Goal: Task Accomplishment & Management: Use online tool/utility

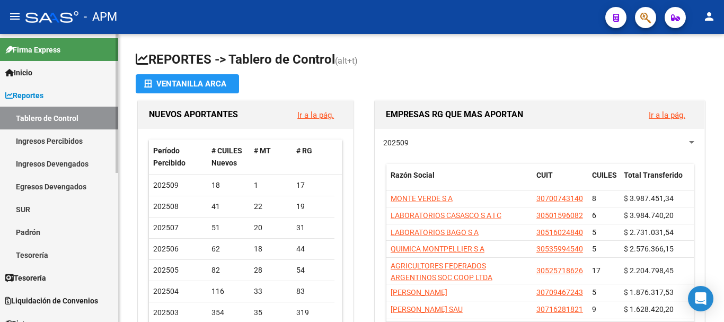
scroll to position [106, 0]
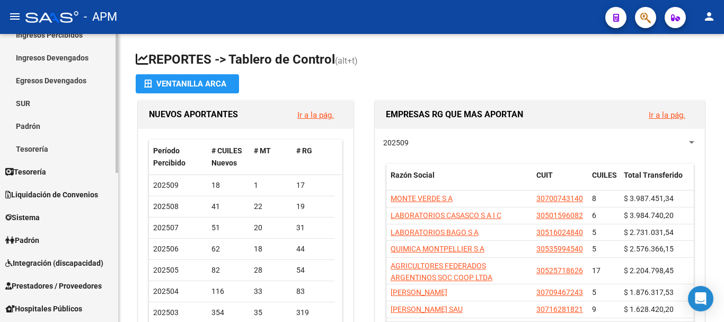
click at [57, 119] on link "Padrón" at bounding box center [59, 125] width 118 height 23
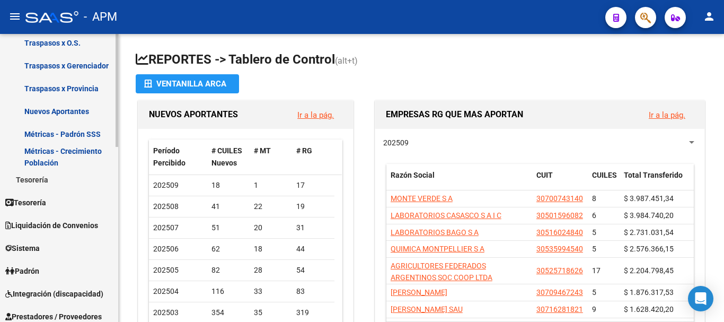
scroll to position [371, 0]
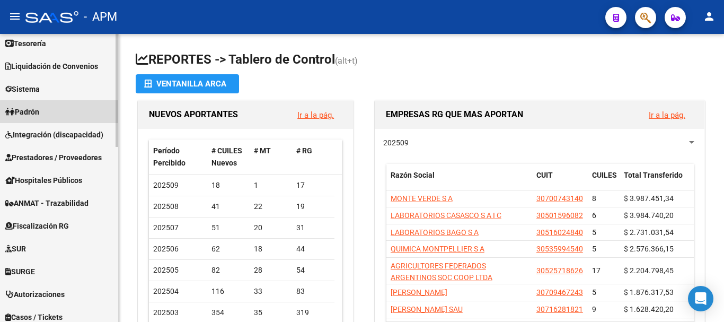
click at [63, 114] on link "Padrón" at bounding box center [59, 111] width 118 height 23
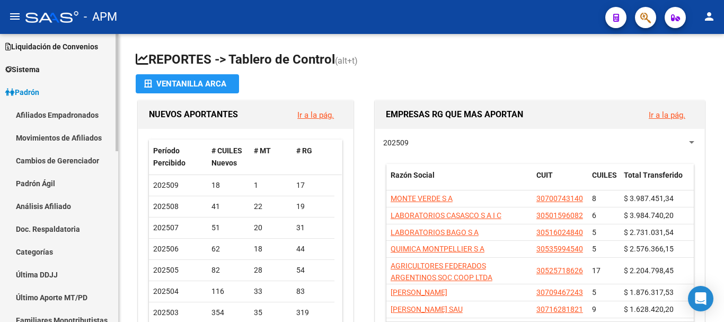
scroll to position [75, 0]
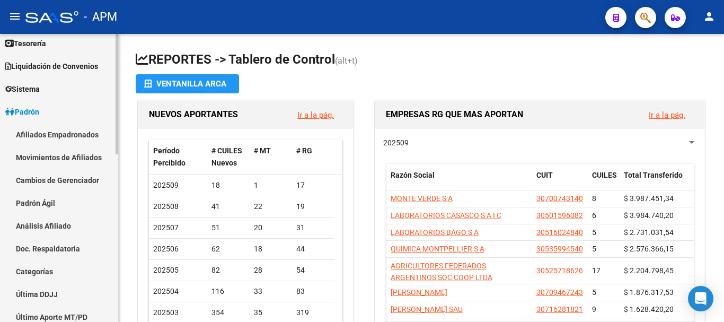
click at [61, 128] on link "Afiliados Empadronados" at bounding box center [59, 134] width 118 height 23
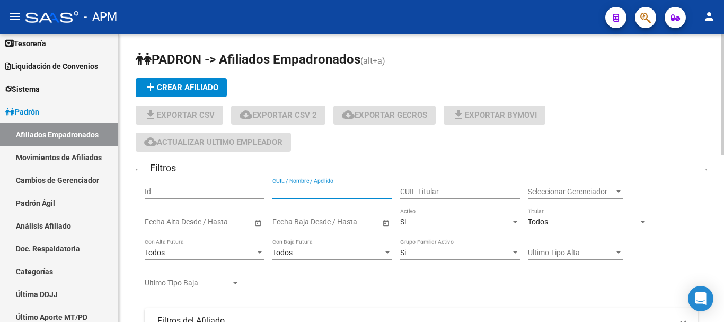
paste input "20191200889, d"
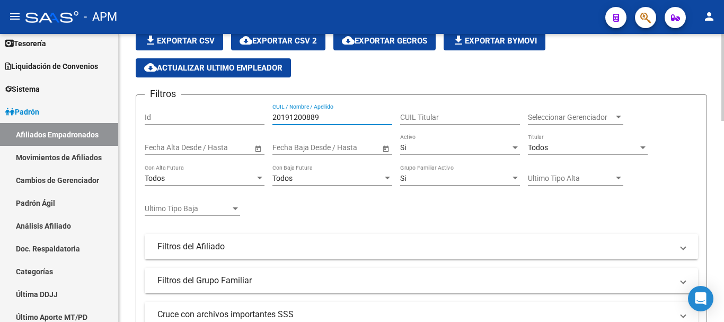
scroll to position [265, 0]
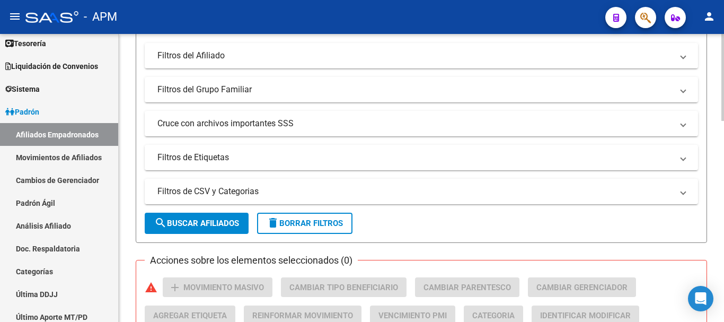
click at [211, 225] on span "search Buscar Afiliados" at bounding box center [196, 223] width 85 height 10
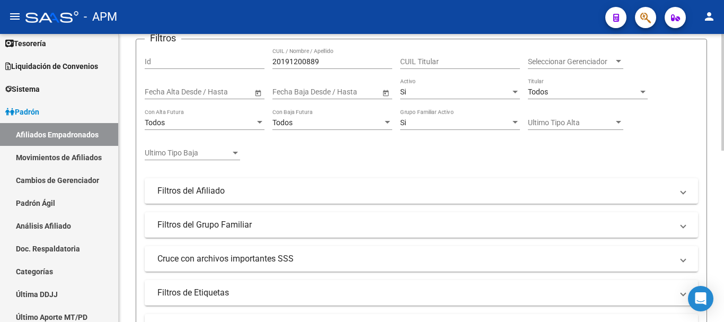
scroll to position [103, 0]
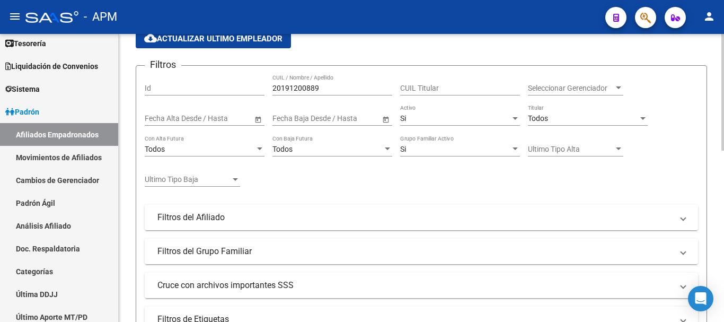
click at [479, 122] on div "Si" at bounding box center [455, 118] width 110 height 9
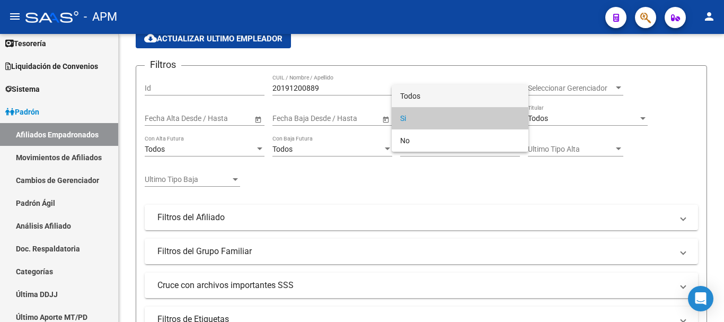
click at [472, 92] on span "Todos" at bounding box center [460, 96] width 120 height 22
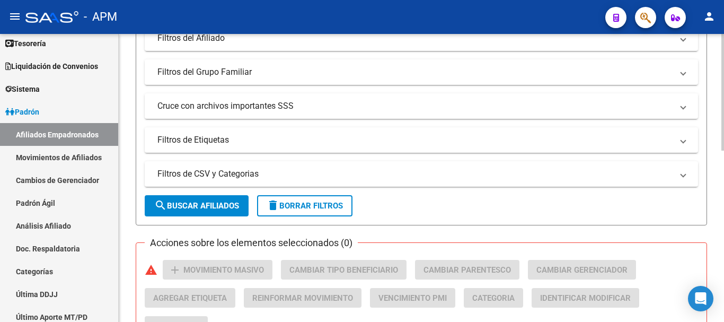
scroll to position [315, 0]
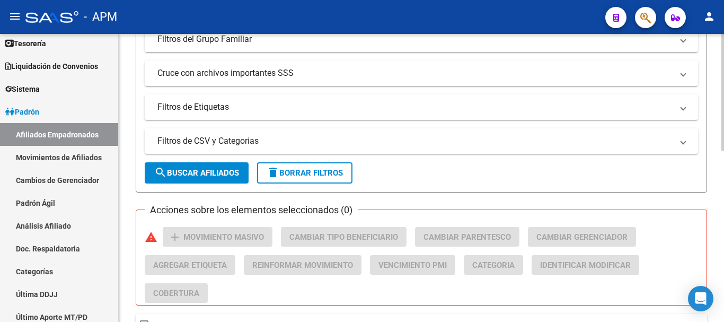
click at [237, 166] on button "search Buscar Afiliados" at bounding box center [197, 172] width 104 height 21
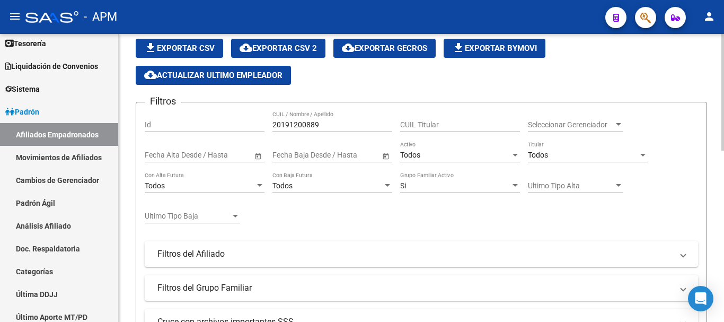
scroll to position [50, 0]
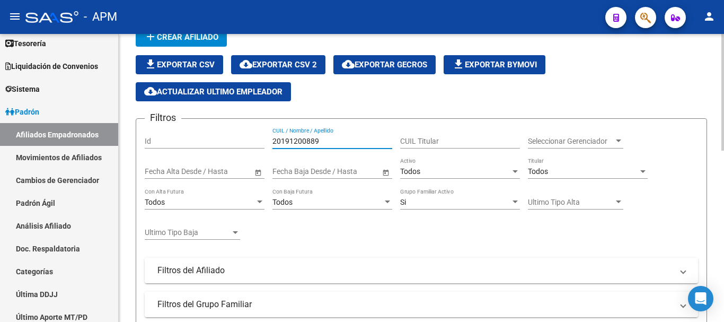
click at [326, 144] on input "20191200889" at bounding box center [332, 141] width 120 height 9
type input "2"
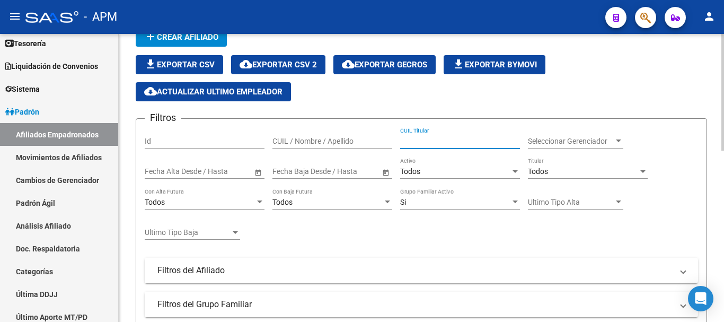
paste input "20191200889"
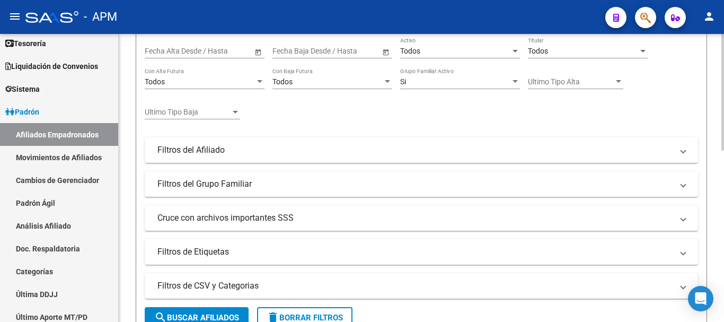
scroll to position [262, 0]
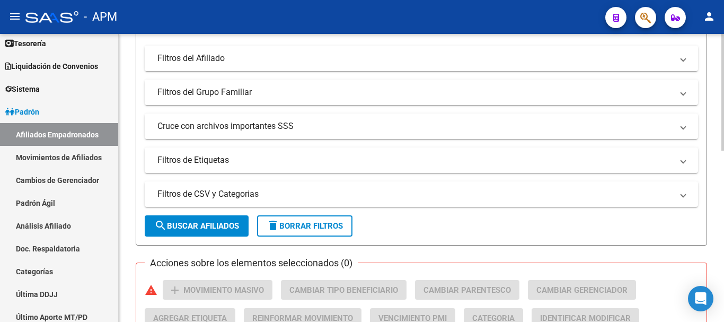
click at [224, 222] on span "search Buscar Afiliados" at bounding box center [196, 226] width 85 height 10
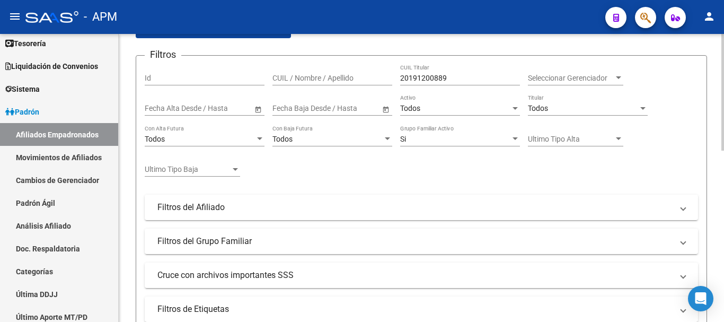
scroll to position [79, 0]
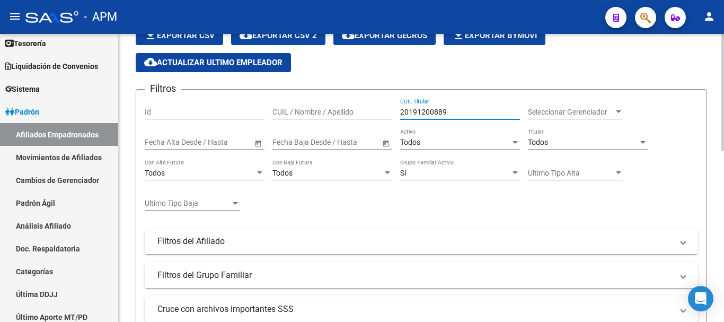
click at [455, 114] on input "20191200889" at bounding box center [460, 112] width 120 height 9
type input "2"
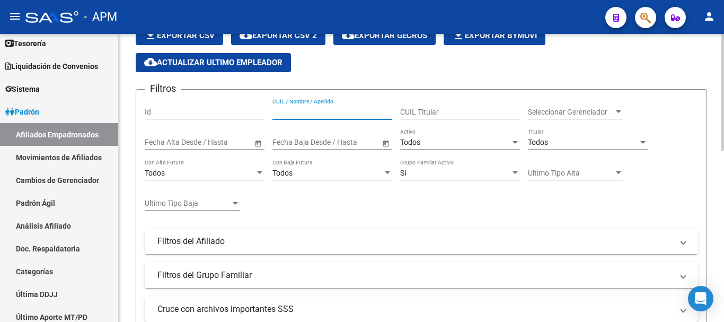
click at [372, 115] on input "CUIL / Nombre / Apellido" at bounding box center [332, 112] width 120 height 9
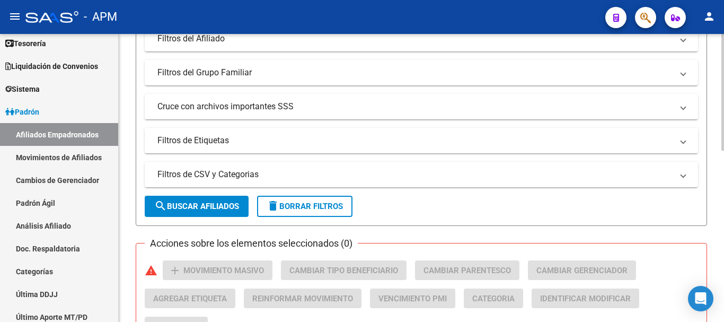
scroll to position [291, 0]
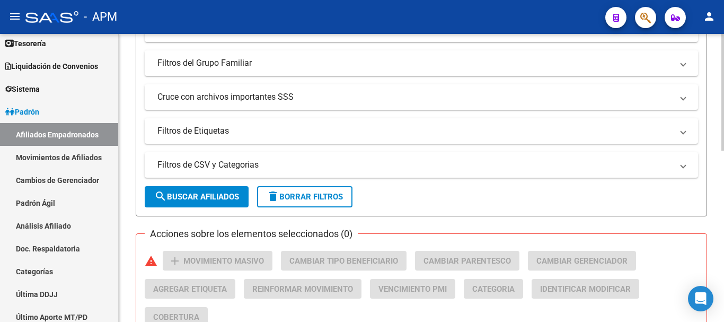
type input "contreras"
click at [213, 192] on span "search Buscar Afiliados" at bounding box center [196, 197] width 85 height 10
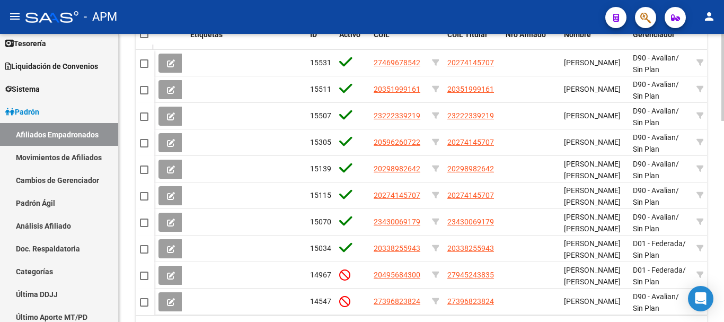
scroll to position [667, 0]
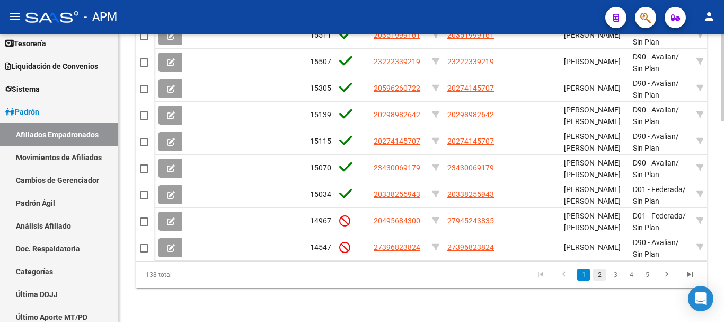
click at [599, 276] on link "2" at bounding box center [599, 275] width 13 height 12
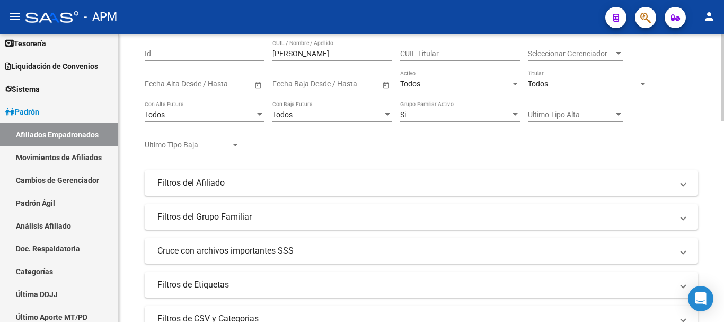
scroll to position [85, 0]
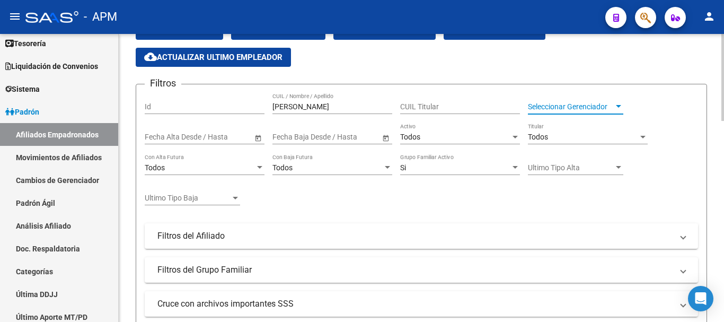
click at [604, 111] on span "Seleccionar Gerenciador" at bounding box center [571, 106] width 86 height 9
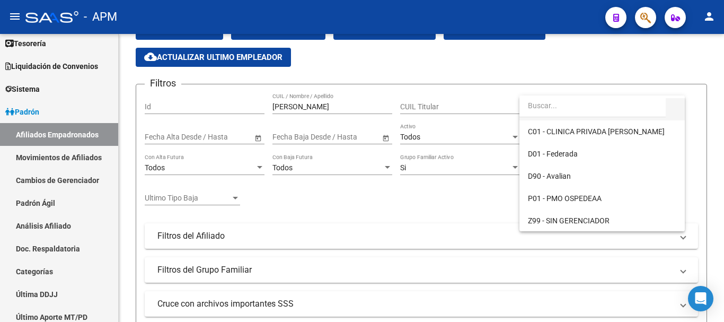
scroll to position [65, 0]
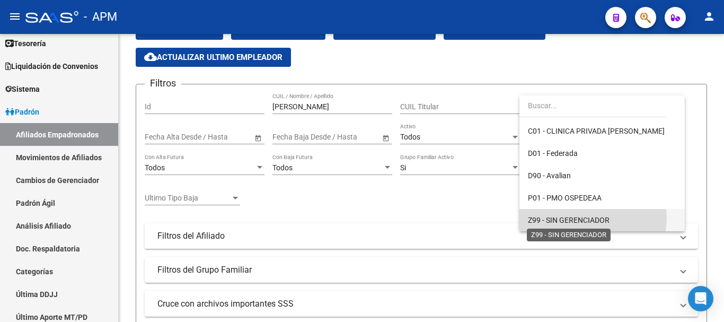
click at [587, 217] on span "Z99 - SIN GERENCIADOR" at bounding box center [569, 220] width 82 height 8
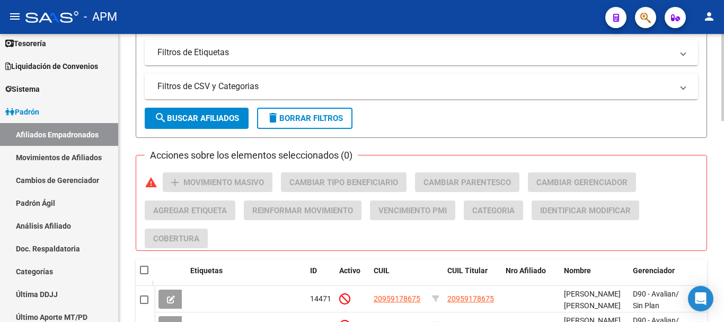
scroll to position [403, 0]
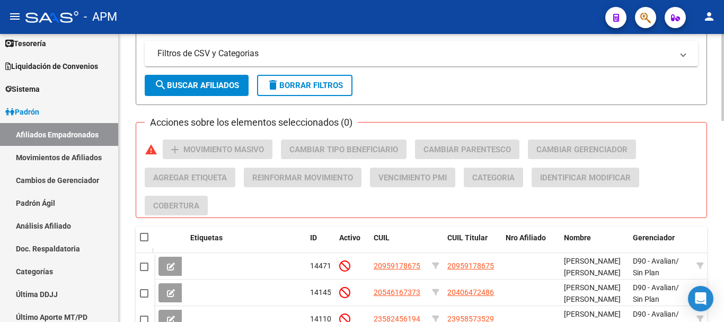
click at [239, 88] on span "search Buscar Afiliados" at bounding box center [196, 86] width 85 height 10
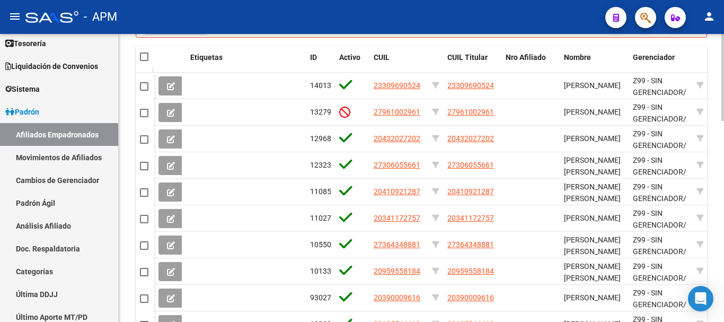
scroll to position [615, 0]
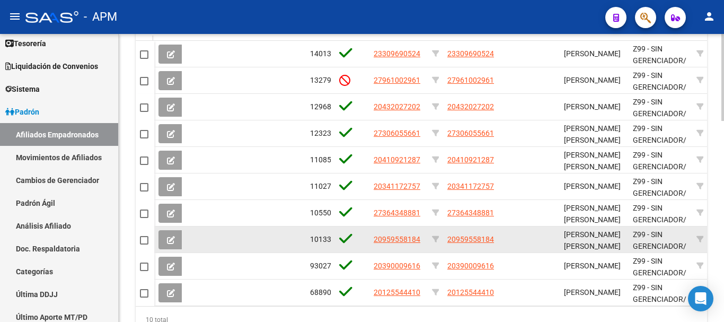
click at [170, 239] on icon at bounding box center [171, 240] width 8 height 8
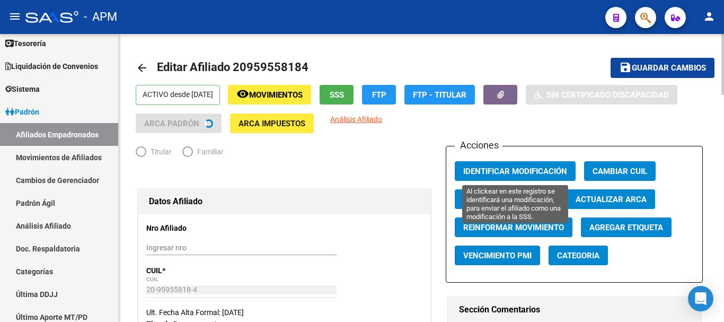
radio input "true"
type input "30-71418593-0"
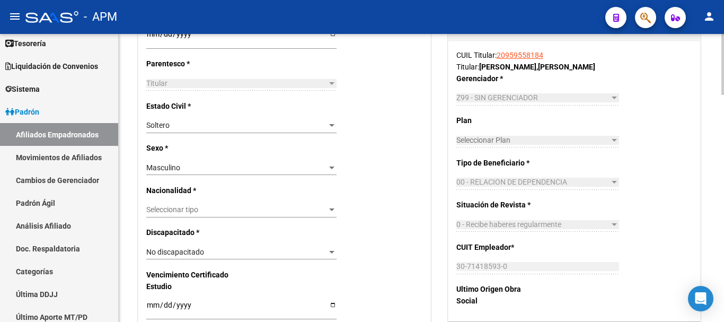
scroll to position [530, 0]
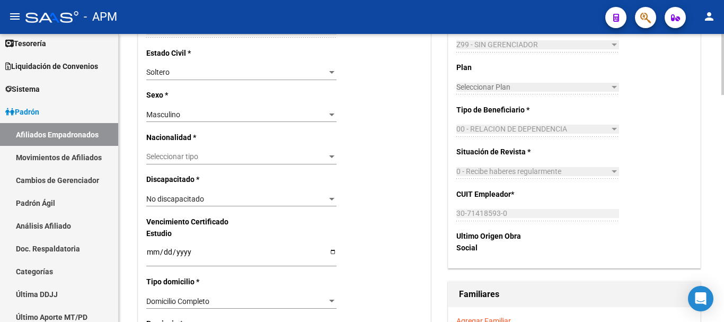
click at [325, 154] on span "Seleccionar tipo" at bounding box center [236, 156] width 181 height 9
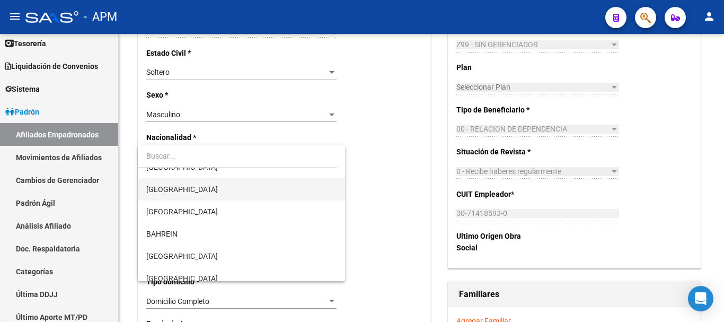
scroll to position [159, 0]
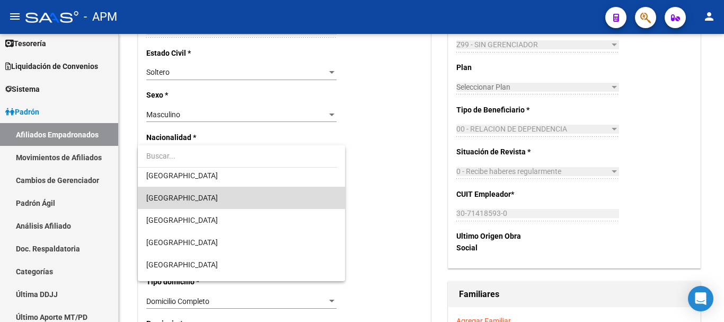
click at [279, 200] on span "ARGENTINA" at bounding box center [241, 197] width 190 height 22
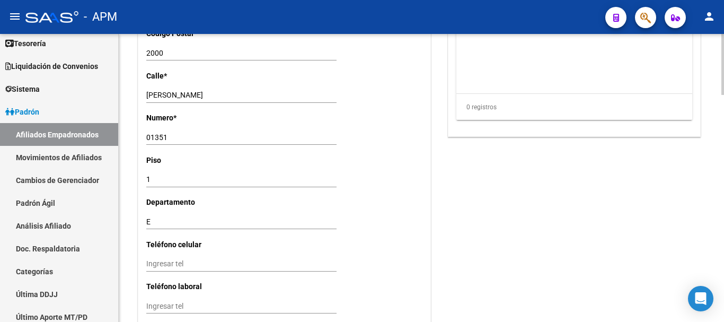
scroll to position [1076, 0]
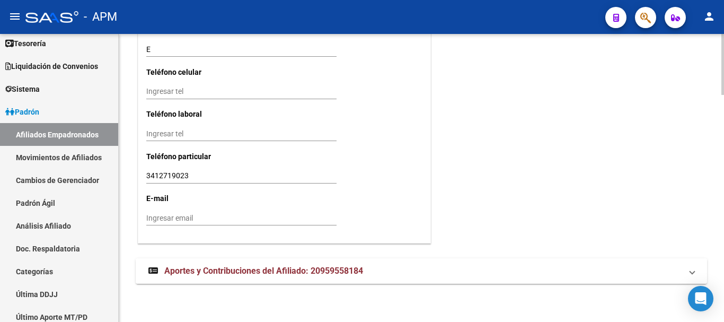
click at [584, 274] on mat-panel-title "Aportes y Contribuciones del Afiliado: 20959558184" at bounding box center [414, 271] width 533 height 12
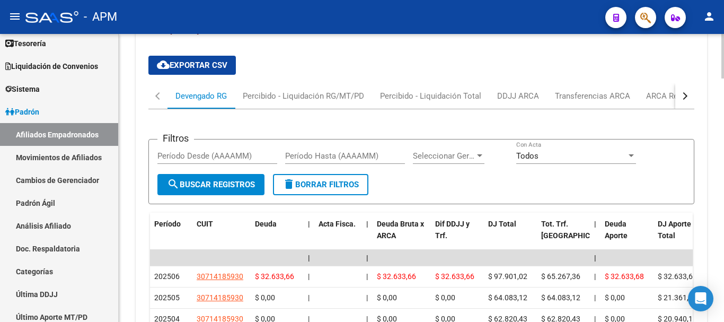
scroll to position [1316, 0]
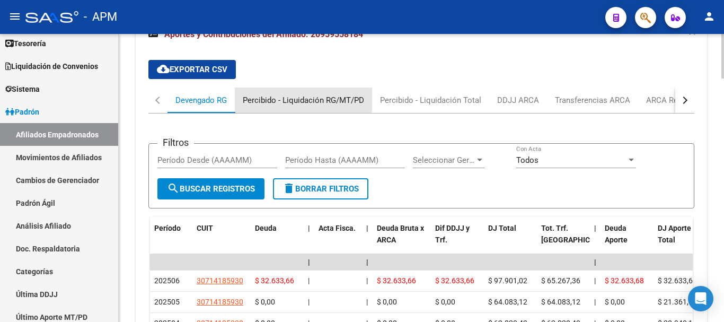
click at [303, 96] on div "Percibido - Liquidación RG/MT/PD" at bounding box center [303, 100] width 121 height 12
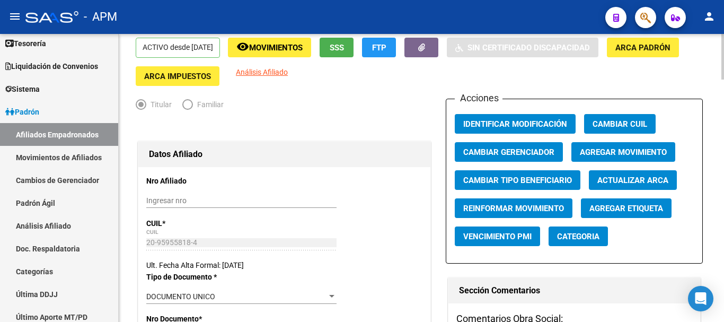
scroll to position [0, 0]
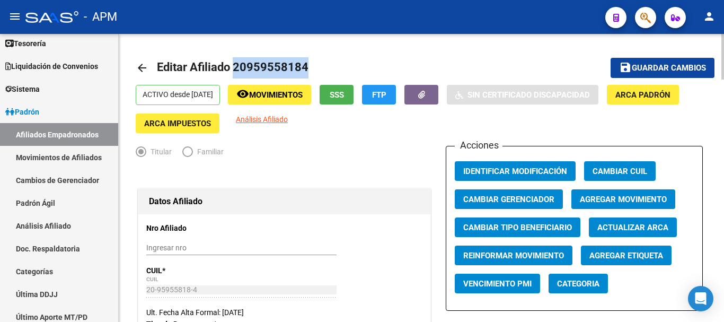
drag, startPoint x: 234, startPoint y: 66, endPoint x: 307, endPoint y: 65, distance: 73.1
click at [307, 65] on h1 "Editar Afiliado 20959558184" at bounding box center [234, 67] width 154 height 21
copy span "20959558184"
click at [78, 132] on link "Afiliados Empadronados" at bounding box center [59, 134] width 118 height 23
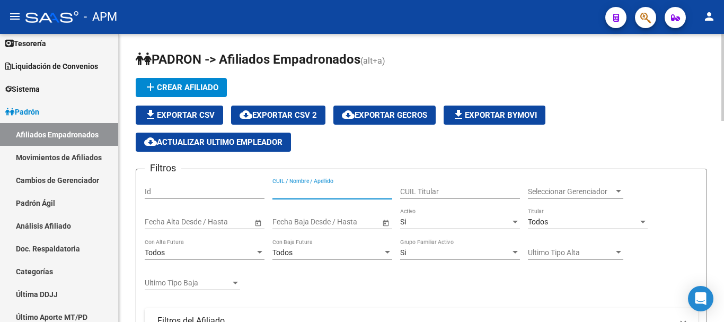
paste input "20170310587"
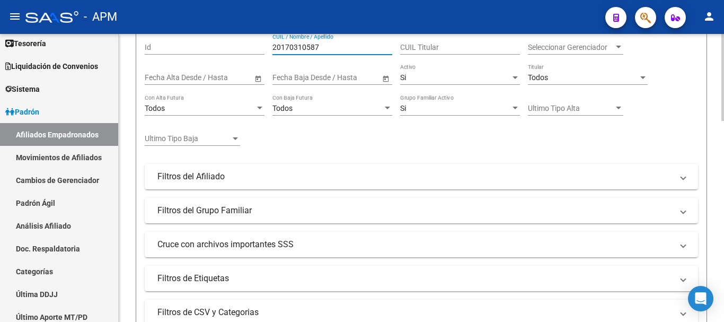
scroll to position [106, 0]
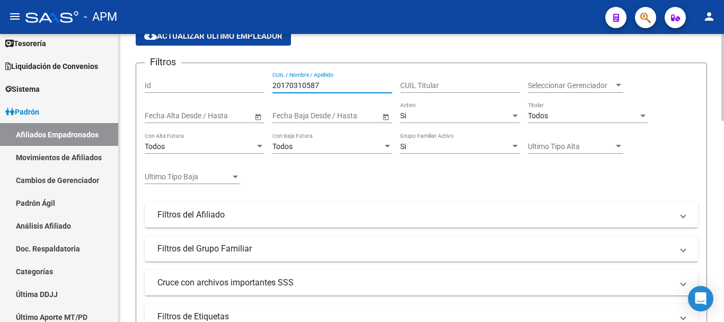
type input "20170310587"
click at [493, 121] on div "Si Activo" at bounding box center [460, 112] width 120 height 21
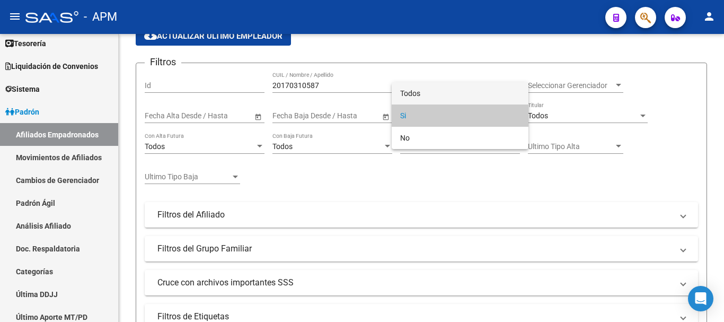
click at [474, 99] on span "Todos" at bounding box center [460, 93] width 120 height 22
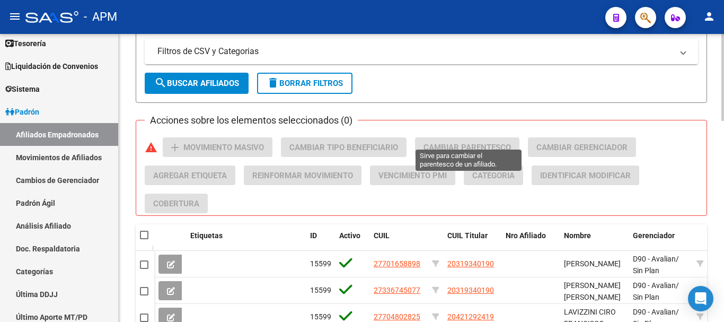
scroll to position [424, 0]
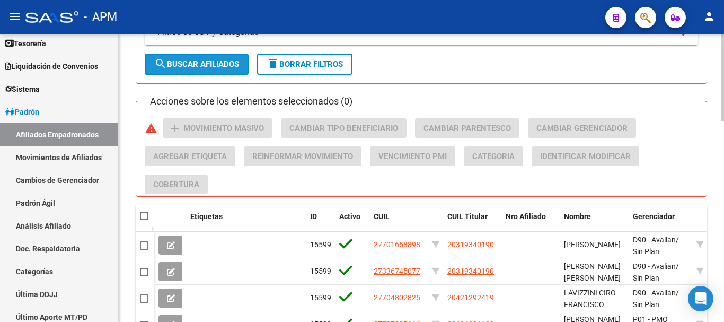
click at [233, 58] on button "search Buscar Afiliados" at bounding box center [197, 64] width 104 height 21
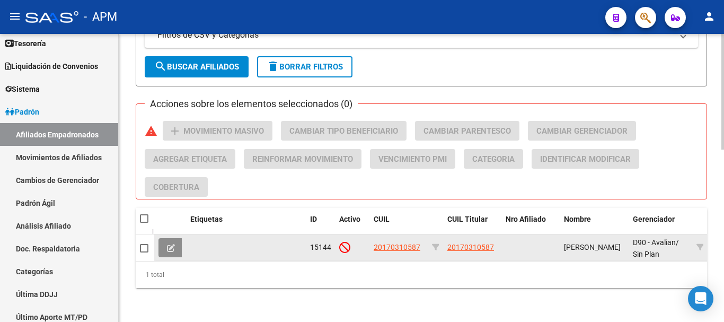
click at [167, 246] on icon at bounding box center [171, 248] width 8 height 8
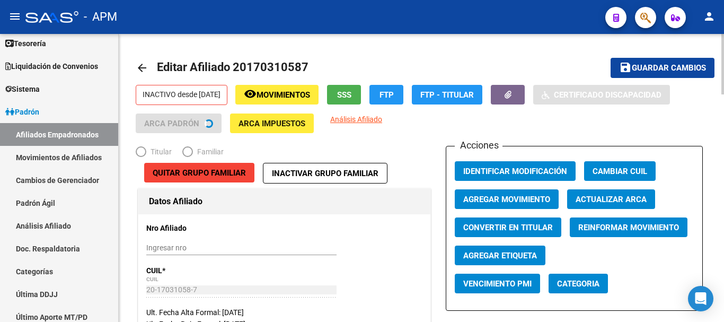
radio input "true"
type input "30-57670311-9"
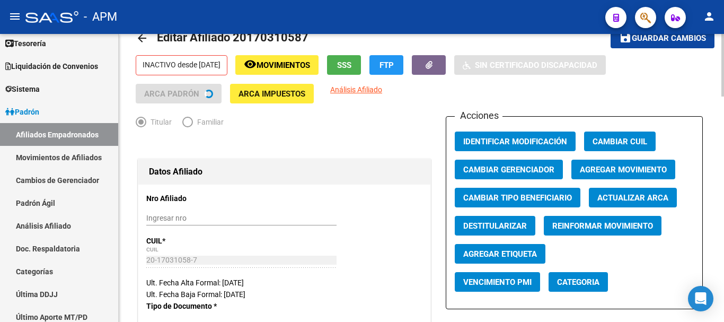
scroll to position [53, 0]
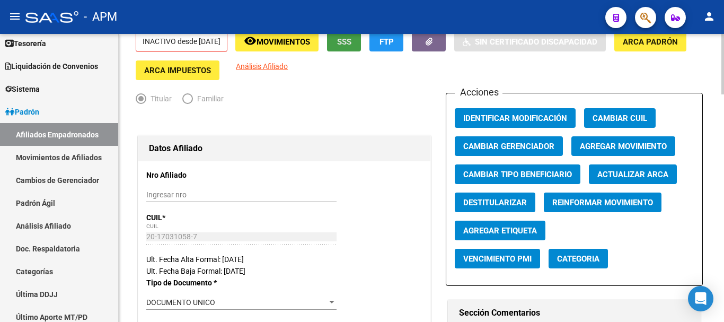
click at [351, 47] on span "SSS" at bounding box center [344, 42] width 14 height 10
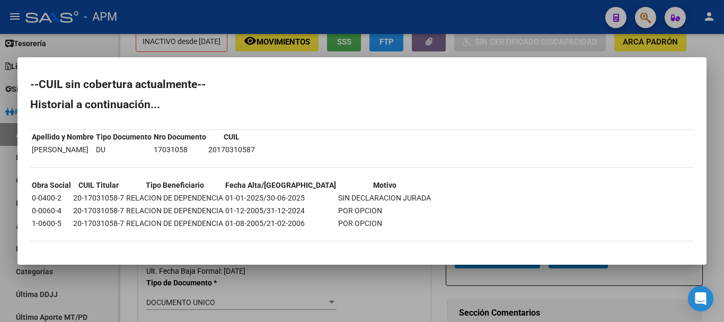
click at [324, 290] on div at bounding box center [362, 161] width 724 height 322
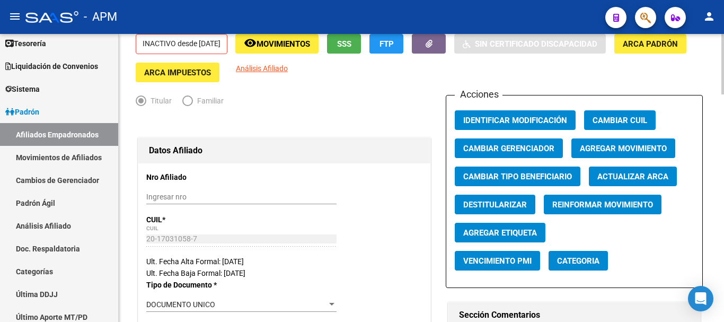
scroll to position [0, 0]
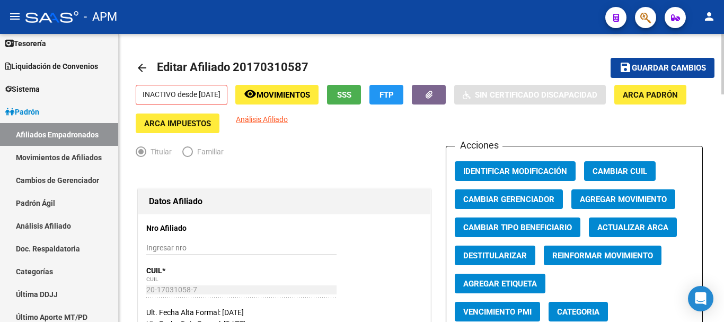
click at [145, 68] on mat-icon "arrow_back" at bounding box center [142, 67] width 13 height 13
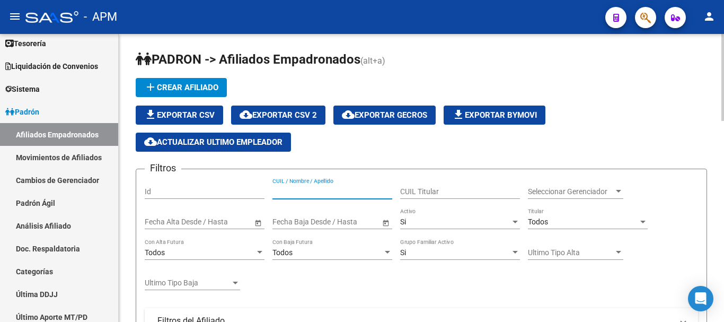
paste input "27280954530,"
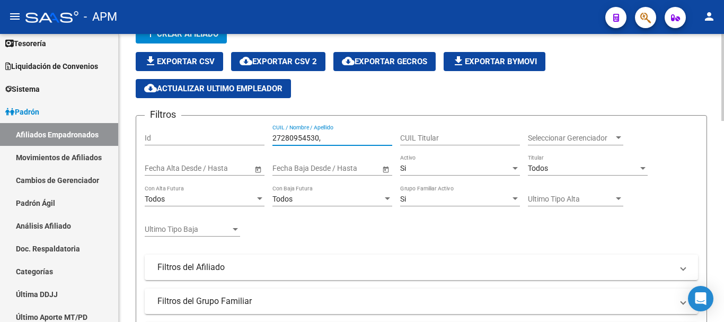
scroll to position [53, 0]
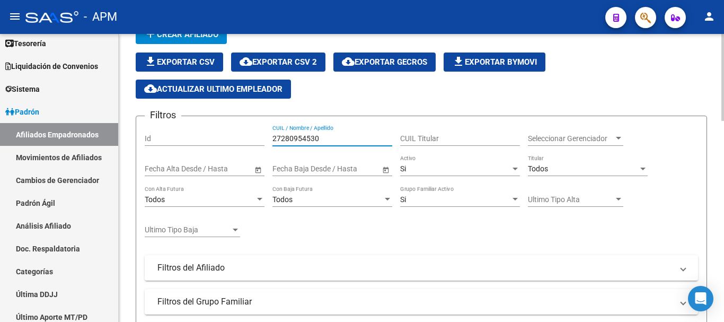
type input "27280954530"
click at [511, 171] on div at bounding box center [515, 168] width 10 height 8
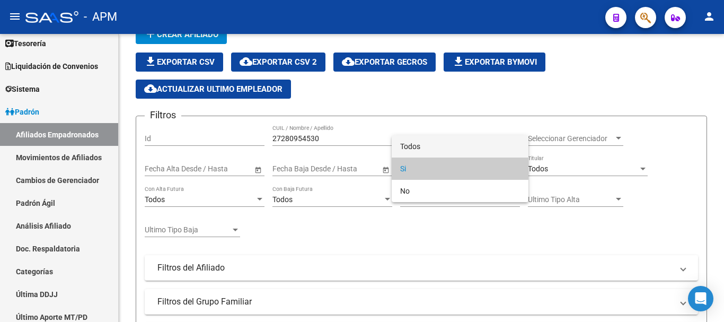
click at [484, 148] on span "Todos" at bounding box center [460, 146] width 120 height 22
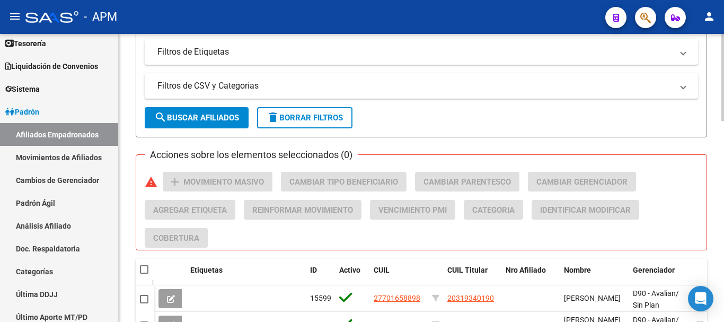
scroll to position [371, 0]
click at [212, 115] on span "search Buscar Afiliados" at bounding box center [196, 117] width 85 height 10
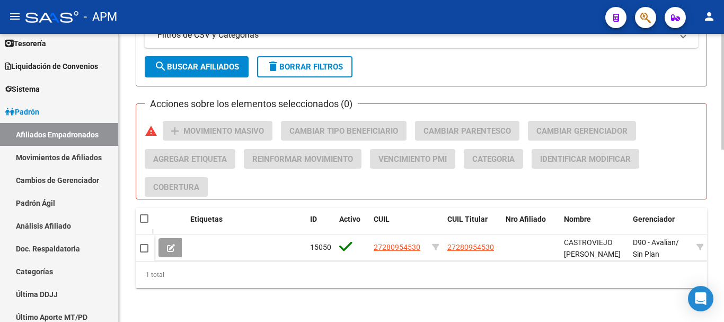
scroll to position [429, 0]
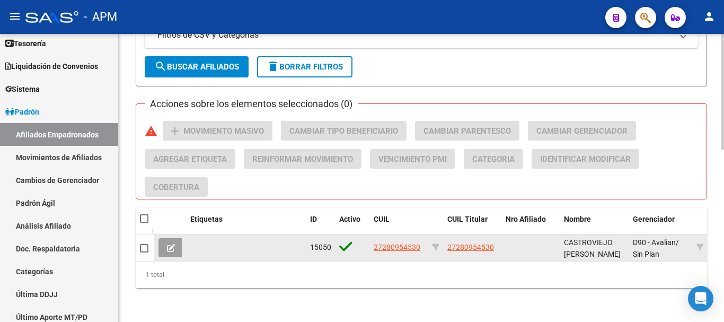
click at [177, 238] on button at bounding box center [170, 247] width 25 height 19
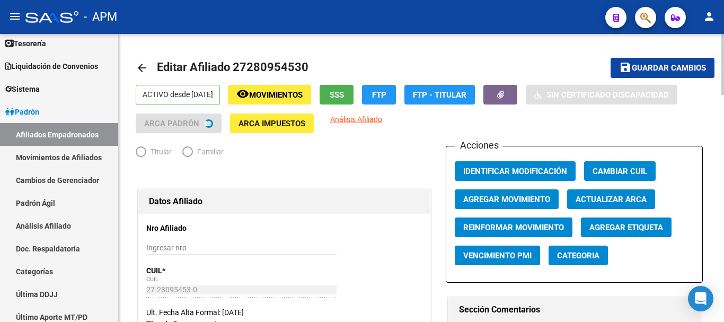
radio input "true"
type input "30-71154464-6"
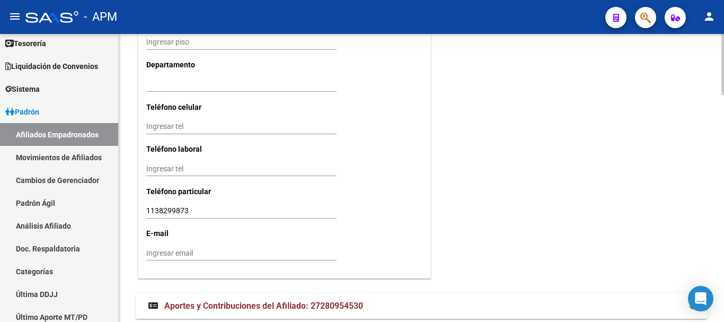
scroll to position [1076, 0]
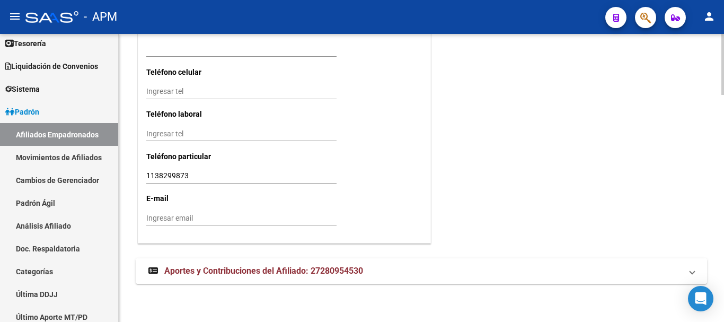
click at [469, 268] on mat-panel-title "Aportes y Contribuciones del Afiliado: 27280954530" at bounding box center [414, 271] width 533 height 12
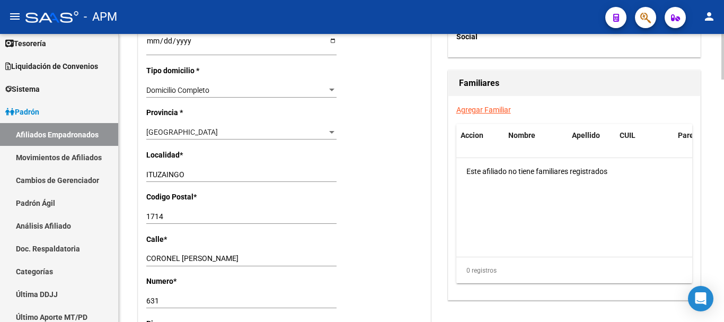
scroll to position [681, 0]
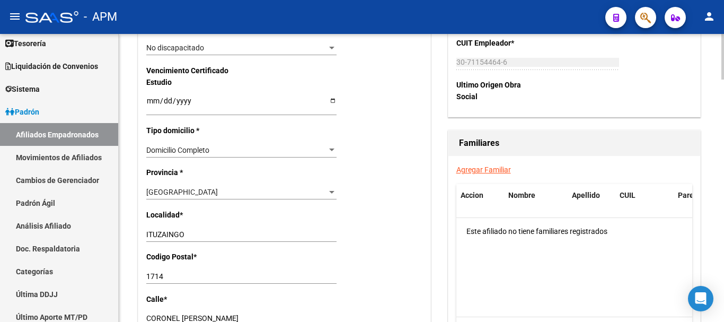
click at [501, 171] on link "Agregar Familiar" at bounding box center [483, 169] width 55 height 8
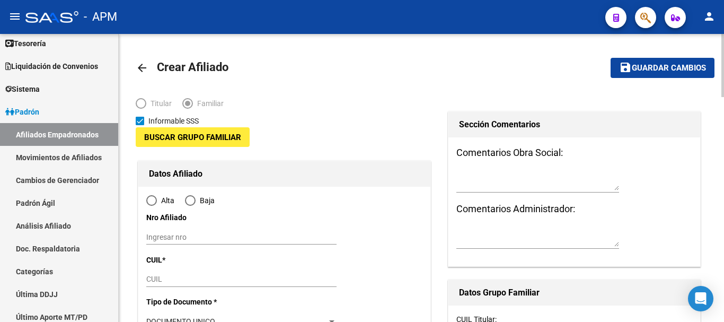
type input "30-71154464-6"
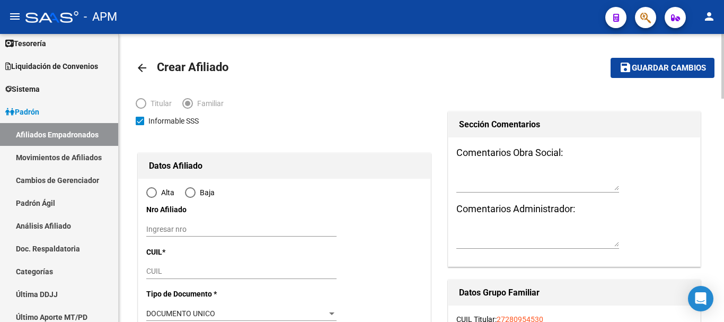
type input "ITUZAINGO"
type input "1714"
type input "CORONEL THORME"
type input "631"
radio input "true"
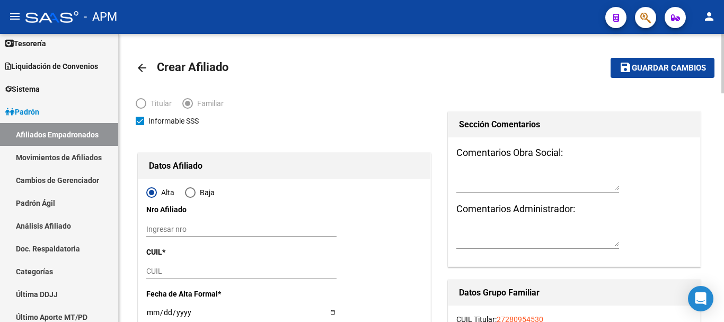
type input "30-71154464-6"
paste input "20-17031058-7"
type input "20-17031058-7"
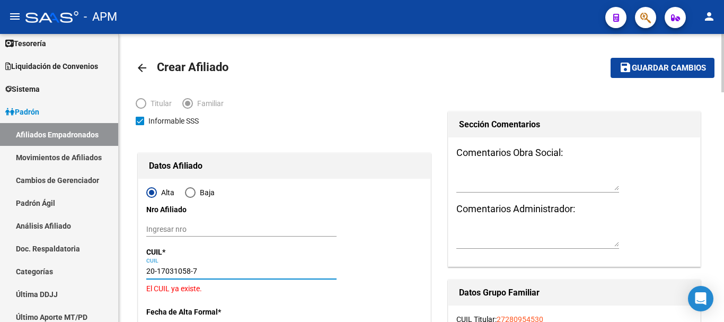
type input "17031058"
type input "CORBELLA"
type input "GUILLERMO PABLO"
type input "1964-12-10"
type input "ITUZAINGO"
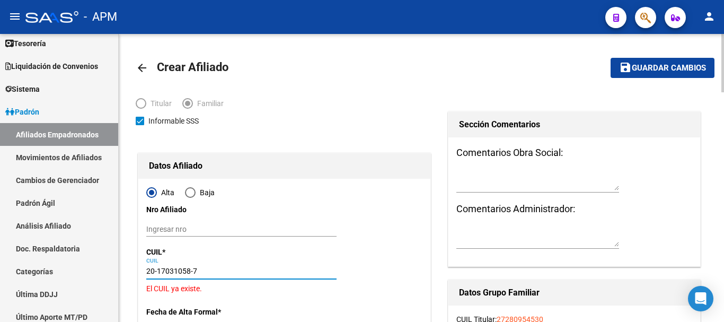
type input "THORNE"
type input "20-17031058-7"
click at [141, 69] on mat-icon "arrow_back" at bounding box center [142, 67] width 13 height 13
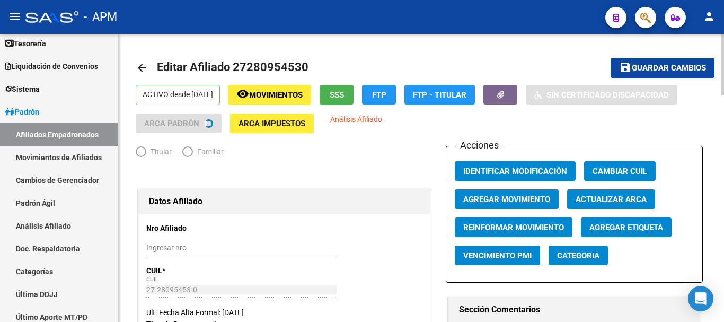
radio input "true"
type input "30-71154464-6"
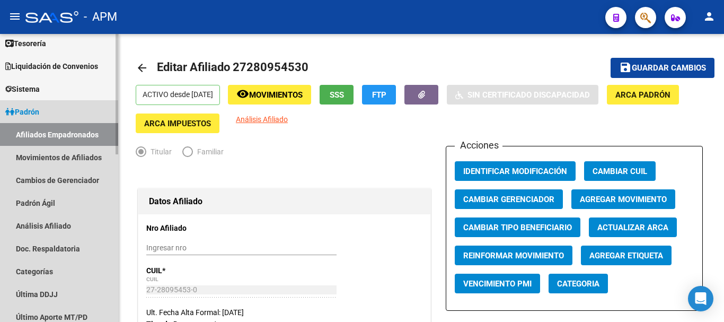
click at [84, 133] on link "Afiliados Empadronados" at bounding box center [59, 134] width 118 height 23
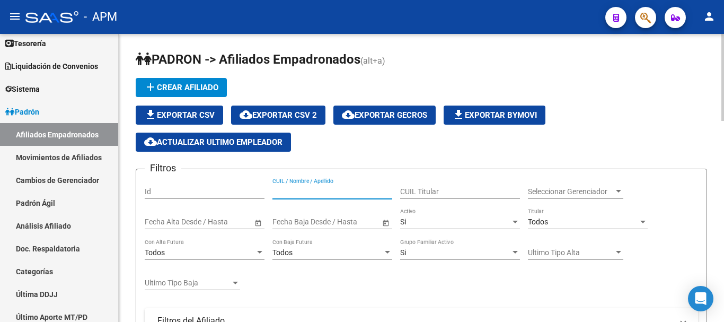
paste input "20170310587"
type input "20170310587"
click at [467, 222] on div "Si" at bounding box center [455, 221] width 110 height 9
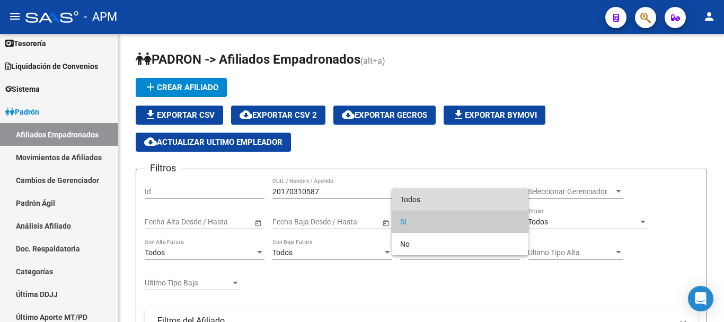
click at [450, 191] on span "Todos" at bounding box center [460, 199] width 120 height 22
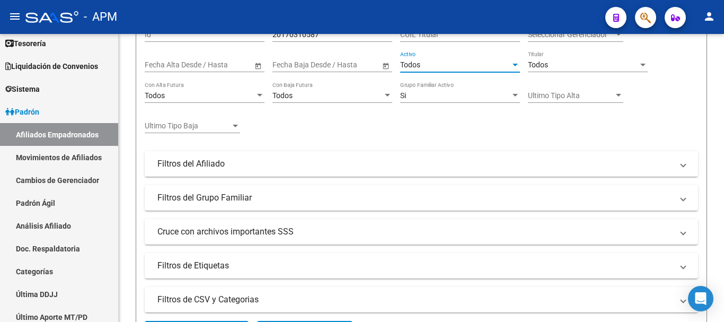
scroll to position [318, 0]
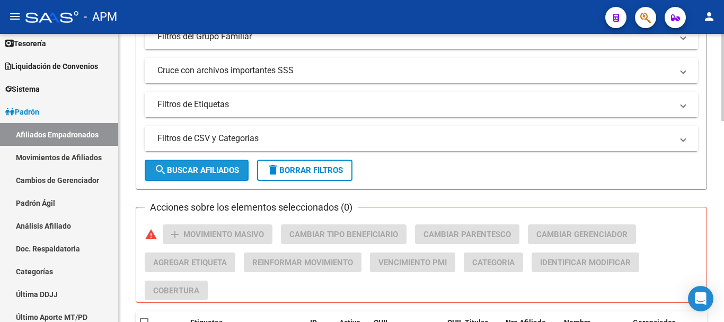
click at [230, 170] on span "search Buscar Afiliados" at bounding box center [196, 170] width 85 height 10
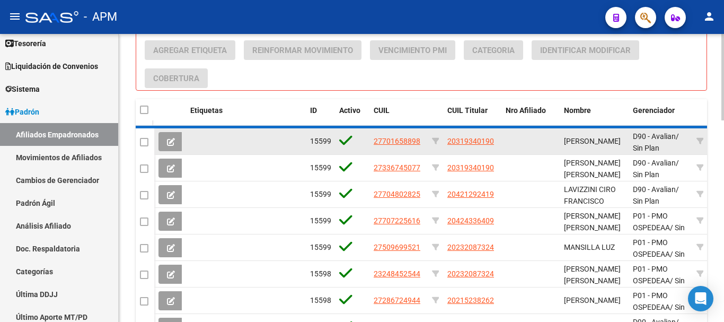
scroll to position [429, 0]
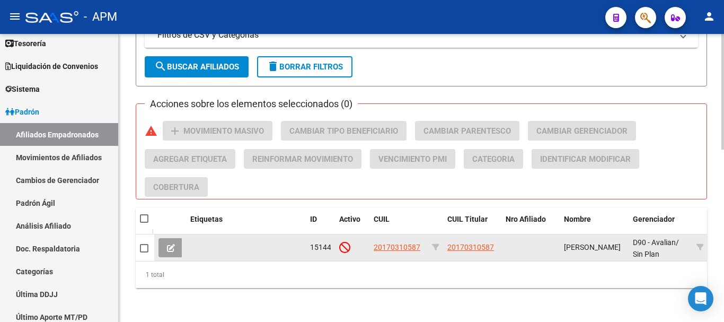
click at [162, 238] on button at bounding box center [170, 247] width 25 height 19
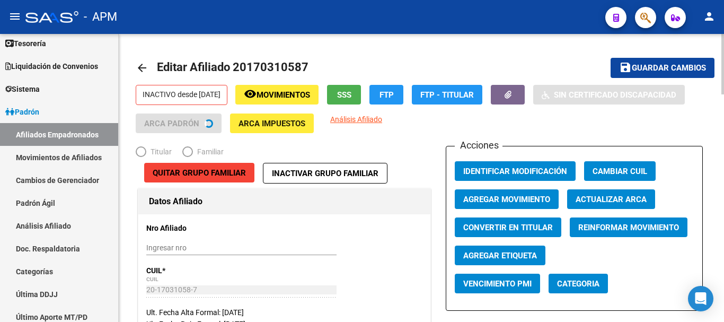
radio input "true"
type input "30-57670311-9"
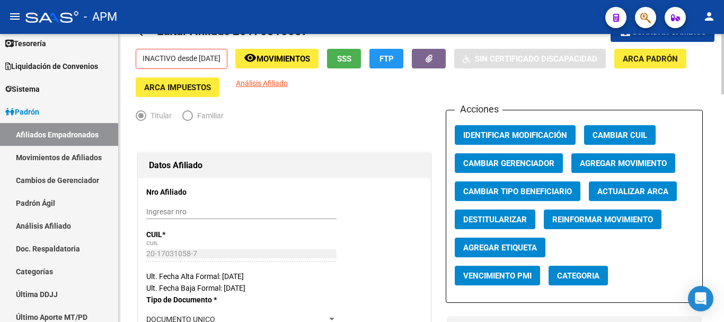
scroll to position [53, 0]
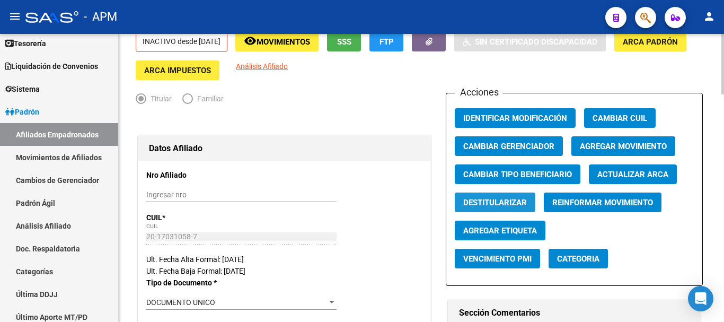
click at [505, 204] on span "Destitularizar" at bounding box center [495, 203] width 64 height 10
radio input "false"
radio input "true"
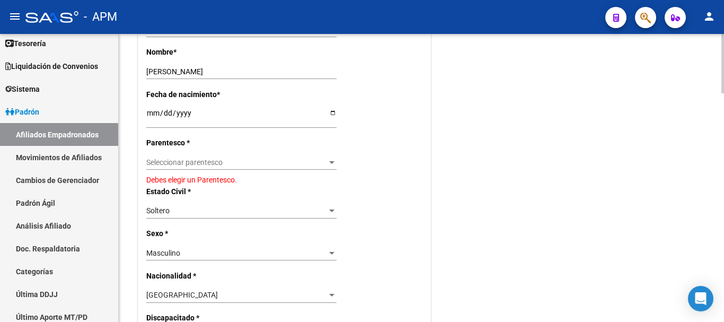
scroll to position [477, 0]
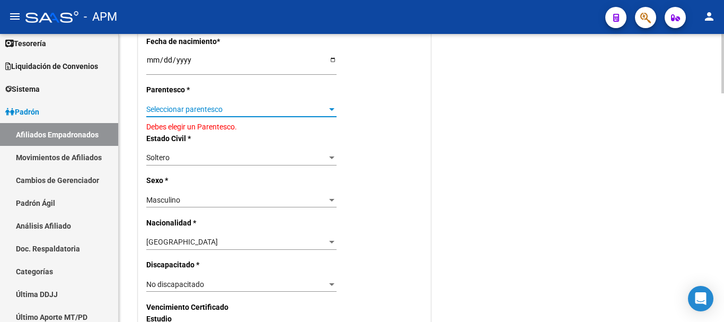
click at [323, 108] on span "Seleccionar parentesco" at bounding box center [236, 109] width 181 height 9
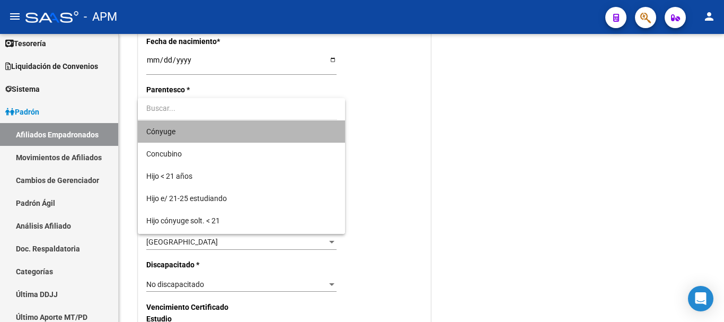
click at [306, 128] on span "Cónyuge" at bounding box center [241, 131] width 190 height 22
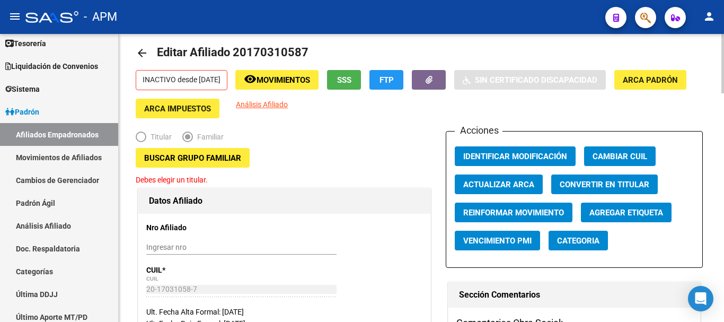
scroll to position [0, 0]
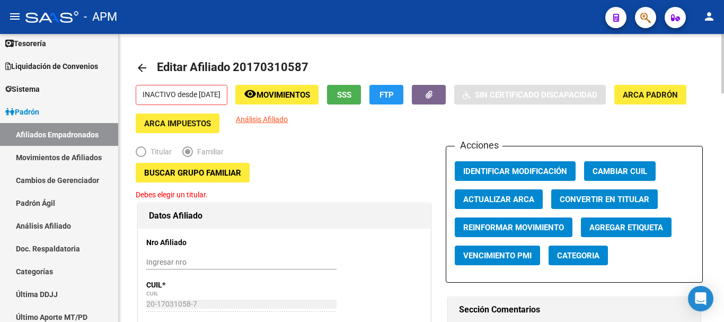
click at [138, 152] on span "Elija una opción" at bounding box center [141, 151] width 11 height 11
click at [221, 176] on span "Buscar Grupo Familiar" at bounding box center [192, 173] width 97 height 10
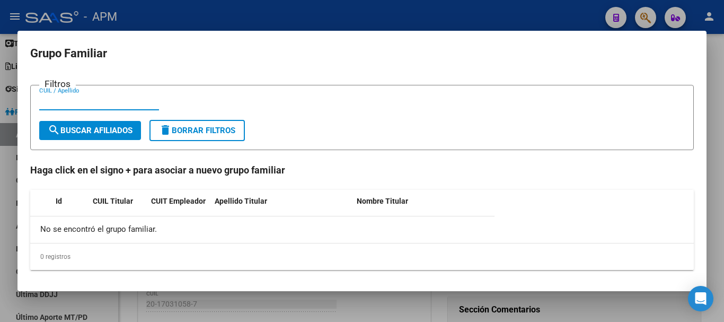
paste input "27280954530"
type input "27280954530"
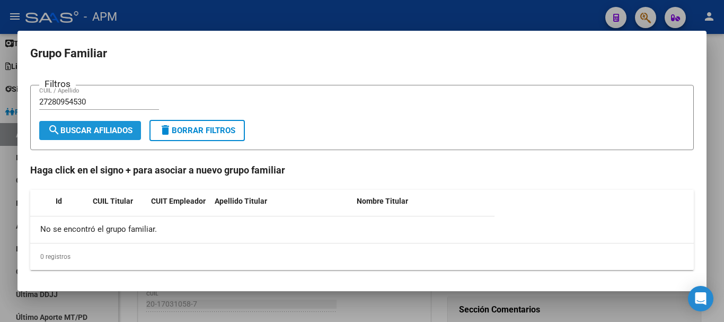
click at [95, 129] on span "search Buscar Afiliados" at bounding box center [90, 131] width 85 height 10
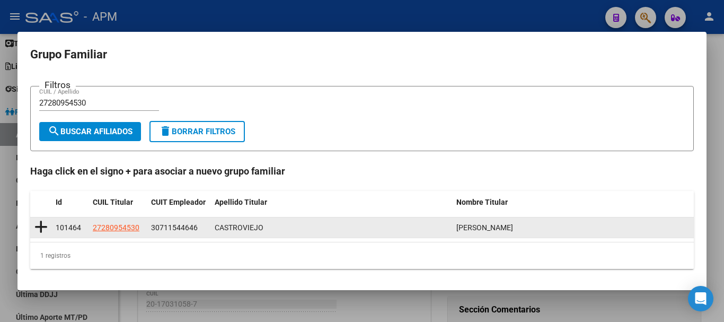
click at [40, 225] on icon at bounding box center [40, 226] width 13 height 15
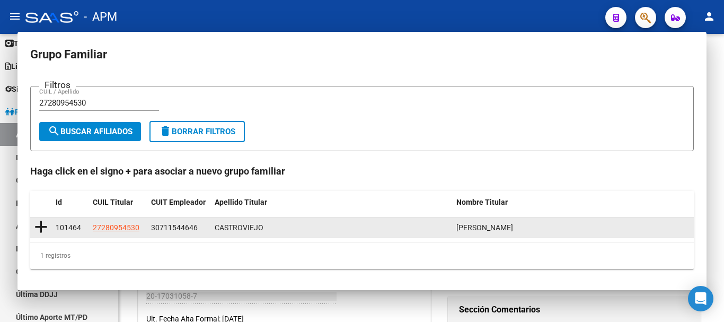
type input "30-71154464-6"
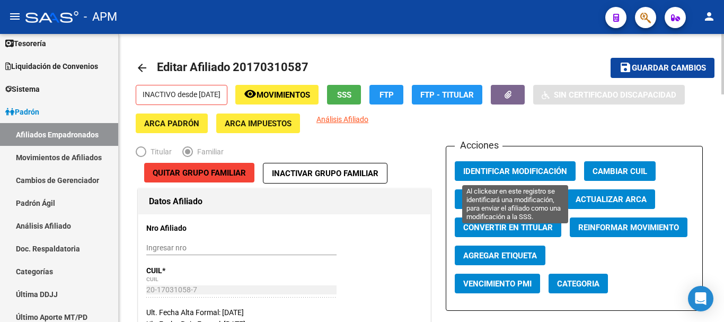
click at [539, 172] on span "Identificar Modificación" at bounding box center [515, 171] width 104 height 10
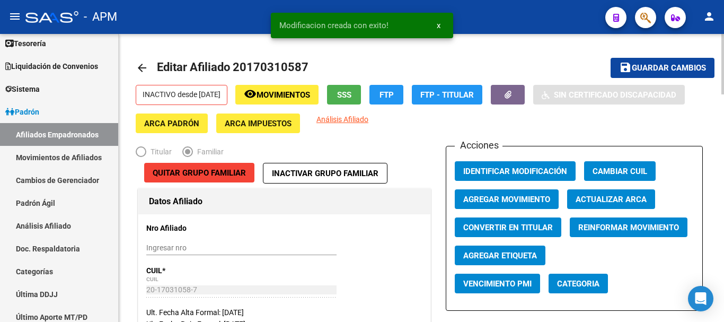
click at [670, 64] on span "Guardar cambios" at bounding box center [668, 69] width 74 height 10
click at [143, 69] on mat-icon "arrow_back" at bounding box center [142, 67] width 13 height 13
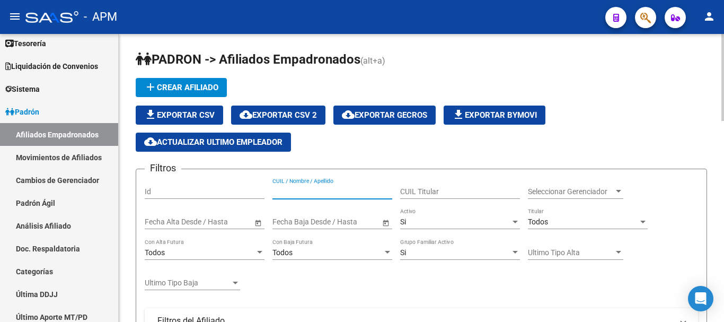
paste input "27280954530"
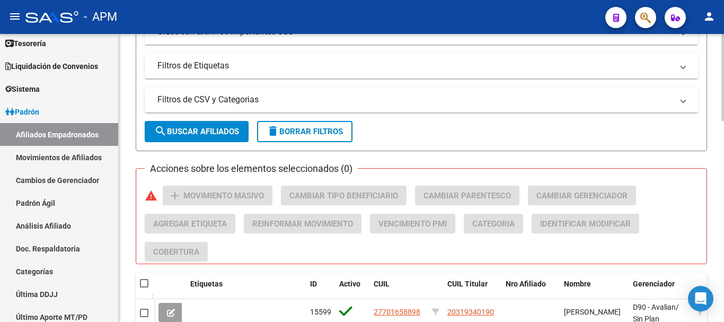
scroll to position [371, 0]
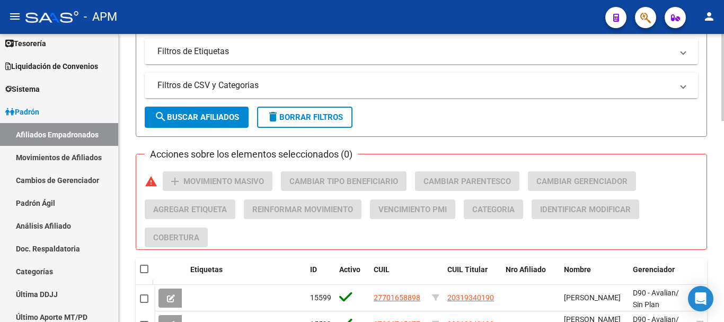
type input "27280954530"
click at [233, 110] on button "search Buscar Afiliados" at bounding box center [197, 116] width 104 height 21
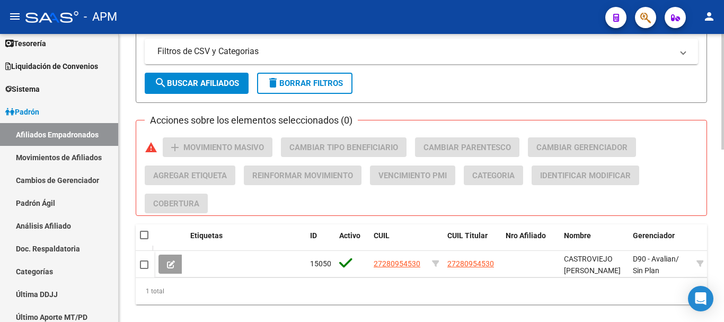
scroll to position [429, 0]
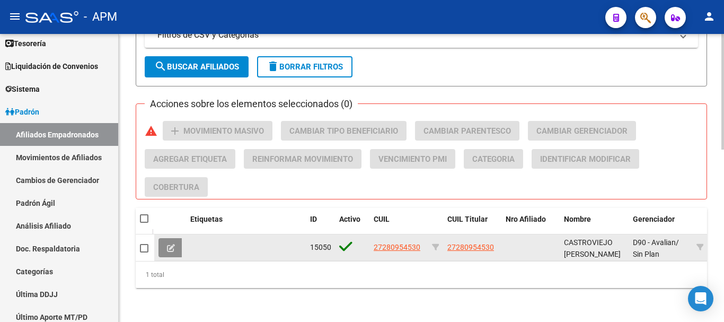
click at [168, 244] on icon at bounding box center [171, 248] width 8 height 8
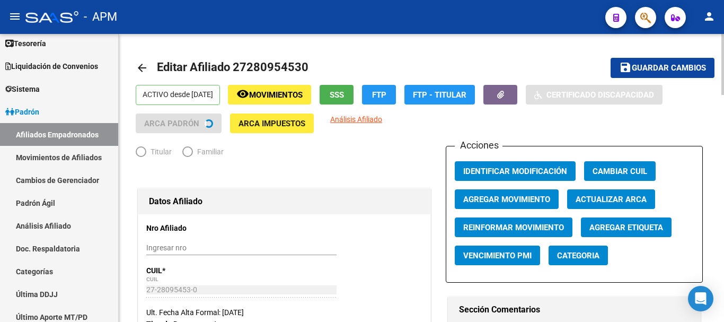
radio input "true"
type input "30-71154464-6"
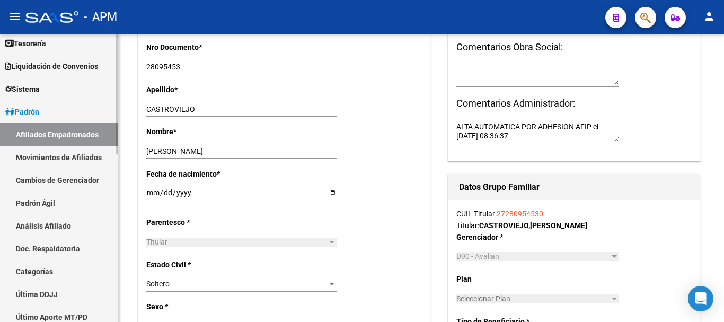
scroll to position [318, 0]
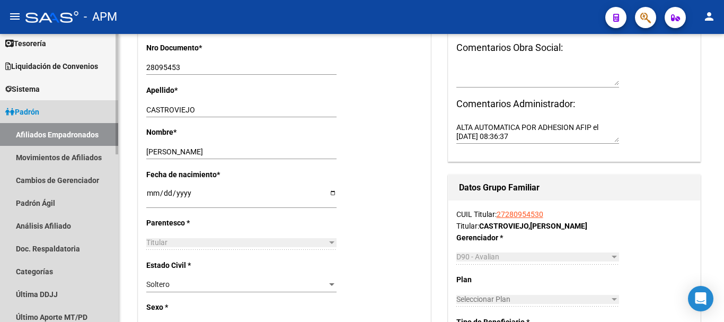
click at [88, 133] on link "Afiliados Empadronados" at bounding box center [59, 134] width 118 height 23
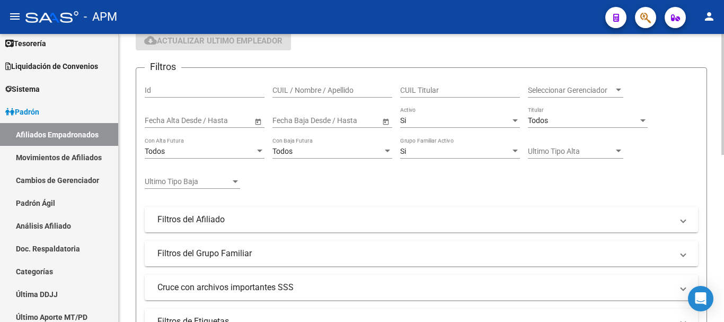
scroll to position [53, 0]
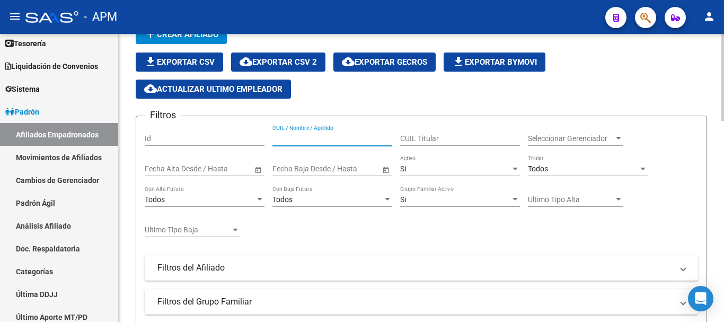
paste input "2095955818-4,"
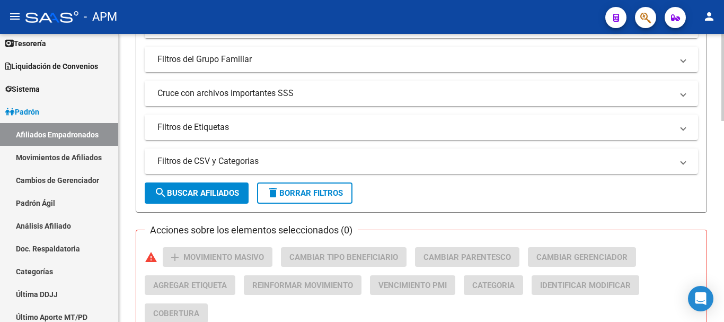
scroll to position [318, 0]
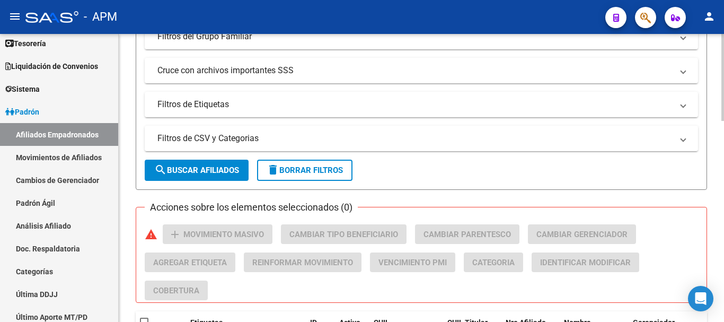
type input "20959558184"
click at [222, 172] on span "search Buscar Afiliados" at bounding box center [196, 170] width 85 height 10
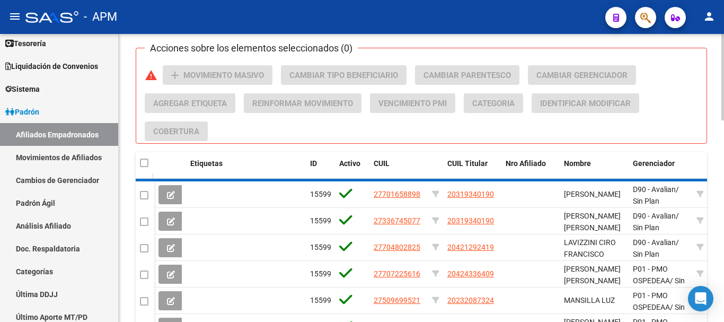
scroll to position [429, 0]
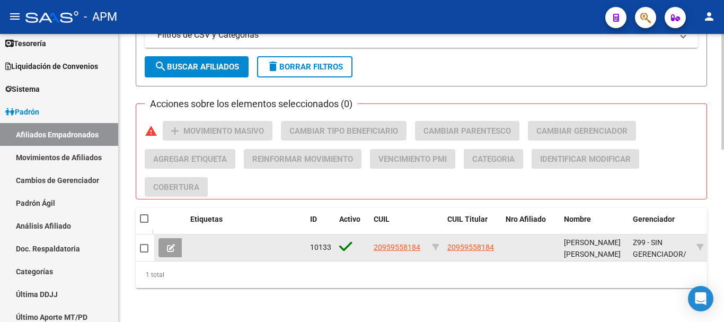
click at [177, 238] on button at bounding box center [170, 247] width 25 height 19
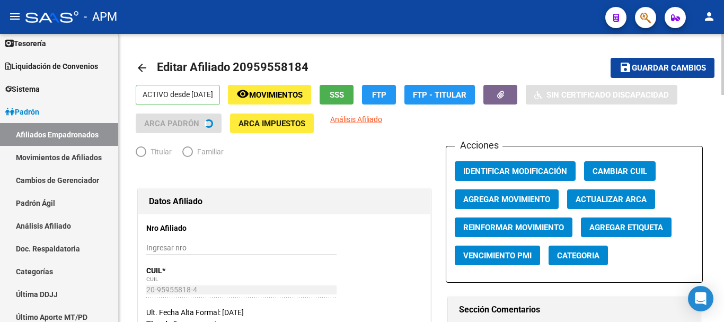
radio input "true"
type input "30-71418593-0"
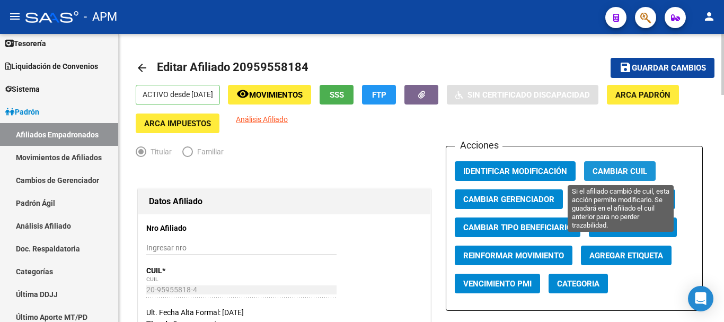
click at [635, 170] on span "Cambiar CUIL" at bounding box center [619, 171] width 55 height 10
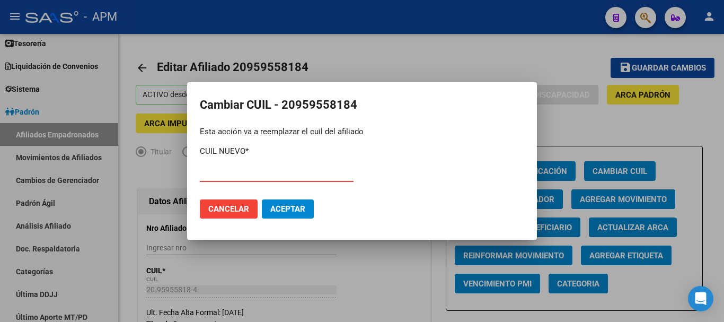
paste input "20-19120088-9"
type input "20-19120088-9"
click at [304, 211] on span "Aceptar" at bounding box center [287, 209] width 35 height 10
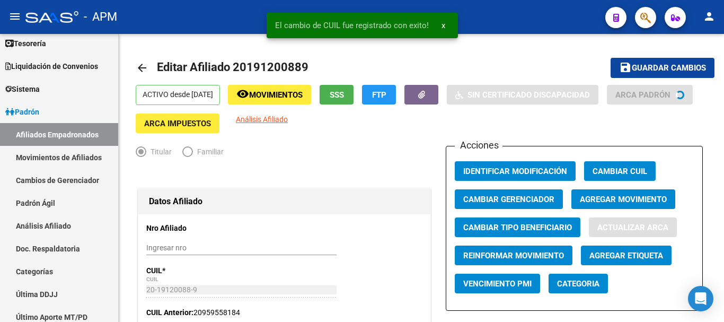
type input "19120088"
type input "ROSARIO SUD"
type input "1351"
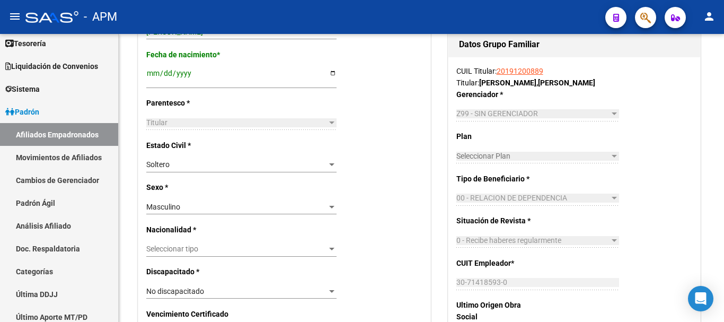
scroll to position [477, 0]
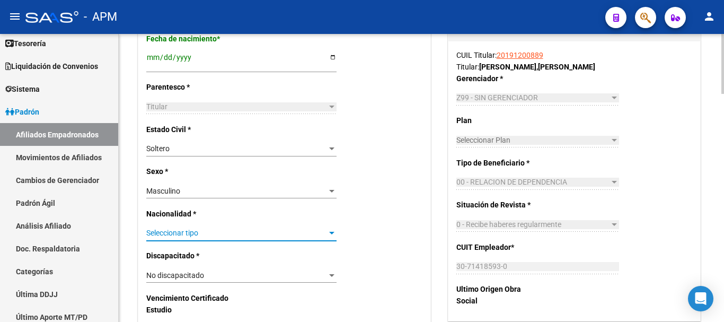
click at [328, 235] on div at bounding box center [332, 233] width 10 height 8
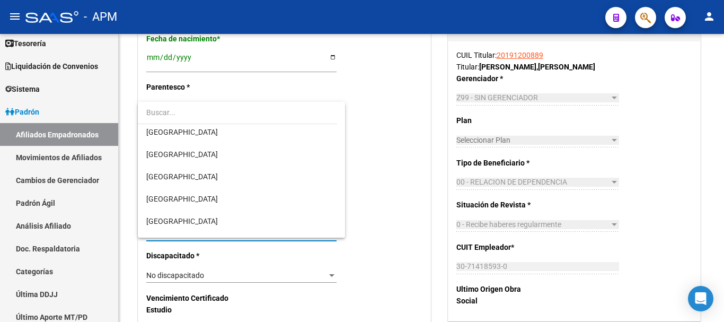
scroll to position [106, 0]
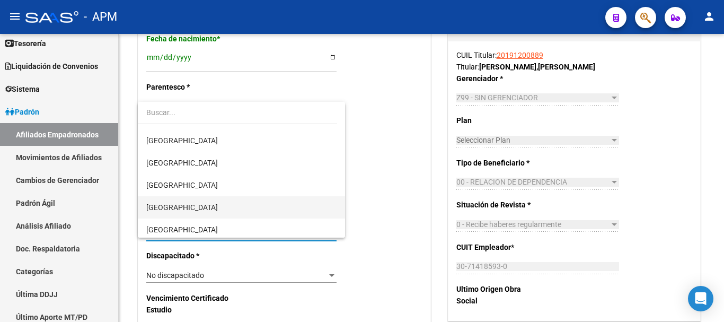
click at [257, 203] on span "ARGENTINA" at bounding box center [241, 207] width 190 height 22
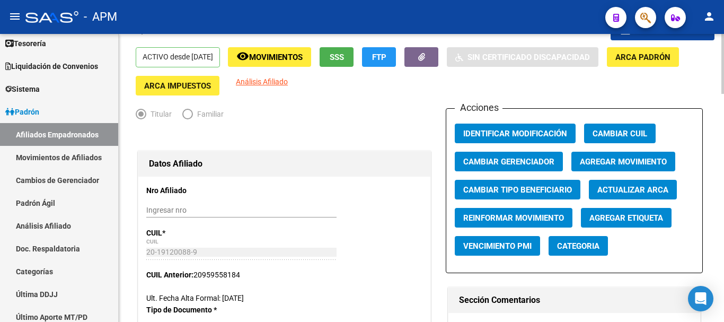
scroll to position [0, 0]
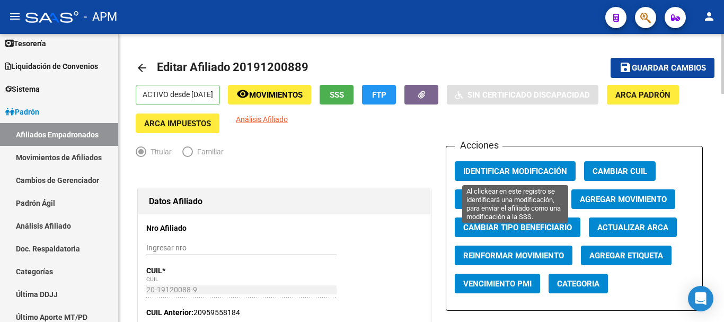
click at [539, 168] on span "Identificar Modificación" at bounding box center [515, 171] width 104 height 10
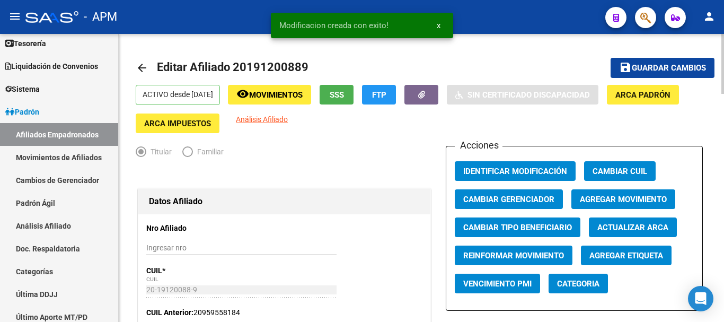
click at [664, 63] on span "save Guardar cambios" at bounding box center [662, 68] width 87 height 10
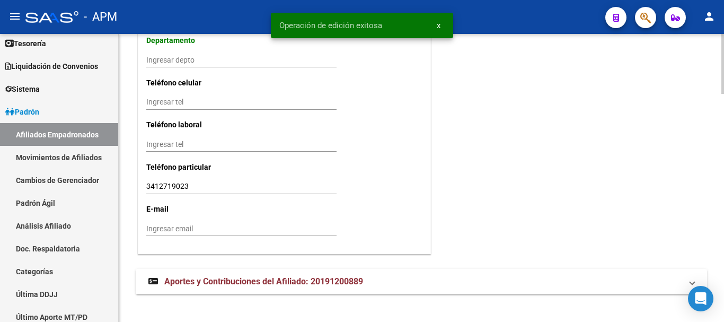
scroll to position [1099, 0]
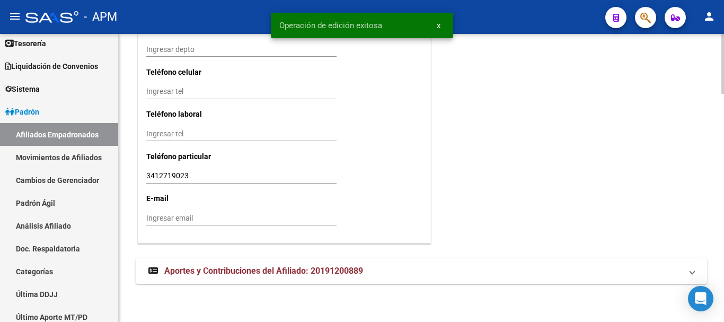
click at [381, 271] on mat-panel-title "Aportes y Contribuciones del Afiliado: 20191200889" at bounding box center [414, 271] width 533 height 12
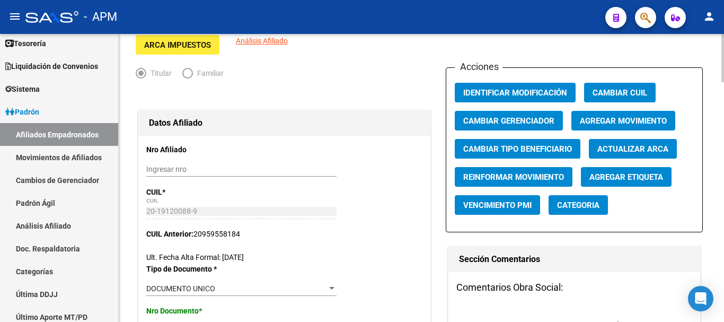
scroll to position [76, 0]
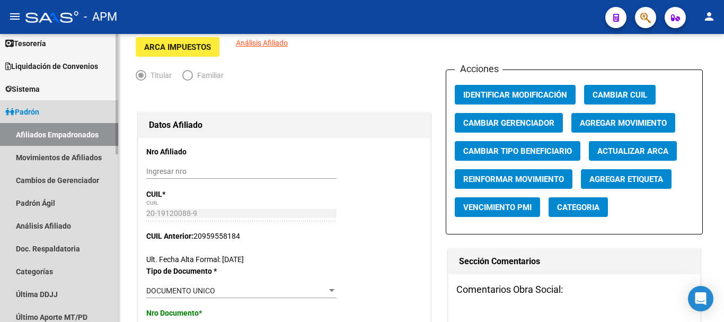
click at [73, 133] on link "Afiliados Empadronados" at bounding box center [59, 134] width 118 height 23
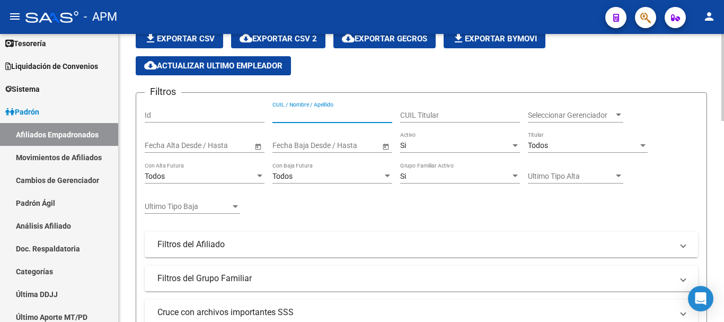
paste input "2095955818-4"
click at [317, 117] on input "2095955818-4" at bounding box center [332, 115] width 120 height 9
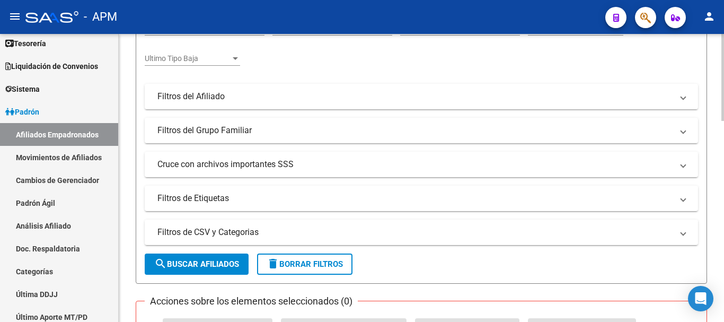
scroll to position [341, 0]
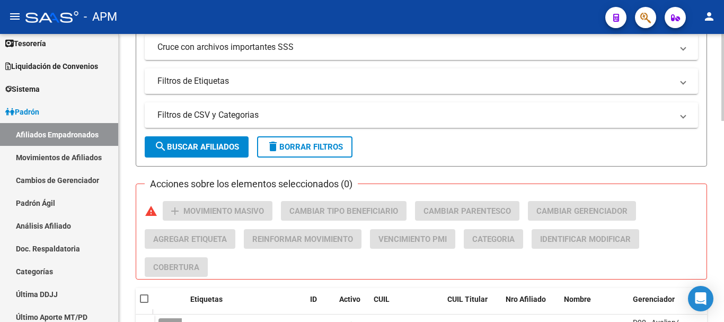
type input "20959558184"
click at [225, 151] on span "search Buscar Afiliados" at bounding box center [196, 147] width 85 height 10
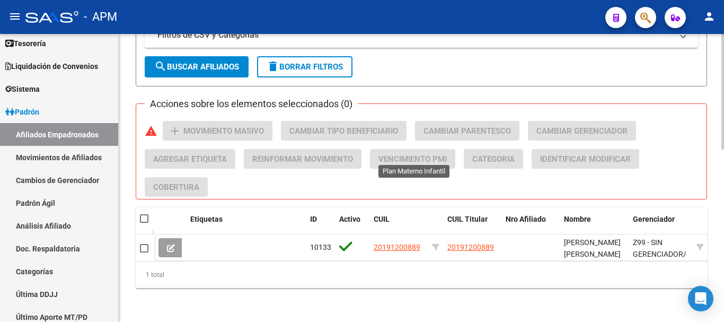
scroll to position [429, 0]
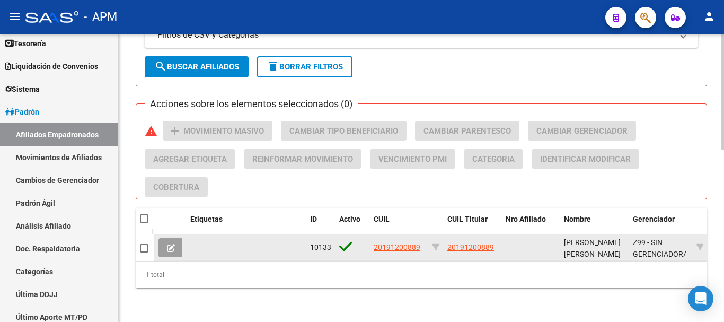
click at [167, 244] on icon at bounding box center [171, 248] width 8 height 8
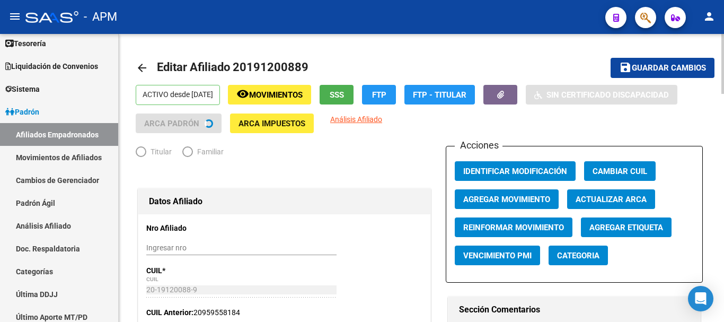
radio input "true"
type input "30-71418593-0"
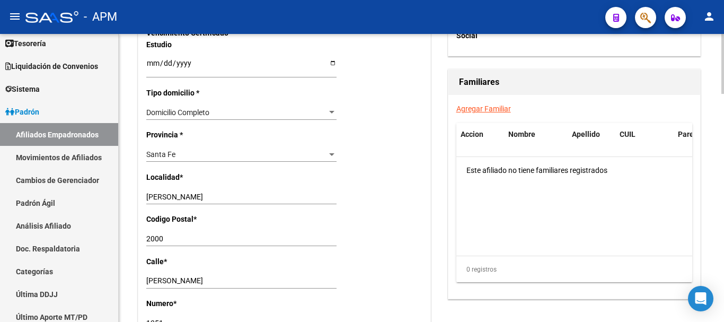
scroll to position [1099, 0]
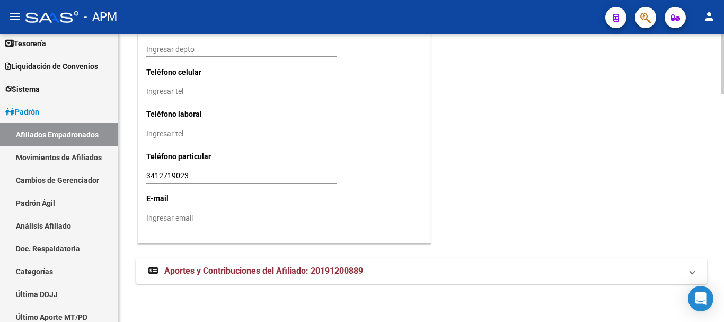
click at [424, 265] on mat-panel-title "Aportes y Contribuciones del Afiliado: 20191200889" at bounding box center [414, 271] width 533 height 12
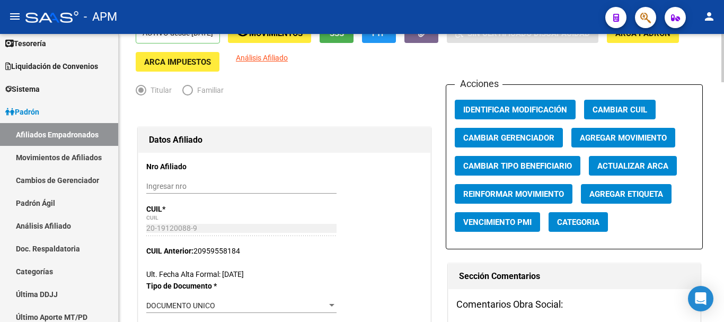
scroll to position [23, 0]
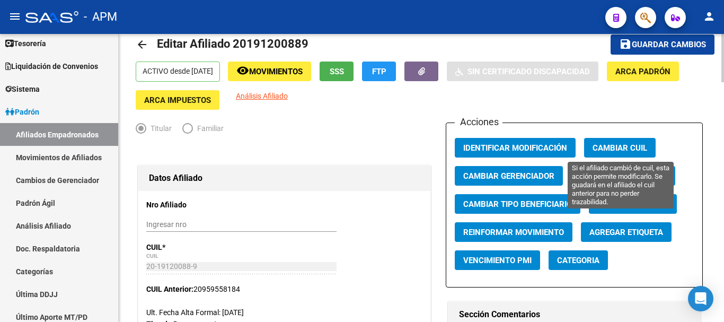
click at [633, 141] on button "Cambiar CUIL" at bounding box center [620, 148] width 72 height 20
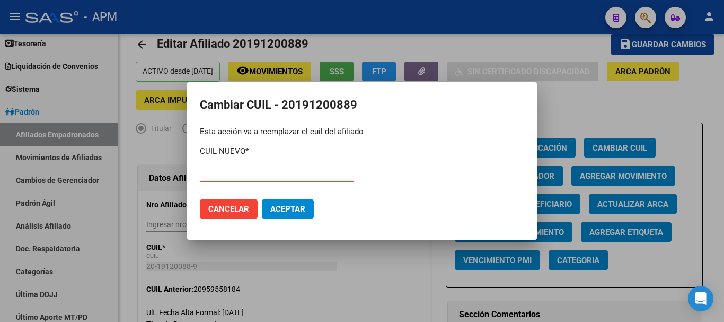
paste input "20-95955818-4"
type input "20-95955818-4"
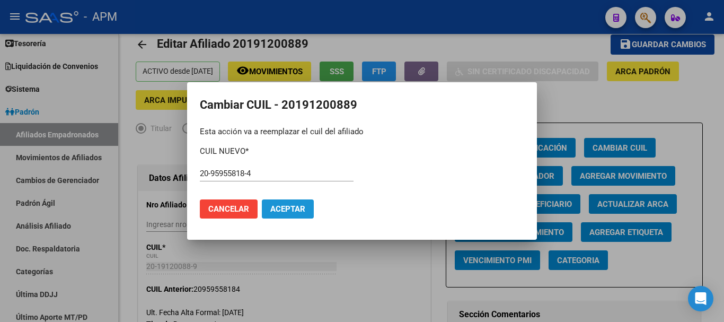
click at [293, 207] on span "Aceptar" at bounding box center [287, 209] width 35 height 10
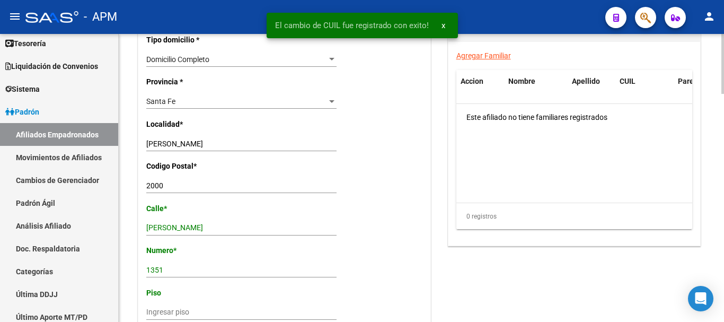
scroll to position [1099, 0]
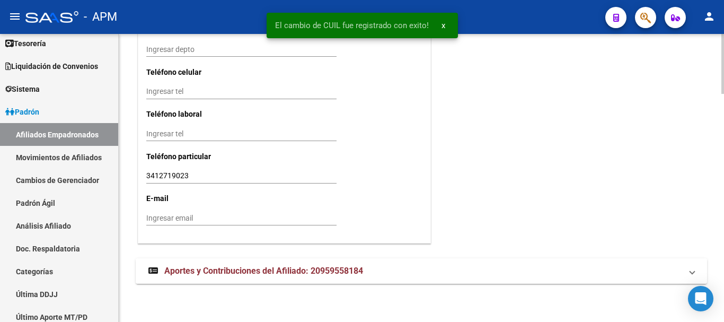
click at [336, 275] on span "Aportes y Contribuciones del Afiliado: 20959558184" at bounding box center [263, 270] width 199 height 10
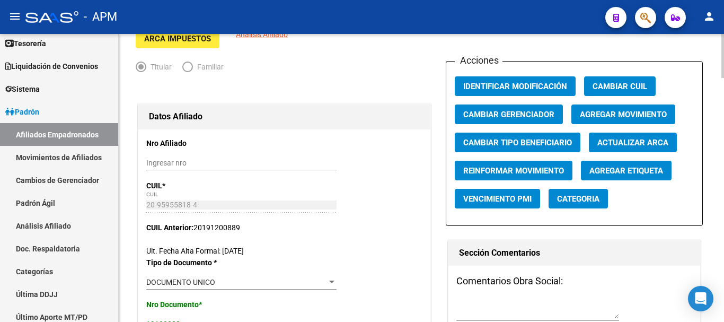
scroll to position [61, 0]
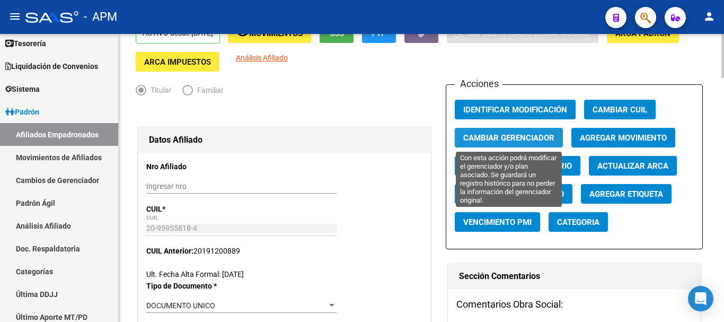
click at [542, 137] on span "Cambiar Gerenciador" at bounding box center [508, 138] width 91 height 10
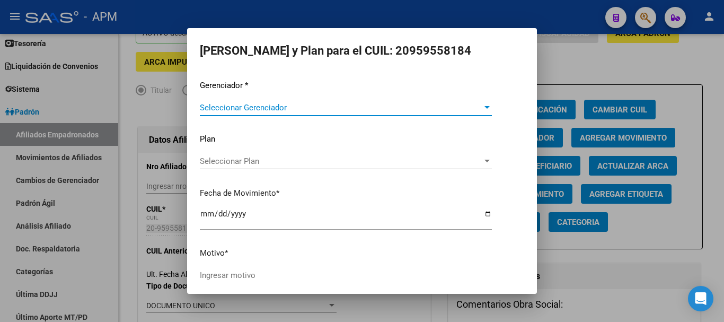
click at [484, 107] on div at bounding box center [486, 107] width 5 height 3
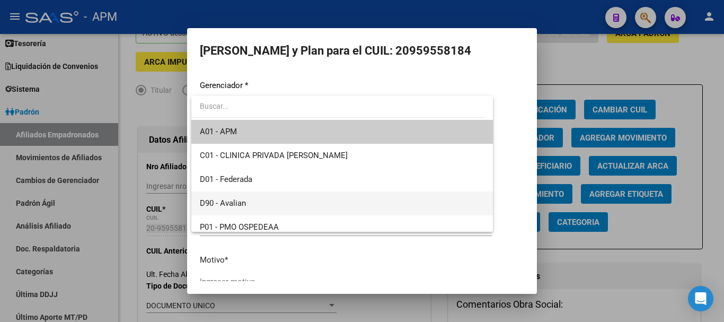
click at [300, 201] on span "D90 - Avalian" at bounding box center [342, 203] width 284 height 24
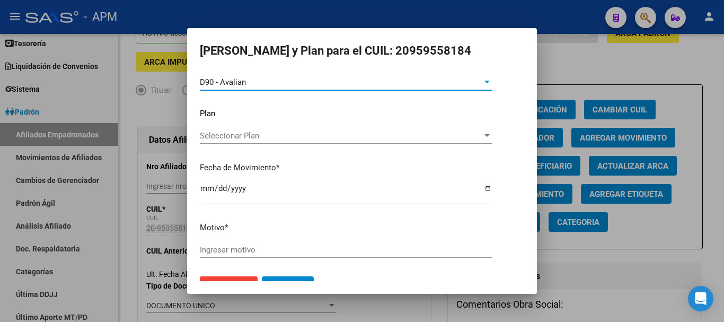
scroll to position [48, 0]
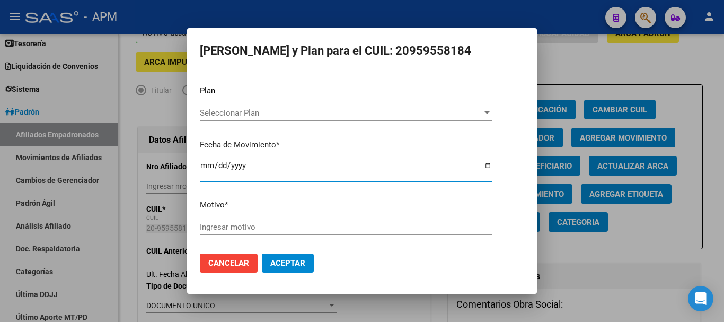
click at [206, 167] on input "[DATE]" at bounding box center [346, 169] width 292 height 17
type input "2025-09-01"
type input "2024-07-01"
click at [393, 222] on input "Ingresar motivo" at bounding box center [346, 227] width 292 height 10
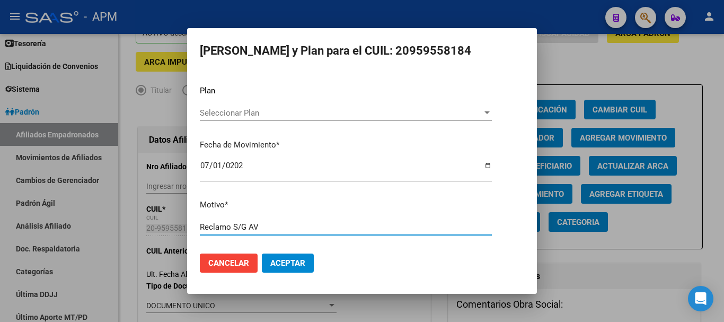
type input "Reclamo S/G AV"
click at [285, 258] on span "Aceptar" at bounding box center [287, 263] width 35 height 10
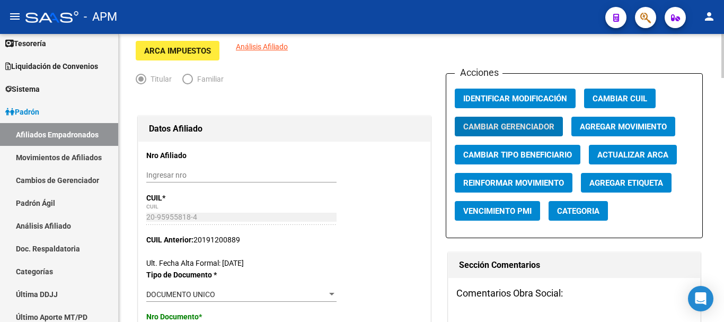
scroll to position [0, 0]
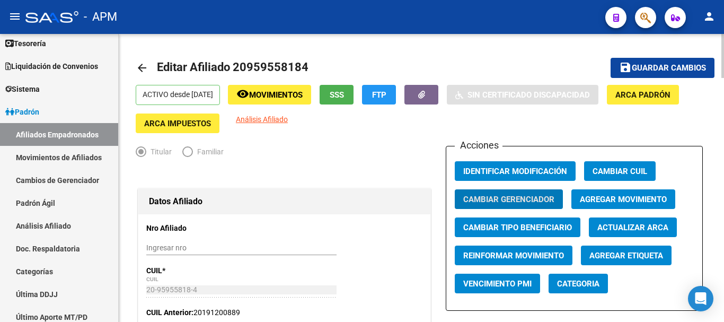
click at [664, 66] on span "Guardar cambios" at bounding box center [668, 69] width 74 height 10
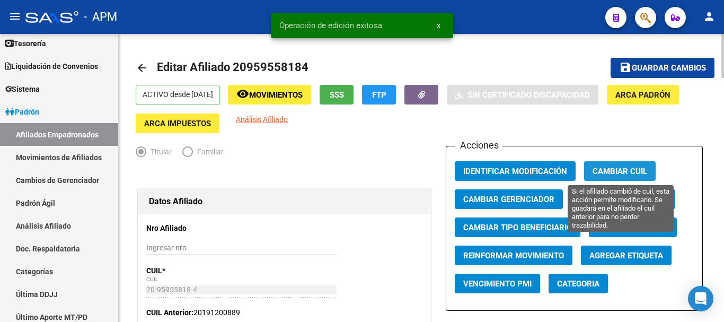
click at [634, 166] on span "Cambiar CUIL" at bounding box center [619, 171] width 55 height 10
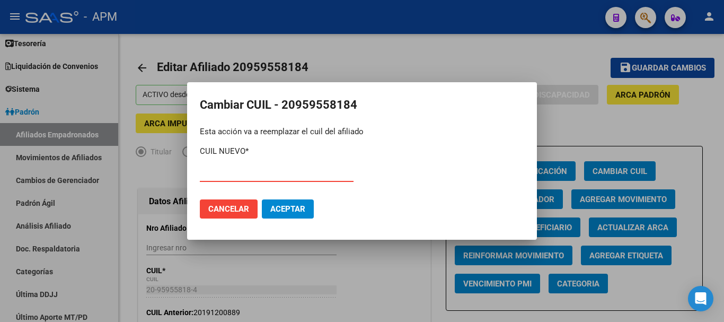
paste input "20-19120088-9"
type input "20-19120088-9"
click at [296, 209] on span "Aceptar" at bounding box center [287, 209] width 35 height 10
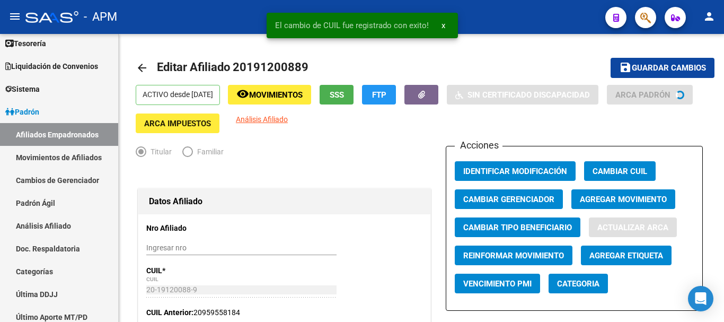
type input "ROSARIO SUD"
type input "1"
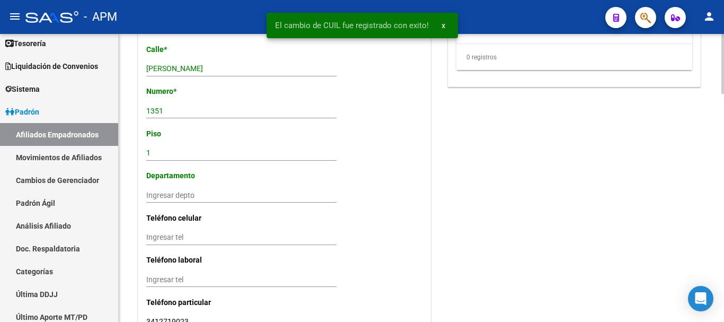
scroll to position [1099, 0]
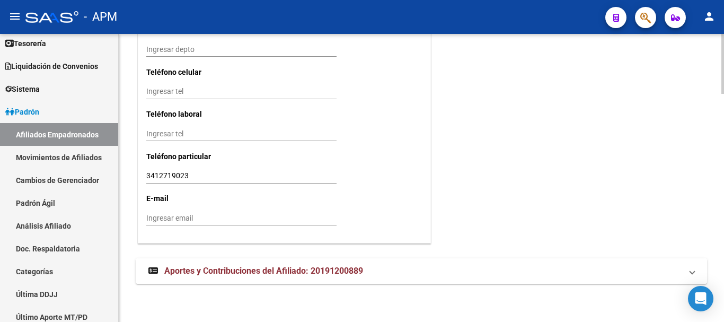
click at [394, 271] on mat-panel-title "Aportes y Contribuciones del Afiliado: 20191200889" at bounding box center [414, 271] width 533 height 12
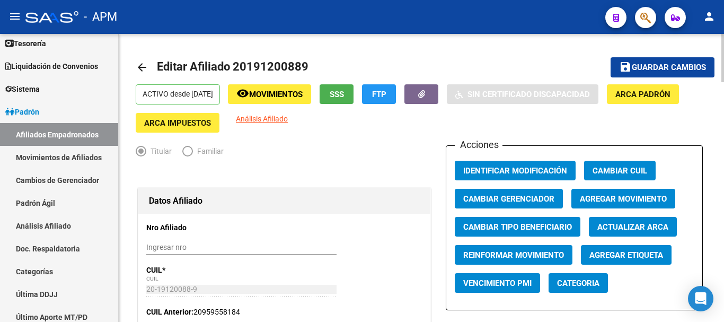
scroll to position [0, 0]
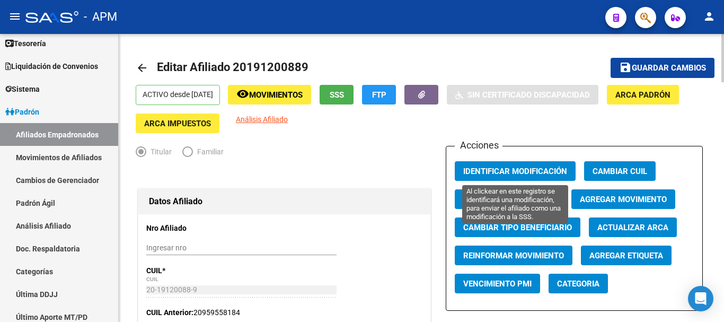
click at [544, 171] on span "Identificar Modificación" at bounding box center [515, 171] width 104 height 10
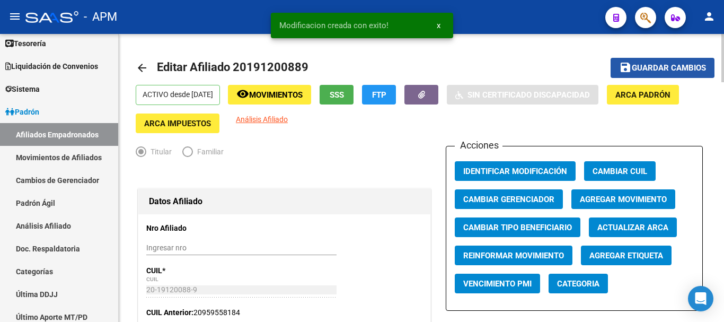
click at [651, 66] on span "Guardar cambios" at bounding box center [668, 69] width 74 height 10
click at [139, 67] on mat-icon "arrow_back" at bounding box center [142, 67] width 13 height 13
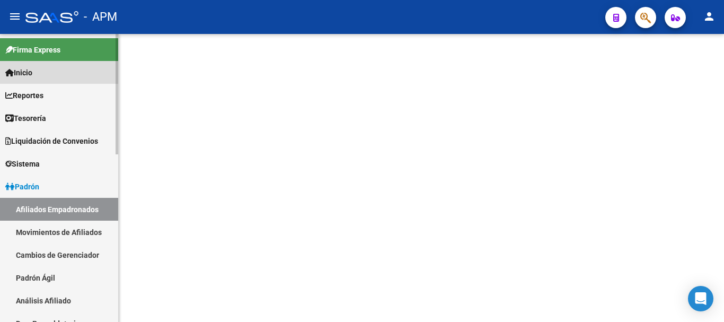
click at [66, 69] on link "Inicio" at bounding box center [59, 72] width 118 height 23
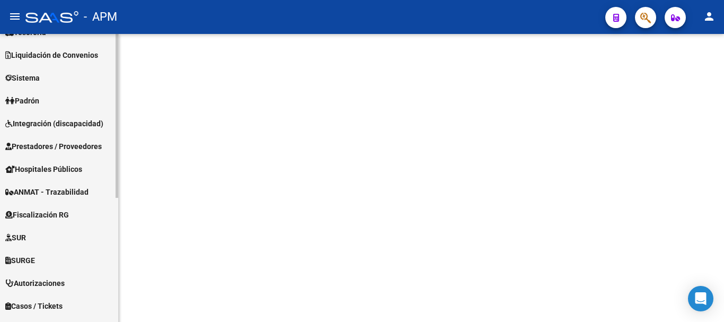
scroll to position [159, 0]
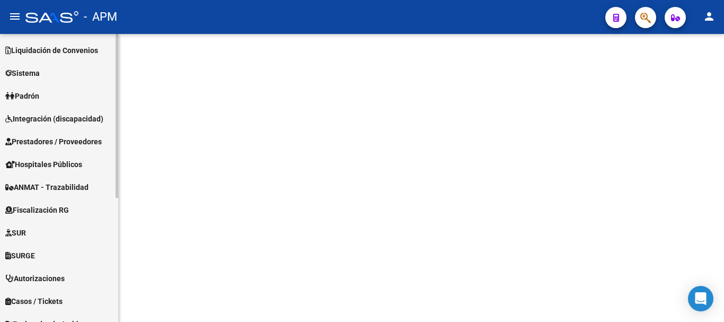
click at [58, 141] on span "Prestadores / Proveedores" at bounding box center [53, 142] width 96 height 12
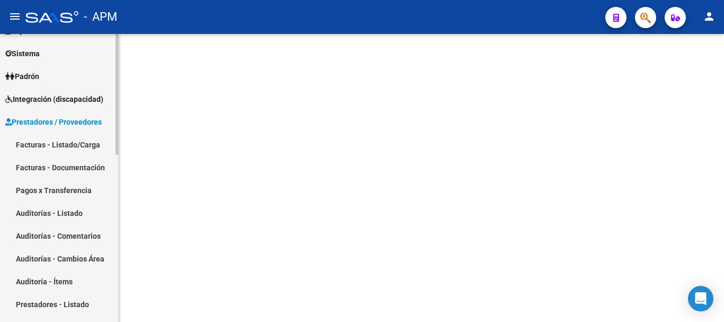
scroll to position [91, 0]
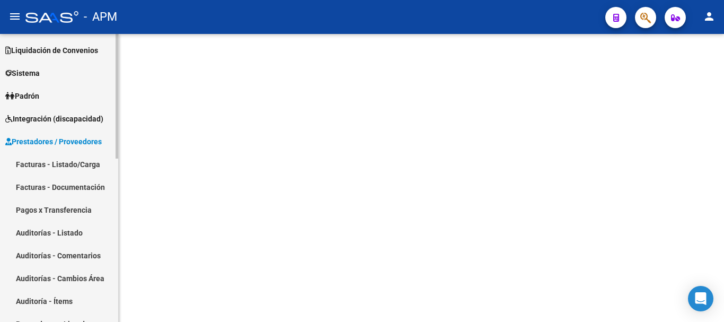
click at [64, 165] on link "Facturas - Listado/Carga" at bounding box center [59, 164] width 118 height 23
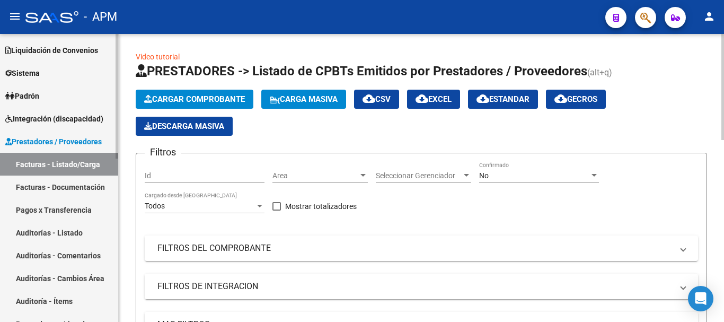
click at [66, 120] on span "Integración (discapacidad)" at bounding box center [54, 119] width 98 height 12
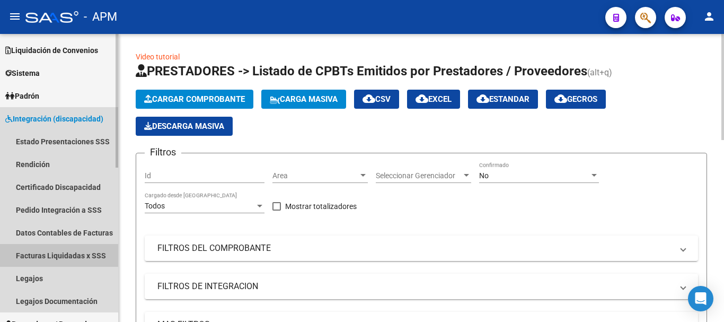
click at [71, 251] on link "Facturas Liquidadas x SSS" at bounding box center [59, 255] width 118 height 23
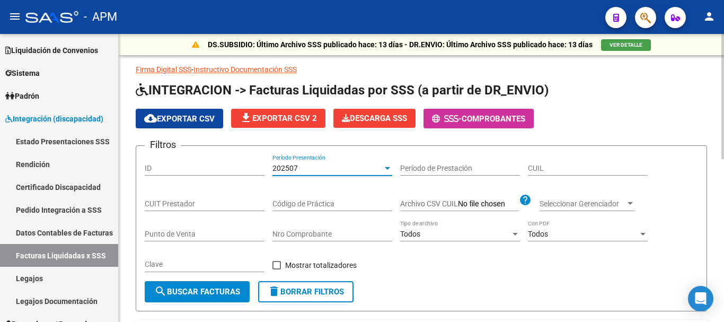
click at [346, 170] on div "202507" at bounding box center [327, 168] width 110 height 9
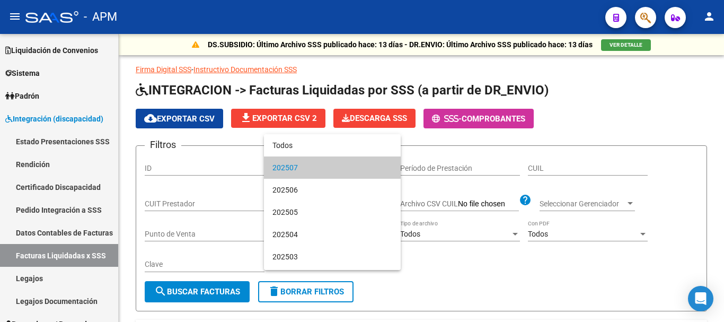
click at [354, 169] on span "202507" at bounding box center [332, 167] width 120 height 22
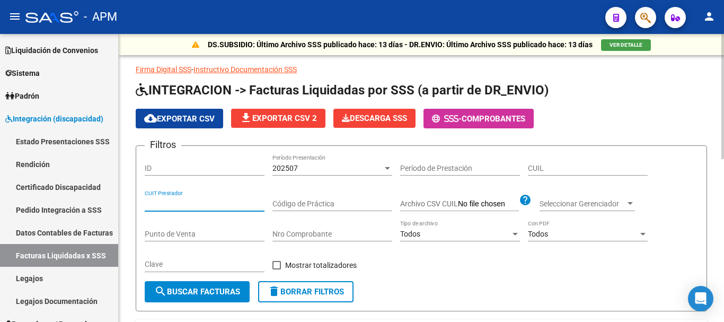
paste input "27-23607087-0"
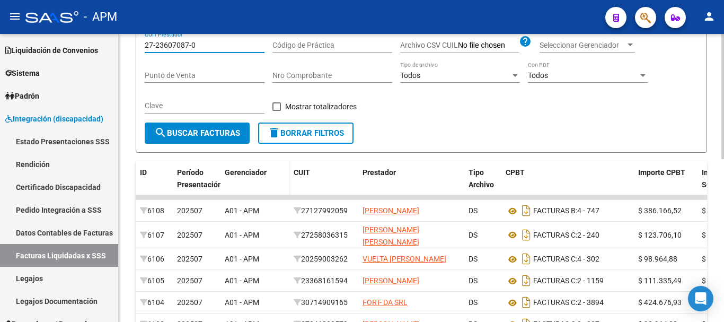
scroll to position [159, 0]
click at [206, 133] on span "search Buscar Facturas" at bounding box center [197, 133] width 86 height 10
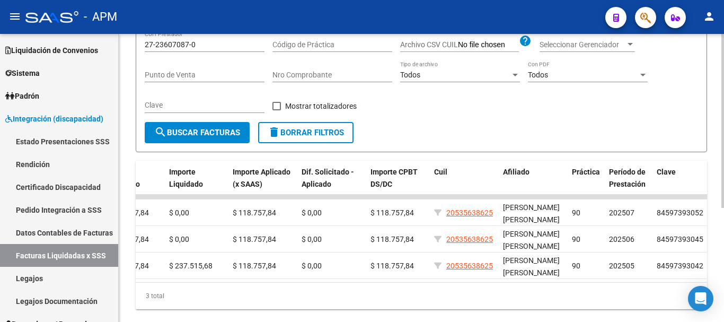
scroll to position [106, 0]
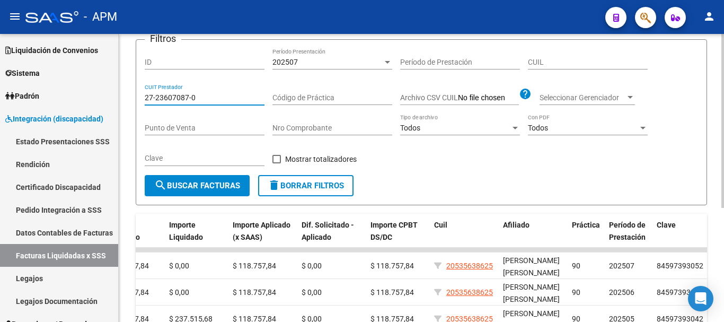
click at [202, 94] on input "27-23607087-0" at bounding box center [205, 97] width 120 height 9
type input "2"
paste input "27-32922038-4"
type input "27-32922038-4"
click at [194, 188] on span "search Buscar Facturas" at bounding box center [197, 186] width 86 height 10
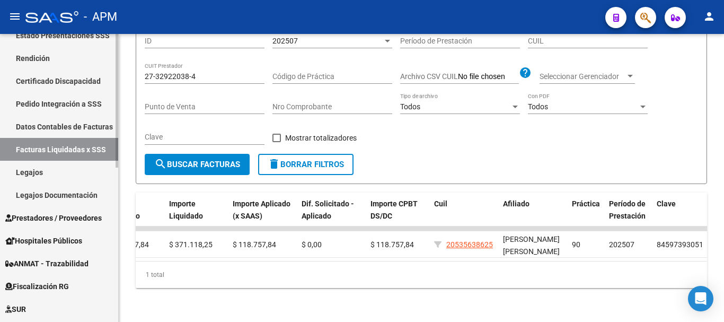
scroll to position [250, 0]
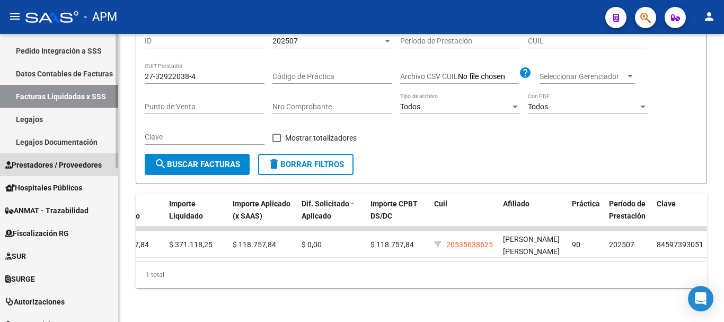
click at [79, 165] on span "Prestadores / Proveedores" at bounding box center [53, 165] width 96 height 12
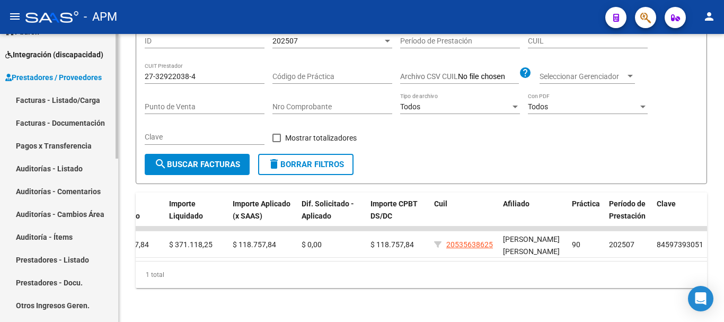
scroll to position [144, 0]
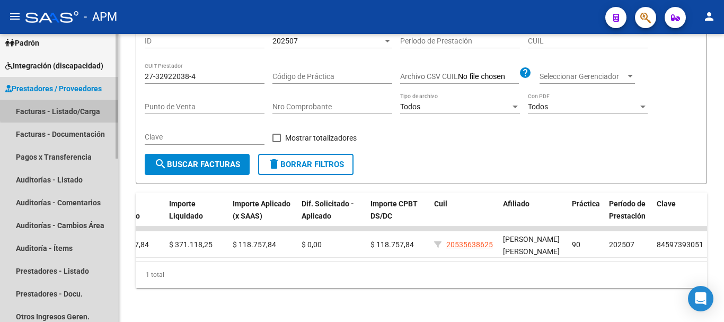
click at [81, 108] on link "Facturas - Listado/Carga" at bounding box center [59, 111] width 118 height 23
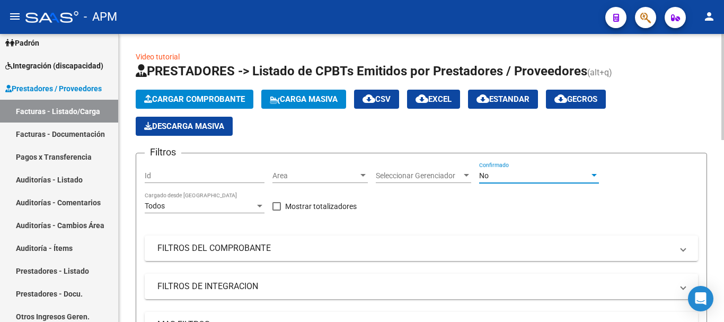
click at [548, 180] on div "No" at bounding box center [534, 175] width 110 height 9
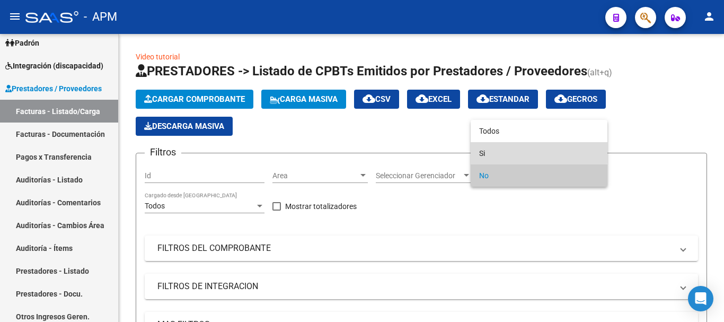
click at [533, 150] on span "Si" at bounding box center [539, 153] width 120 height 22
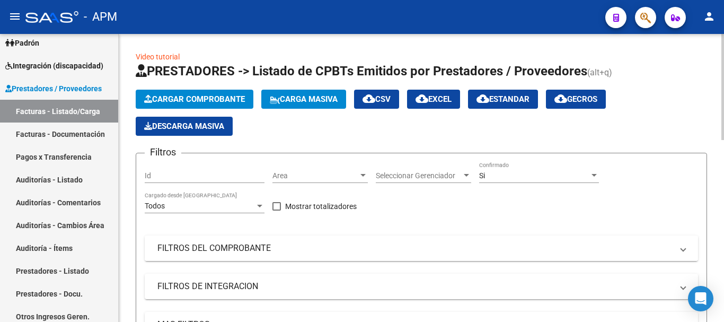
click at [451, 244] on mat-panel-title "FILTROS DEL COMPROBANTE" at bounding box center [414, 248] width 515 height 12
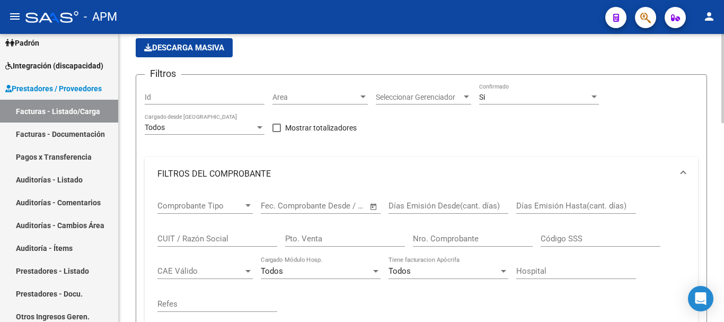
scroll to position [106, 0]
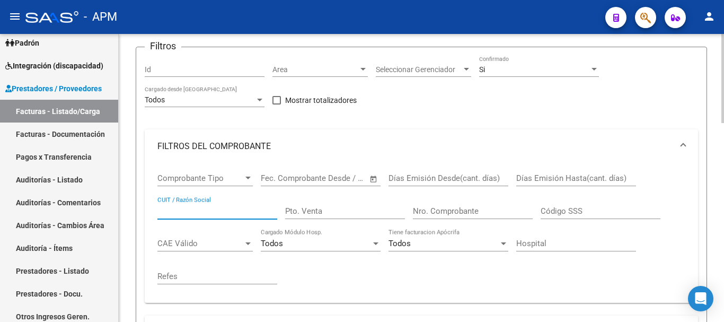
paste input "30635976809"
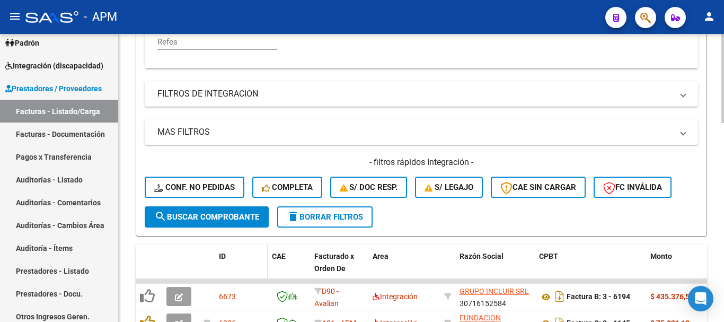
scroll to position [371, 0]
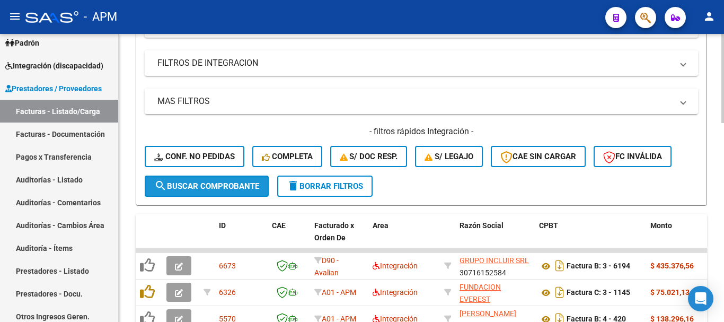
click at [260, 181] on button "search Buscar Comprobante" at bounding box center [207, 185] width 124 height 21
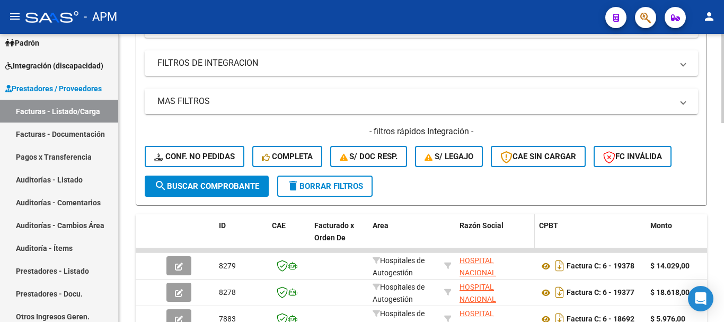
scroll to position [424, 0]
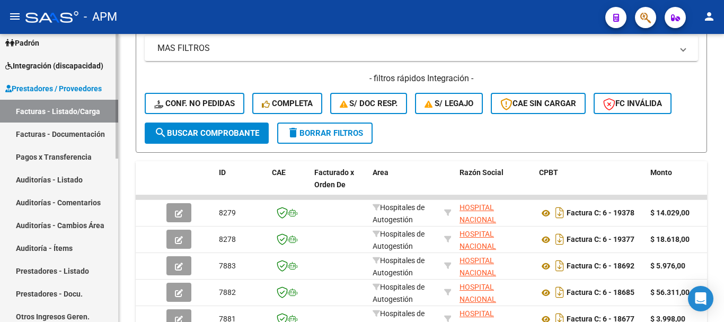
click at [64, 110] on link "Facturas - Listado/Carga" at bounding box center [59, 111] width 118 height 23
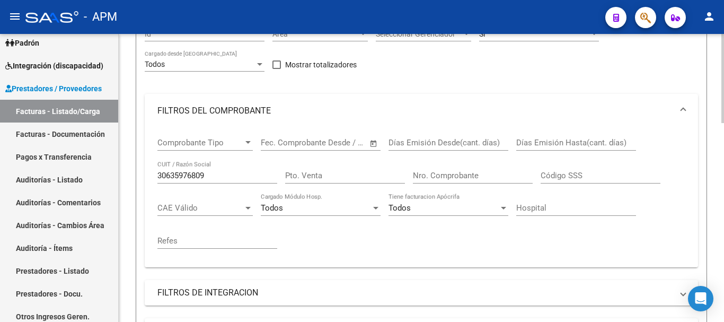
scroll to position [159, 0]
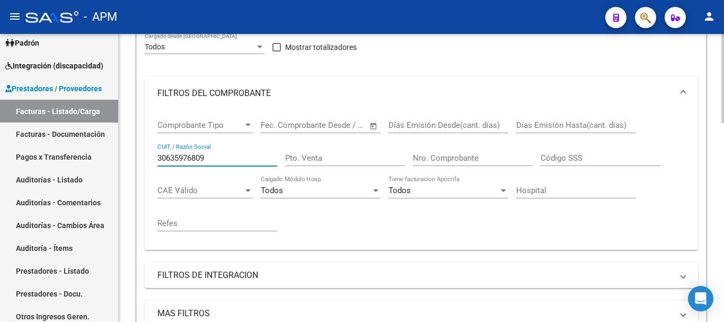
click at [227, 156] on input "30635976809" at bounding box center [217, 158] width 120 height 10
type input "3"
paste input "30-70358179-6"
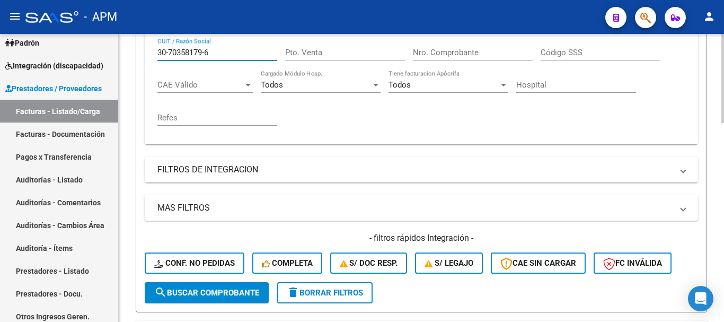
scroll to position [318, 0]
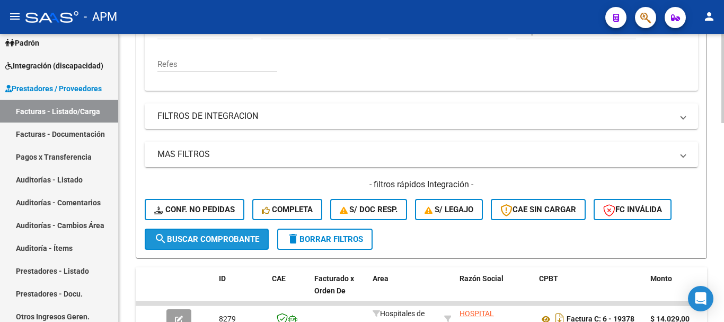
click at [214, 236] on span "search Buscar Comprobante" at bounding box center [206, 239] width 105 height 10
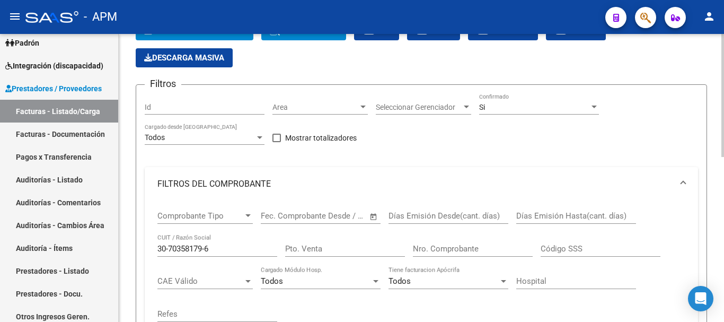
scroll to position [0, 0]
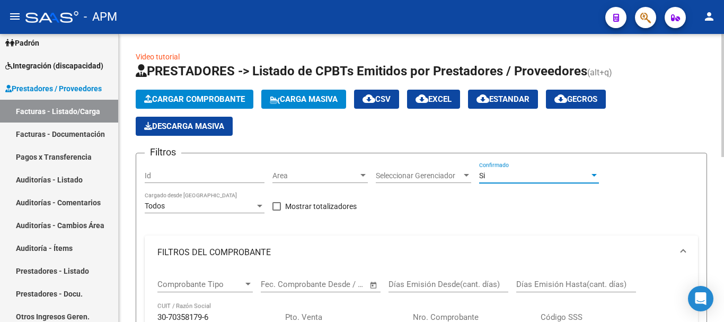
click at [558, 171] on div "Si" at bounding box center [534, 175] width 110 height 9
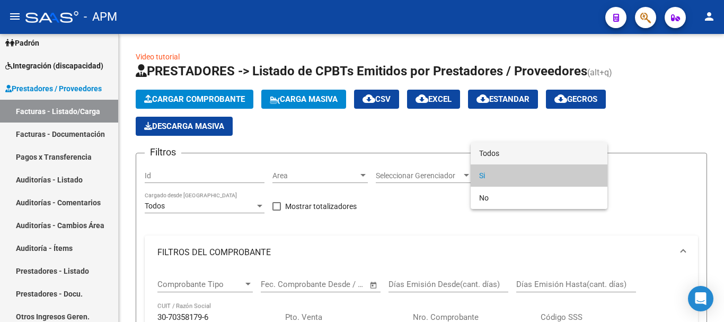
click at [546, 147] on span "Todos" at bounding box center [539, 153] width 120 height 22
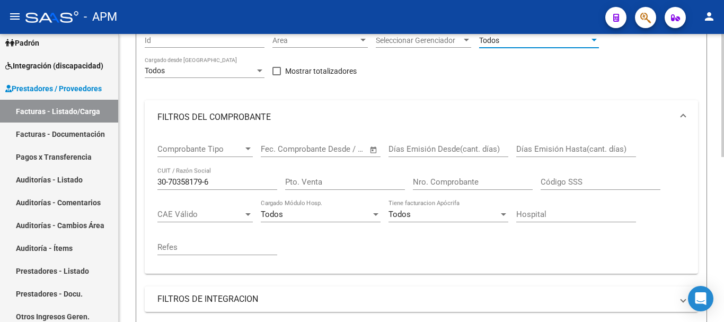
scroll to position [159, 0]
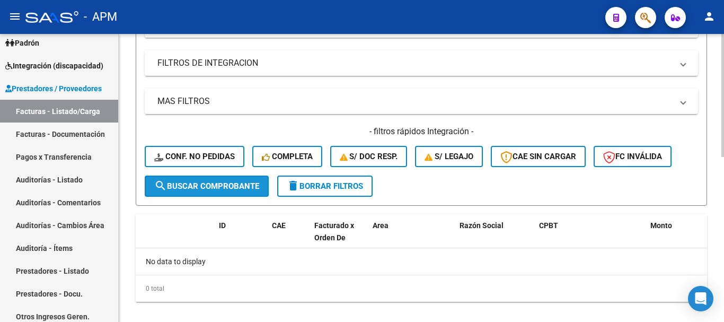
click at [224, 187] on span "search Buscar Comprobante" at bounding box center [206, 186] width 105 height 10
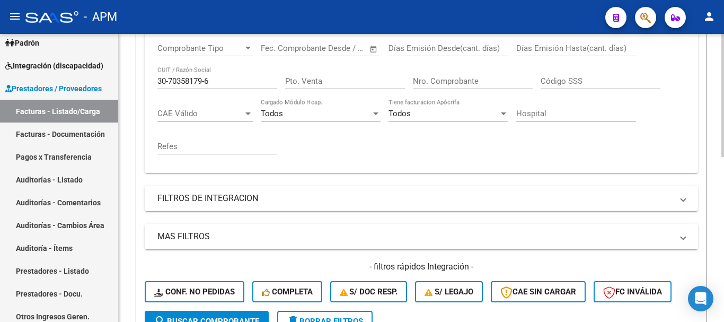
scroll to position [212, 0]
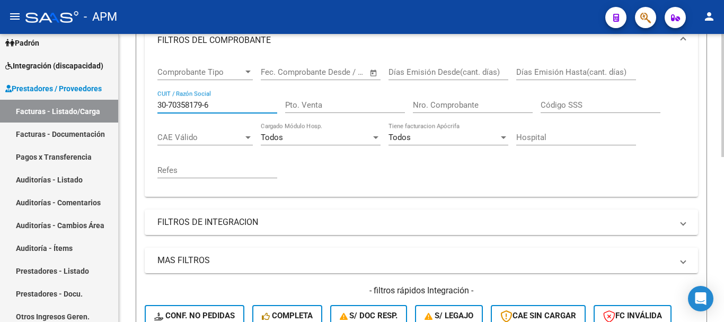
click at [207, 106] on input "30-70358179-6" at bounding box center [217, 105] width 120 height 10
click at [171, 103] on input "30-703581796" at bounding box center [217, 105] width 120 height 10
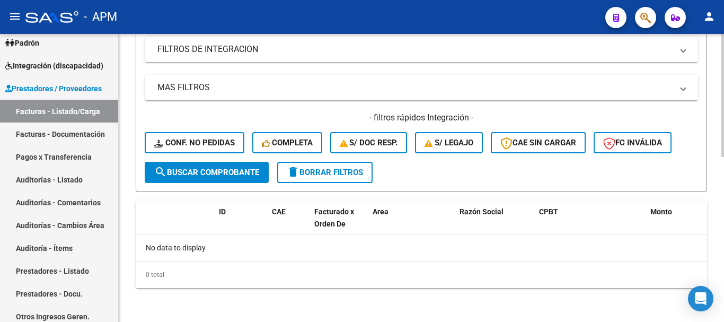
type input "30703581796"
click at [219, 171] on span "search Buscar Comprobante" at bounding box center [206, 172] width 105 height 10
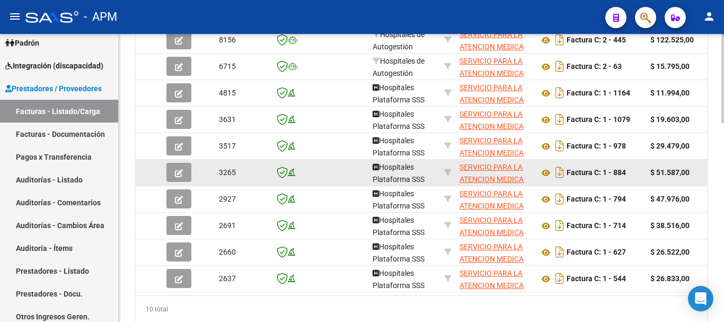
scroll to position [438, 0]
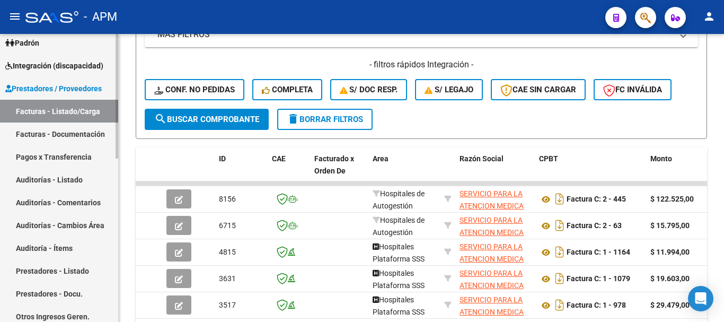
click at [64, 113] on link "Facturas - Listado/Carga" at bounding box center [59, 111] width 118 height 23
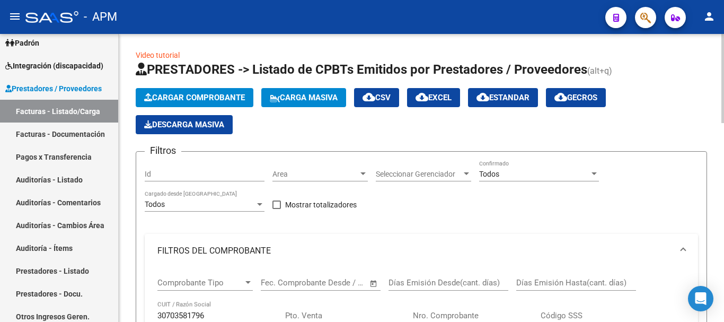
scroll to position [0, 0]
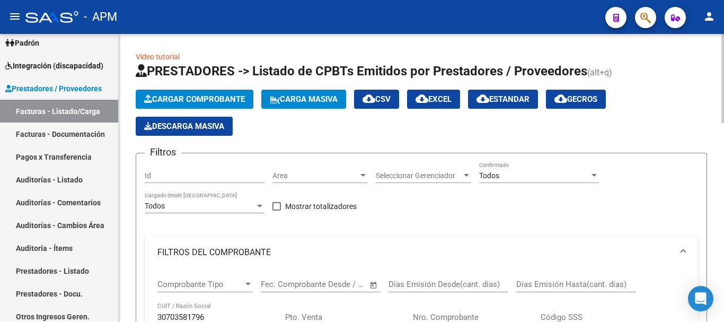
click at [217, 96] on span "Cargar Comprobante" at bounding box center [194, 99] width 101 height 10
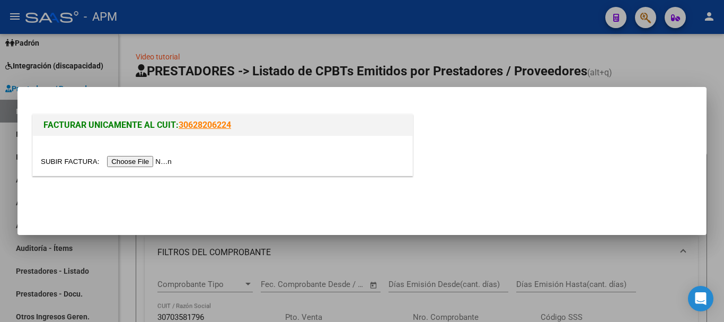
click at [147, 159] on input "file" at bounding box center [108, 161] width 134 height 11
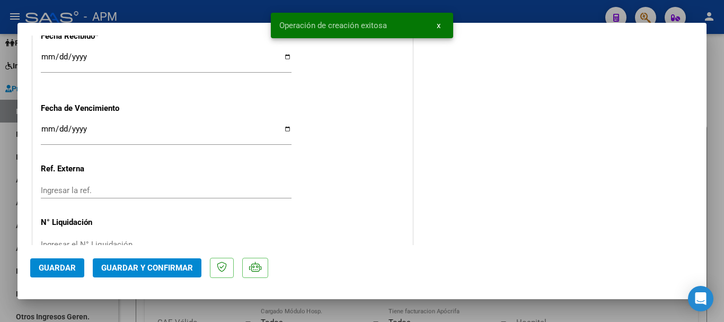
scroll to position [697, 0]
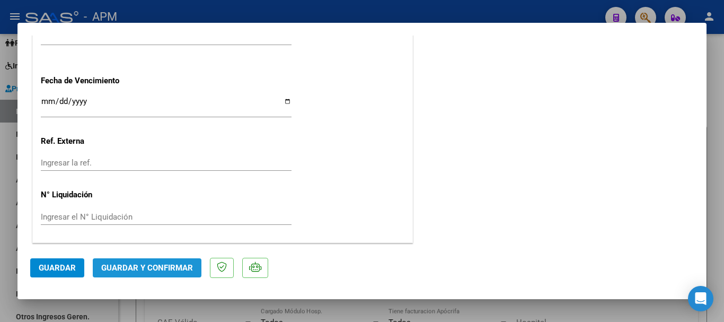
click at [172, 269] on span "Guardar y Confirmar" at bounding box center [147, 268] width 92 height 10
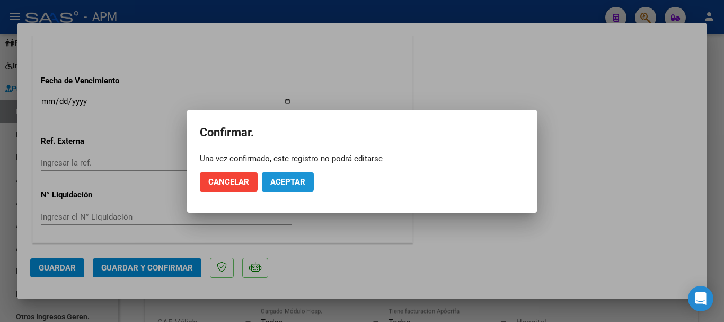
click at [297, 176] on button "Aceptar" at bounding box center [288, 181] width 52 height 19
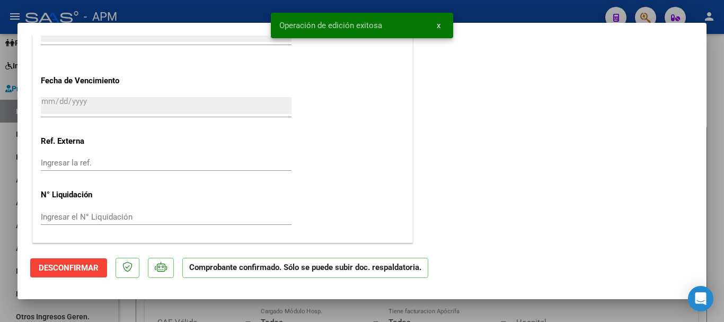
click at [366, 310] on div at bounding box center [362, 161] width 724 height 322
type input "$ 0,00"
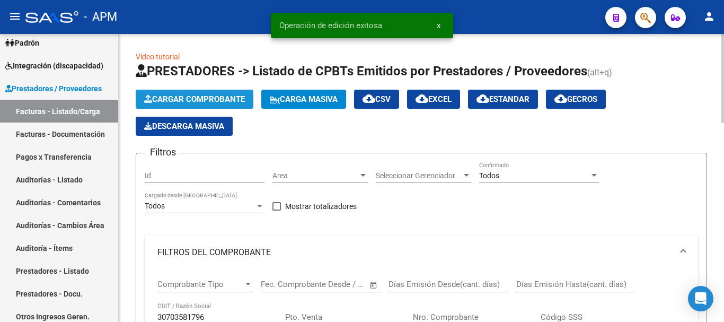
click at [221, 95] on span "Cargar Comprobante" at bounding box center [194, 99] width 101 height 10
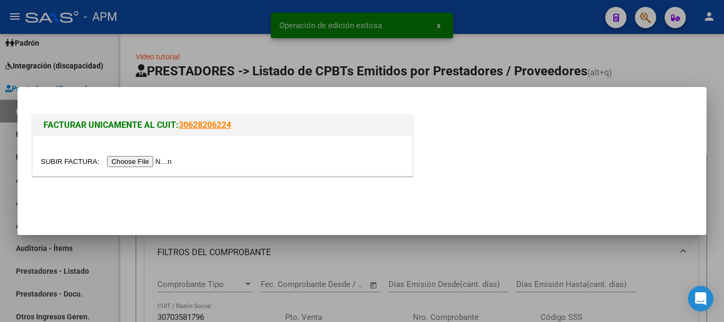
click at [161, 162] on input "file" at bounding box center [108, 161] width 134 height 11
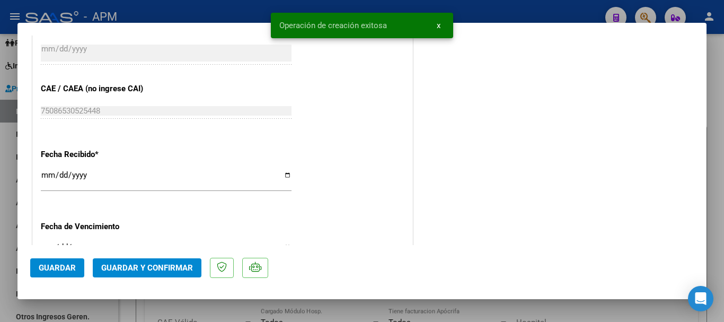
scroll to position [636, 0]
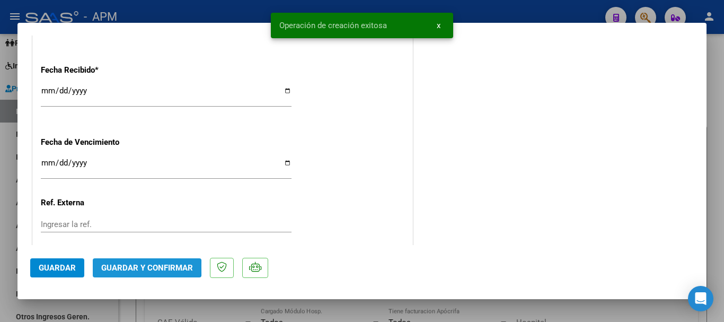
click at [136, 266] on span "Guardar y Confirmar" at bounding box center [147, 268] width 92 height 10
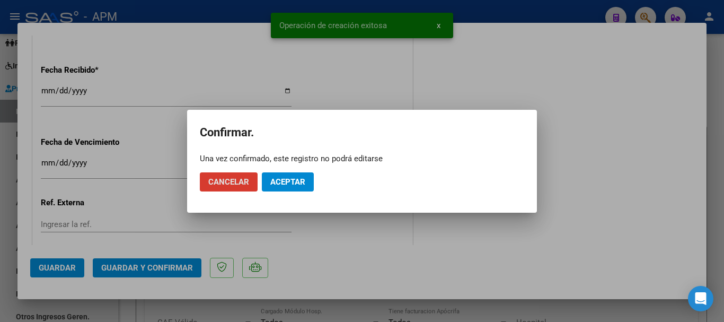
click at [299, 186] on span "Aceptar" at bounding box center [287, 182] width 35 height 10
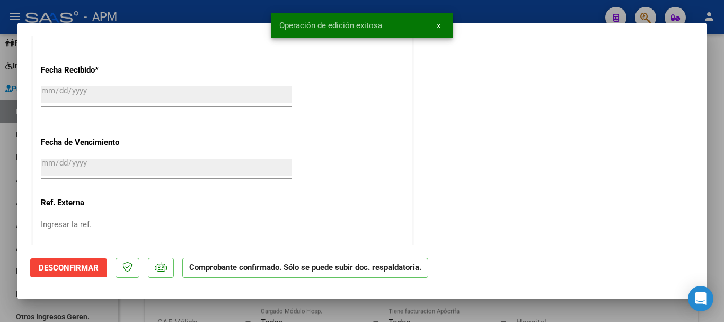
click at [334, 305] on div at bounding box center [362, 161] width 724 height 322
type input "$ 0,00"
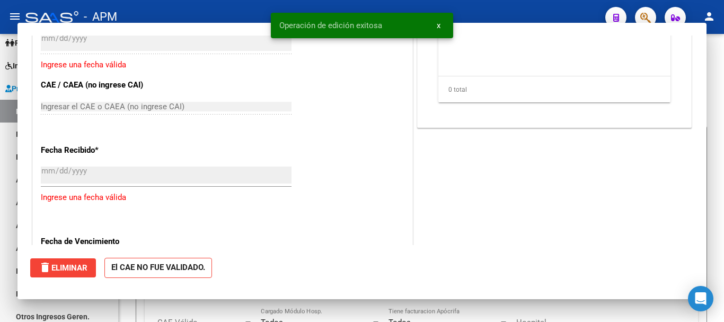
scroll to position [716, 0]
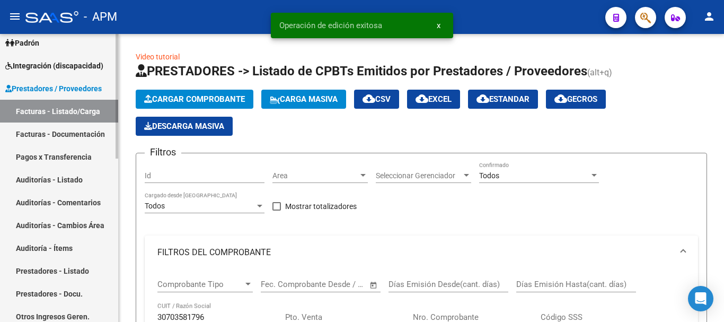
click at [82, 179] on link "Auditorías - Listado" at bounding box center [59, 179] width 118 height 23
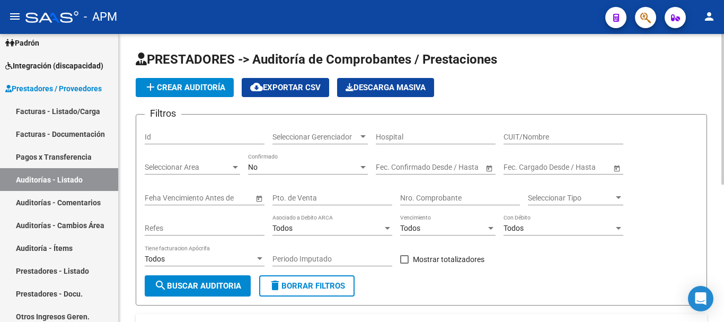
click at [199, 85] on span "add Crear Auditoría" at bounding box center [184, 88] width 81 height 10
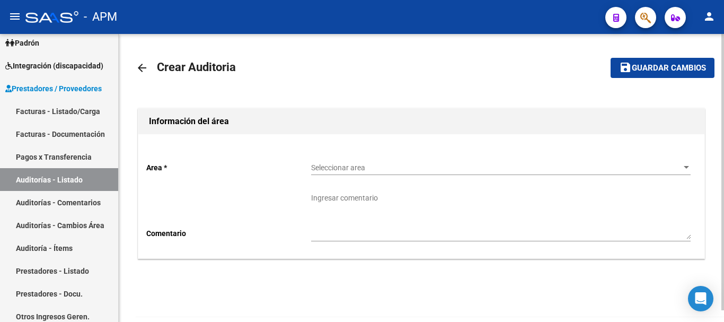
click at [398, 162] on div "Seleccionar area Seleccionar area" at bounding box center [500, 164] width 379 height 21
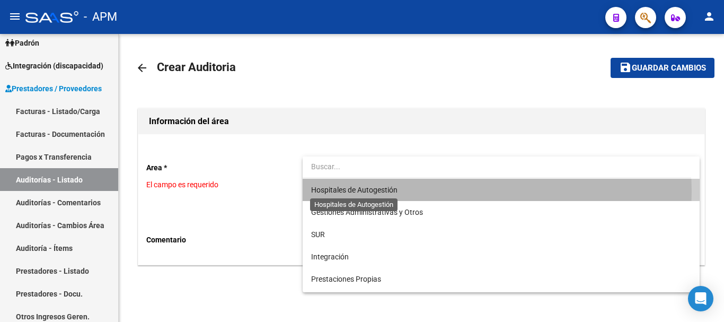
click at [391, 191] on span "Hospitales de Autogestión" at bounding box center [354, 189] width 86 height 8
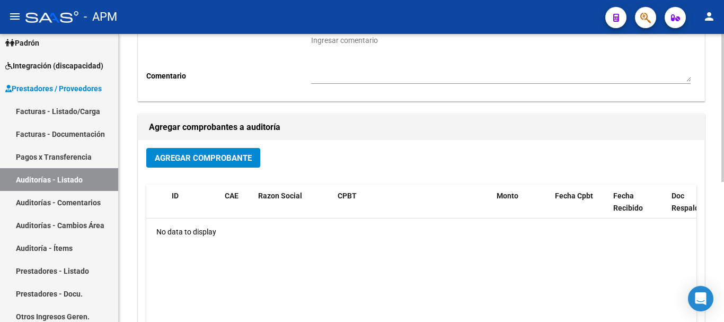
scroll to position [159, 0]
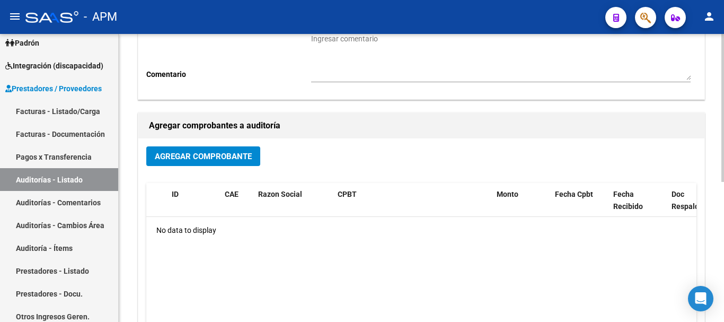
click at [228, 155] on span "Agregar Comprobante" at bounding box center [203, 157] width 97 height 10
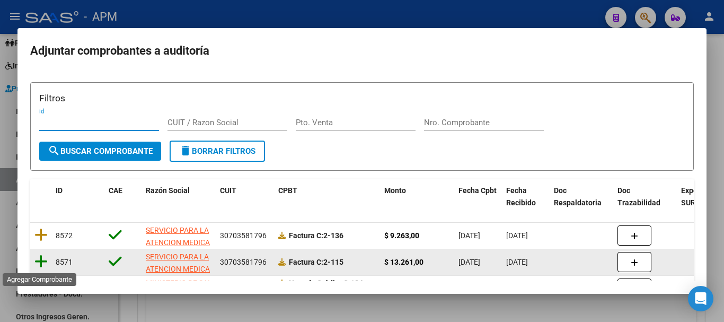
click at [41, 257] on icon at bounding box center [40, 261] width 13 height 15
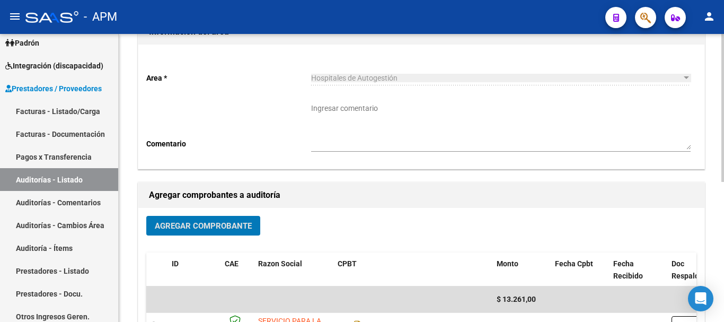
scroll to position [0, 0]
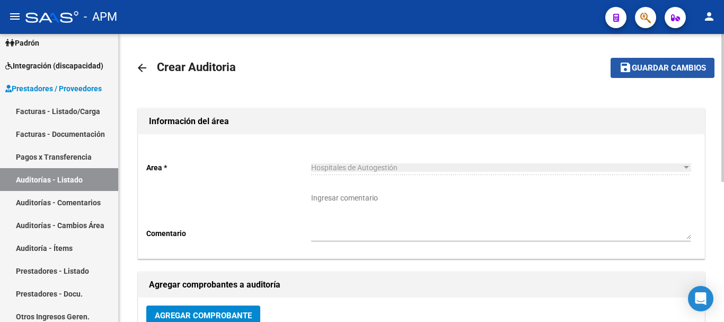
click at [652, 66] on span "Guardar cambios" at bounding box center [668, 69] width 74 height 10
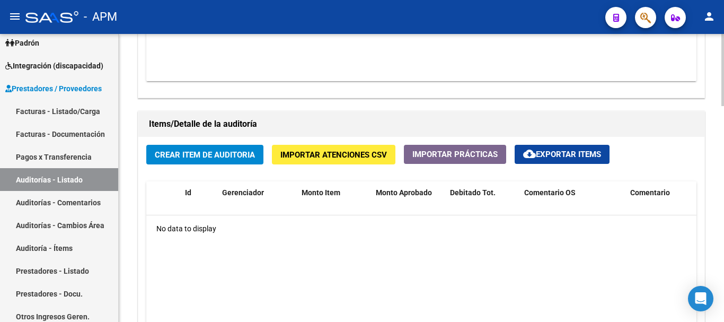
scroll to position [689, 0]
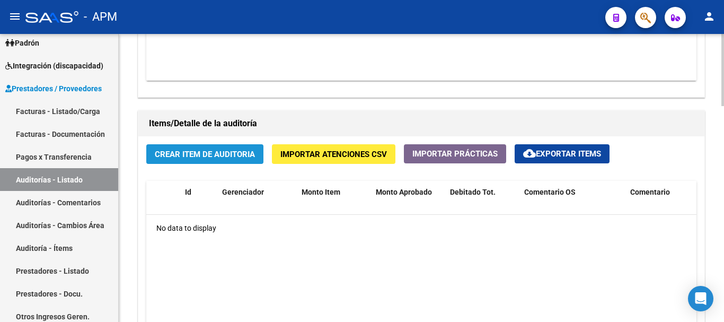
click at [244, 153] on span "Crear Item de Auditoria" at bounding box center [205, 154] width 100 height 10
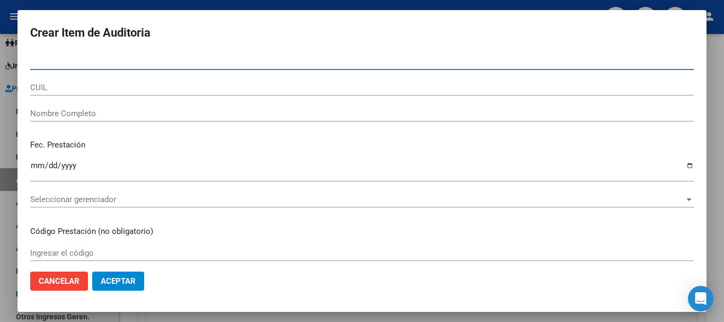
paste input "43380272"
type input "43380272"
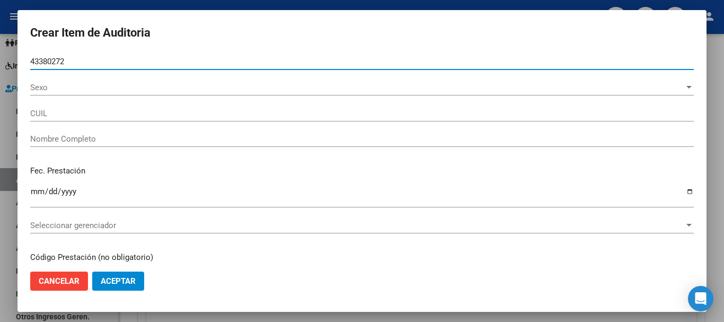
type input "20433802722"
type input "ATAIDE GASTON MATEO"
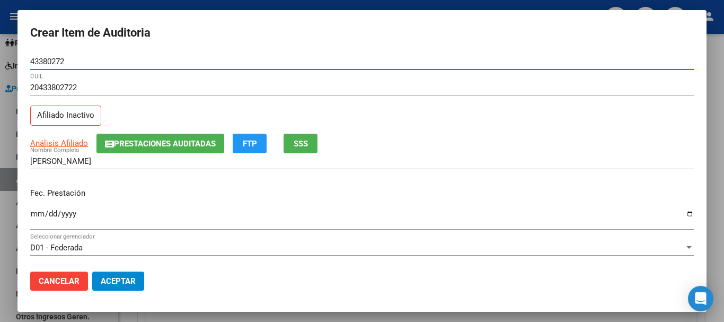
type input "43380272"
click at [39, 211] on input "Ingresar la fecha" at bounding box center [361, 217] width 663 height 17
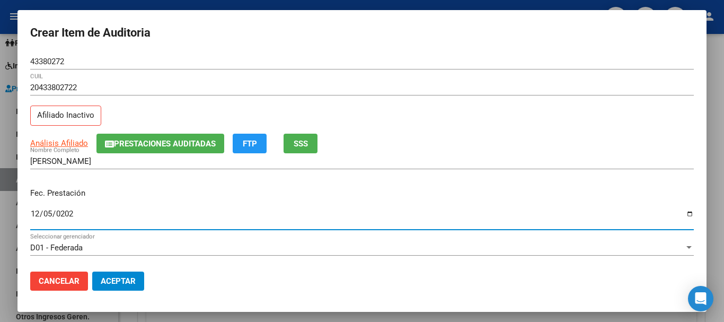
type input "2024-12-05"
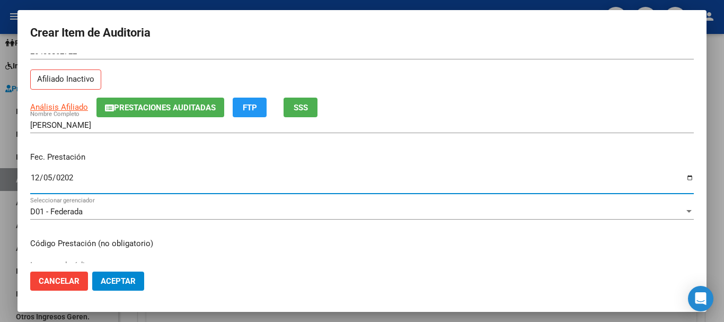
scroll to position [53, 0]
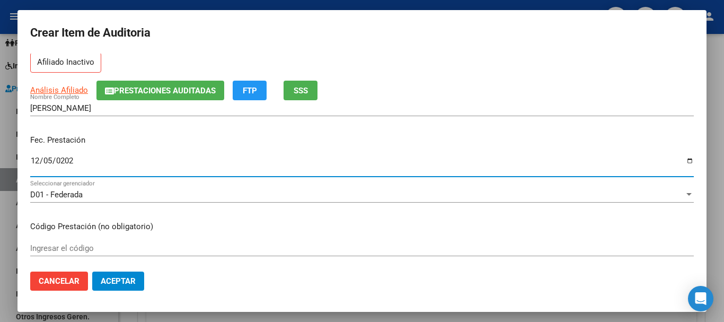
click at [64, 242] on div "Ingresar el código" at bounding box center [361, 248] width 663 height 16
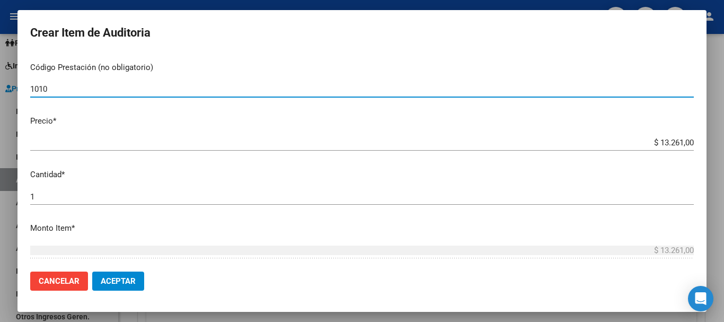
scroll to position [265, 0]
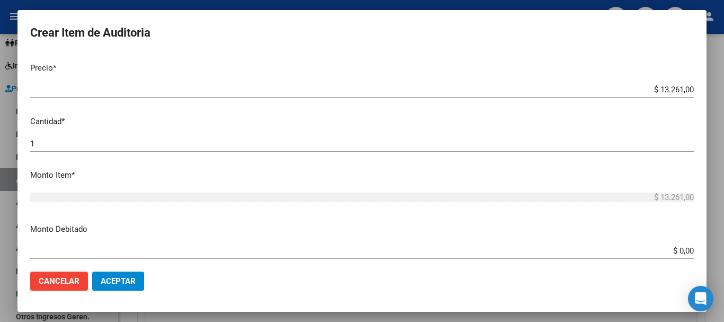
type input "1010"
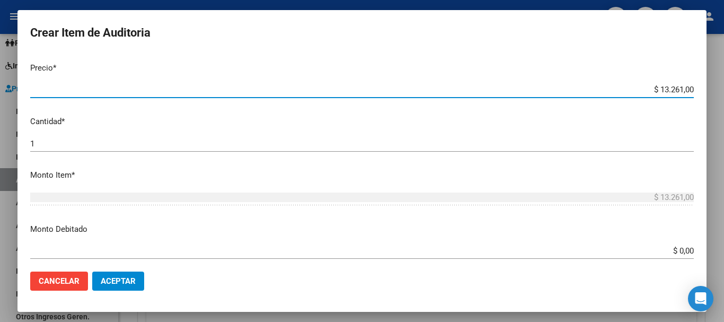
drag, startPoint x: 651, startPoint y: 87, endPoint x: 697, endPoint y: 86, distance: 46.1
click at [697, 86] on mat-dialog-content "43380272 Nro Documento 20433802722 CUIL Afiliado Inactivo Análisis Afiliado Pre…" at bounding box center [361, 158] width 689 height 209
drag, startPoint x: 652, startPoint y: 88, endPoint x: 689, endPoint y: 85, distance: 36.6
click at [689, 85] on app-form-text-field "Precio * $ 13.261,00 Ingresar el precio" at bounding box center [366, 78] width 672 height 33
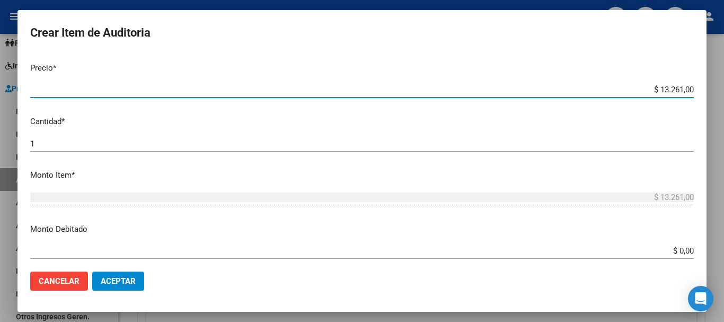
type input "$ 0,01"
type input "$ 0,12"
type input "$ 1,26"
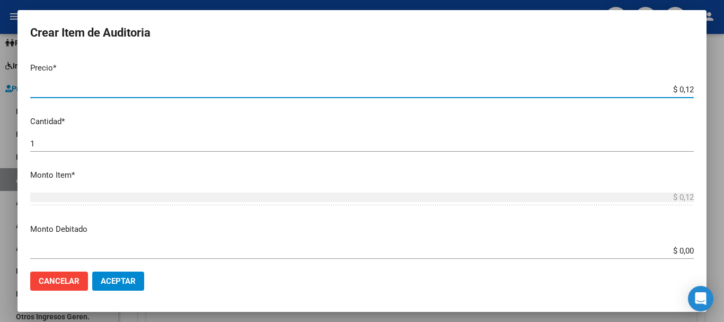
type input "$ 1,26"
type input "$ 12,67"
type input "$ 126,70"
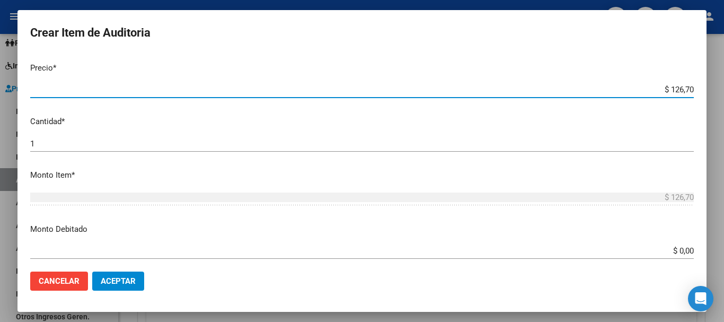
type input "$ 1.267,00"
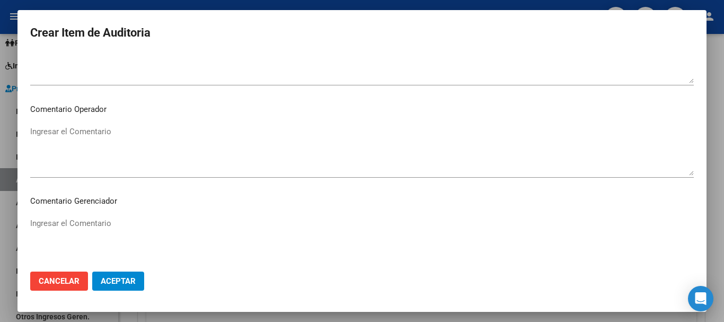
scroll to position [745, 0]
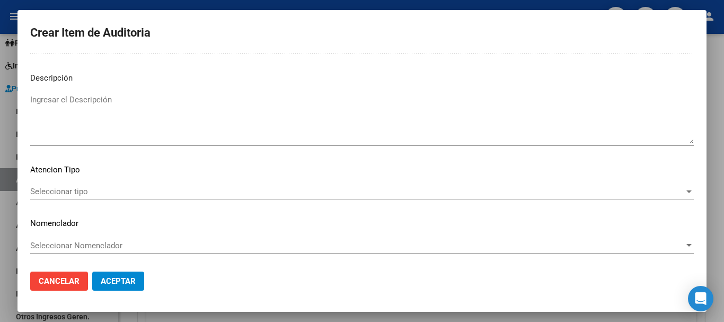
click at [350, 191] on span "Seleccionar tipo" at bounding box center [357, 191] width 654 height 10
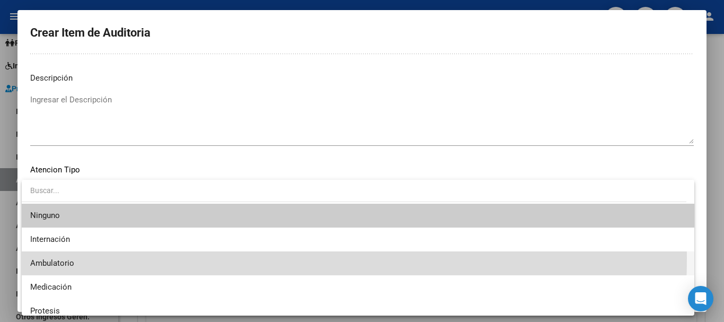
click at [128, 257] on span "Ambulatorio" at bounding box center [357, 263] width 655 height 24
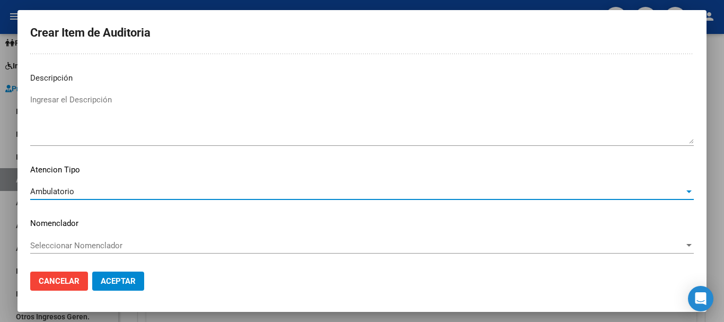
click at [119, 282] on span "Aceptar" at bounding box center [118, 281] width 35 height 10
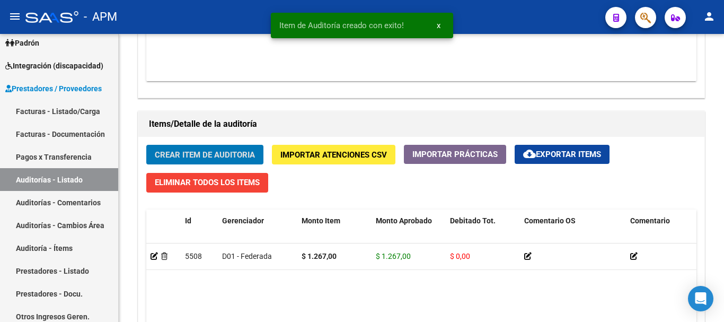
scroll to position [689, 0]
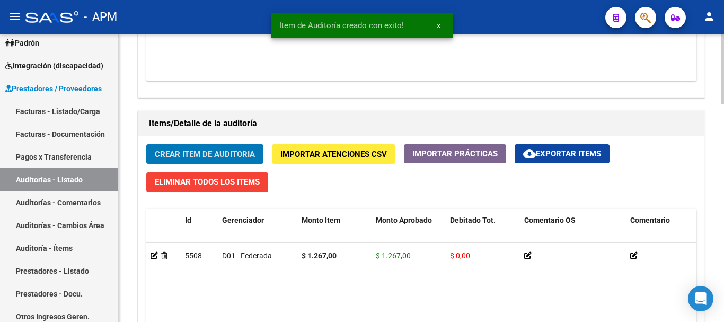
click at [212, 158] on span "Crear Item de Auditoria" at bounding box center [205, 154] width 100 height 10
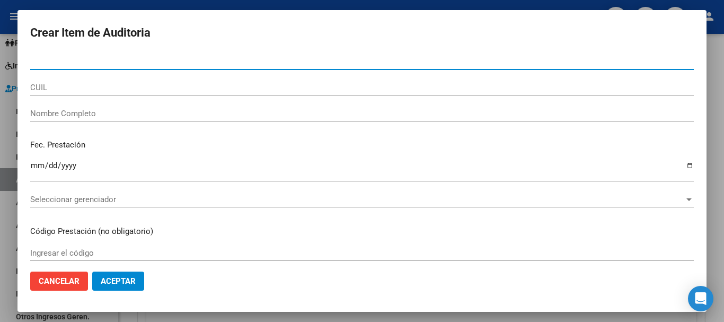
paste input "37830168"
type input "37830168"
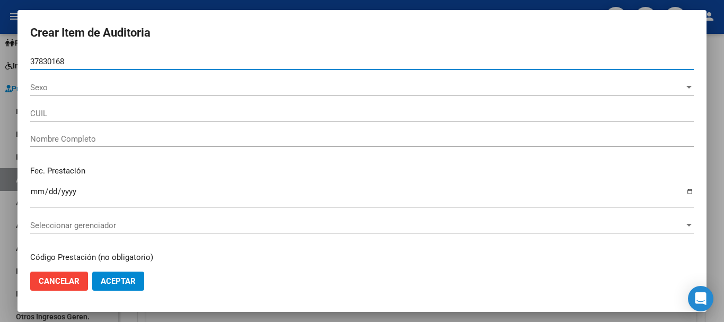
type input "27378301683"
type input "GAITAN VANESA SOLEDAD"
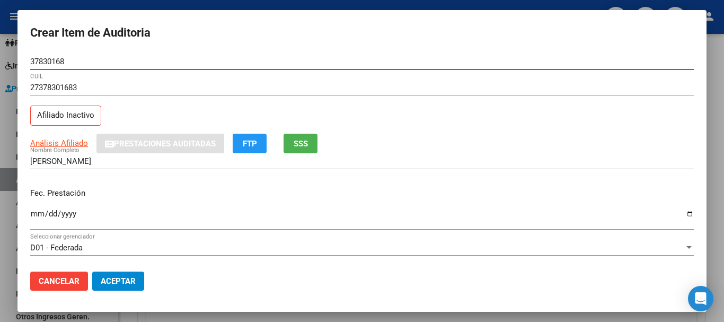
type input "37830168"
click at [39, 215] on input "Ingresar la fecha" at bounding box center [361, 217] width 663 height 17
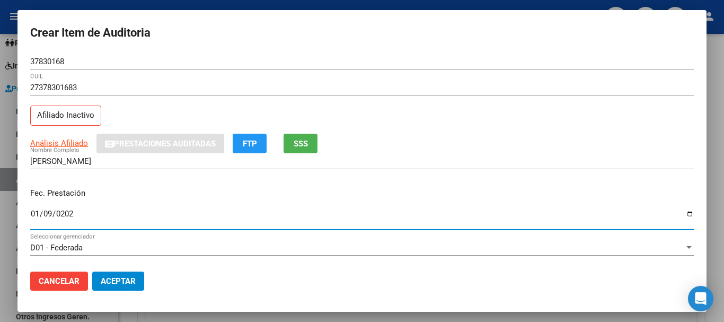
type input "2025-01-09"
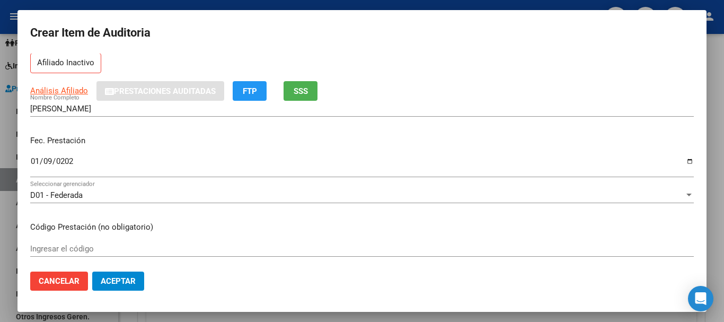
scroll to position [106, 0]
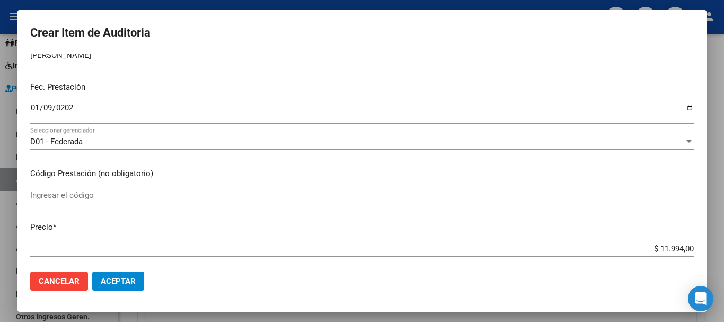
click at [59, 199] on input "Ingresar el código" at bounding box center [361, 195] width 663 height 10
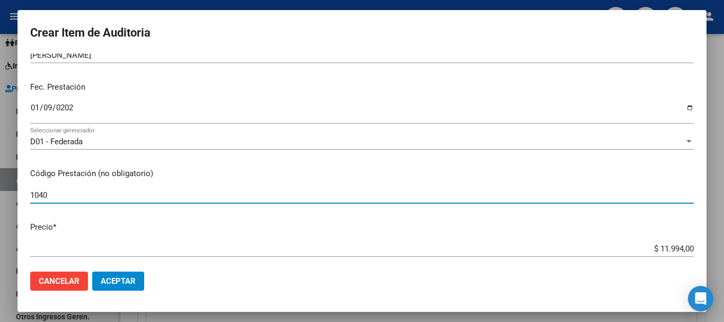
type input "1040"
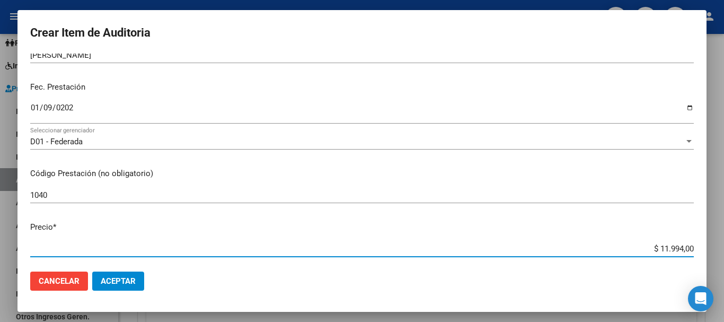
drag, startPoint x: 650, startPoint y: 246, endPoint x: 699, endPoint y: 246, distance: 48.7
click at [699, 246] on mat-dialog-content "37830168 Nro Documento 27378301683 CUIL Afiliado Inactivo Análisis Afiliado Pre…" at bounding box center [361, 158] width 689 height 209
type input "$ 0,03"
type input "$ 0,39"
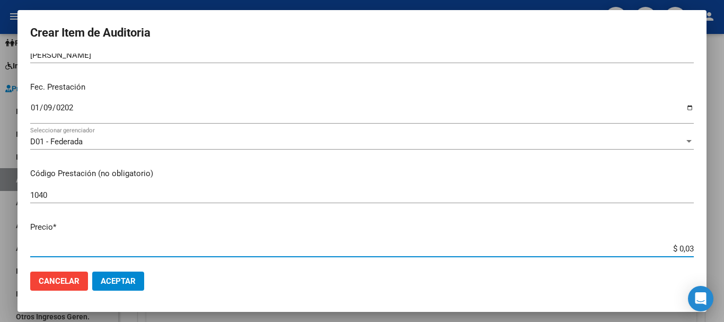
type input "$ 0,39"
type input "$ 3,99"
type input "$ 39,98"
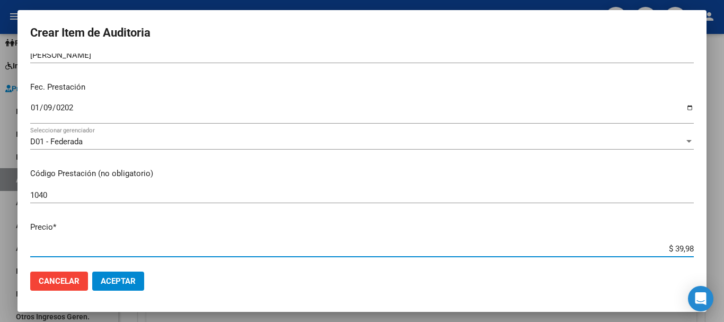
type input "$ 399,80"
type input "$ 3.998,00"
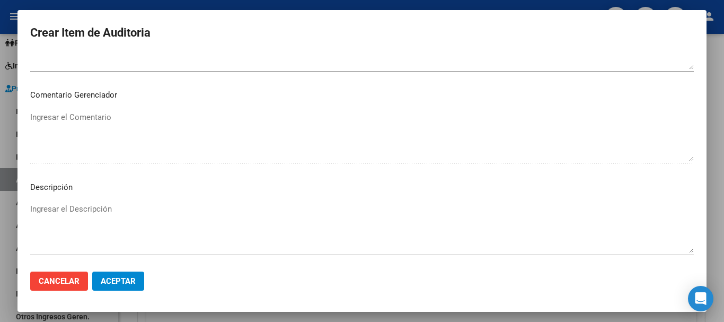
scroll to position [745, 0]
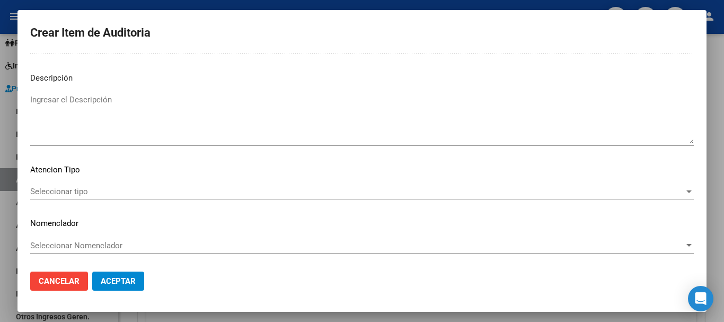
click at [601, 195] on span "Seleccionar tipo" at bounding box center [357, 191] width 654 height 10
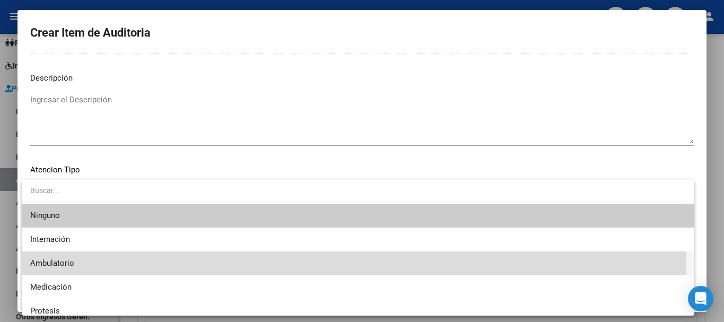
click at [113, 264] on span "Ambulatorio" at bounding box center [357, 263] width 655 height 24
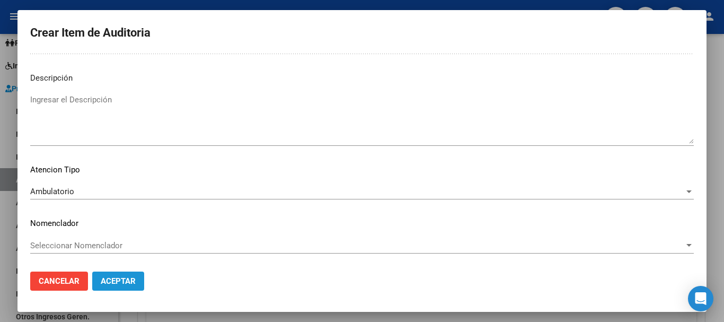
click at [138, 281] on button "Aceptar" at bounding box center [118, 280] width 52 height 19
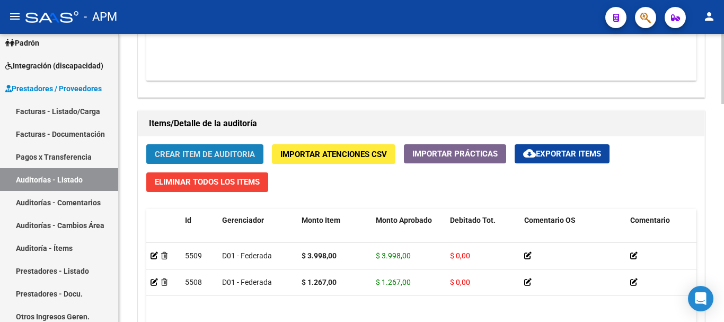
click at [220, 148] on button "Crear Item de Auditoria" at bounding box center [204, 154] width 117 height 20
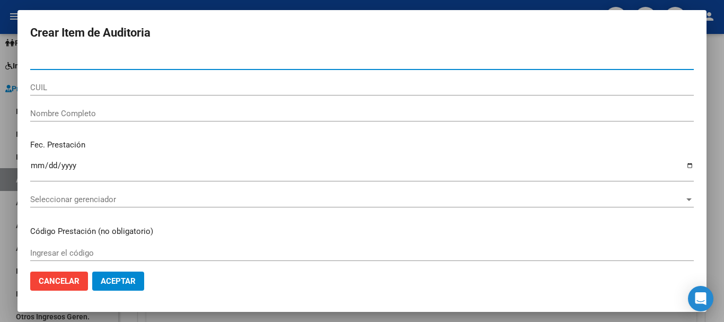
paste input "40315381"
type input "40315381"
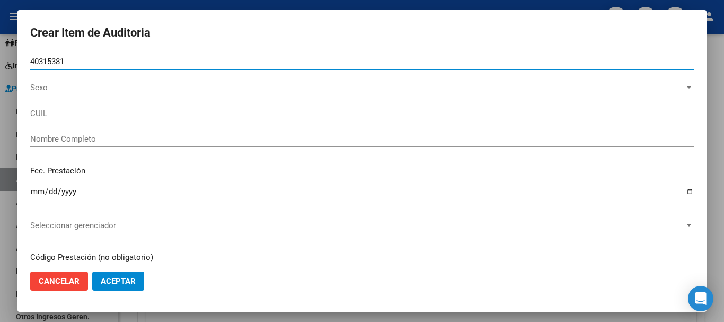
type input "20403153819"
type input "HUESO GUSTAVO CRUZ"
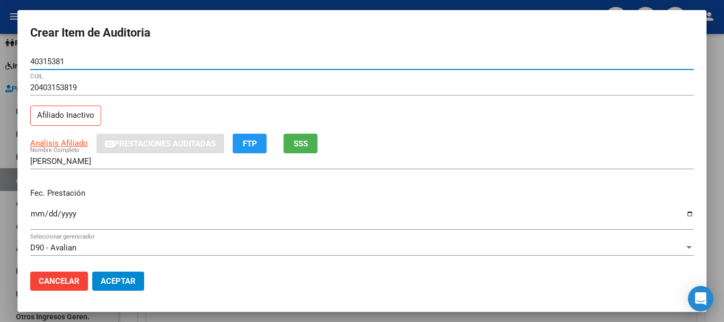
type input "40315381"
click at [34, 213] on input "Ingresar la fecha" at bounding box center [361, 217] width 663 height 17
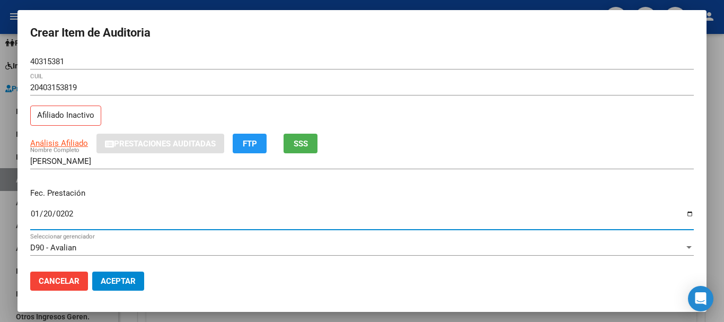
type input "2025-01-20"
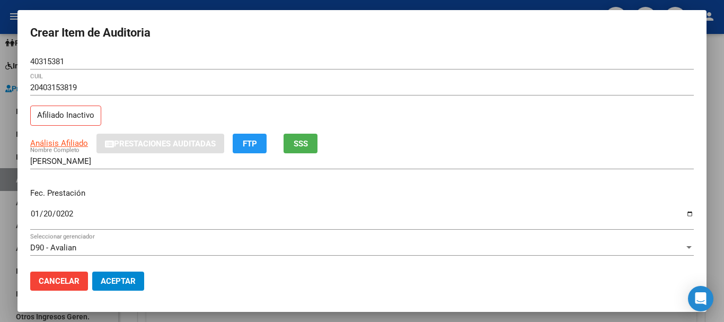
scroll to position [106, 0]
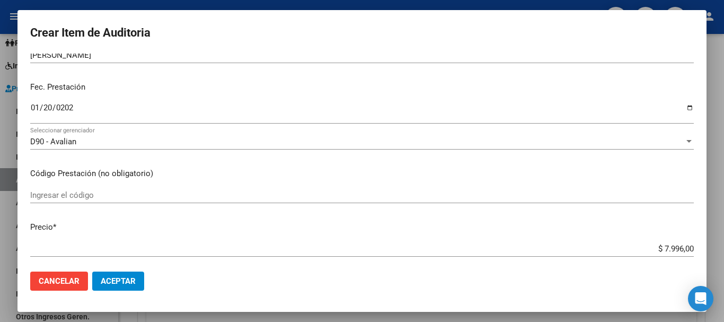
click at [68, 196] on input "Ingresar el código" at bounding box center [361, 195] width 663 height 10
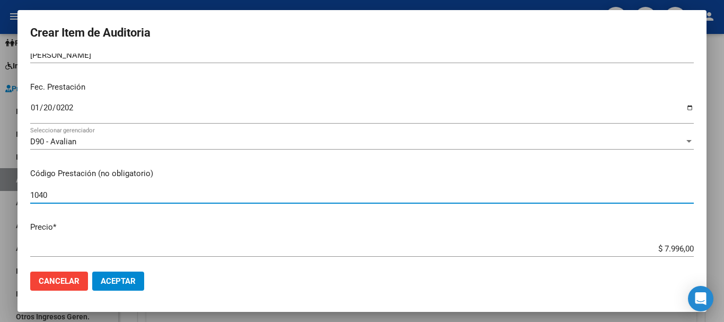
type input "1040"
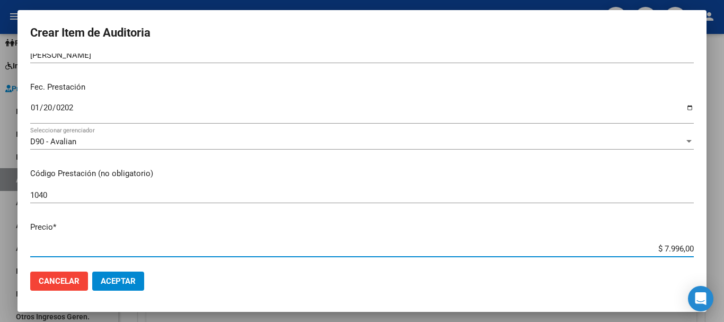
drag, startPoint x: 654, startPoint y: 248, endPoint x: 694, endPoint y: 248, distance: 40.3
click at [694, 248] on mat-dialog-content "40315381 Nro Documento 20403153819 CUIL Afiliado Inactivo Análisis Afiliado Pre…" at bounding box center [361, 158] width 689 height 209
type input "$ 0,03"
type input "$ 0,39"
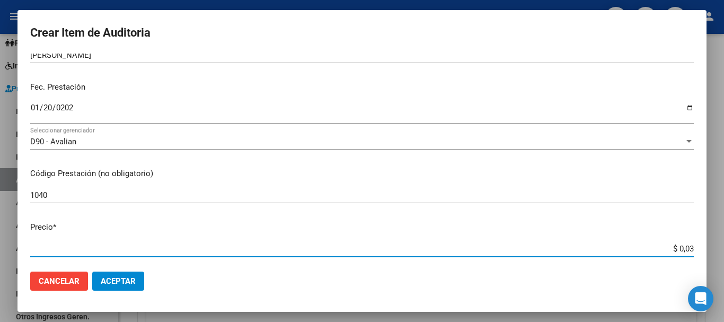
type input "$ 0,39"
type input "$ 3,99"
type input "$ 39,98"
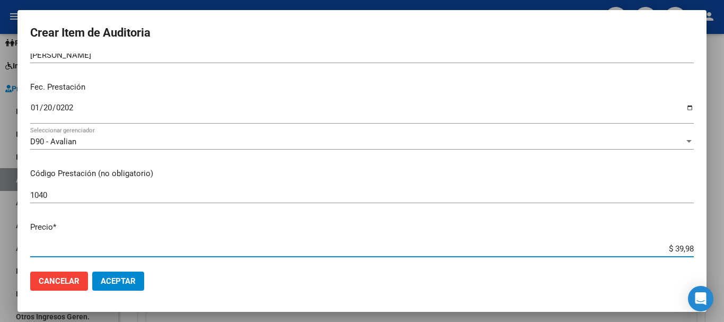
type input "$ 399,80"
type input "$ 3.998,00"
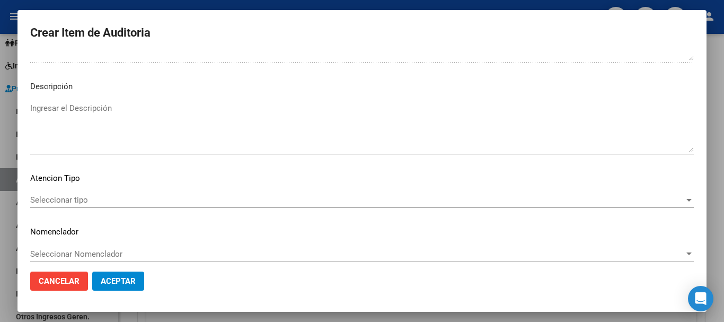
scroll to position [745, 0]
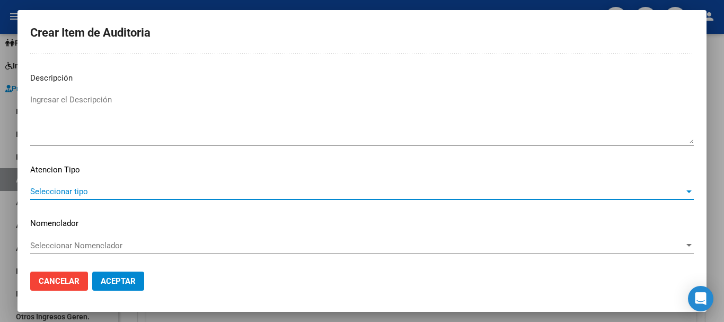
click at [648, 195] on span "Seleccionar tipo" at bounding box center [357, 191] width 654 height 10
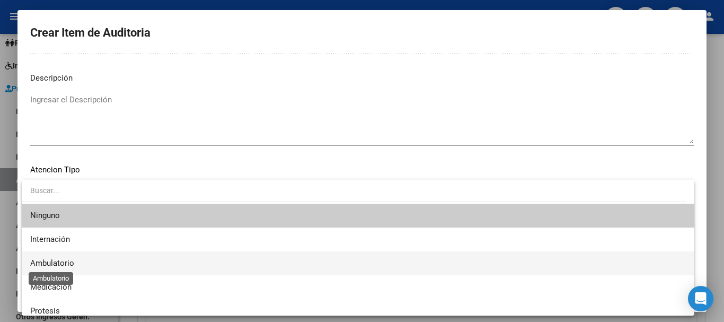
click at [34, 263] on span "Ambulatorio" at bounding box center [52, 263] width 44 height 10
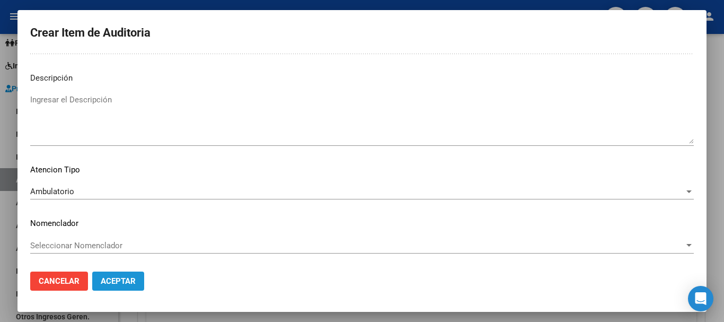
click at [122, 279] on span "Aceptar" at bounding box center [118, 281] width 35 height 10
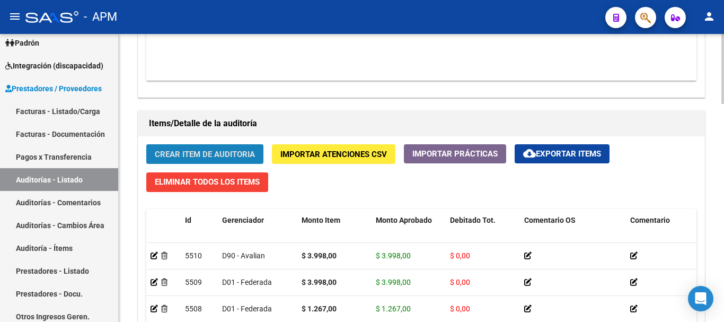
click at [206, 149] on span "Crear Item de Auditoria" at bounding box center [205, 154] width 100 height 10
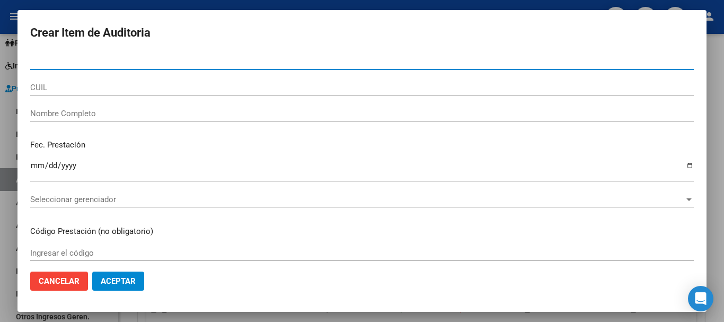
paste input "26863189"
type input "26863189"
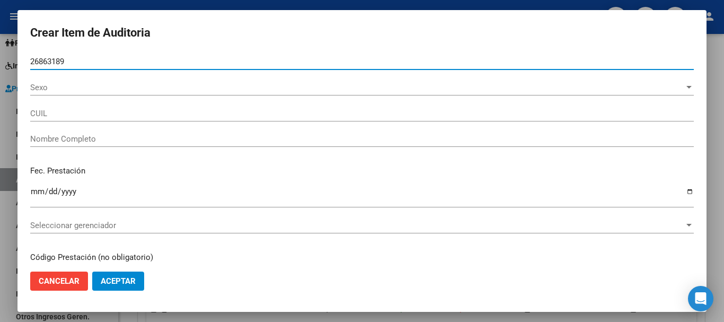
type input "27268631890"
type input "ROTH ROCIO CARLA"
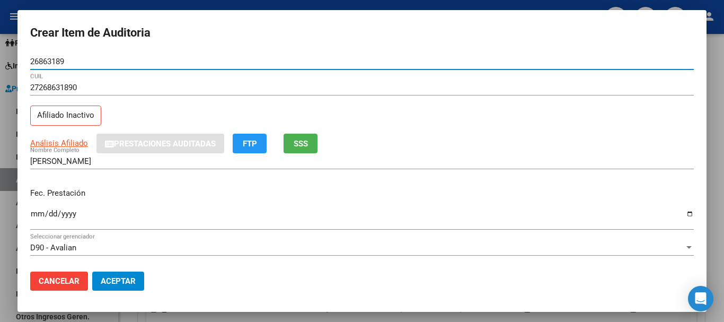
type input "26863189"
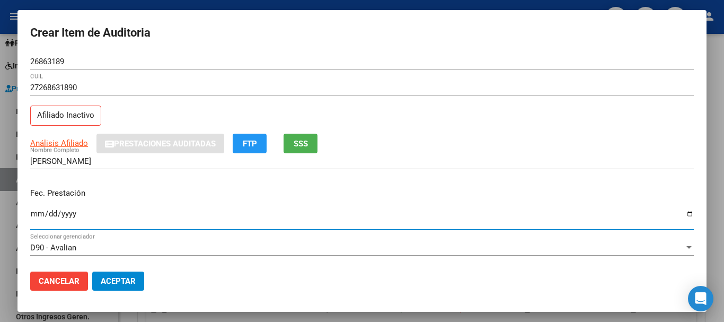
click at [37, 215] on input "Ingresar la fecha" at bounding box center [361, 217] width 663 height 17
type input "2024-12-13"
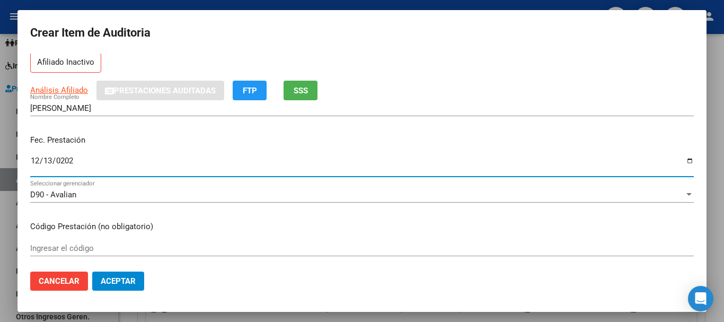
click at [42, 246] on input "Ingresar el código" at bounding box center [361, 248] width 663 height 10
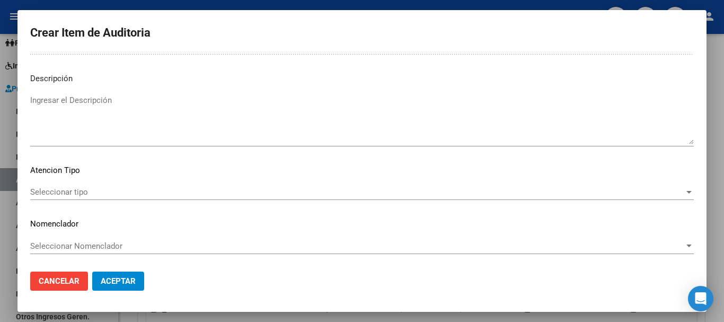
scroll to position [745, 0]
type input "1040"
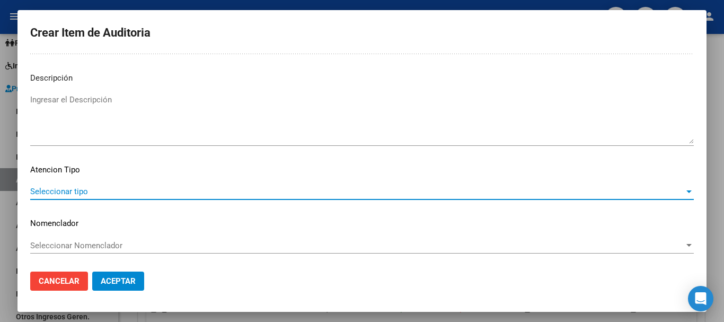
click at [581, 191] on span "Seleccionar tipo" at bounding box center [357, 191] width 654 height 10
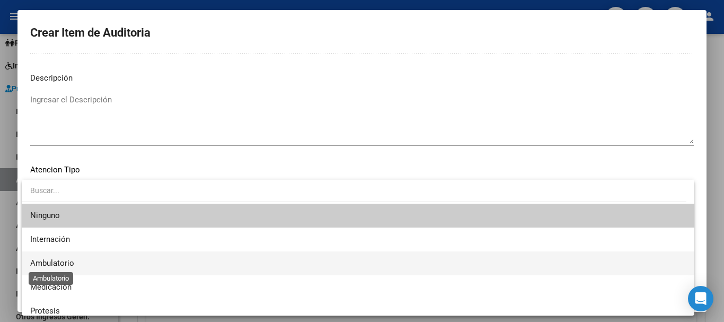
click at [44, 265] on span "Ambulatorio" at bounding box center [52, 263] width 44 height 10
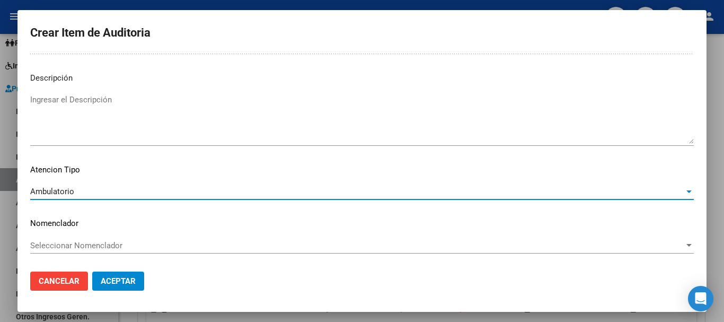
click at [119, 286] on button "Aceptar" at bounding box center [118, 280] width 52 height 19
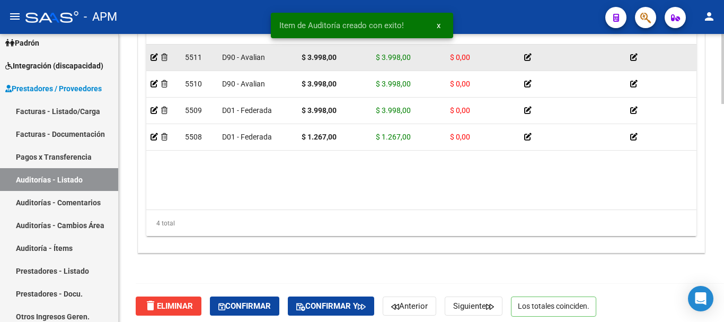
scroll to position [894, 0]
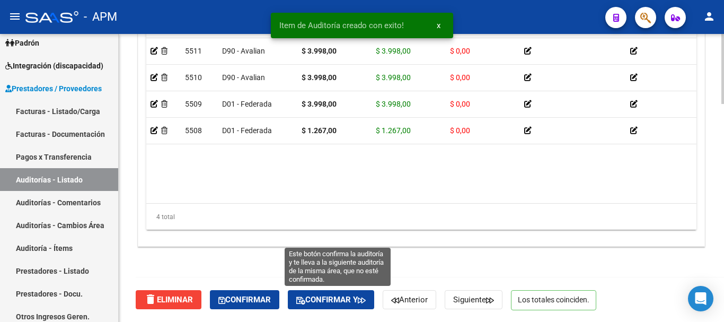
click at [342, 293] on button "Confirmar y" at bounding box center [331, 299] width 86 height 19
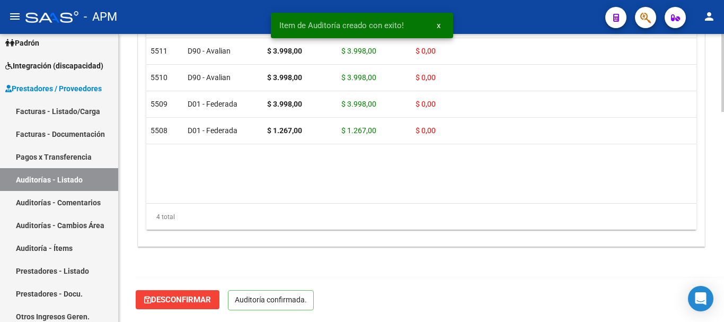
scroll to position [774, 0]
type input "202509"
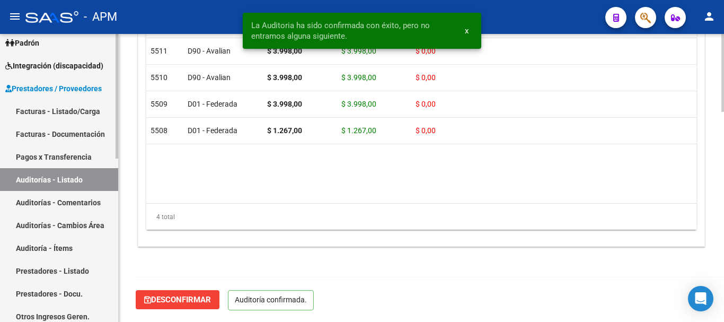
click at [69, 178] on link "Auditorías - Listado" at bounding box center [59, 179] width 118 height 23
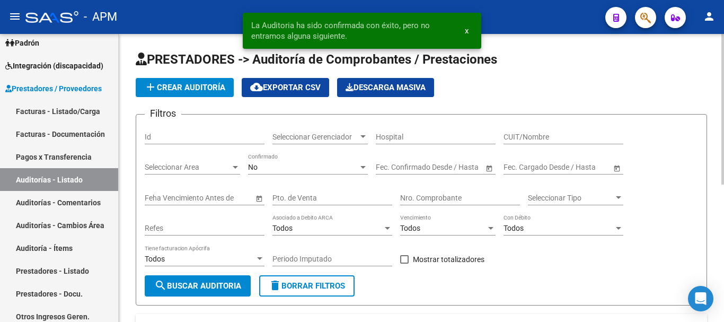
click at [185, 90] on span "add Crear Auditoría" at bounding box center [184, 88] width 81 height 10
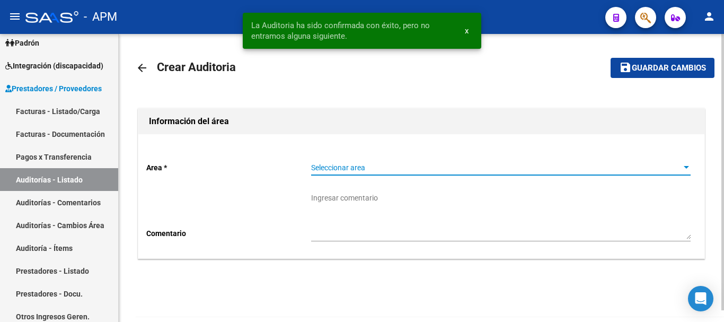
click at [395, 164] on span "Seleccionar area" at bounding box center [496, 167] width 370 height 9
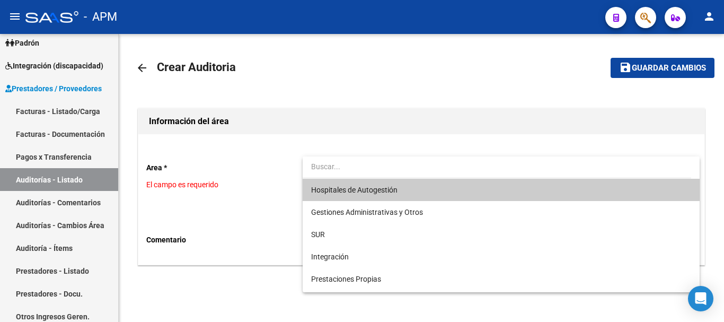
click at [384, 183] on span "Hospitales de Autogestión" at bounding box center [500, 190] width 379 height 22
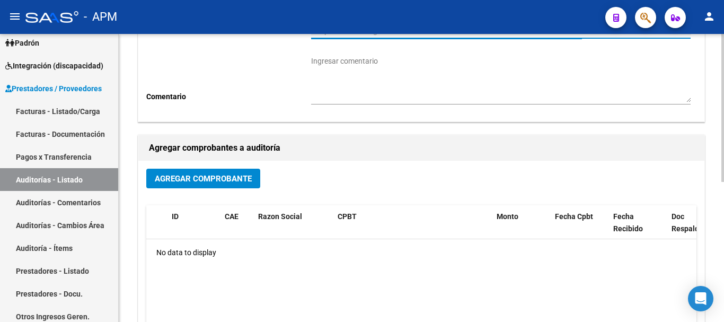
scroll to position [265, 0]
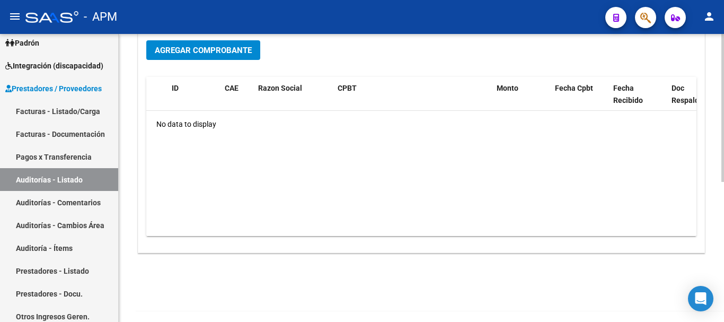
click at [225, 51] on span "Agregar Comprobante" at bounding box center [203, 51] width 97 height 10
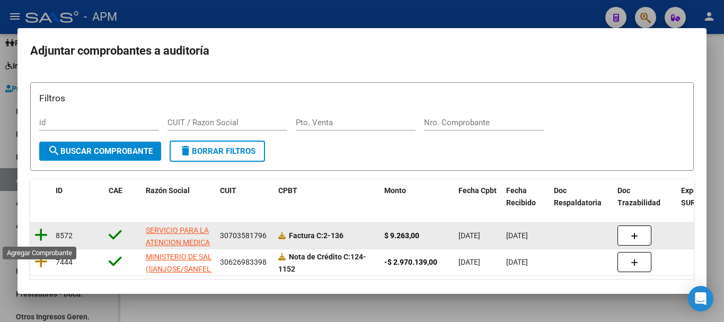
click at [44, 229] on icon at bounding box center [40, 234] width 13 height 15
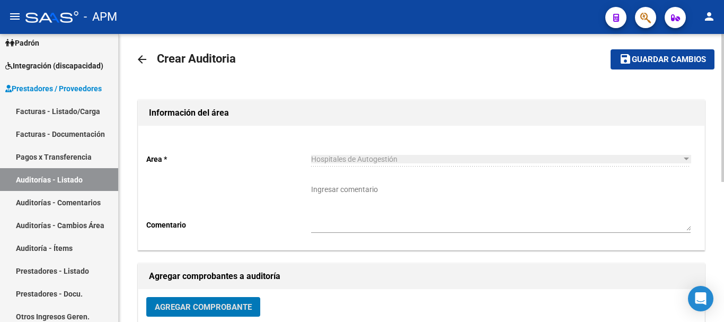
scroll to position [0, 0]
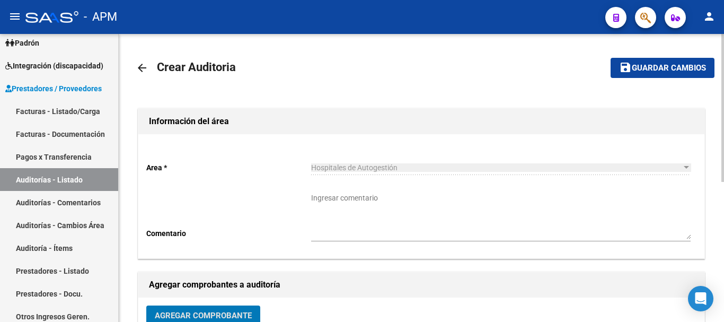
click at [657, 64] on span "Guardar cambios" at bounding box center [668, 69] width 74 height 10
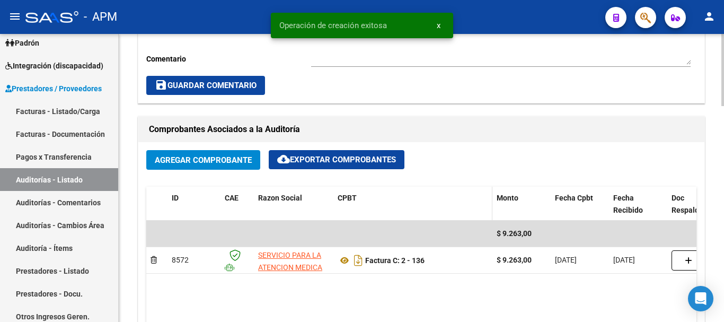
scroll to position [636, 0]
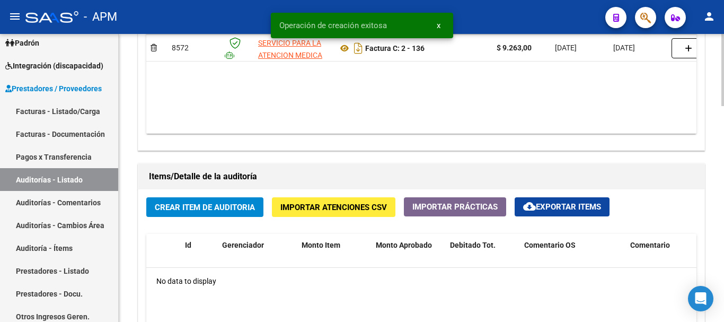
click at [182, 207] on span "Crear Item de Auditoria" at bounding box center [205, 207] width 100 height 10
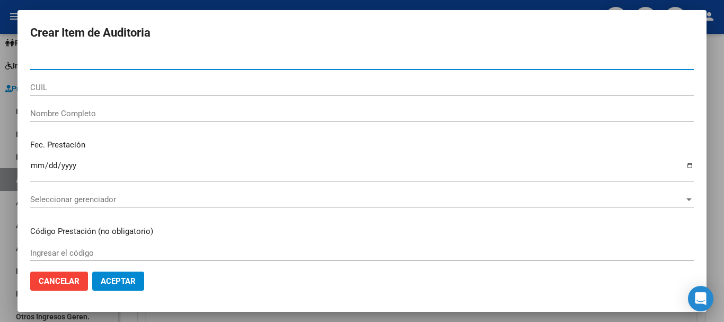
paste input "27296109954"
click at [37, 62] on input "27296109954" at bounding box center [361, 62] width 663 height 10
click at [75, 63] on input "296109954" at bounding box center [361, 62] width 663 height 10
type input "29610995"
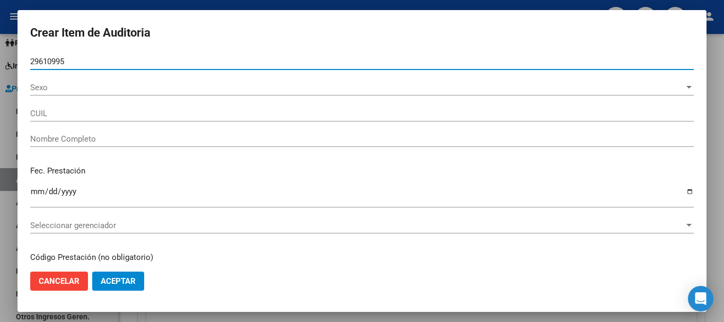
type input "27296109954"
type input "DELA CROCE FLORENCIA"
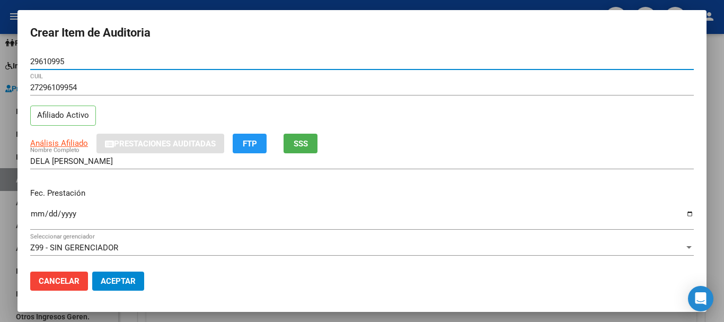
type input "29610995"
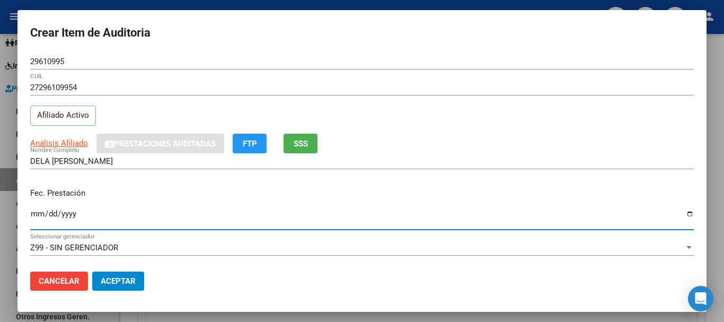
click at [36, 214] on input "Ingresar la fecha" at bounding box center [361, 217] width 663 height 17
type input "2025-01-26"
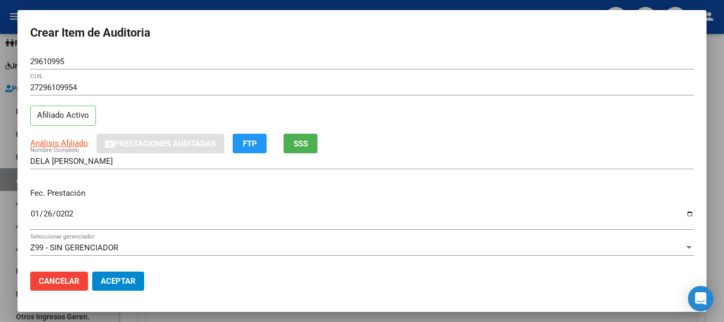
scroll to position [106, 0]
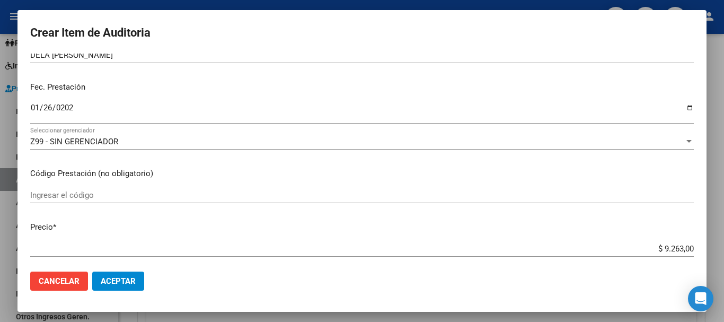
click at [79, 196] on input "Ingresar el código" at bounding box center [361, 195] width 663 height 10
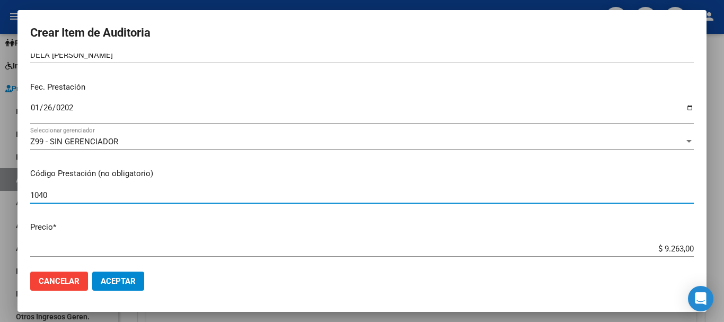
type input "1040"
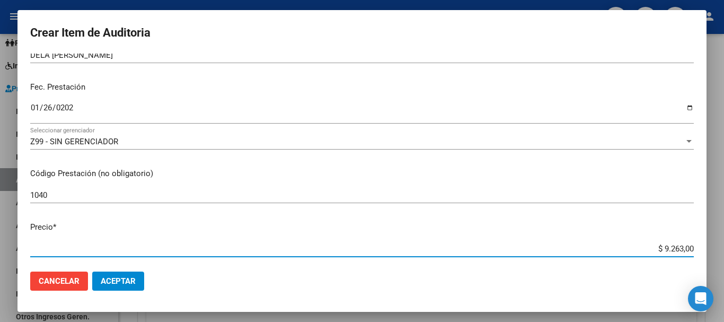
drag, startPoint x: 653, startPoint y: 248, endPoint x: 695, endPoint y: 247, distance: 41.9
click at [695, 247] on mat-dialog-content "29610995 Nro Documento 27296109954 CUIL Afiliado Activo Análisis Afiliado Prest…" at bounding box center [361, 158] width 689 height 209
type input "$ 0,03"
type input "$ 0,39"
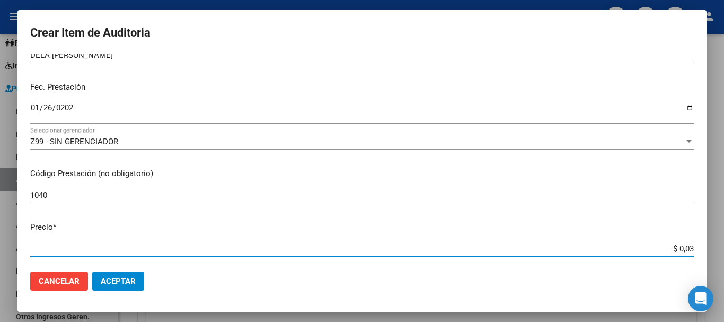
type input "$ 0,39"
type input "$ 3,99"
type input "$ 39,98"
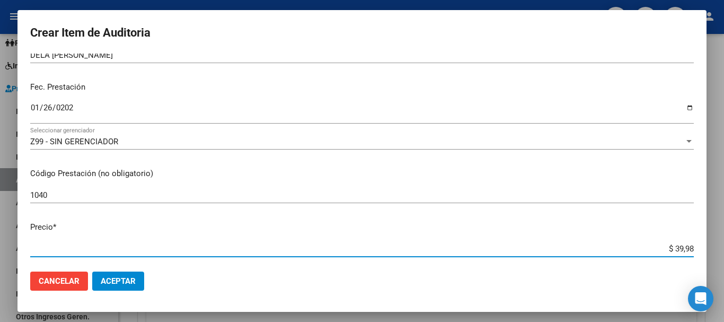
type input "$ 399,80"
type input "$ 3.998,00"
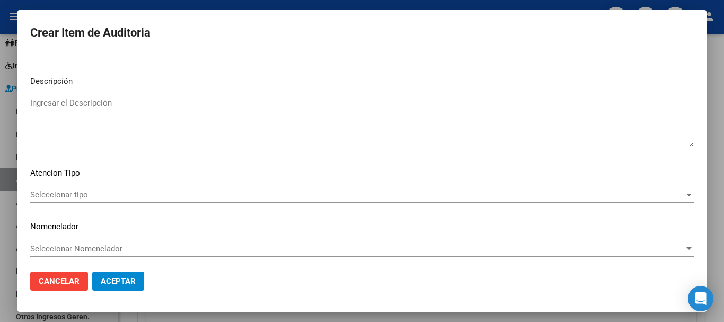
scroll to position [745, 0]
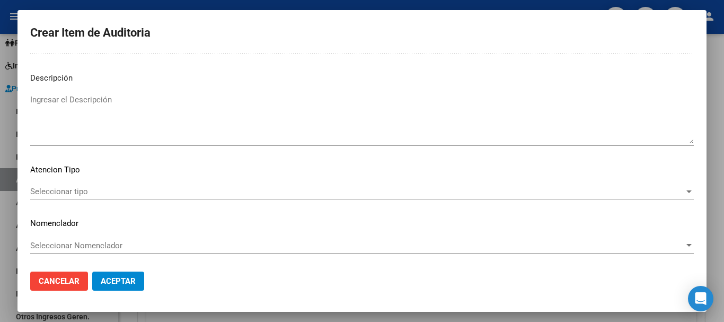
click at [655, 197] on div "Seleccionar tipo Seleccionar tipo" at bounding box center [361, 191] width 663 height 16
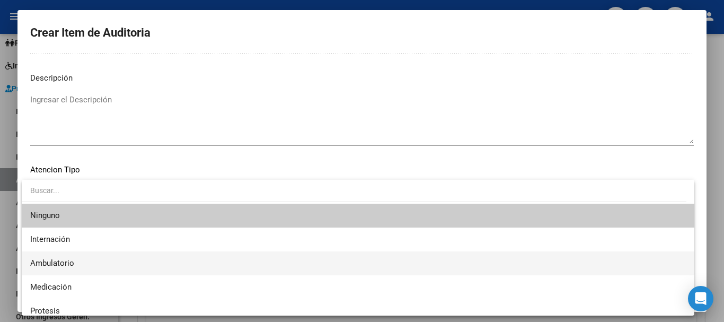
click at [120, 261] on span "Ambulatorio" at bounding box center [357, 263] width 655 height 24
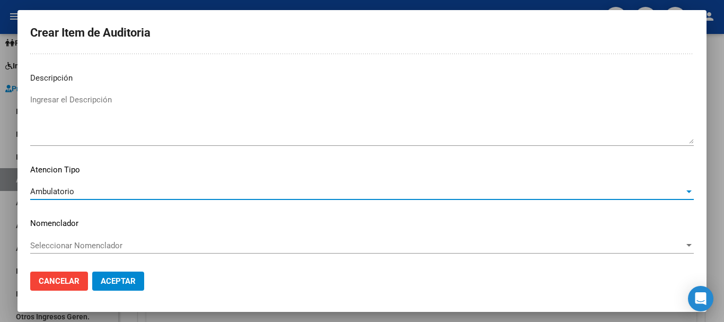
click at [138, 279] on button "Aceptar" at bounding box center [118, 280] width 52 height 19
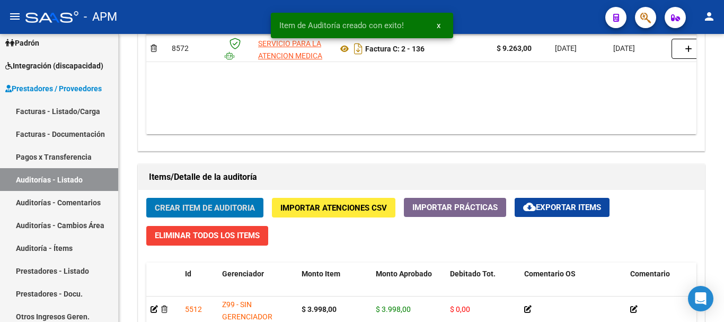
scroll to position [636, 0]
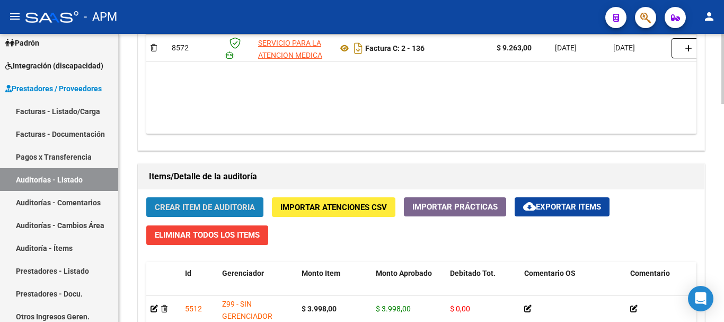
click at [215, 206] on span "Crear Item de Auditoria" at bounding box center [205, 207] width 100 height 10
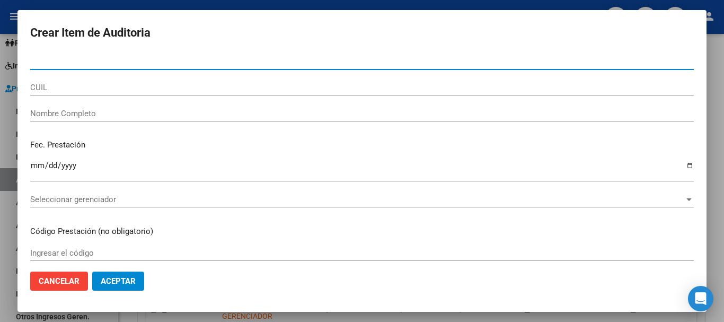
paste input "40315381"
type input "40315381"
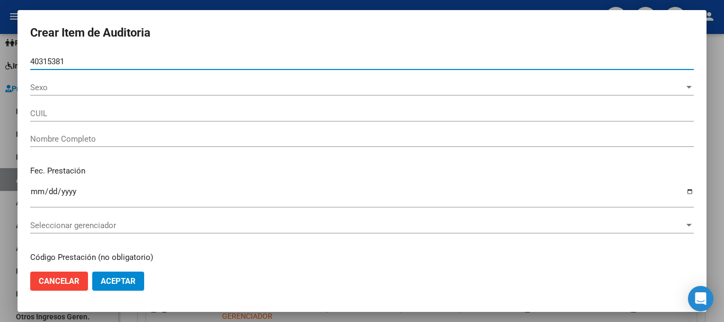
type input "20403153819"
type input "HUESO GUSTAVO CRUZ"
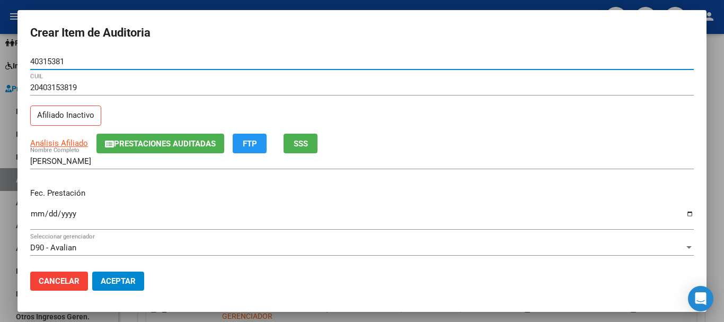
type input "40315381"
click at [38, 212] on input "Ingresar la fecha" at bounding box center [361, 217] width 663 height 17
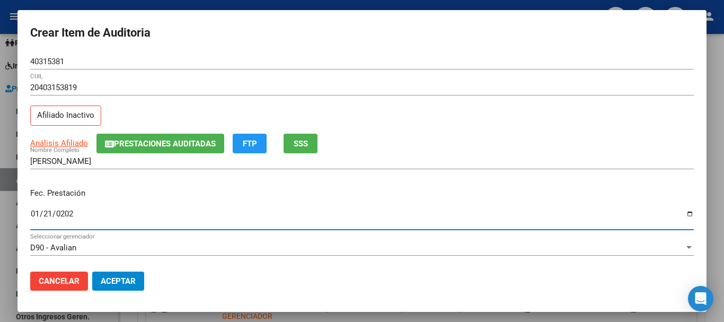
type input "2025-01-21"
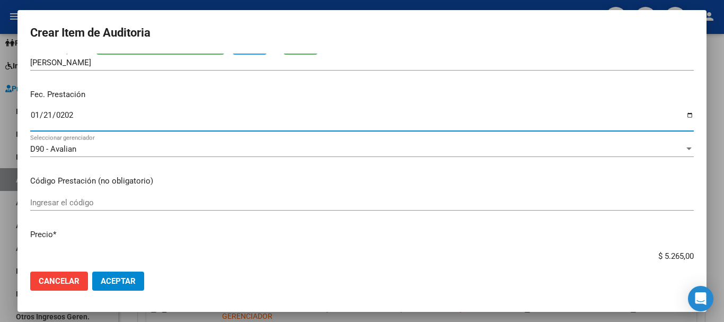
scroll to position [106, 0]
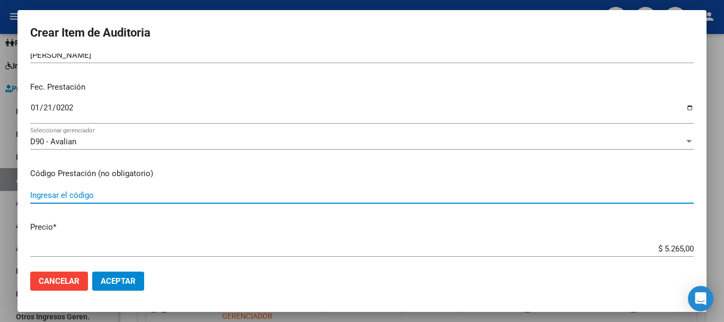
click at [60, 194] on input "Ingresar el código" at bounding box center [361, 195] width 663 height 10
type input "1040"
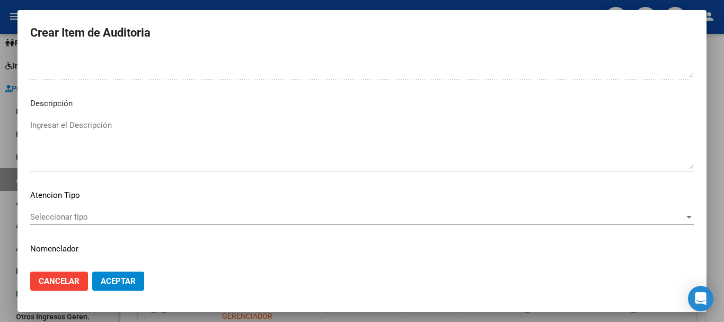
scroll to position [745, 0]
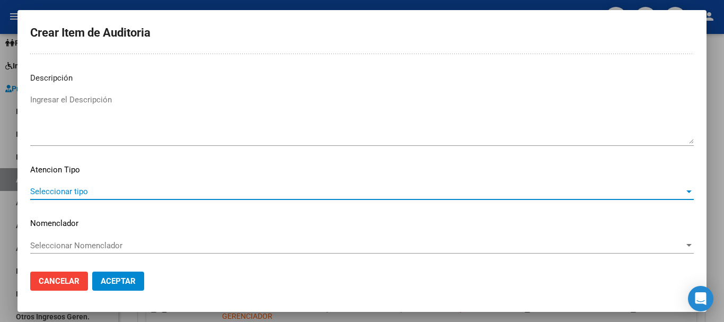
click at [382, 191] on span "Seleccionar tipo" at bounding box center [357, 191] width 654 height 10
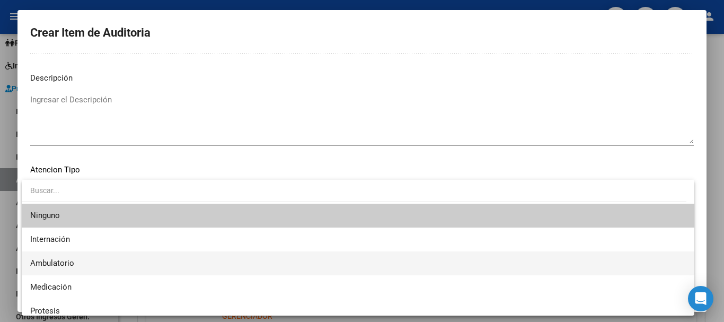
click at [112, 264] on span "Ambulatorio" at bounding box center [357, 263] width 655 height 24
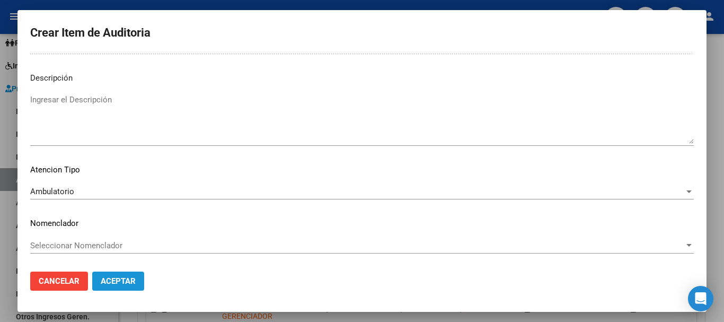
click at [117, 280] on span "Aceptar" at bounding box center [118, 281] width 35 height 10
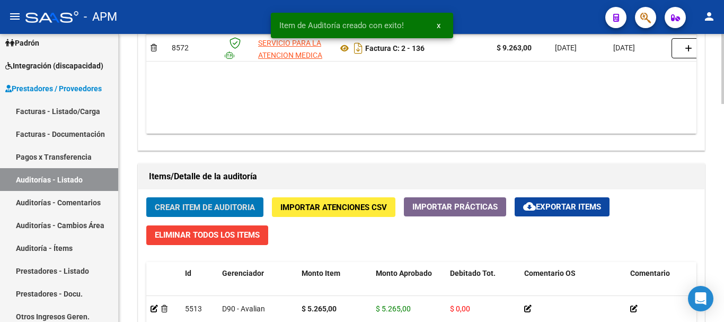
click at [227, 207] on span "Crear Item de Auditoria" at bounding box center [205, 207] width 100 height 10
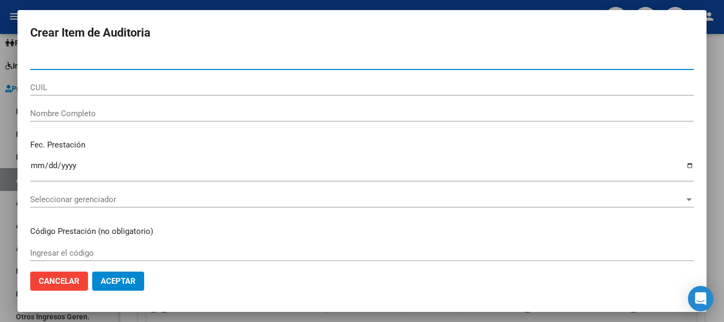
paste input "40315381"
type input "40315381"
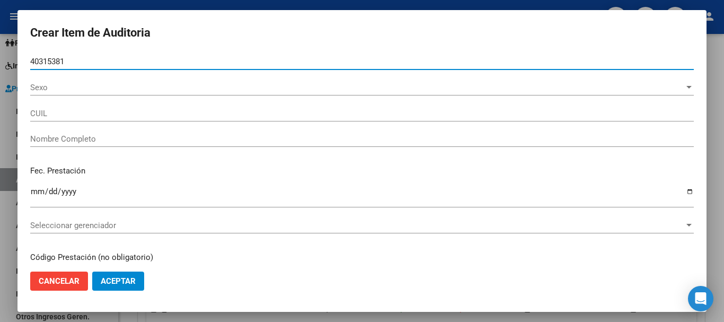
type input "20403153819"
type input "HUESO GUSTAVO CRUZ"
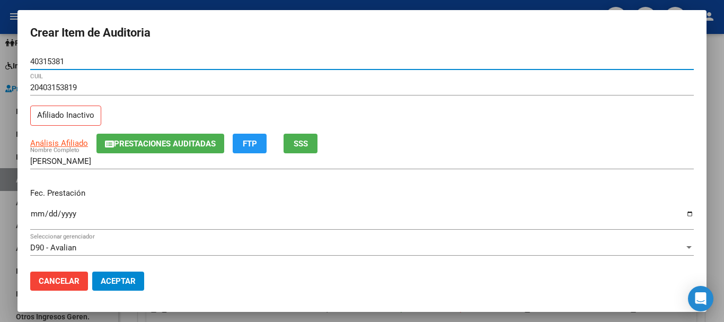
type input "40315381"
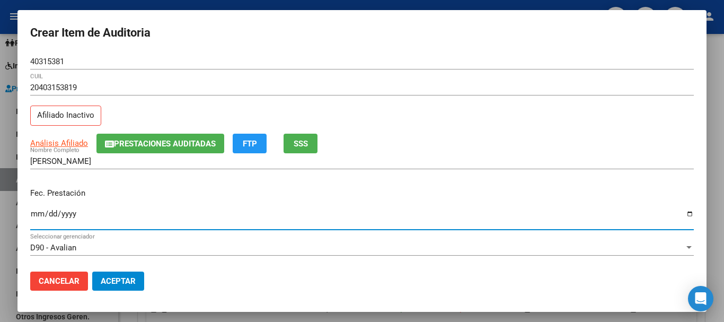
click at [37, 212] on input "Ingresar la fecha" at bounding box center [361, 217] width 663 height 17
type input "2025-01-22"
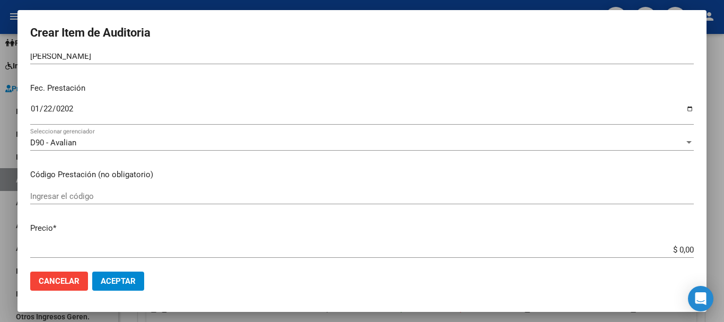
scroll to position [106, 0]
click at [45, 198] on input "Ingresar el código" at bounding box center [361, 195] width 663 height 10
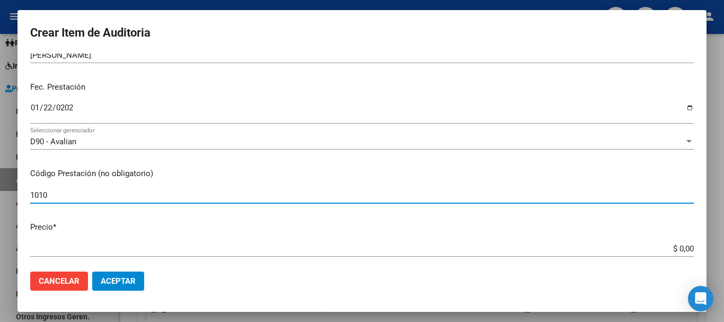
scroll to position [212, 0]
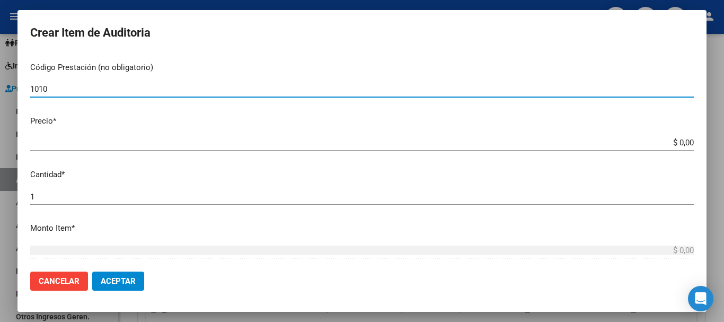
type input "1010"
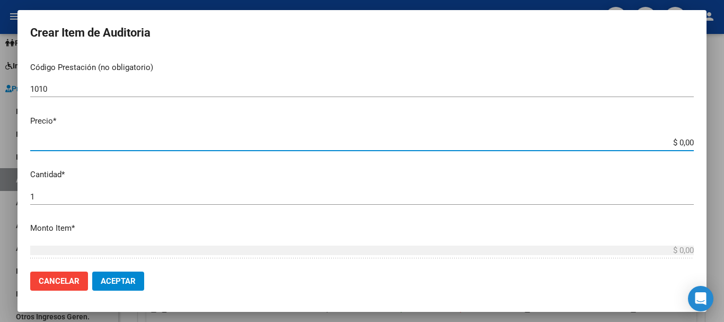
drag, startPoint x: 670, startPoint y: 144, endPoint x: 700, endPoint y: 143, distance: 30.2
click at [700, 143] on mat-dialog-content "40315381 Nro Documento 20403153819 CUIL Afiliado Inactivo Análisis Afiliado Pre…" at bounding box center [361, 158] width 689 height 209
type input "$ 0,01"
type input "$ 0,12"
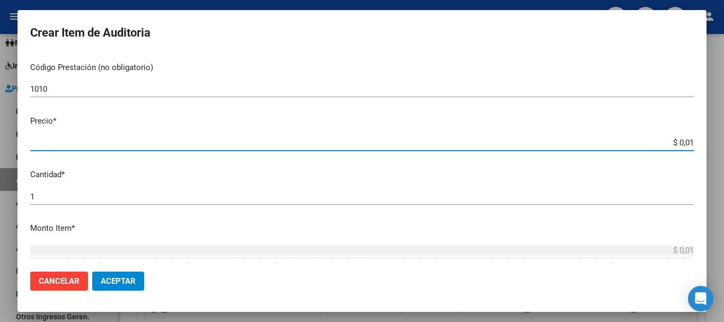
type input "$ 0,12"
type input "$ 1,26"
type input "$ 12,67"
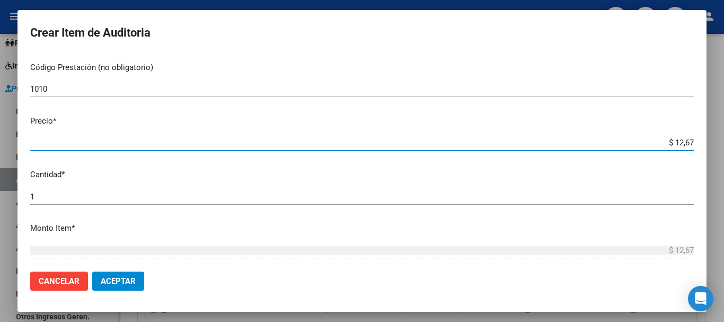
type input "$ 126,70"
type input "$ 1.267,00"
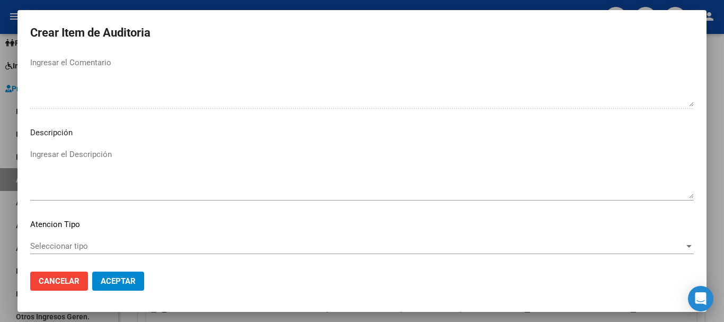
scroll to position [742, 0]
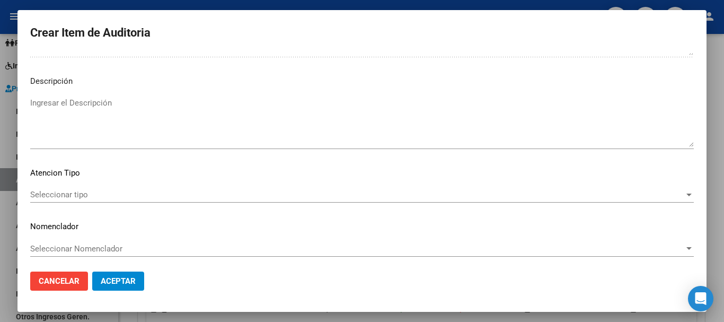
click at [577, 199] on span "Seleccionar tipo" at bounding box center [357, 195] width 654 height 10
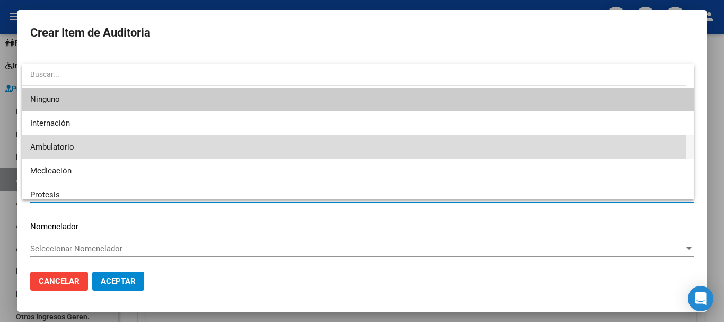
click at [75, 149] on span "Ambulatorio" at bounding box center [357, 147] width 655 height 24
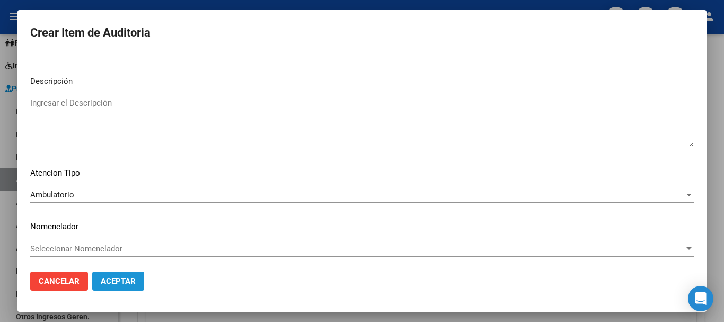
click at [124, 281] on span "Aceptar" at bounding box center [118, 281] width 35 height 10
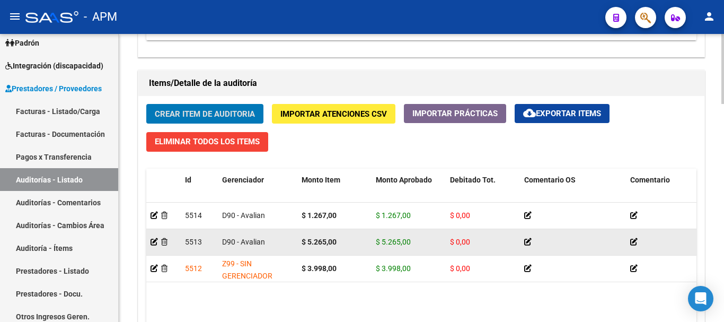
scroll to position [735, 0]
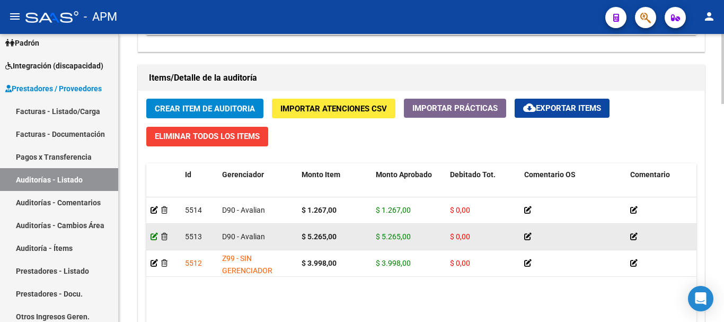
click at [154, 235] on icon at bounding box center [153, 236] width 7 height 7
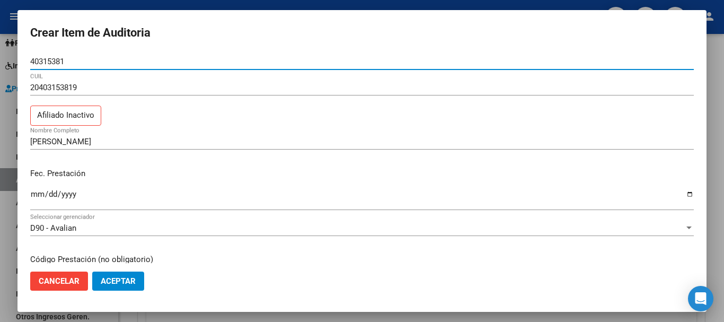
scroll to position [159, 0]
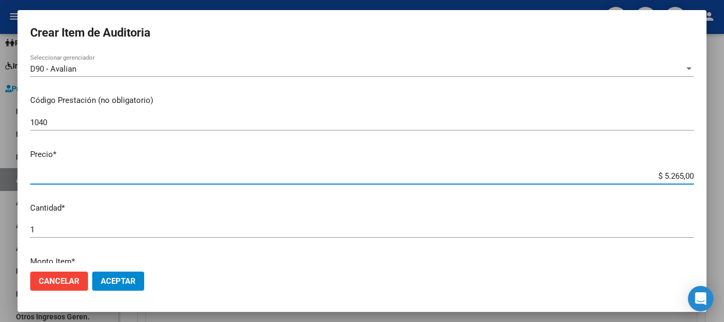
drag, startPoint x: 653, startPoint y: 175, endPoint x: 702, endPoint y: 175, distance: 48.7
click at [702, 175] on mat-dialog-content "40315381 Nro Documento 20403153819 CUIL Afiliado Inactivo HUESO GUSTAVO CRUZ No…" at bounding box center [361, 158] width 689 height 209
type input "$ 0,03"
type input "$ 0,39"
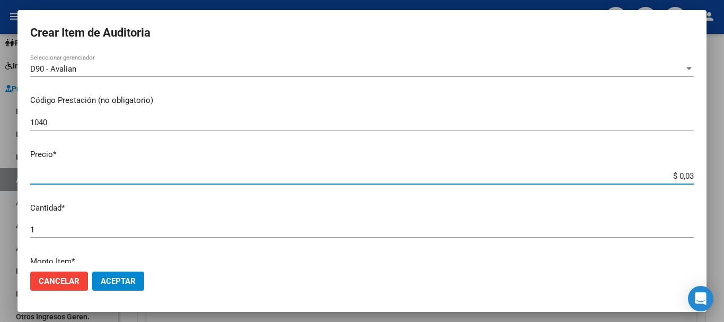
type input "$ 0,39"
type input "$ 3,99"
type input "$ 39,98"
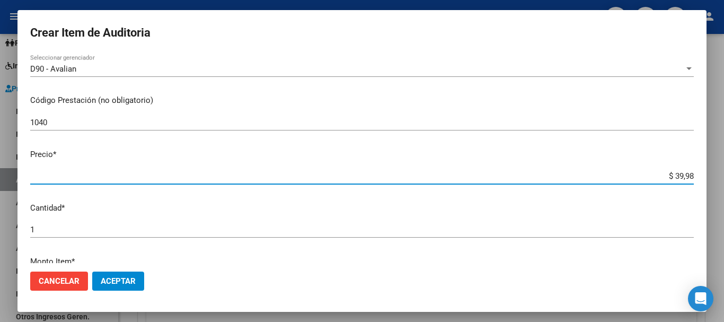
type input "$ 399,80"
type input "$ 3.998,00"
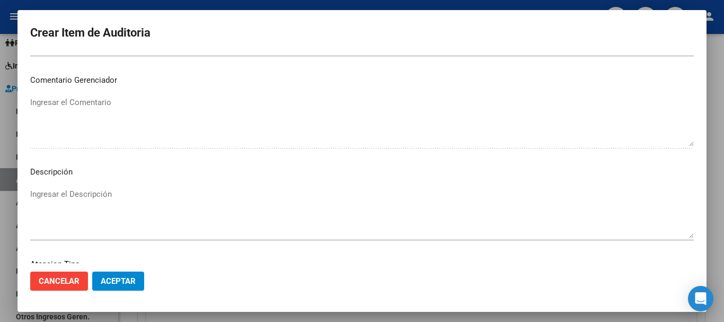
scroll to position [636, 0]
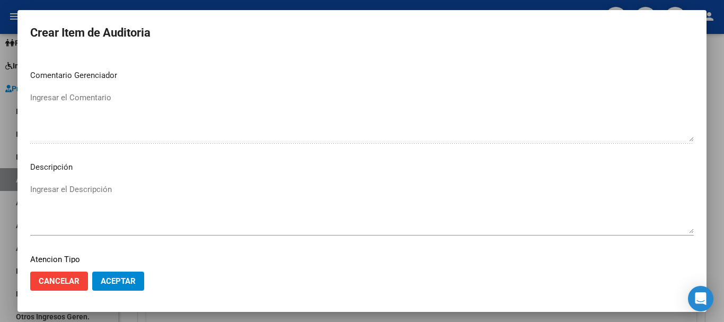
click at [132, 278] on span "Aceptar" at bounding box center [118, 281] width 35 height 10
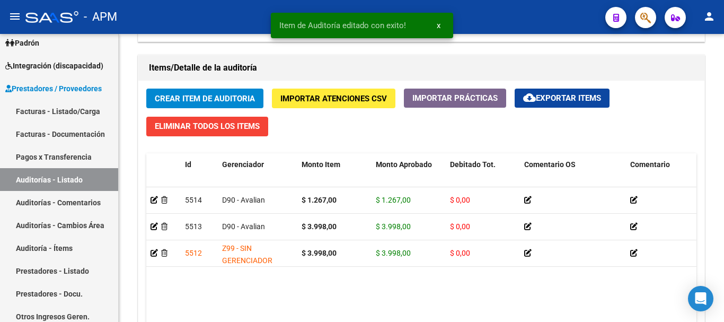
scroll to position [894, 0]
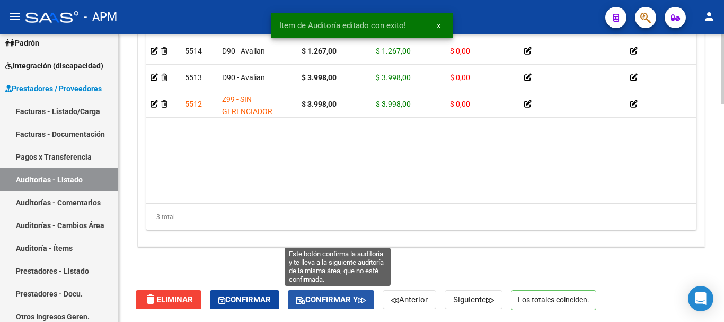
click at [344, 301] on span "Confirmar y" at bounding box center [330, 300] width 69 height 10
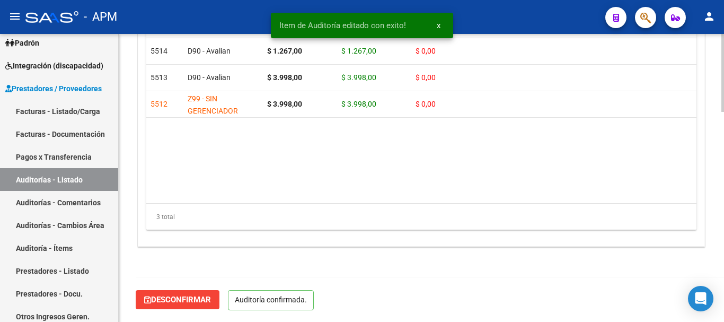
scroll to position [774, 0]
type input "202509"
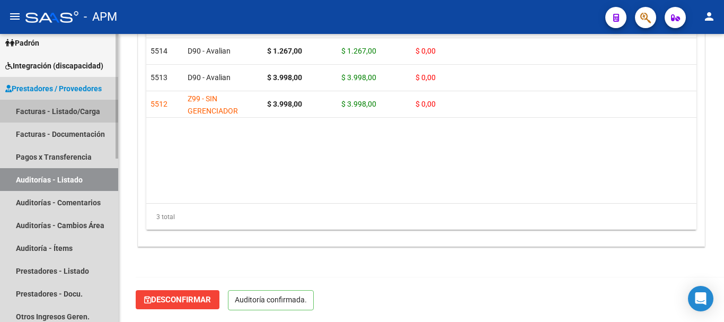
click at [76, 112] on link "Facturas - Listado/Carga" at bounding box center [59, 111] width 118 height 23
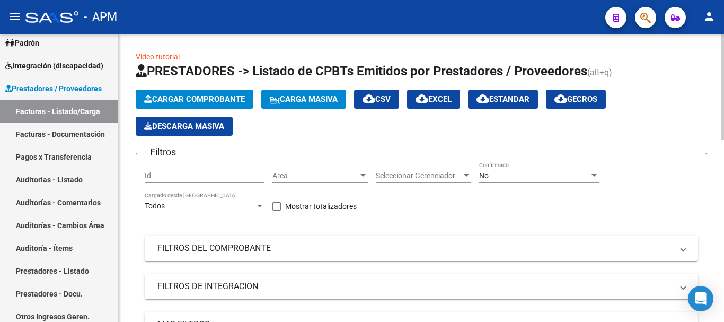
click at [234, 100] on span "Cargar Comprobante" at bounding box center [194, 99] width 101 height 10
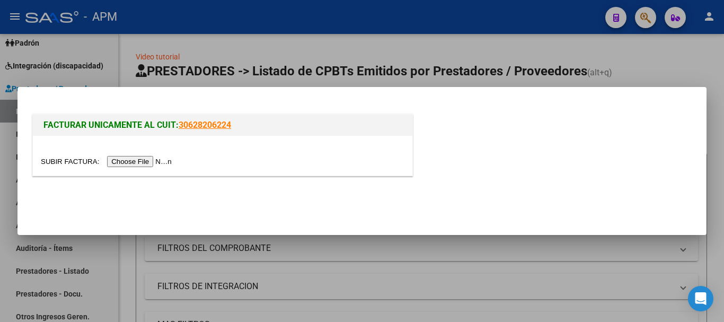
click at [147, 162] on input "file" at bounding box center [108, 161] width 134 height 11
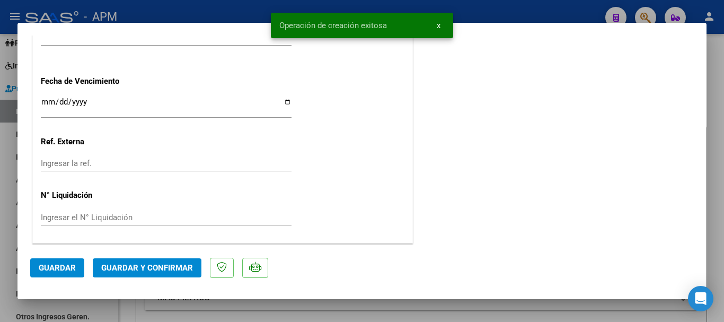
scroll to position [697, 0]
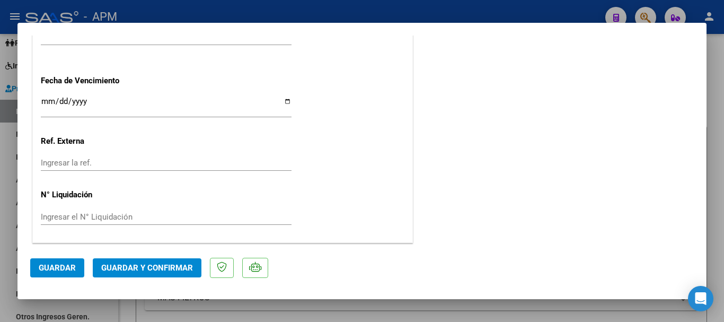
click at [161, 269] on span "Guardar y Confirmar" at bounding box center [147, 268] width 92 height 10
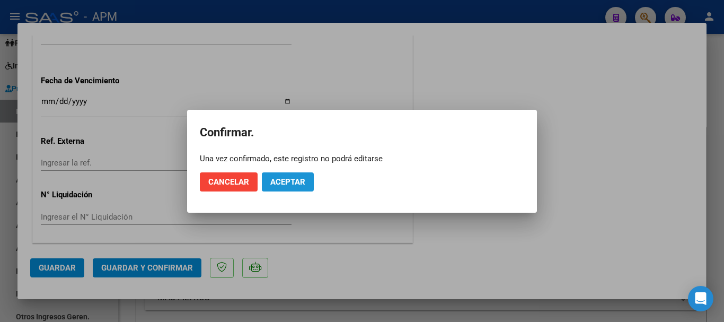
click at [302, 179] on span "Aceptar" at bounding box center [287, 182] width 35 height 10
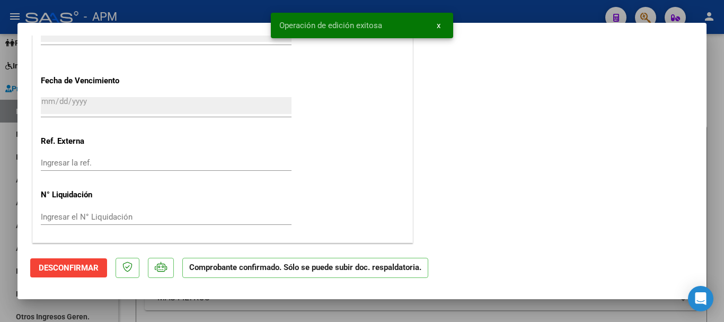
click at [376, 315] on div at bounding box center [362, 161] width 724 height 322
type input "$ 0,00"
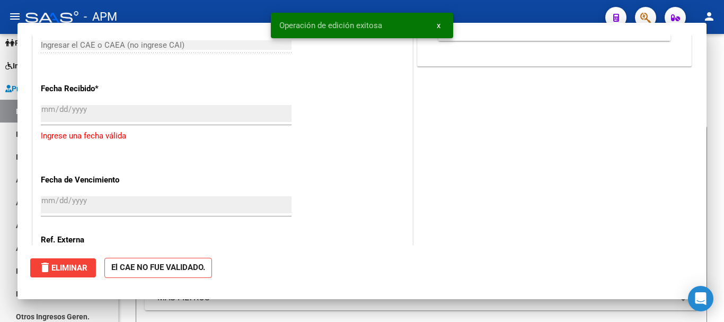
scroll to position [778, 0]
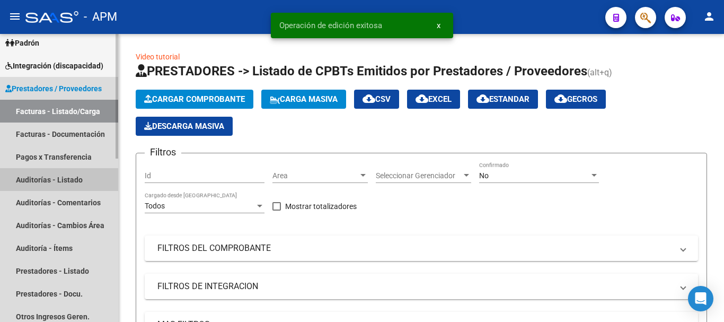
click at [61, 173] on link "Auditorías - Listado" at bounding box center [59, 179] width 118 height 23
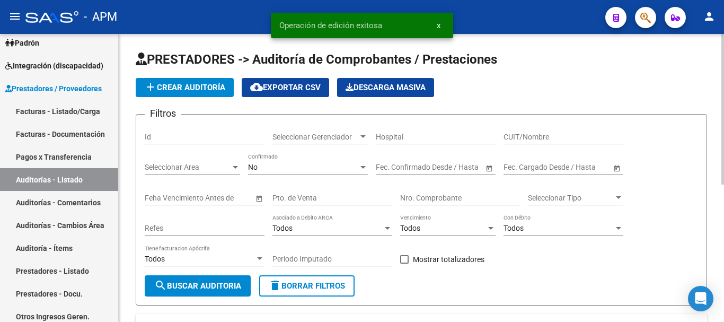
click at [198, 84] on span "add Crear Auditoría" at bounding box center [184, 88] width 81 height 10
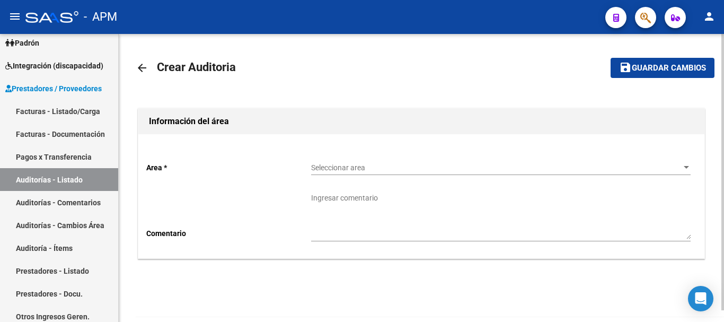
click at [443, 173] on div "Seleccionar area Seleccionar area" at bounding box center [500, 164] width 379 height 21
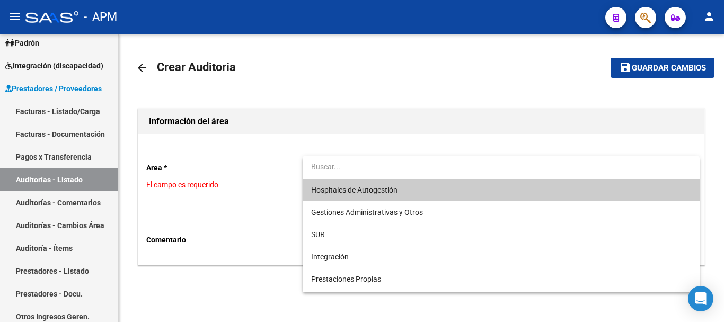
click at [428, 188] on span "Hospitales de Autogestión" at bounding box center [500, 190] width 379 height 22
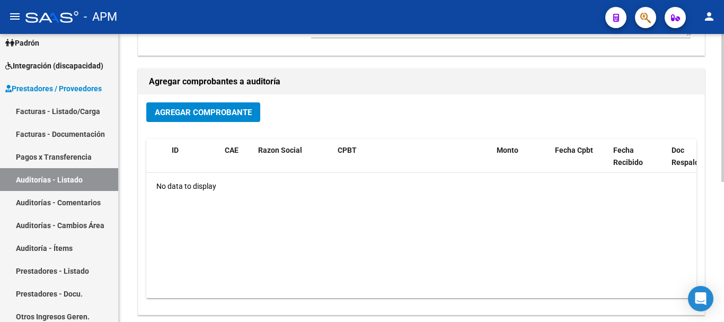
scroll to position [212, 0]
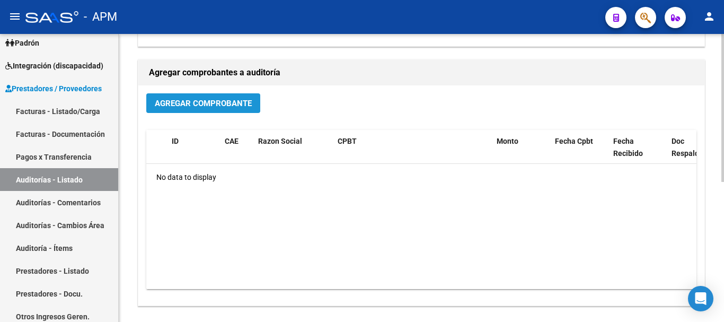
click at [220, 103] on span "Agregar Comprobante" at bounding box center [203, 104] width 97 height 10
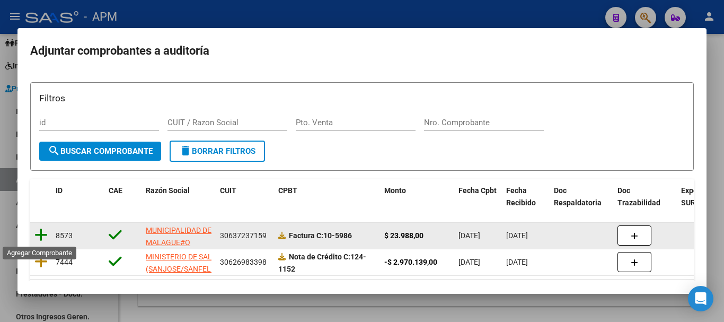
click at [44, 234] on icon at bounding box center [40, 234] width 13 height 15
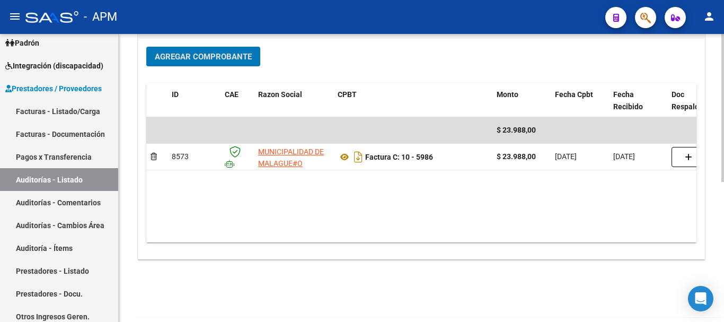
scroll to position [0, 0]
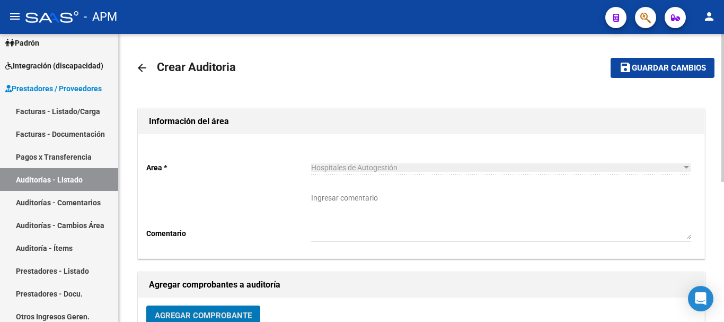
click at [672, 67] on span "Guardar cambios" at bounding box center [668, 69] width 74 height 10
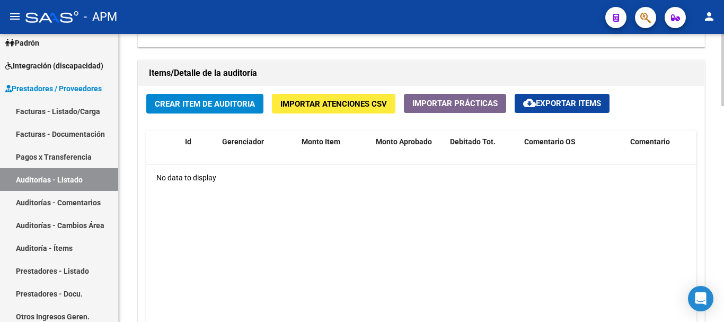
scroll to position [742, 0]
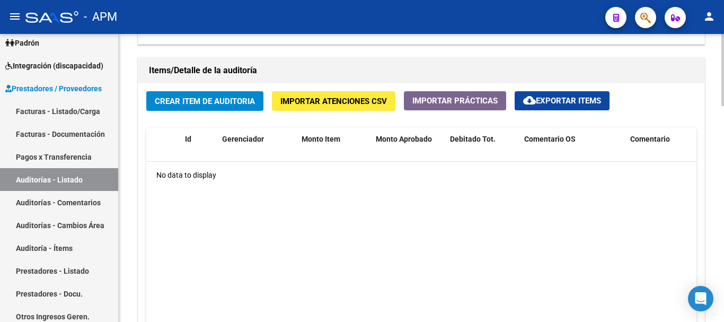
click at [227, 97] on span "Crear Item de Auditoria" at bounding box center [205, 101] width 100 height 10
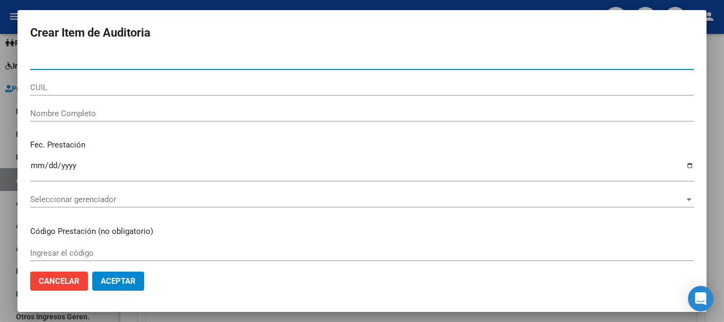
paste input "40315381"
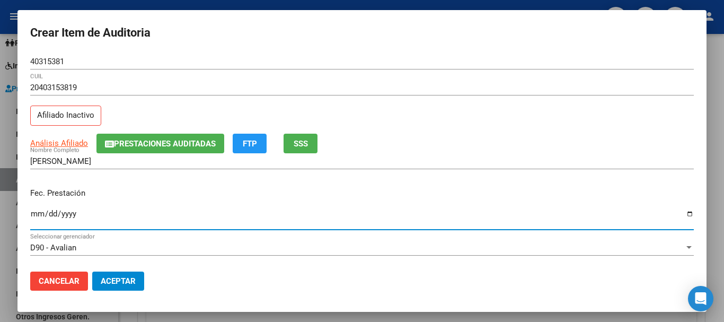
click at [37, 215] on input "Ingresar la fecha" at bounding box center [361, 217] width 663 height 17
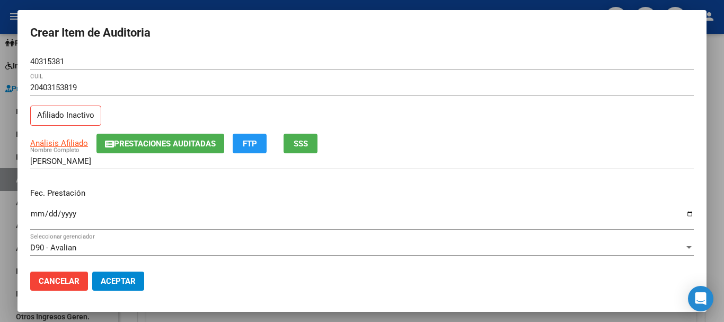
scroll to position [106, 0]
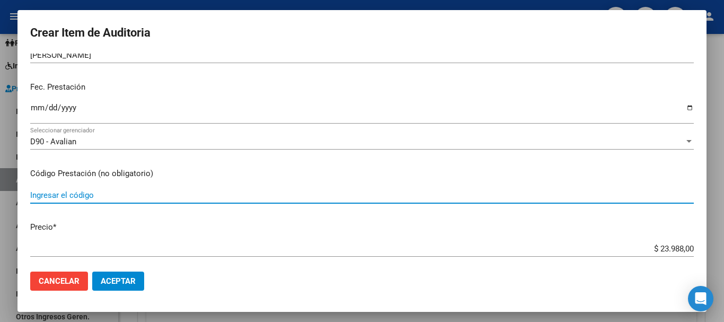
click at [75, 198] on input "Ingresar el código" at bounding box center [361, 195] width 663 height 10
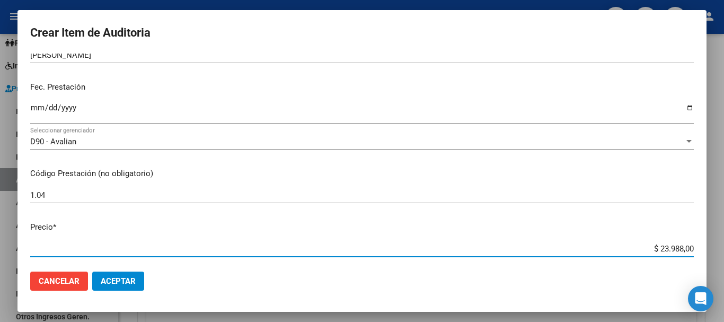
drag, startPoint x: 651, startPoint y: 248, endPoint x: 700, endPoint y: 248, distance: 49.3
click at [700, 248] on mat-dialog-content "40315381 Nro Documento 20403153819 CUIL Afiliado Inactivo Análisis Afiliado Pre…" at bounding box center [361, 158] width 689 height 209
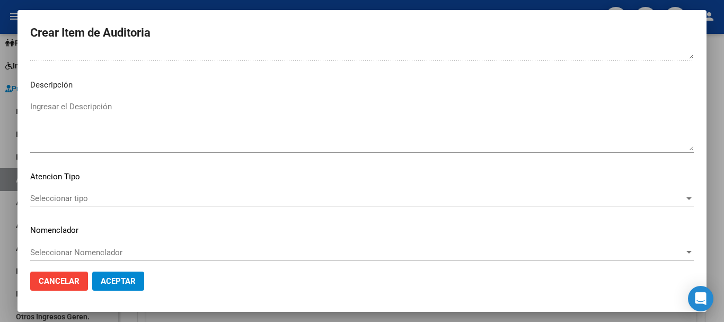
scroll to position [745, 0]
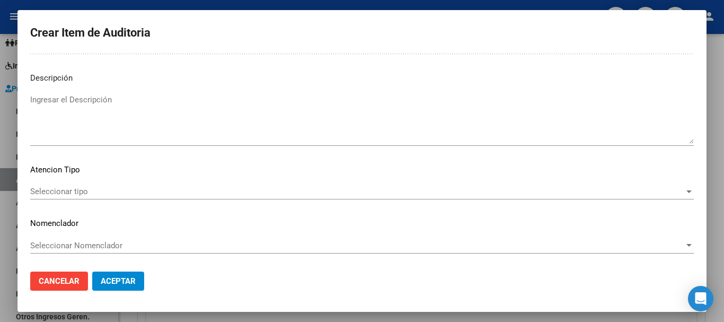
click at [622, 192] on span "Seleccionar tipo" at bounding box center [357, 191] width 654 height 10
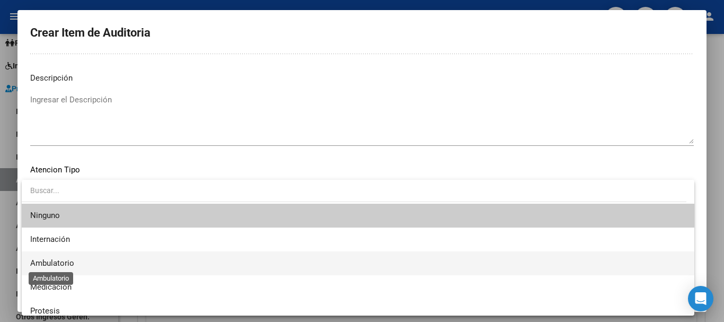
click at [52, 260] on span "Ambulatorio" at bounding box center [52, 263] width 44 height 10
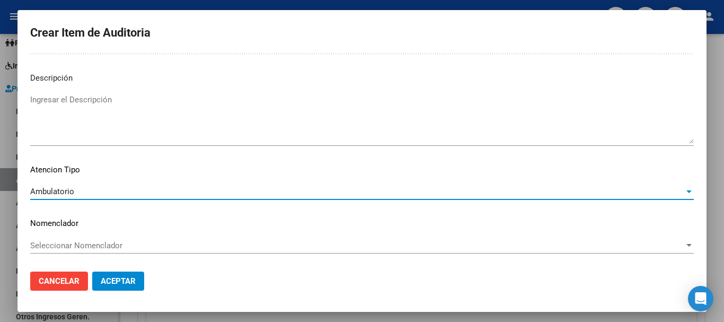
click at [132, 284] on span "Aceptar" at bounding box center [118, 281] width 35 height 10
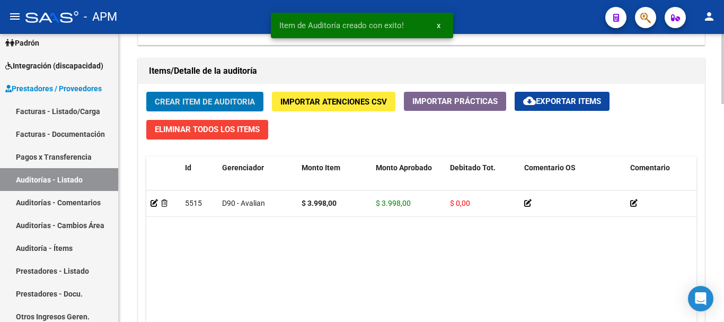
scroll to position [742, 0]
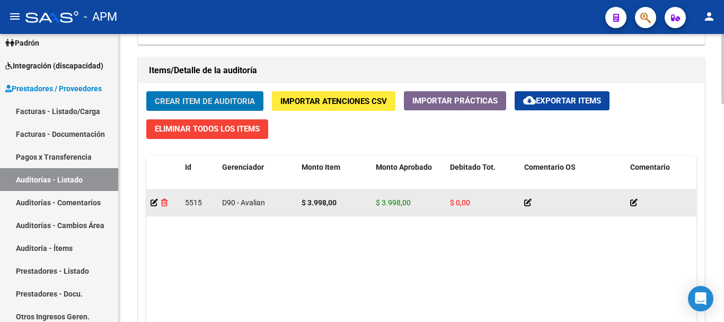
click at [167, 203] on icon at bounding box center [164, 202] width 6 height 7
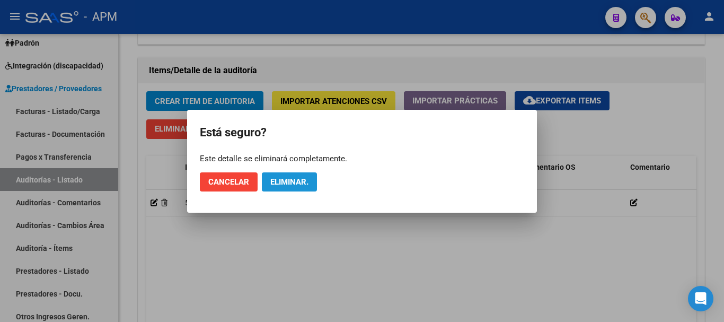
click at [291, 188] on button "Eliminar." at bounding box center [289, 181] width 55 height 19
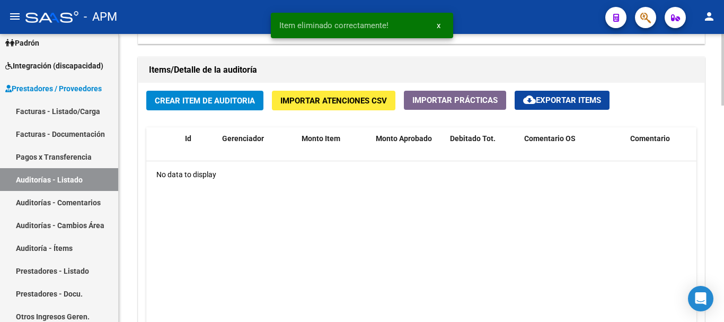
scroll to position [742, 0]
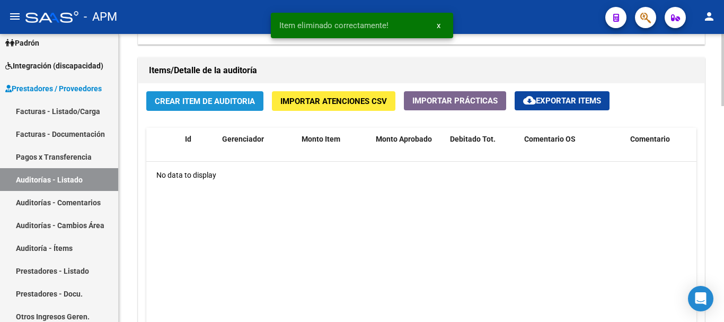
click at [216, 99] on span "Crear Item de Auditoria" at bounding box center [205, 101] width 100 height 10
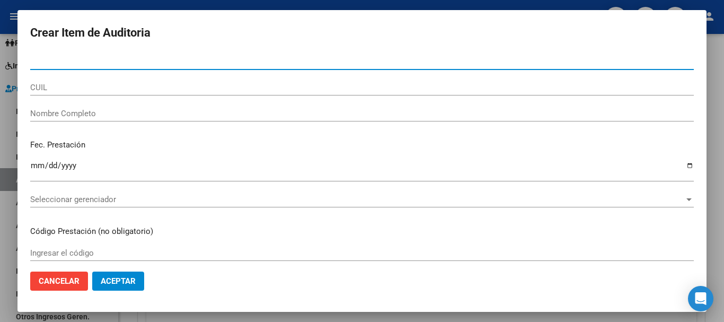
paste input "59432054"
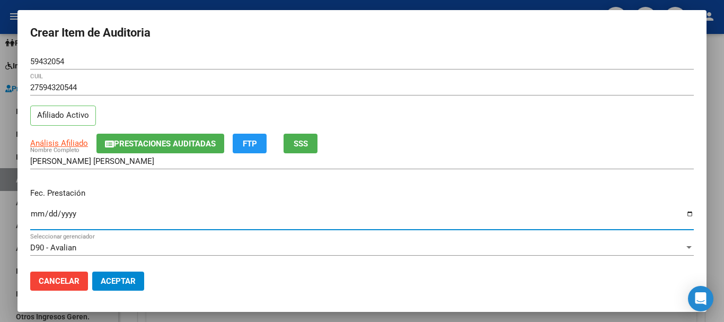
click at [38, 215] on input "Ingresar la fecha" at bounding box center [361, 217] width 663 height 17
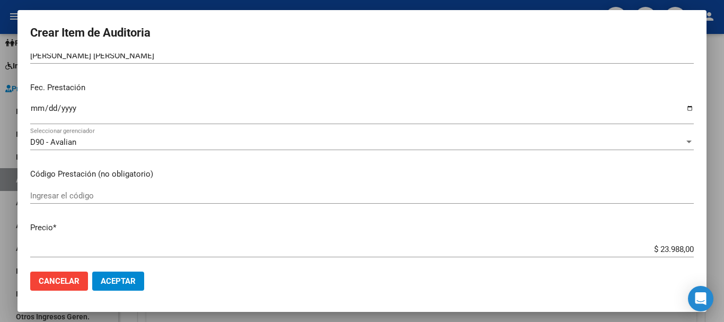
scroll to position [106, 0]
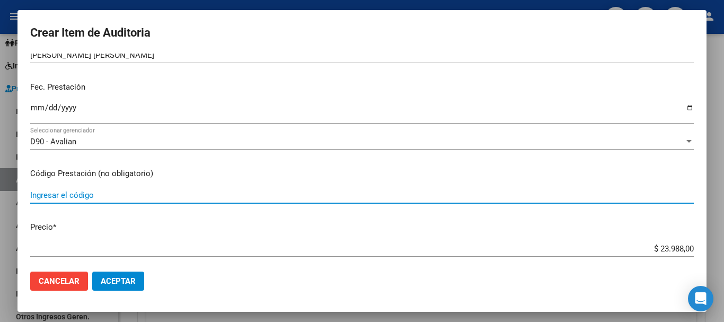
click at [78, 197] on input "Ingresar el código" at bounding box center [361, 195] width 663 height 10
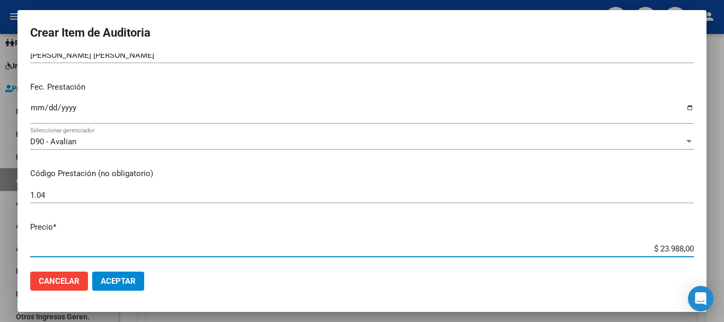
drag, startPoint x: 649, startPoint y: 246, endPoint x: 691, endPoint y: 246, distance: 41.3
click at [691, 246] on app-form-text-field "Precio * $ 23.988,00 Ingresar el precio" at bounding box center [366, 237] width 672 height 33
drag, startPoint x: 651, startPoint y: 250, endPoint x: 684, endPoint y: 250, distance: 32.8
click at [684, 250] on input "$ 23.988,00" at bounding box center [361, 249] width 663 height 10
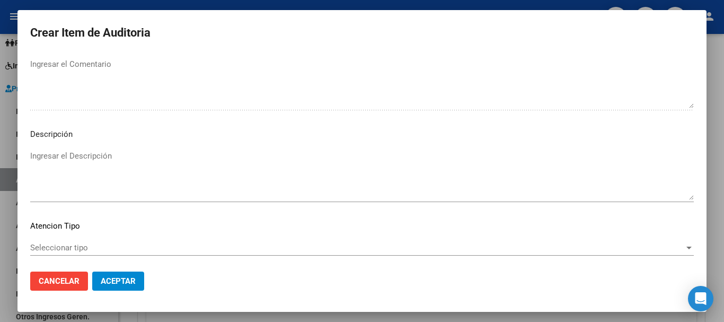
scroll to position [745, 0]
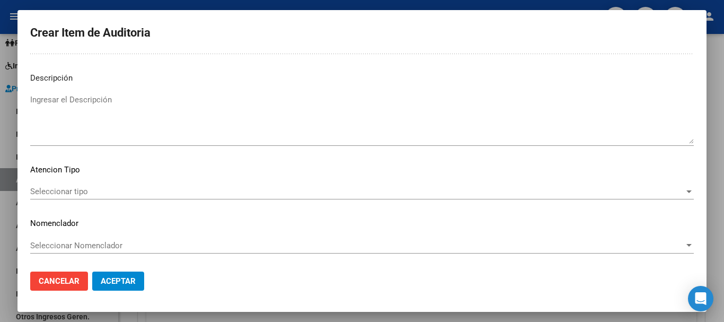
click at [601, 194] on span "Seleccionar tipo" at bounding box center [357, 191] width 654 height 10
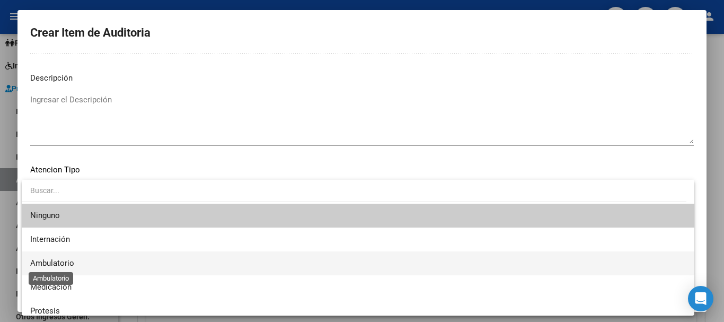
click at [68, 261] on span "Ambulatorio" at bounding box center [52, 263] width 44 height 10
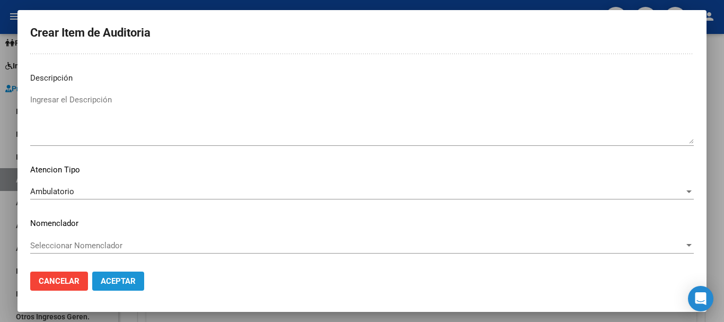
click at [140, 280] on button "Aceptar" at bounding box center [118, 280] width 52 height 19
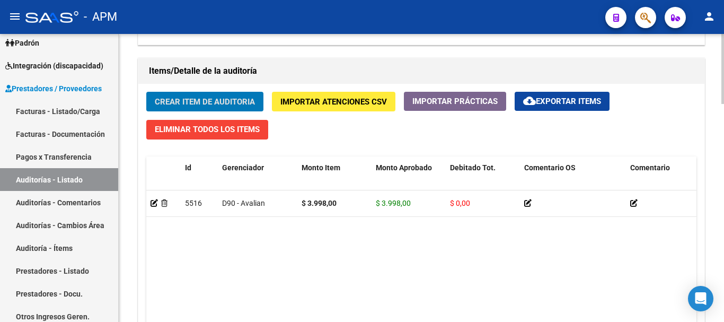
scroll to position [742, 0]
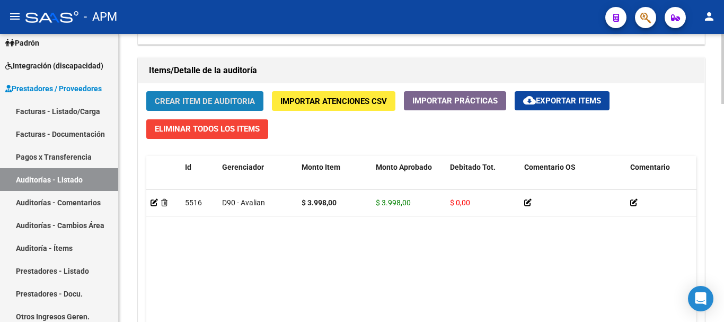
click at [219, 96] on span "Crear Item de Auditoria" at bounding box center [205, 101] width 100 height 10
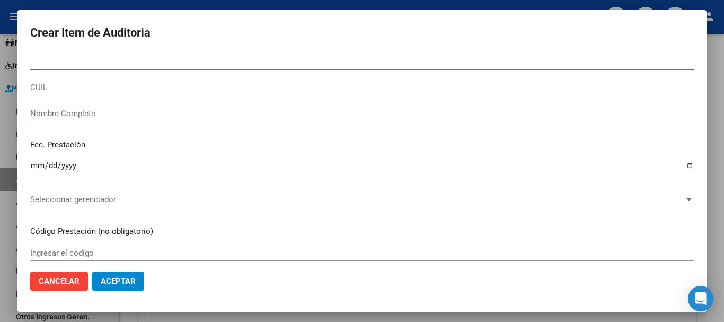
paste input "59432054"
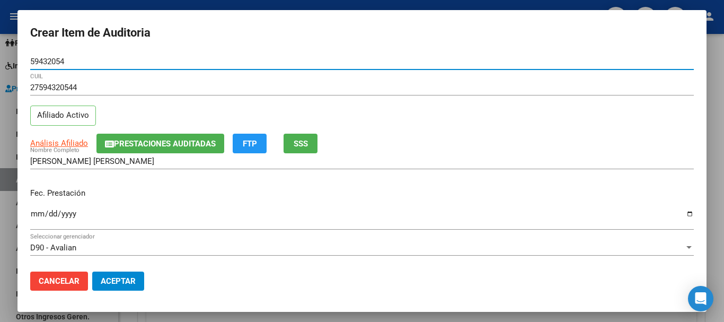
click at [38, 216] on input "Ingresar la fecha" at bounding box center [361, 217] width 663 height 17
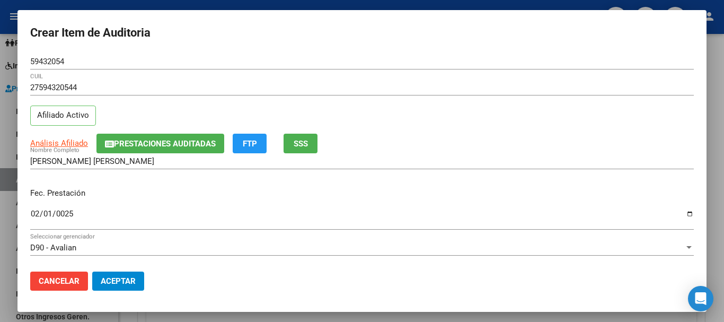
scroll to position [106, 0]
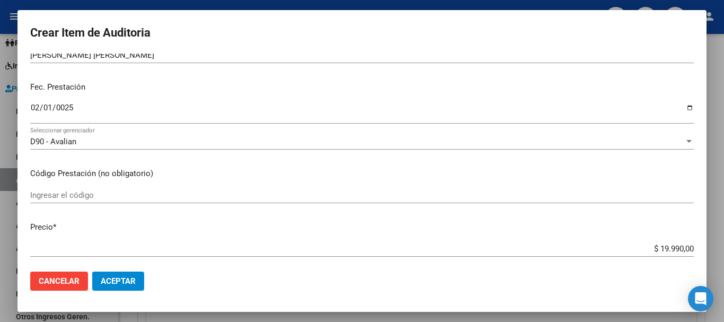
click at [58, 197] on input "Ingresar el código" at bounding box center [361, 195] width 663 height 10
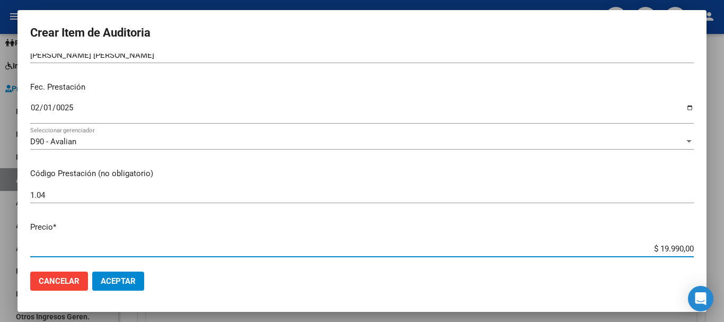
drag, startPoint x: 649, startPoint y: 245, endPoint x: 699, endPoint y: 249, distance: 50.0
click at [699, 249] on mat-dialog-content "59432054 Nro Documento 27594320544 CUIL Afiliado Activo Análisis Afiliado Prest…" at bounding box center [361, 158] width 689 height 209
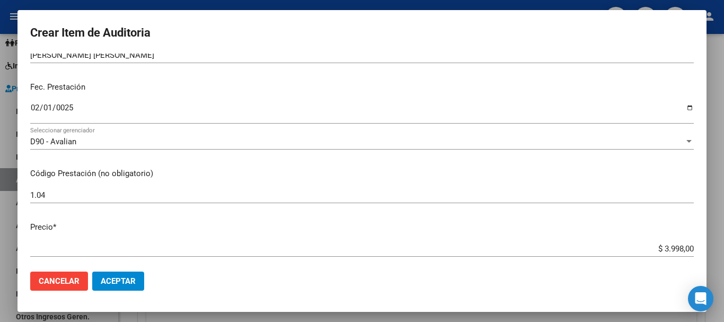
click at [723, 186] on div at bounding box center [362, 161] width 724 height 322
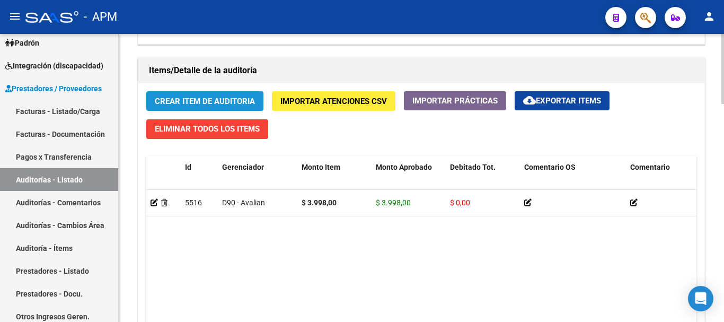
click at [218, 97] on span "Crear Item de Auditoria" at bounding box center [205, 101] width 100 height 10
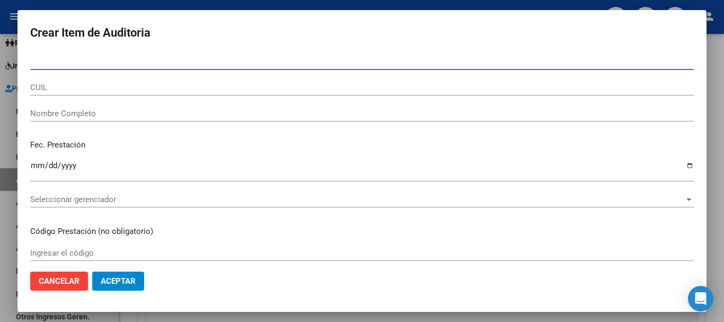
paste input "59432054"
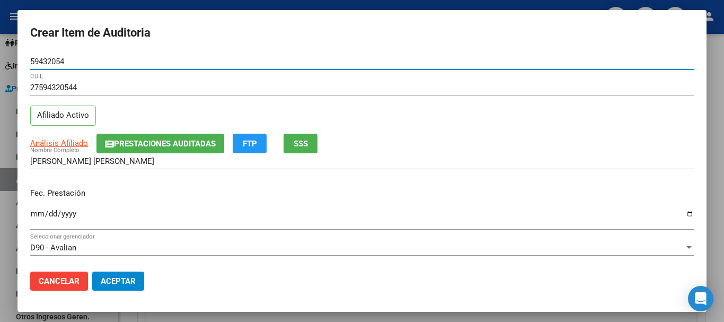
click at [37, 211] on input "Ingresar la fecha" at bounding box center [361, 217] width 663 height 17
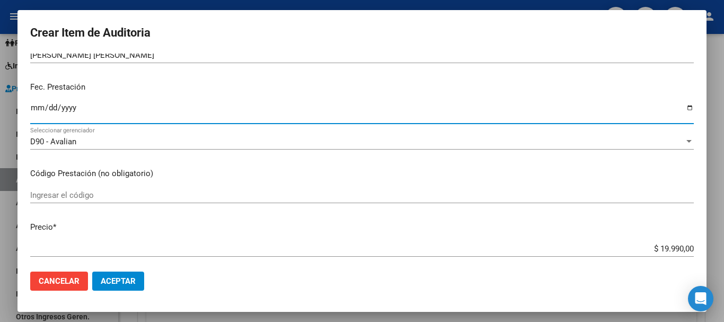
click at [58, 193] on input "Ingresar el código" at bounding box center [361, 195] width 663 height 10
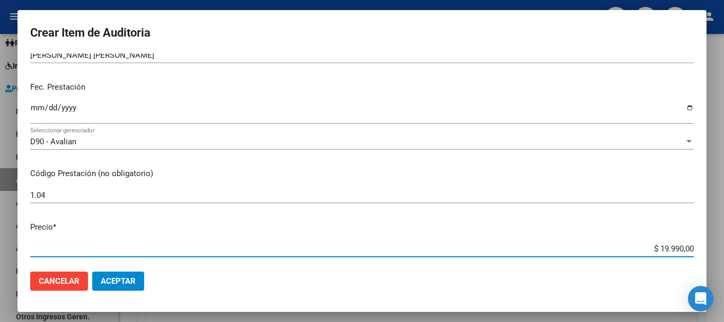
drag, startPoint x: 651, startPoint y: 246, endPoint x: 703, endPoint y: 248, distance: 52.0
click at [703, 248] on mat-dialog-content "59432054 Nro Documento 27594320544 CUIL Afiliado Activo Análisis Afiliado Prest…" at bounding box center [361, 158] width 689 height 209
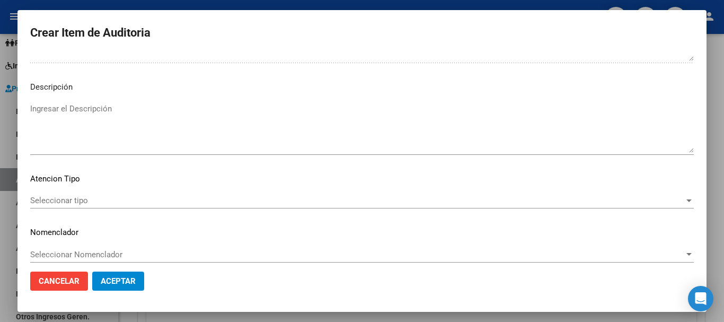
scroll to position [745, 0]
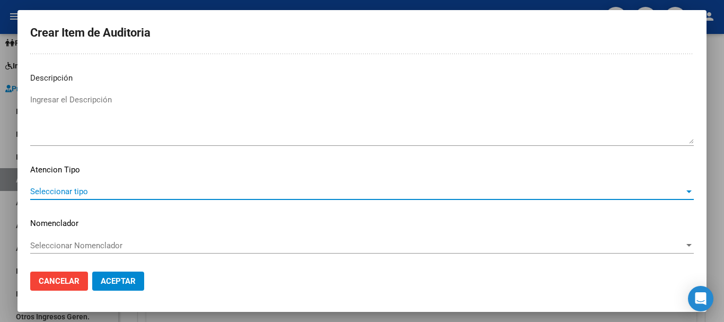
click at [608, 195] on span "Seleccionar tipo" at bounding box center [357, 191] width 654 height 10
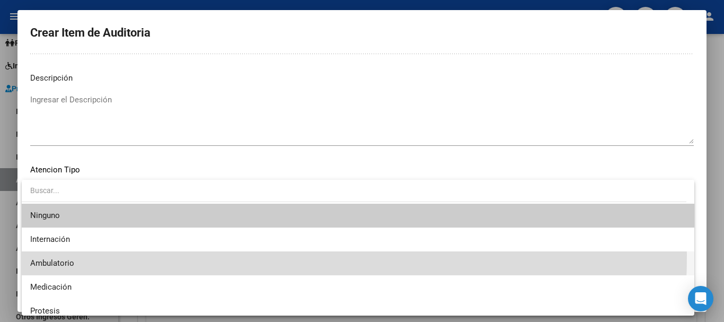
click at [126, 255] on span "Ambulatorio" at bounding box center [357, 263] width 655 height 24
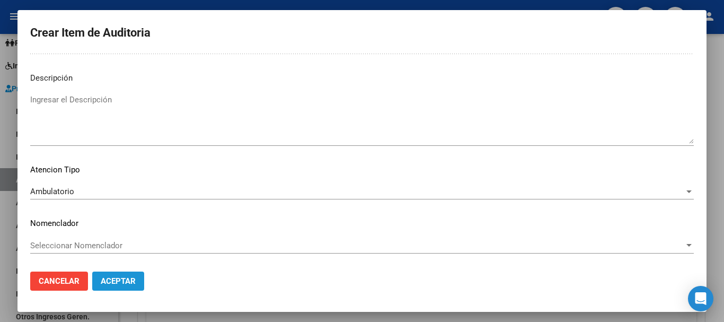
click at [126, 280] on span "Aceptar" at bounding box center [118, 281] width 35 height 10
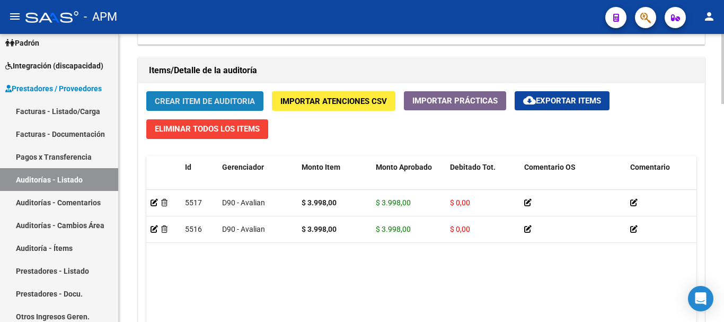
click at [212, 99] on span "Crear Item de Auditoria" at bounding box center [205, 101] width 100 height 10
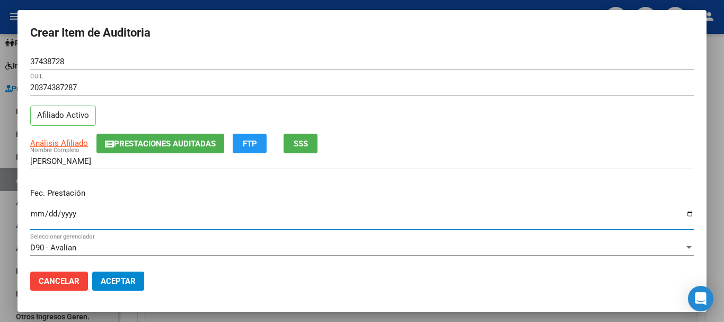
click at [31, 216] on input "Ingresar la fecha" at bounding box center [361, 217] width 663 height 17
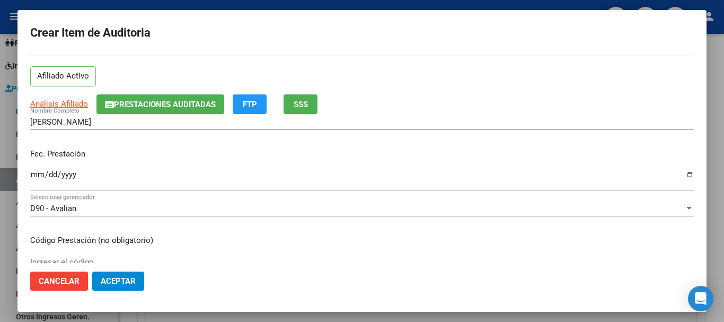
scroll to position [53, 0]
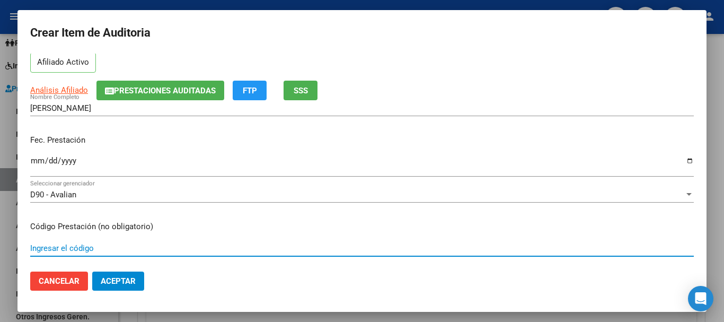
click at [61, 245] on input "Ingresar el código" at bounding box center [361, 248] width 663 height 10
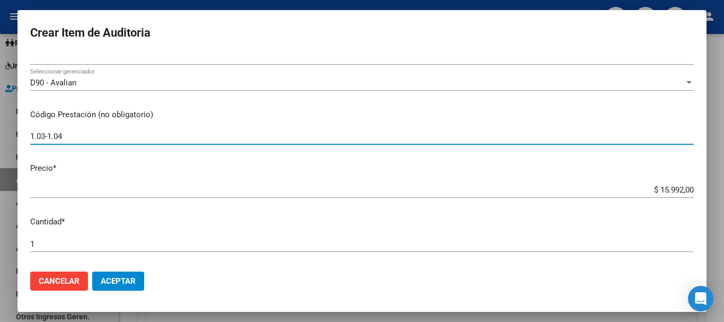
scroll to position [212, 0]
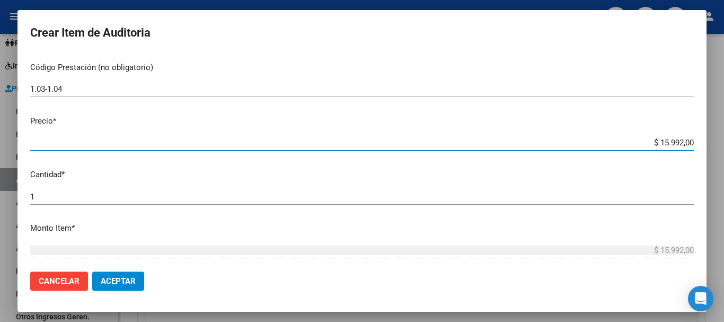
drag, startPoint x: 661, startPoint y: 143, endPoint x: 699, endPoint y: 142, distance: 38.2
click at [699, 142] on mat-dialog-content "37438728 Nro Documento 20374387287 CUIL Afiliado Activo Análisis Afiliado Prest…" at bounding box center [361, 158] width 689 height 209
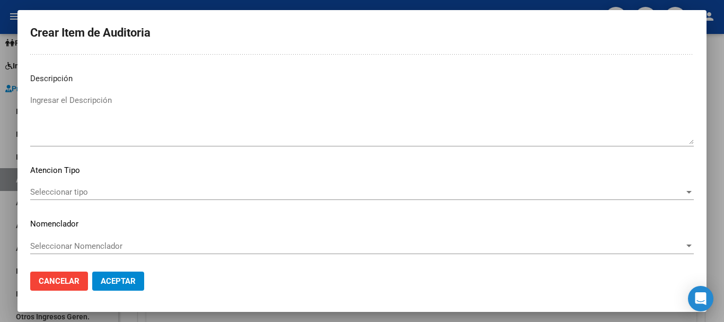
scroll to position [745, 0]
click at [546, 191] on span "Seleccionar tipo" at bounding box center [357, 191] width 654 height 10
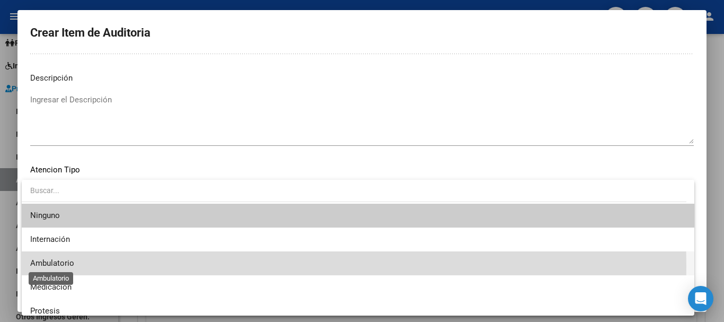
click at [51, 266] on span "Ambulatorio" at bounding box center [52, 263] width 44 height 10
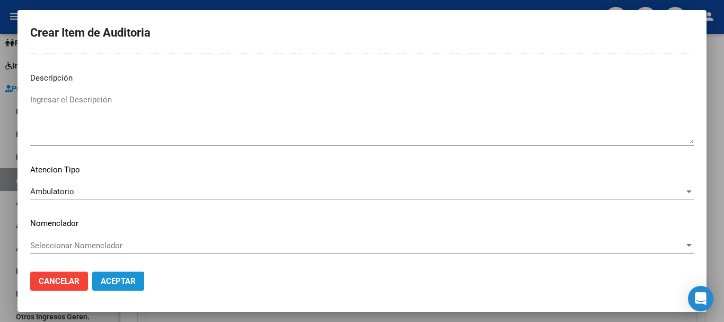
click at [133, 282] on span "Aceptar" at bounding box center [118, 281] width 35 height 10
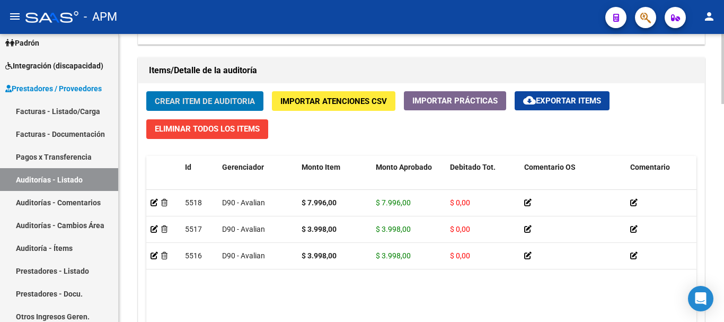
click at [202, 97] on span "Crear Item de Auditoria" at bounding box center [205, 101] width 100 height 10
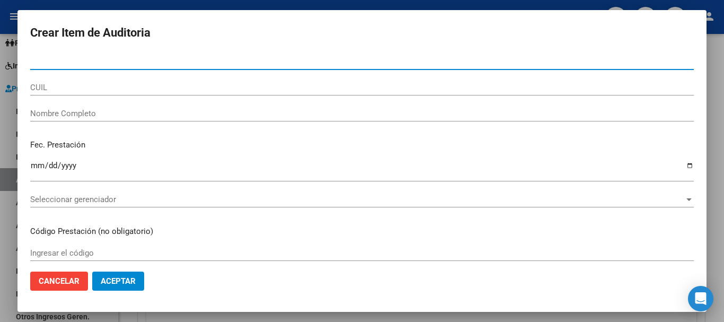
paste input "35667909"
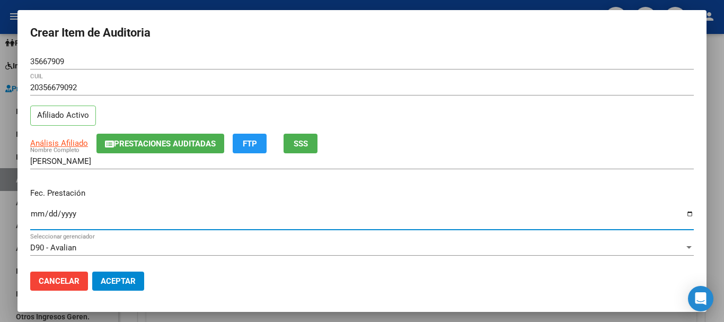
click at [37, 214] on input "Ingresar la fecha" at bounding box center [361, 217] width 663 height 17
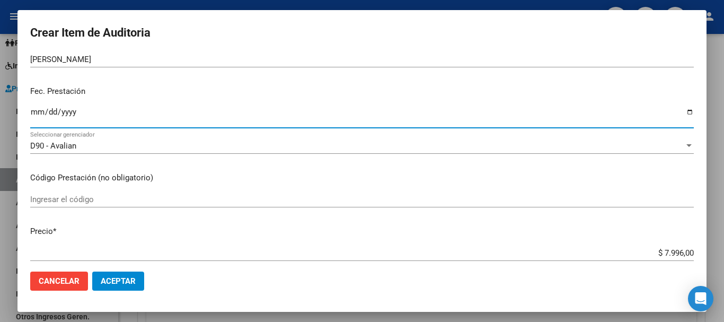
scroll to position [106, 0]
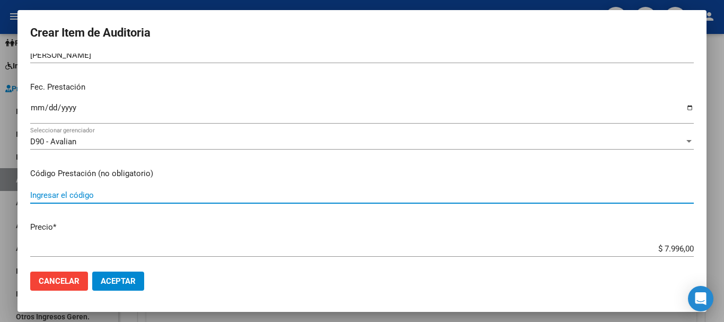
click at [68, 197] on input "Ingresar el código" at bounding box center [361, 195] width 663 height 10
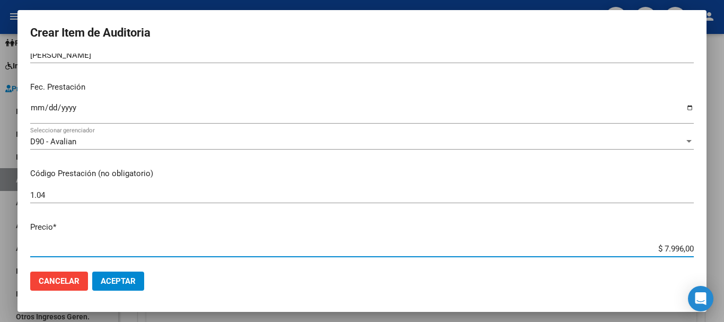
drag, startPoint x: 655, startPoint y: 248, endPoint x: 688, endPoint y: 248, distance: 32.3
click at [688, 248] on app-form-text-field "Precio * $ 7.996,00 Ingresar el precio" at bounding box center [366, 237] width 672 height 33
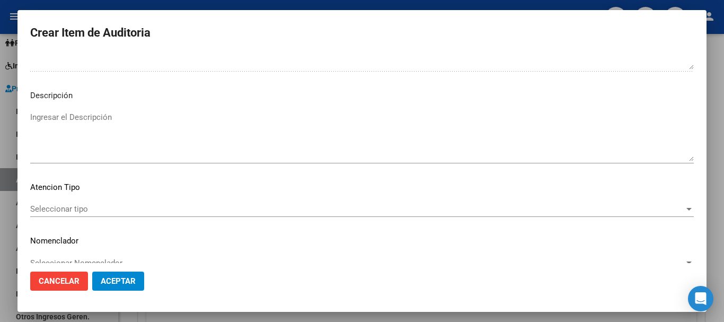
scroll to position [745, 0]
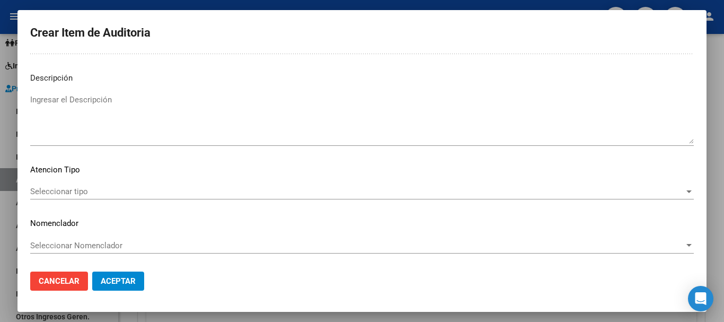
click at [604, 198] on div "Seleccionar tipo Seleccionar tipo" at bounding box center [361, 191] width 663 height 16
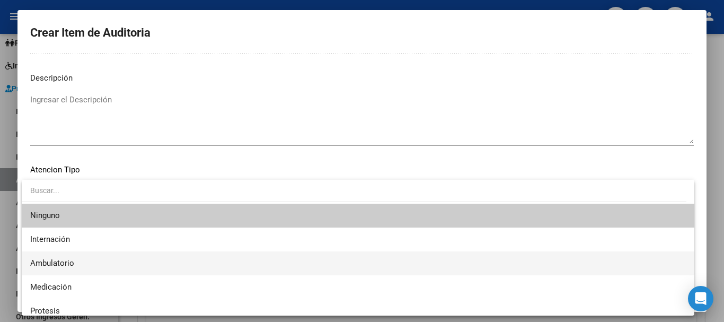
click at [96, 264] on span "Ambulatorio" at bounding box center [357, 263] width 655 height 24
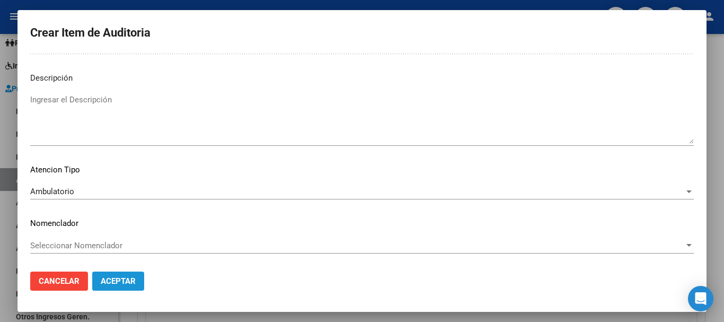
click at [118, 282] on span "Aceptar" at bounding box center [118, 281] width 35 height 10
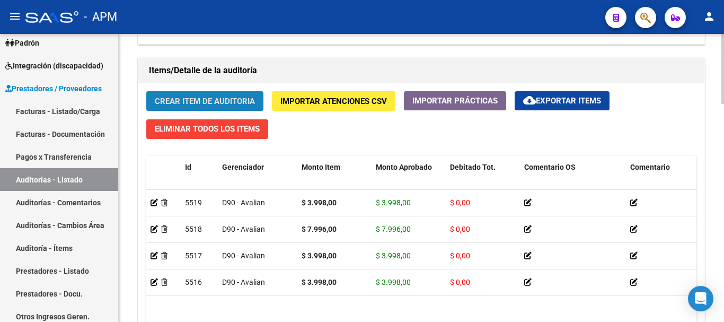
click at [215, 103] on span "Crear Item de Auditoria" at bounding box center [205, 101] width 100 height 10
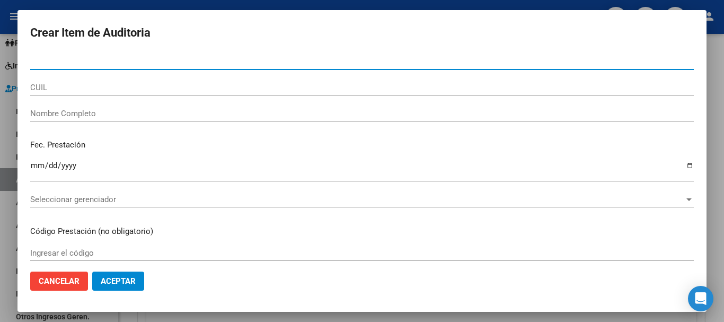
paste input "35667909"
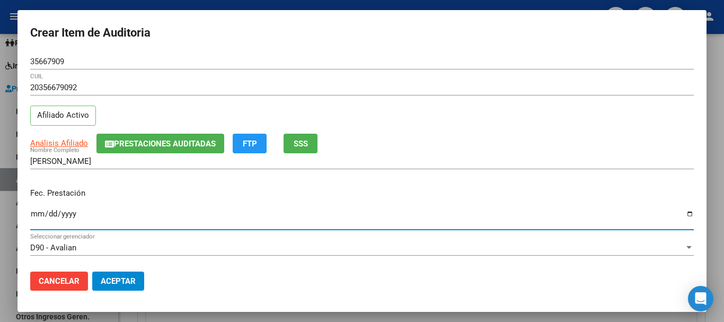
click at [37, 214] on input "Ingresar la fecha" at bounding box center [361, 217] width 663 height 17
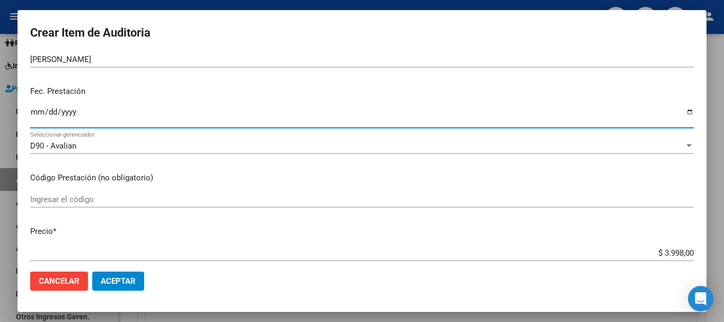
scroll to position [106, 0]
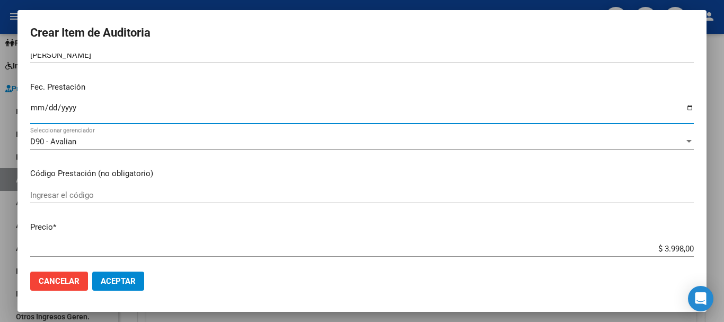
click at [73, 188] on div "Ingresar el código" at bounding box center [361, 195] width 663 height 16
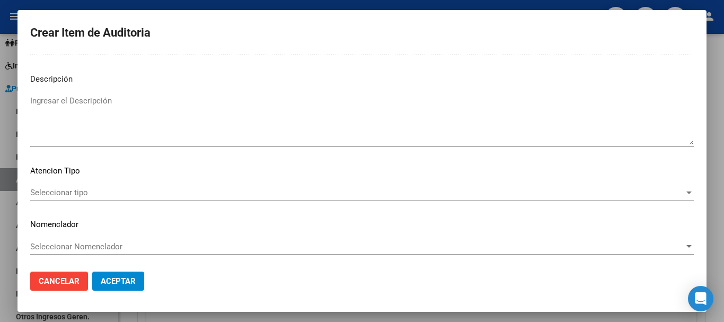
scroll to position [745, 0]
click at [529, 197] on div "Seleccionar tipo Seleccionar tipo" at bounding box center [361, 191] width 663 height 16
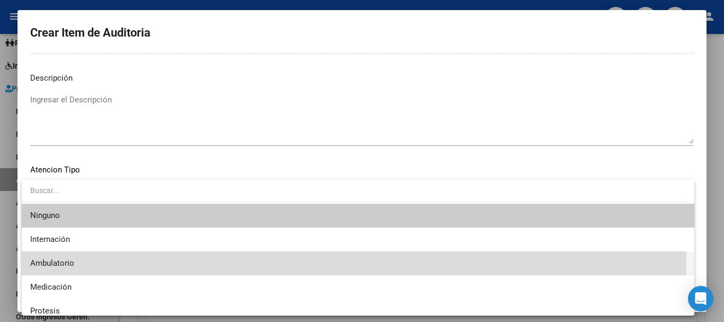
click at [136, 268] on span "Ambulatorio" at bounding box center [357, 263] width 655 height 24
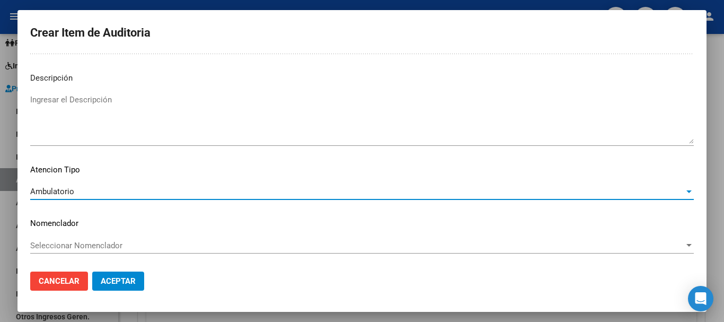
click at [109, 283] on span "Aceptar" at bounding box center [118, 281] width 35 height 10
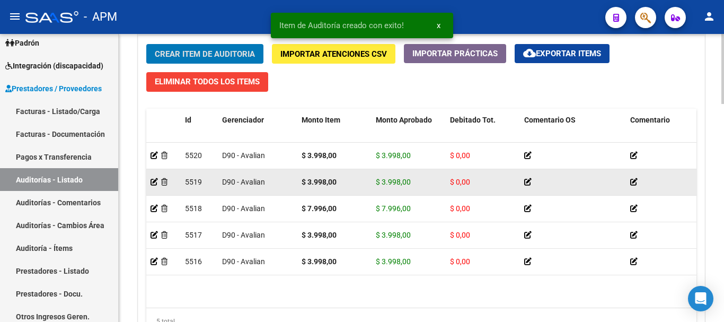
scroll to position [894, 0]
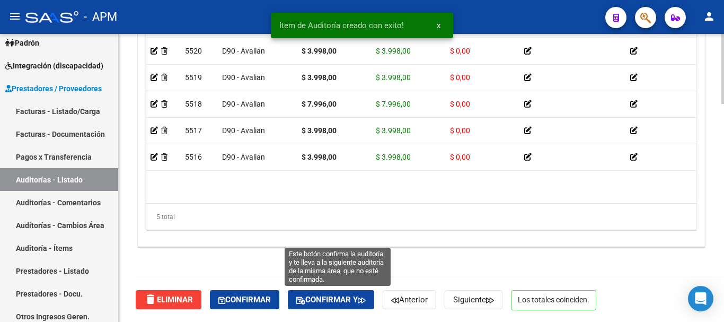
click at [330, 303] on span "Confirmar y" at bounding box center [330, 300] width 69 height 10
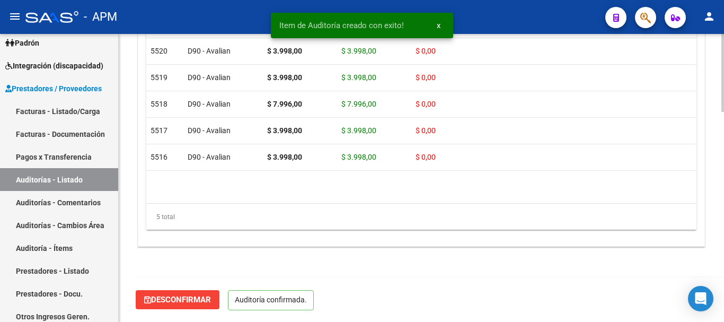
scroll to position [774, 0]
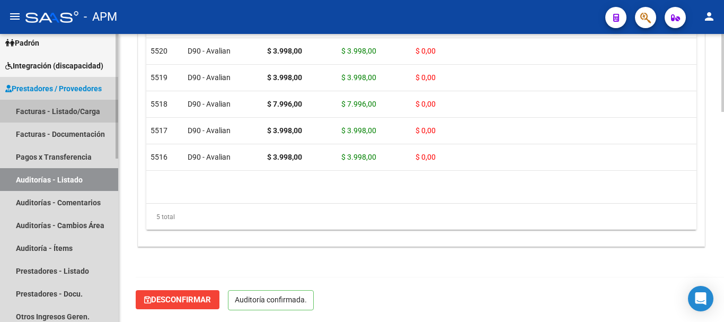
click at [65, 108] on link "Facturas - Listado/Carga" at bounding box center [59, 111] width 118 height 23
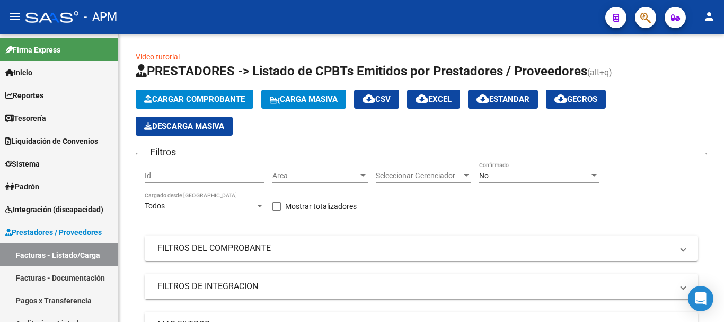
scroll to position [144, 0]
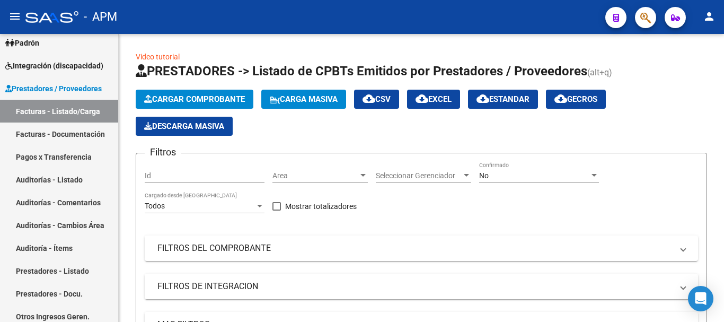
click at [215, 93] on button "Cargar Comprobante" at bounding box center [195, 99] width 118 height 19
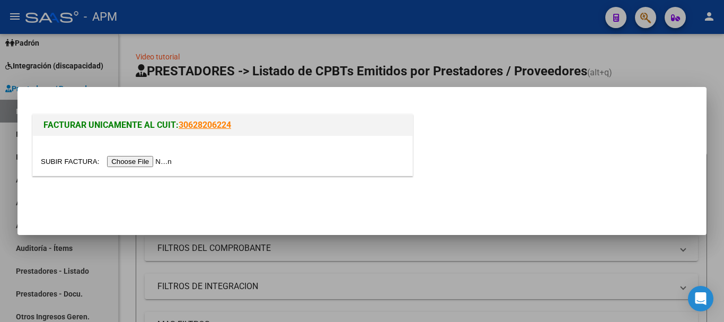
click at [140, 162] on input "file" at bounding box center [108, 161] width 134 height 11
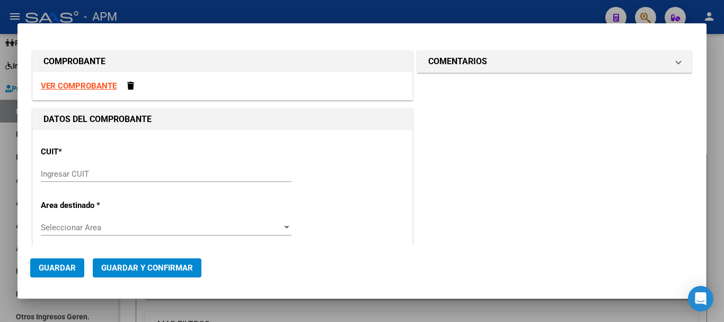
click at [100, 85] on strong "VER COMPROBANTE" at bounding box center [79, 86] width 76 height 10
paste input "30-62698339-8"
type input "30-62698339-8"
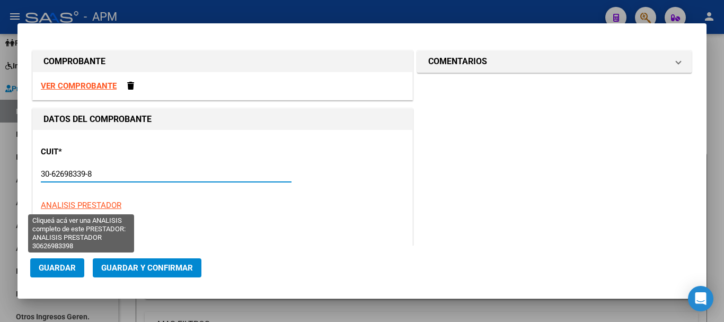
type input "143"
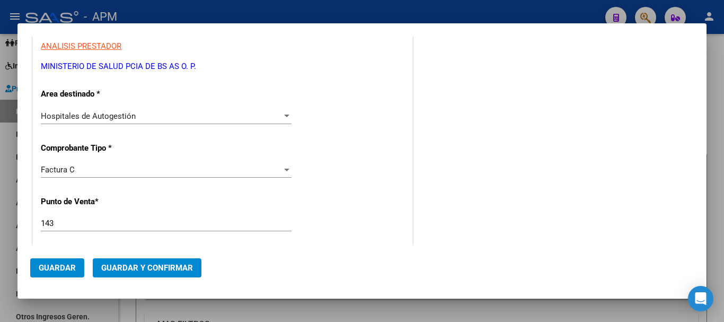
scroll to position [212, 0]
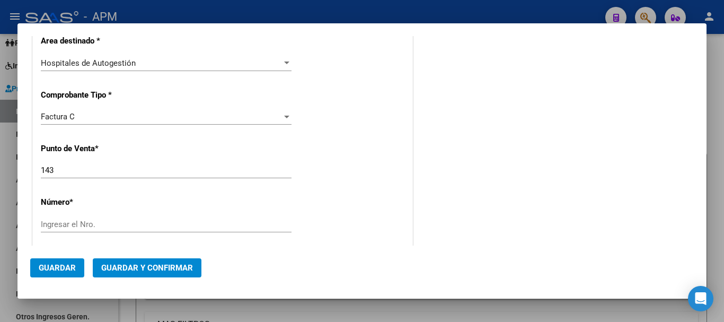
type input "30-62698339-8"
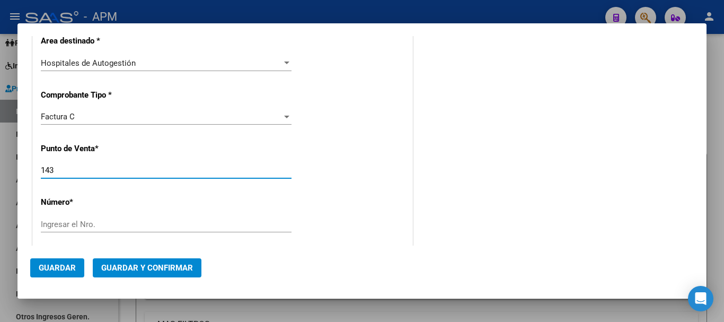
click at [67, 173] on input "143" at bounding box center [166, 170] width 251 height 10
type input "1"
type input "124"
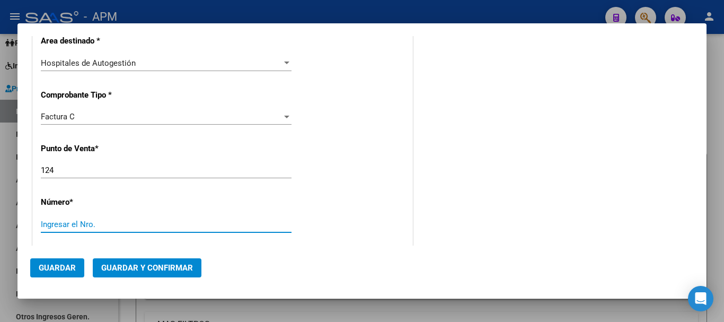
click at [92, 225] on input "Ingresar el Nro." at bounding box center [166, 224] width 251 height 10
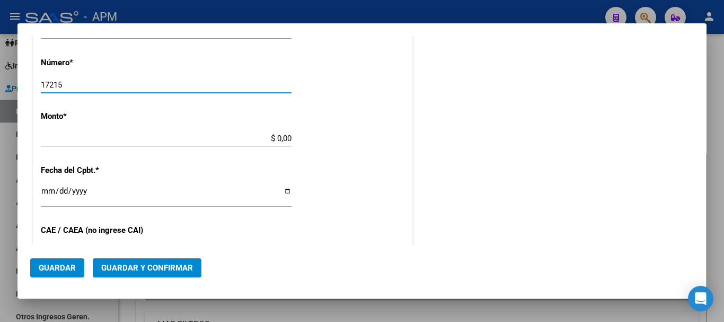
scroll to position [371, 0]
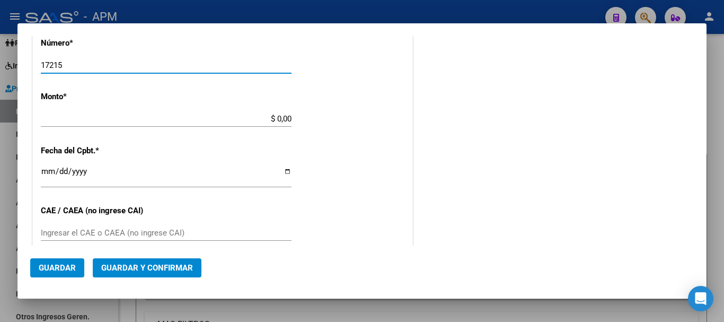
type input "17215"
click at [292, 119] on app-form-text-field "Monto * $ 0,00 Ingresar el monto" at bounding box center [170, 108] width 259 height 32
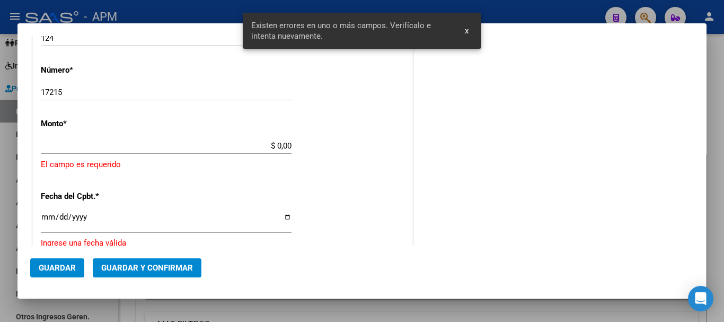
click at [289, 146] on app-form-text-field "Monto * $ 0,00 Ingresar el monto [GEOGRAPHIC_DATA] es requerido" at bounding box center [222, 144] width 363 height 51
click at [288, 146] on input "$ 0,00" at bounding box center [166, 146] width 251 height 10
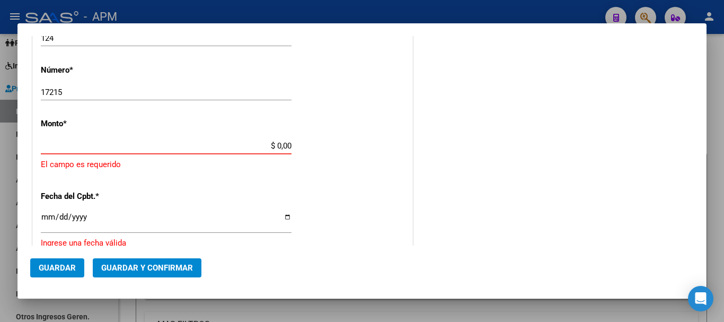
paste input "1013598.00"
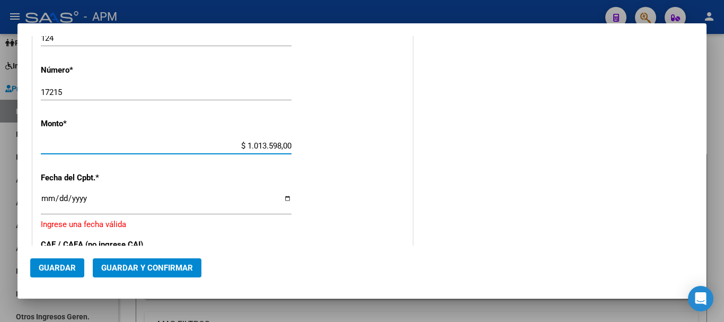
type input "$ 1.013.598,00"
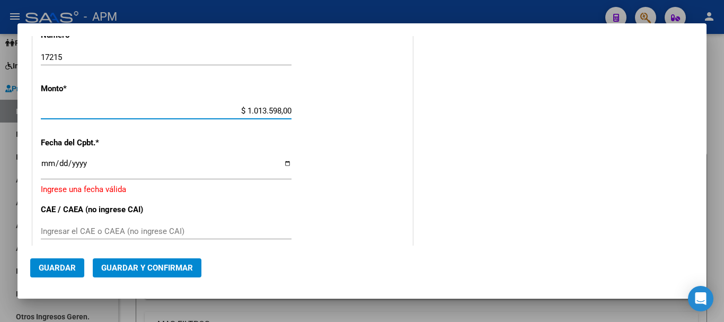
scroll to position [397, 0]
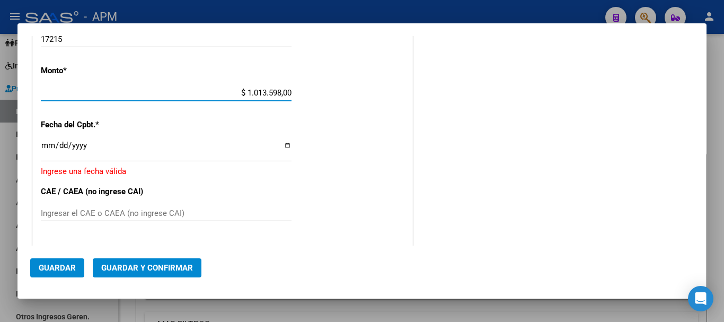
click at [44, 146] on input "Ingresar la fecha" at bounding box center [166, 149] width 251 height 17
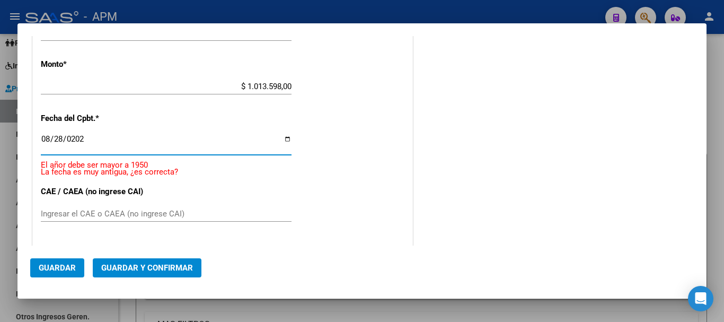
type input "[DATE]"
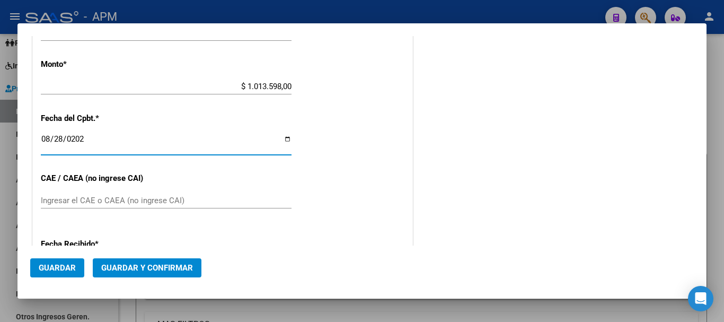
scroll to position [390, 0]
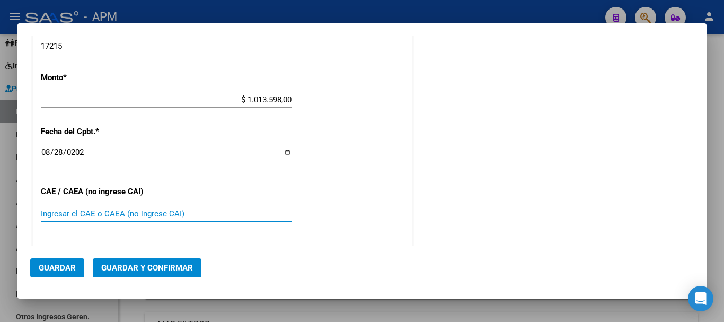
paste input "7535894257633"
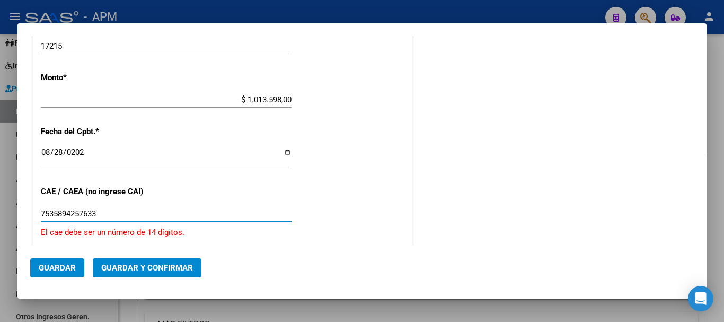
click at [68, 213] on input "7535894257633" at bounding box center [166, 214] width 251 height 10
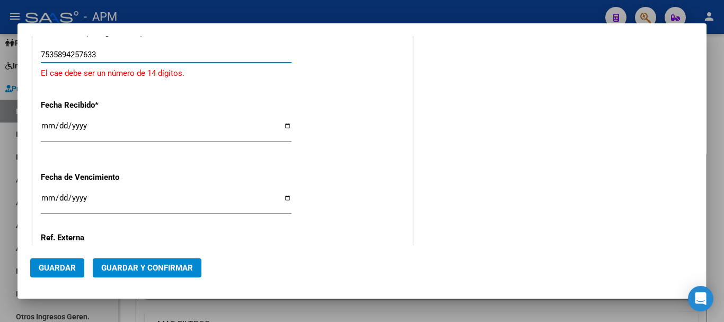
scroll to position [602, 0]
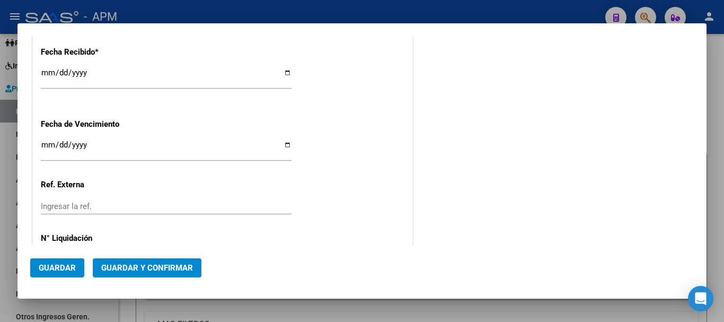
click at [158, 265] on span "Guardar y Confirmar" at bounding box center [147, 268] width 92 height 10
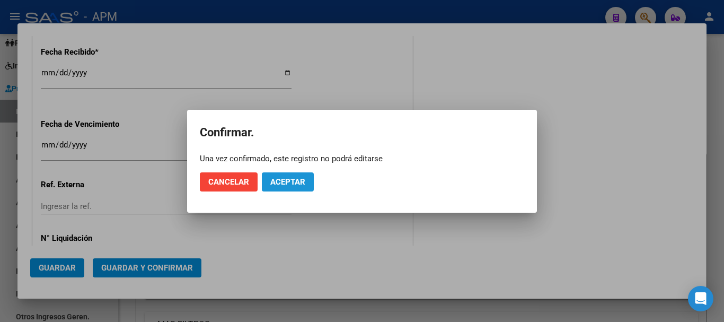
click at [291, 177] on span "Aceptar" at bounding box center [287, 182] width 35 height 10
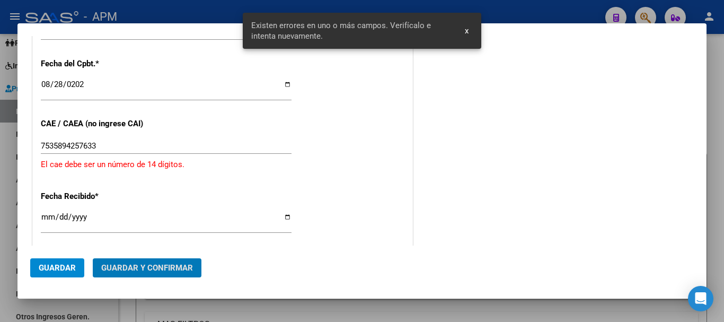
scroll to position [405, 0]
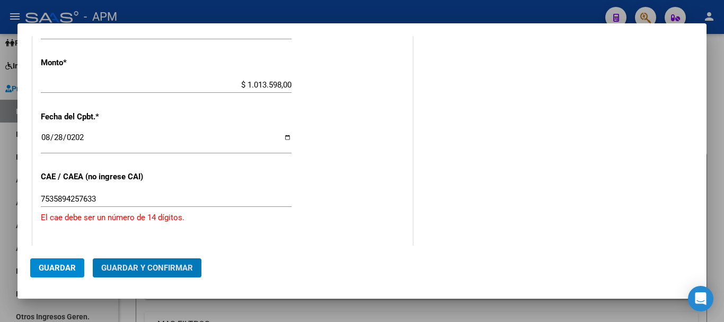
click at [117, 197] on input "7535894257633" at bounding box center [166, 199] width 251 height 10
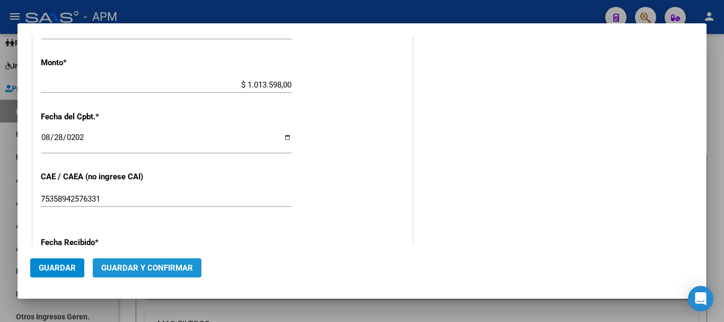
click at [119, 270] on span "Guardar y Confirmar" at bounding box center [147, 268] width 92 height 10
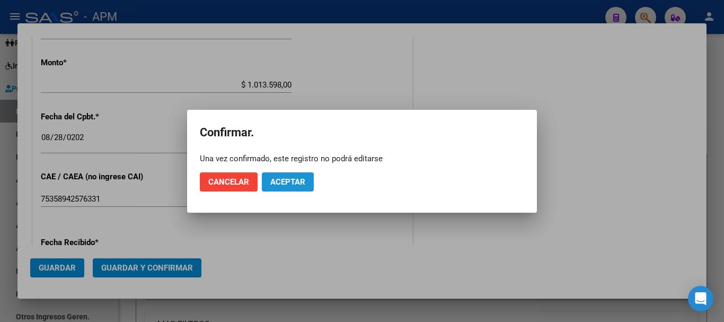
click at [289, 183] on span "Aceptar" at bounding box center [287, 182] width 35 height 10
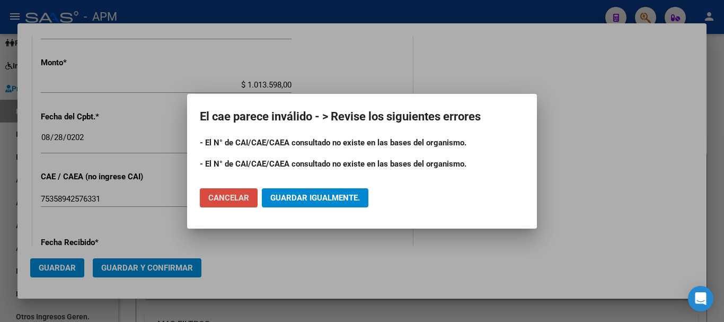
click at [238, 194] on span "Cancelar" at bounding box center [228, 198] width 41 height 10
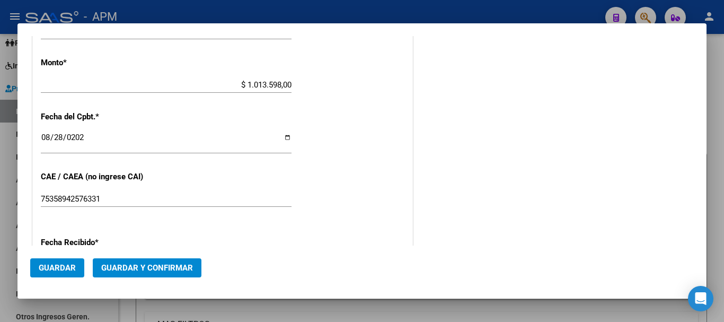
click at [105, 201] on input "75358942576331" at bounding box center [166, 199] width 251 height 10
click at [125, 266] on span "Guardar y Confirmar" at bounding box center [147, 268] width 92 height 10
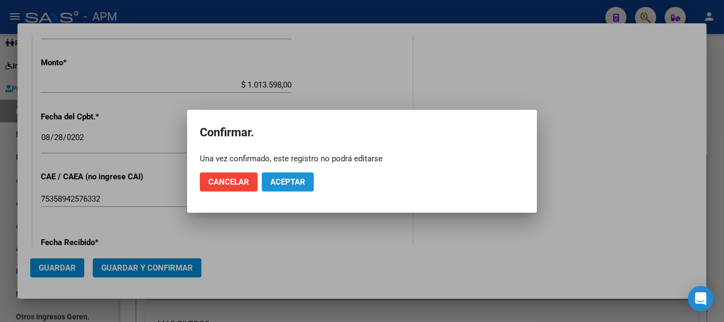
click at [292, 174] on button "Aceptar" at bounding box center [288, 181] width 52 height 19
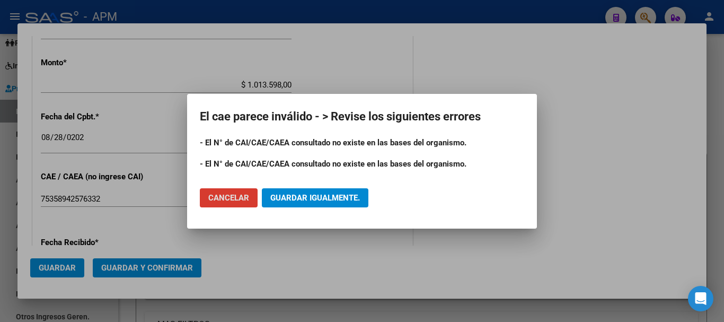
click at [218, 197] on span "Cancelar" at bounding box center [228, 198] width 41 height 10
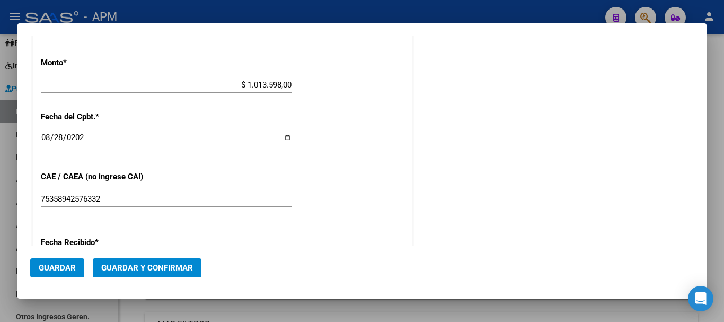
click at [105, 199] on input "75358942576332" at bounding box center [166, 199] width 251 height 10
click at [121, 265] on span "Guardar y Confirmar" at bounding box center [147, 268] width 92 height 10
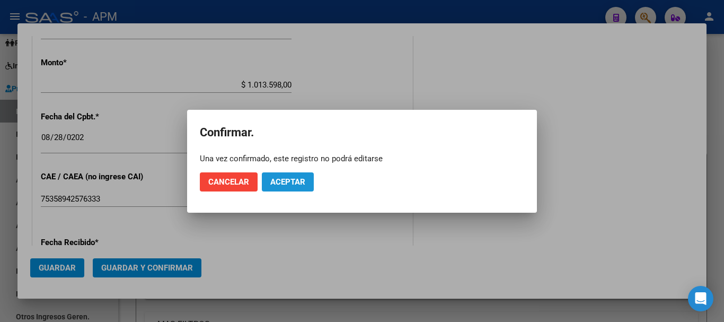
click at [289, 182] on span "Aceptar" at bounding box center [287, 182] width 35 height 10
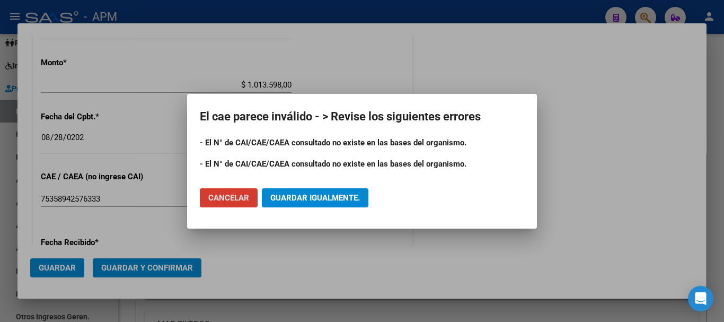
click at [236, 194] on span "Cancelar" at bounding box center [228, 198] width 41 height 10
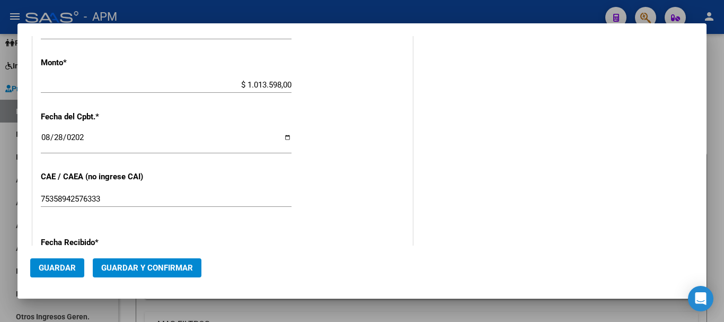
click at [113, 199] on input "75358942576333" at bounding box center [166, 199] width 251 height 10
click at [153, 263] on span "Guardar y Confirmar" at bounding box center [147, 268] width 92 height 10
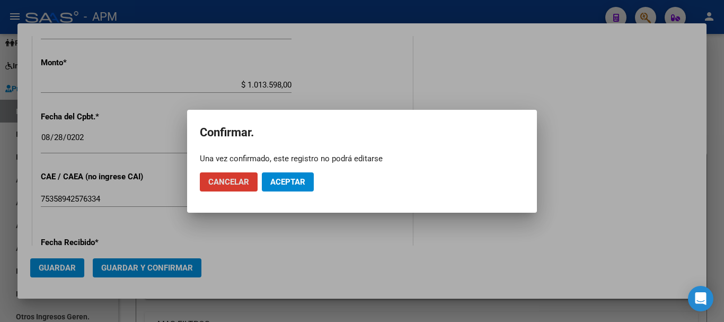
click at [279, 184] on span "Aceptar" at bounding box center [287, 182] width 35 height 10
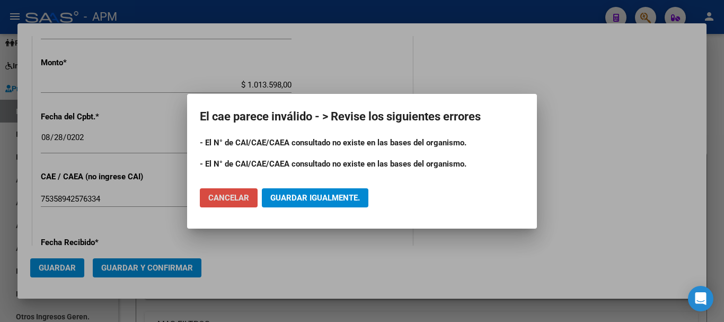
click at [246, 193] on span "Cancelar" at bounding box center [228, 198] width 41 height 10
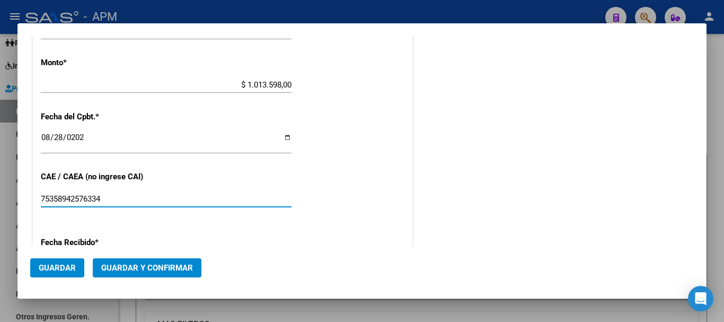
click at [103, 197] on input "75358942576334" at bounding box center [166, 199] width 251 height 10
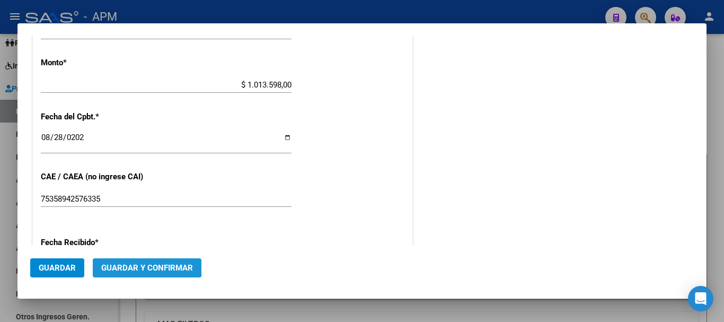
click at [132, 263] on span "Guardar y Confirmar" at bounding box center [147, 268] width 92 height 10
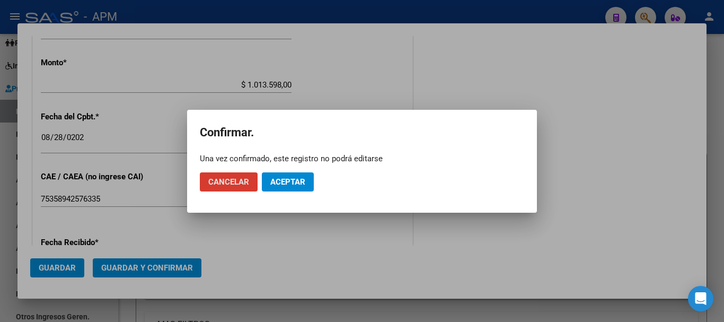
click at [288, 178] on span "Aceptar" at bounding box center [287, 182] width 35 height 10
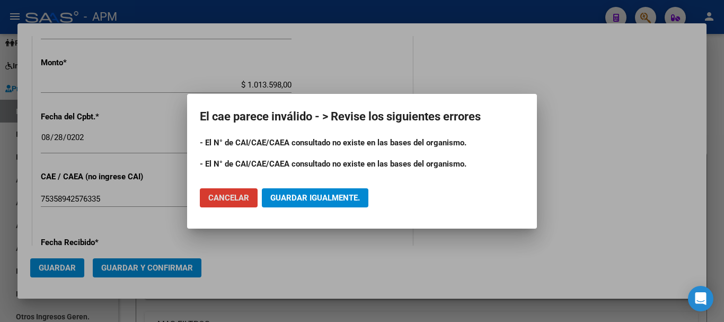
click at [244, 198] on span "Cancelar" at bounding box center [228, 198] width 41 height 10
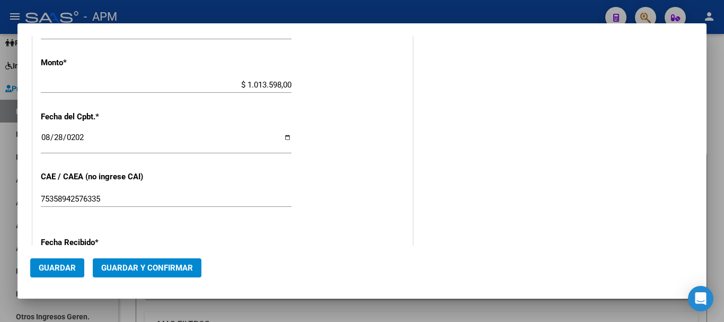
click at [111, 196] on input "75358942576335" at bounding box center [166, 199] width 251 height 10
click at [133, 272] on button "Guardar y Confirmar" at bounding box center [147, 267] width 109 height 19
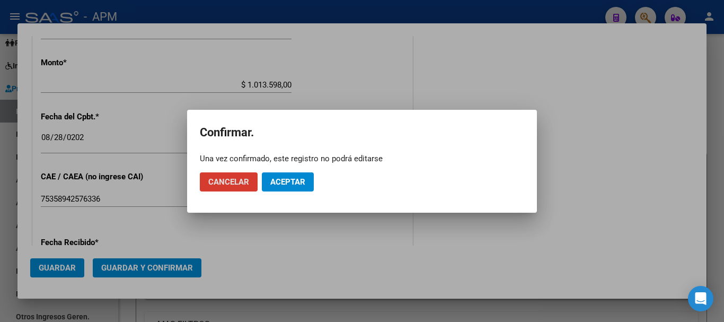
click at [281, 179] on span "Aceptar" at bounding box center [287, 182] width 35 height 10
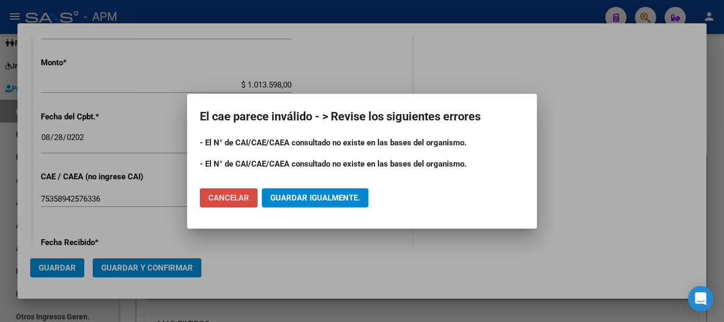
click at [235, 203] on button "Cancelar" at bounding box center [229, 197] width 58 height 19
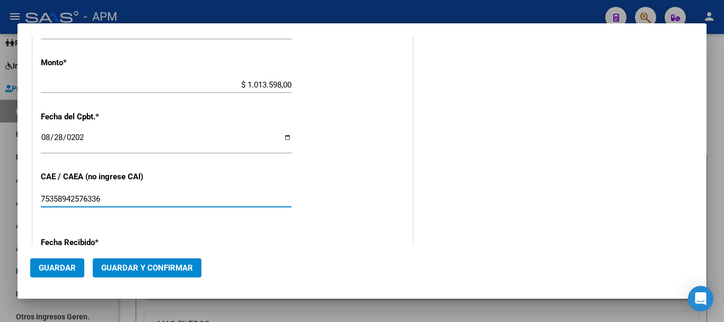
click at [106, 202] on input "75358942576336" at bounding box center [166, 199] width 251 height 10
click at [131, 264] on span "Guardar y Confirmar" at bounding box center [147, 268] width 92 height 10
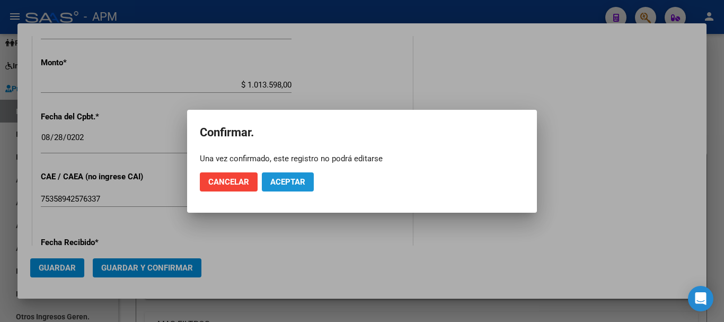
click at [281, 183] on span "Aceptar" at bounding box center [287, 182] width 35 height 10
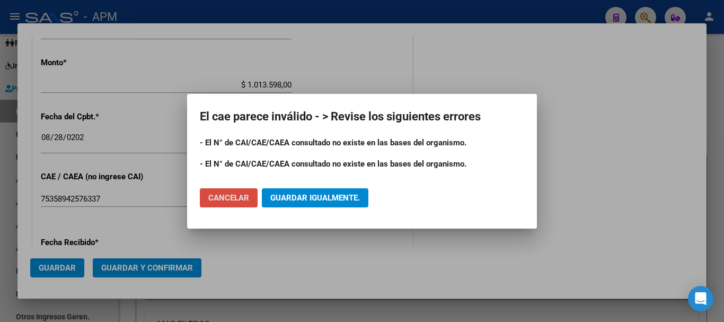
click at [221, 195] on span "Cancelar" at bounding box center [228, 198] width 41 height 10
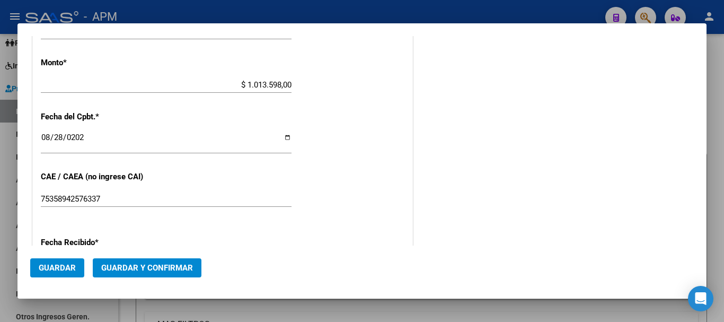
click at [103, 195] on input "75358942576337" at bounding box center [166, 199] width 251 height 10
click at [142, 271] on span "Guardar y Confirmar" at bounding box center [147, 268] width 92 height 10
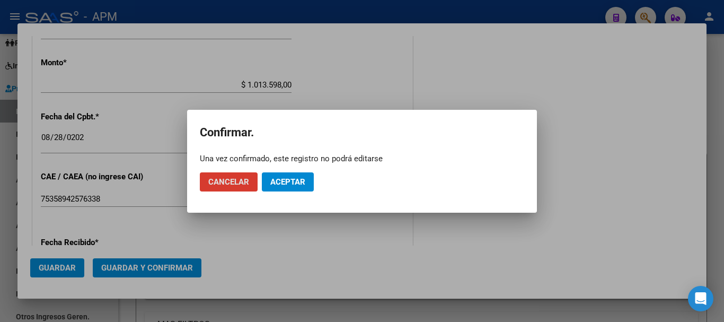
click at [302, 182] on span "Aceptar" at bounding box center [287, 182] width 35 height 10
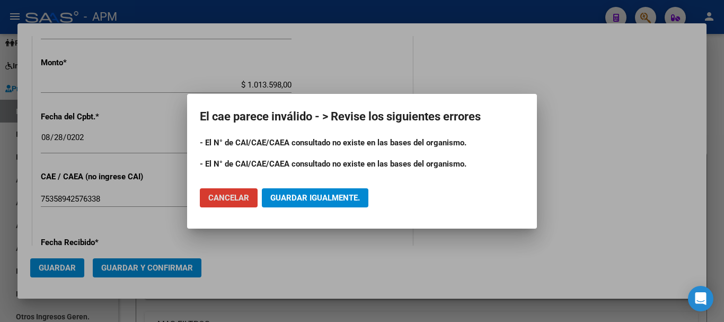
click at [216, 198] on span "Cancelar" at bounding box center [228, 198] width 41 height 10
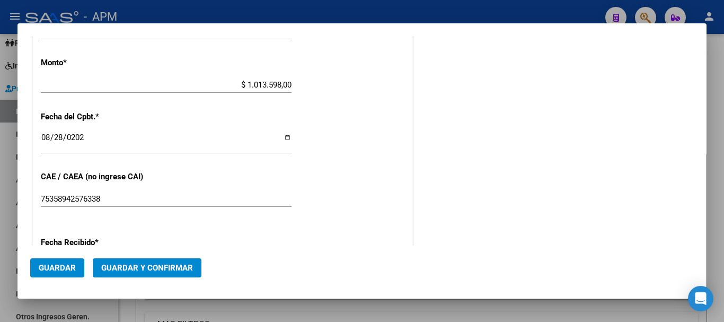
click at [110, 201] on input "75358942576338" at bounding box center [166, 199] width 251 height 10
click at [138, 265] on span "Guardar y Confirmar" at bounding box center [147, 268] width 92 height 10
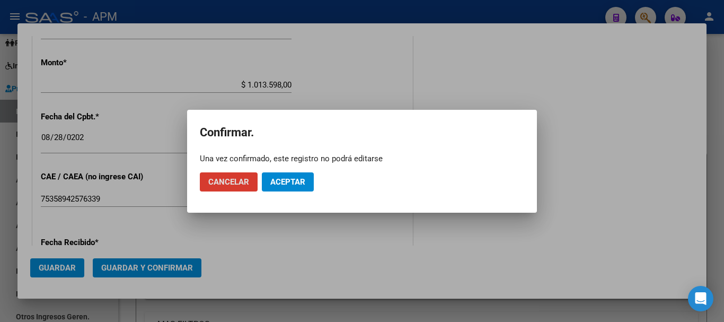
click at [291, 182] on span "Aceptar" at bounding box center [287, 182] width 35 height 10
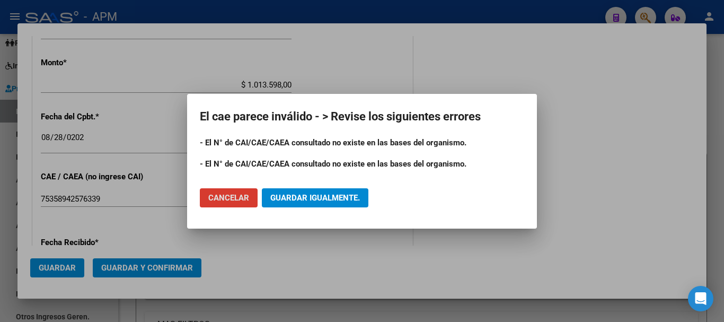
click at [226, 197] on span "Cancelar" at bounding box center [228, 198] width 41 height 10
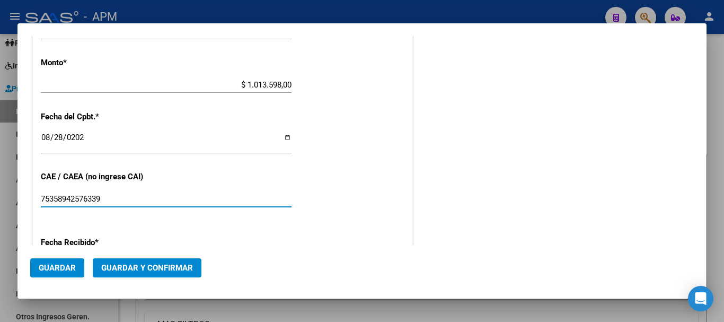
click at [112, 198] on input "75358942576339" at bounding box center [166, 199] width 251 height 10
type input "75358942576330"
click at [119, 266] on span "Guardar y Confirmar" at bounding box center [147, 268] width 92 height 10
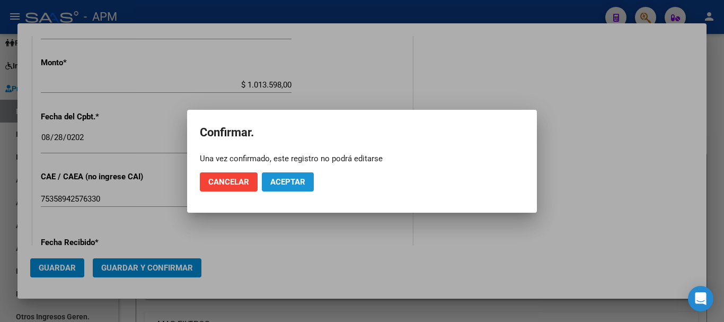
click at [295, 185] on span "Aceptar" at bounding box center [287, 182] width 35 height 10
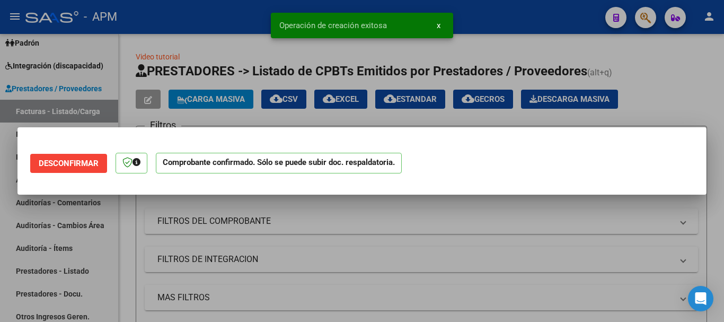
scroll to position [0, 0]
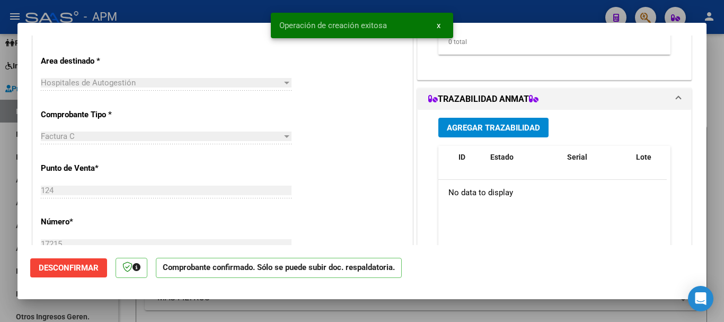
click at [530, 314] on div at bounding box center [362, 161] width 724 height 322
type input "$ 0,00"
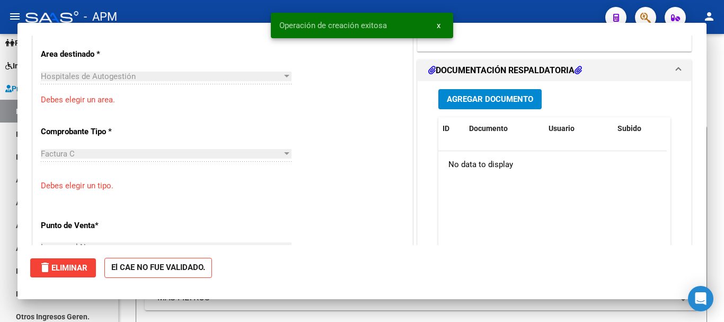
scroll to position [206, 0]
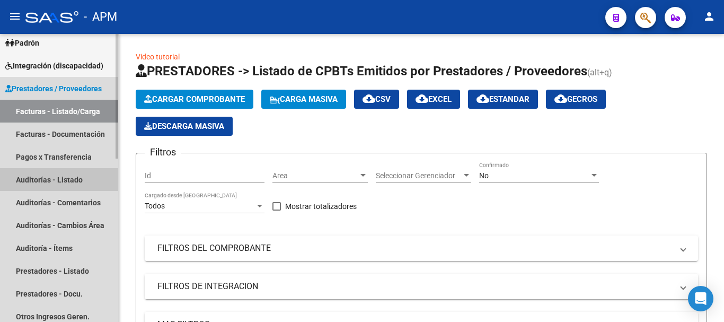
click at [50, 177] on link "Auditorías - Listado" at bounding box center [59, 179] width 118 height 23
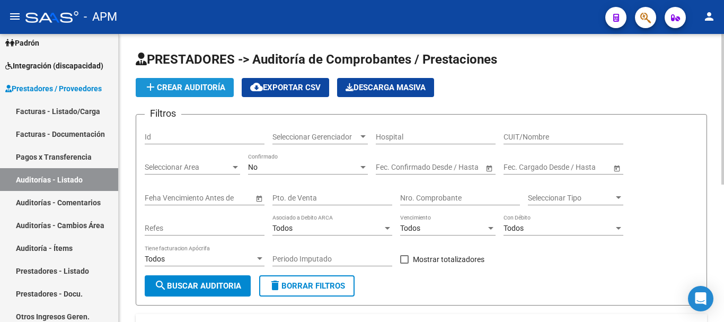
click at [177, 85] on span "add Crear Auditoría" at bounding box center [184, 88] width 81 height 10
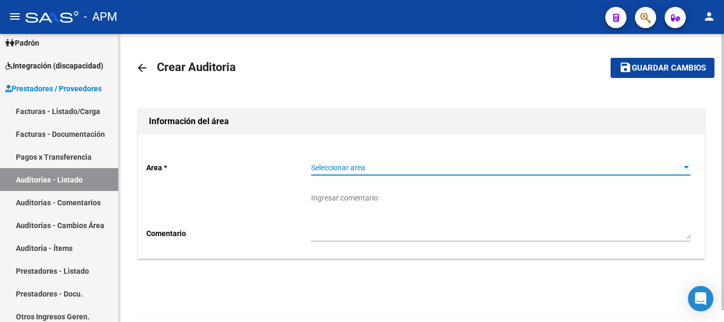
click at [602, 169] on span "Seleccionar area" at bounding box center [496, 167] width 370 height 9
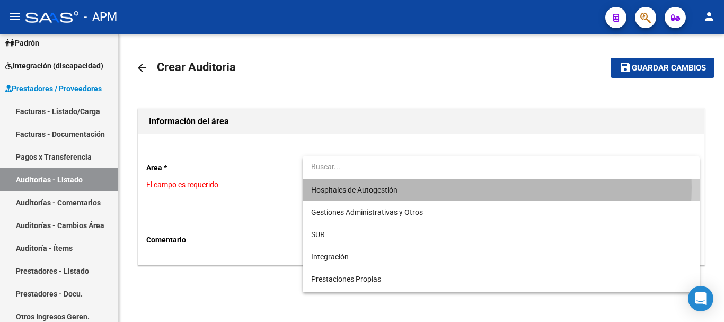
click at [462, 187] on span "Hospitales de Autogestión" at bounding box center [500, 190] width 379 height 22
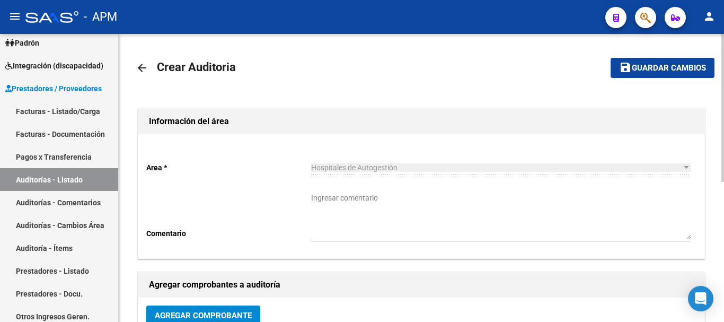
click at [669, 66] on span "Guardar cambios" at bounding box center [668, 69] width 74 height 10
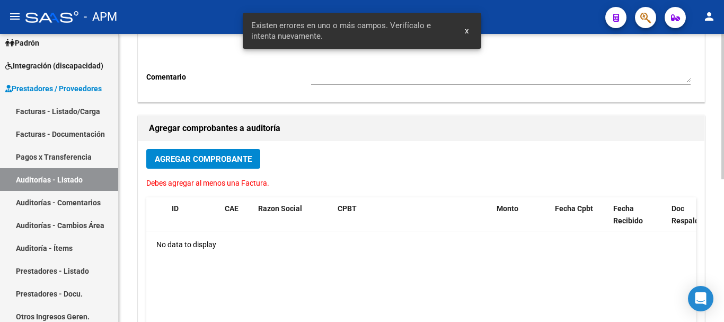
scroll to position [159, 0]
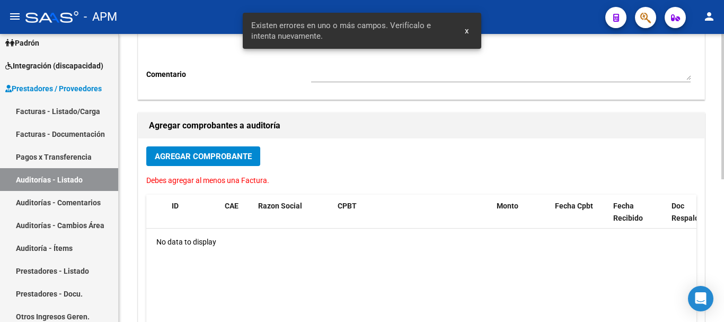
click at [235, 156] on span "Agregar Comprobante" at bounding box center [203, 157] width 97 height 10
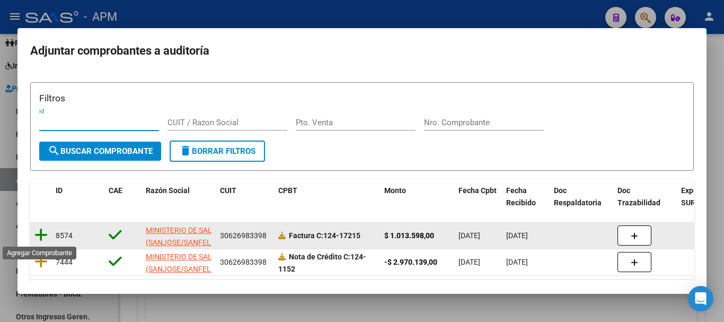
click at [41, 237] on icon at bounding box center [40, 234] width 13 height 15
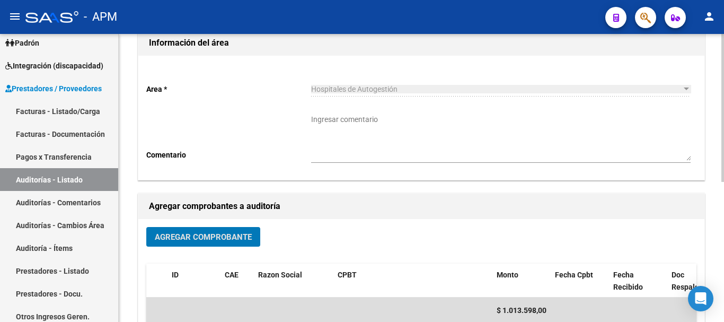
scroll to position [0, 0]
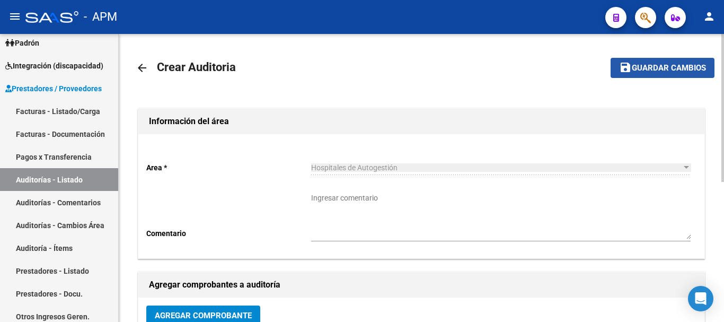
click at [662, 69] on span "Guardar cambios" at bounding box center [668, 69] width 74 height 10
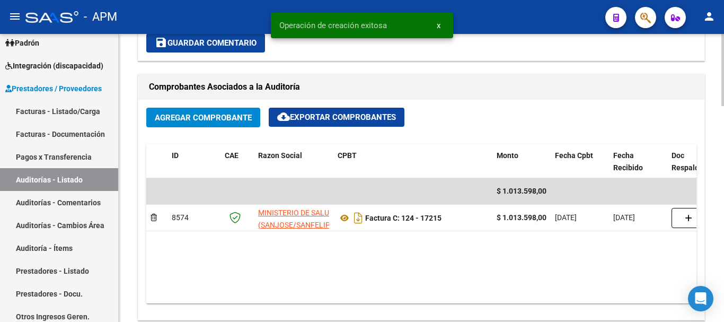
scroll to position [636, 0]
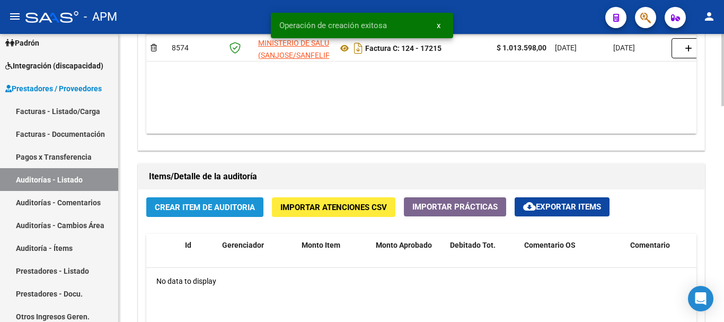
click at [240, 213] on button "Crear Item de Auditoria" at bounding box center [204, 207] width 117 height 20
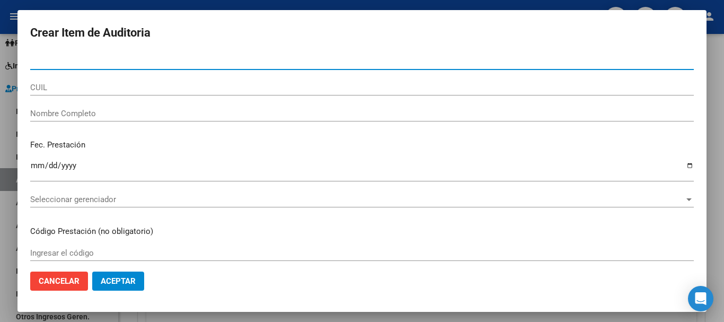
click at [32, 63] on input "Nro Documento" at bounding box center [361, 62] width 663 height 10
paste input "59834605"
type input "59834605"
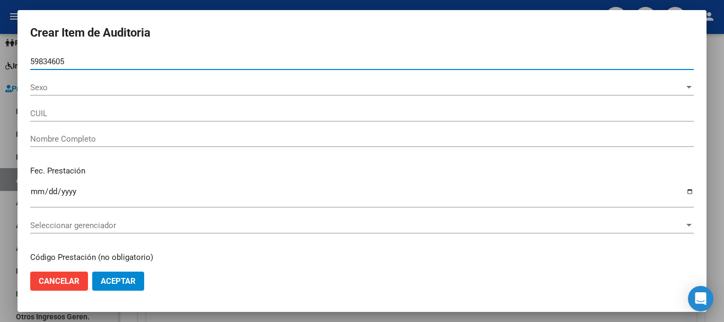
type input "20598346055"
type input "[PERSON_NAME][DATE]"
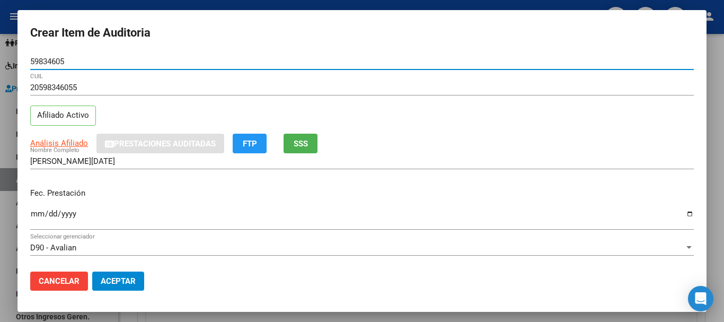
type input "59834605"
click at [41, 216] on input "Ingresar la fecha" at bounding box center [361, 217] width 663 height 17
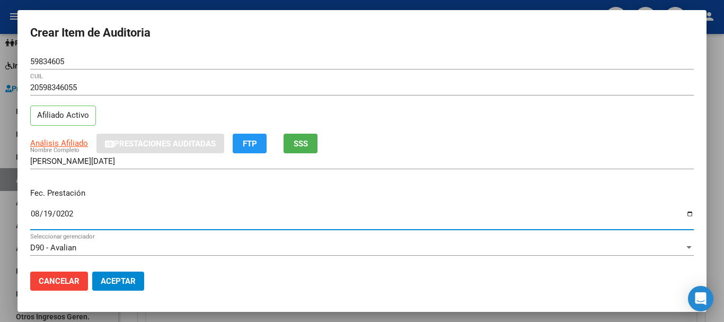
type input "[DATE]"
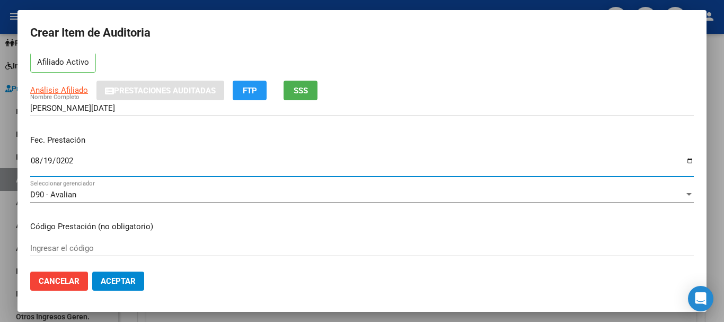
click at [50, 245] on input "Ingresar el código" at bounding box center [361, 248] width 663 height 10
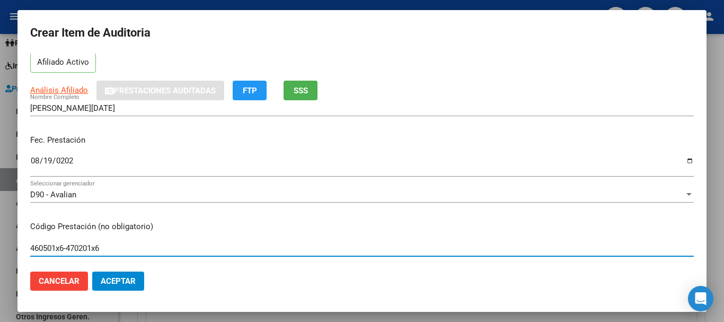
type input "460501x6-470201x6"
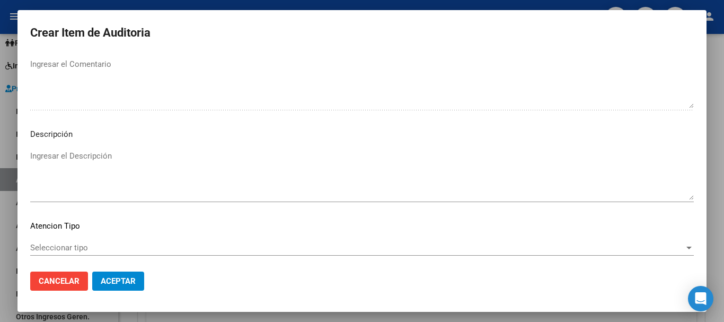
scroll to position [745, 0]
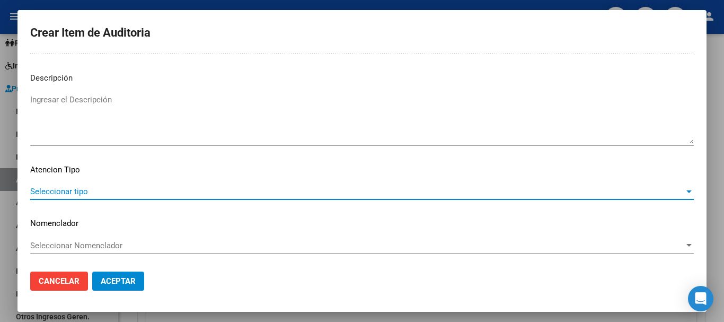
click at [634, 189] on span "Seleccionar tipo" at bounding box center [357, 191] width 654 height 10
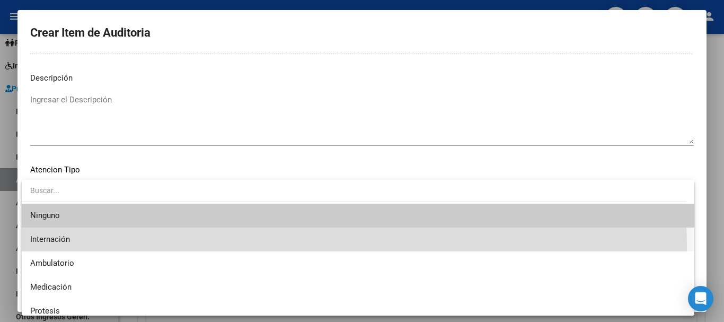
click at [175, 247] on span "Internación" at bounding box center [357, 239] width 655 height 24
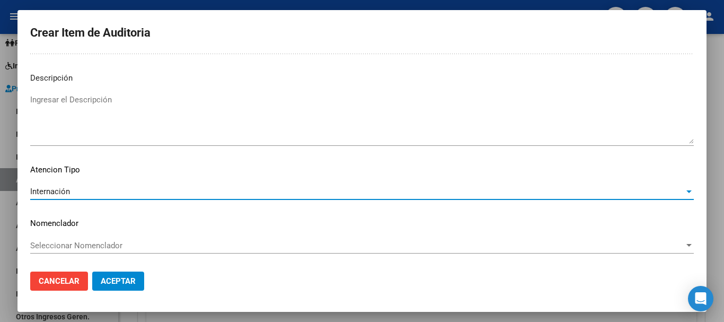
click at [124, 279] on span "Aceptar" at bounding box center [118, 281] width 35 height 10
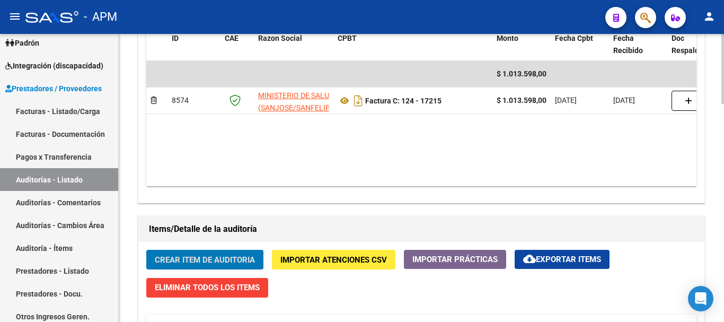
scroll to position [523, 0]
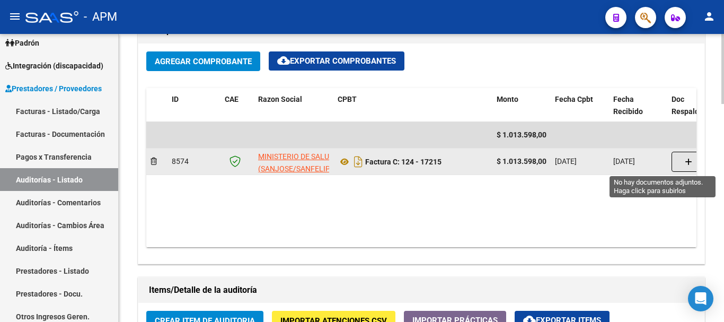
click at [683, 160] on button "button" at bounding box center [688, 162] width 34 height 20
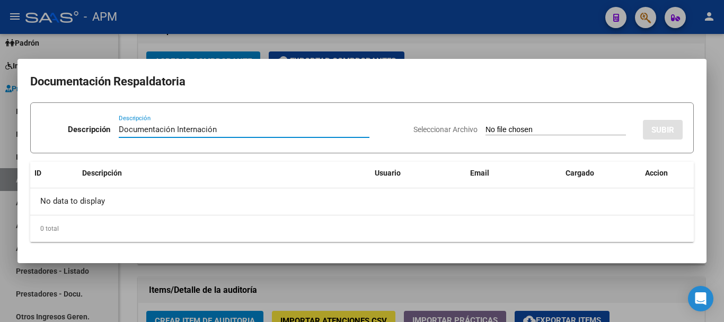
type input "Documentación Internación"
click at [554, 130] on input "Seleccionar Archivo" at bounding box center [555, 130] width 140 height 10
type input "C:\fakepath\124-17215.pdf"
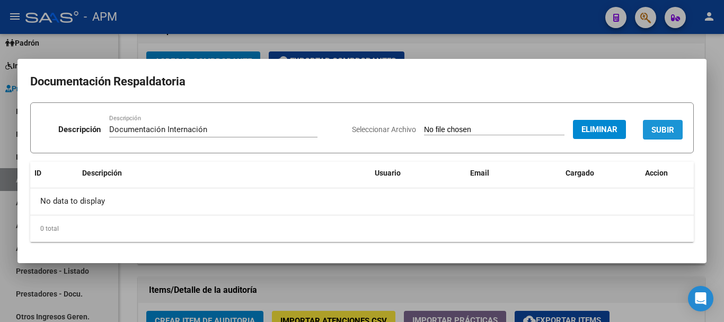
click at [664, 131] on span "SUBIR" at bounding box center [662, 130] width 23 height 10
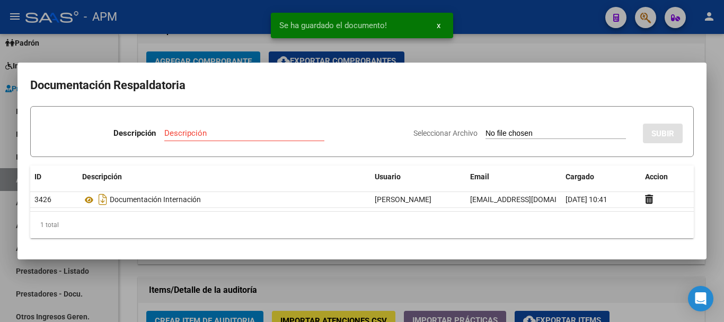
click at [654, 281] on div at bounding box center [362, 161] width 724 height 322
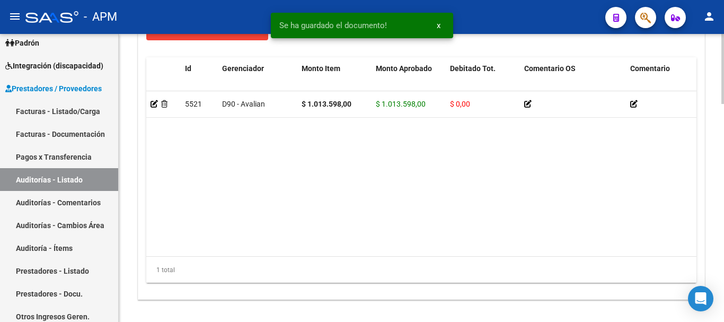
scroll to position [894, 0]
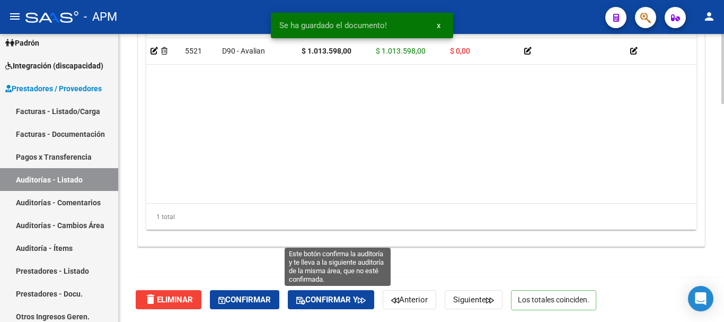
click at [330, 299] on span "Confirmar y" at bounding box center [330, 300] width 69 height 10
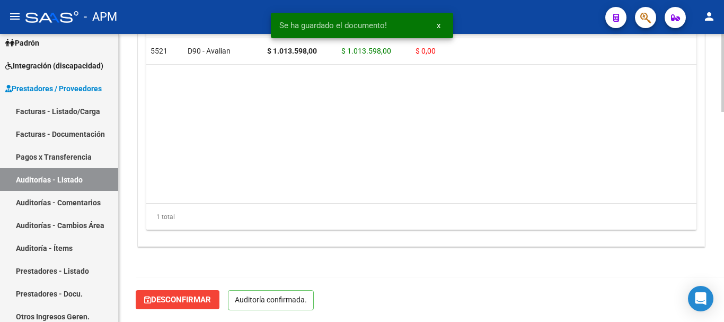
scroll to position [774, 0]
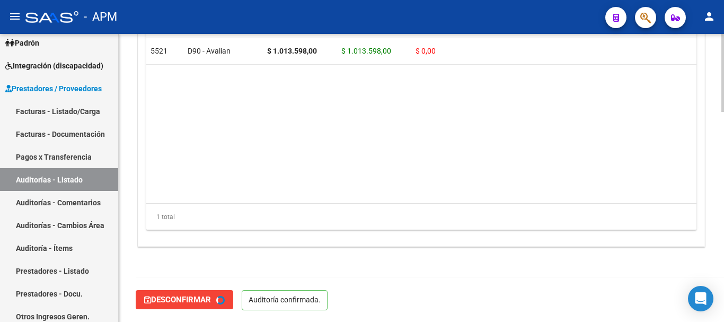
type input "202509"
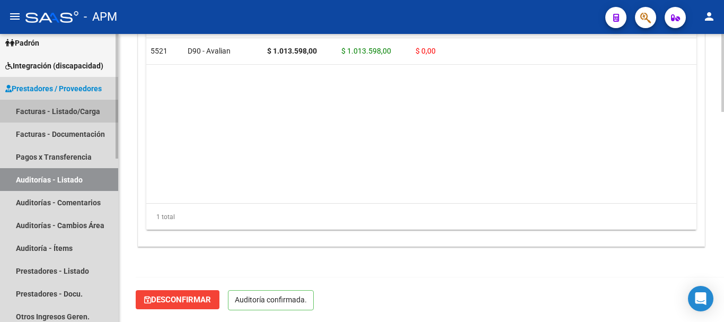
click at [67, 109] on link "Facturas - Listado/Carga" at bounding box center [59, 111] width 118 height 23
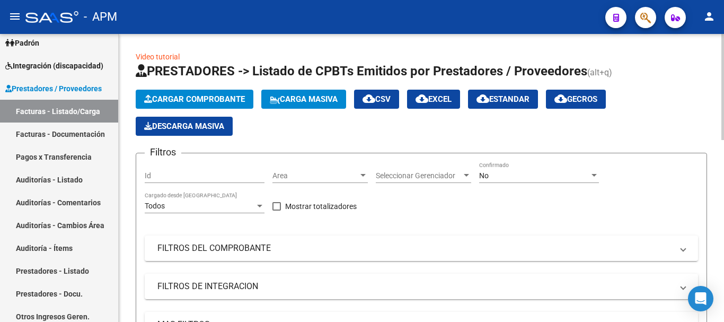
click at [220, 98] on span "Cargar Comprobante" at bounding box center [194, 99] width 101 height 10
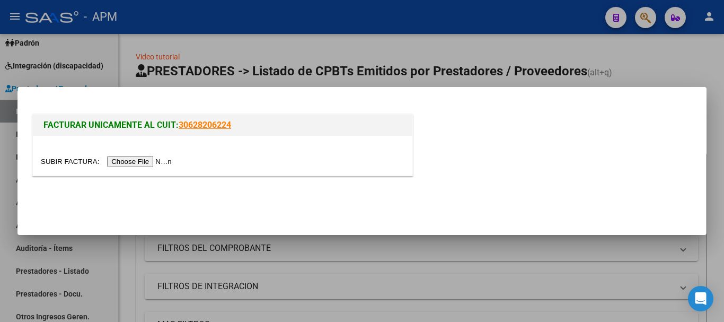
click at [150, 165] on input "file" at bounding box center [108, 161] width 134 height 11
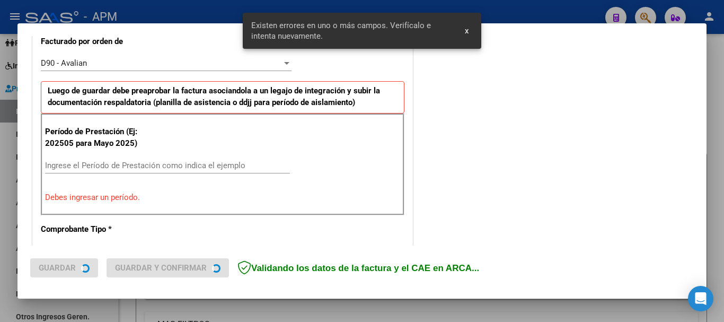
scroll to position [298, 0]
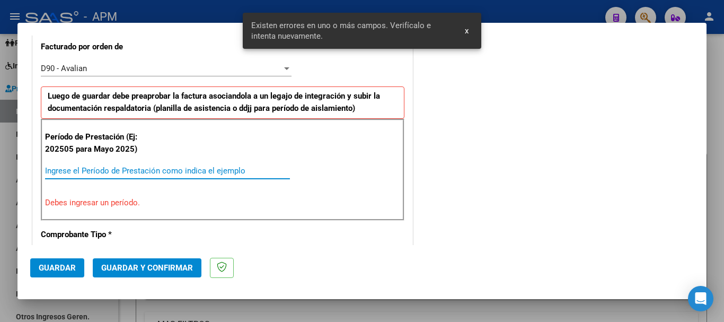
click at [128, 167] on input "Ingrese el Período de Prestación como indica el ejemplo" at bounding box center [167, 171] width 245 height 10
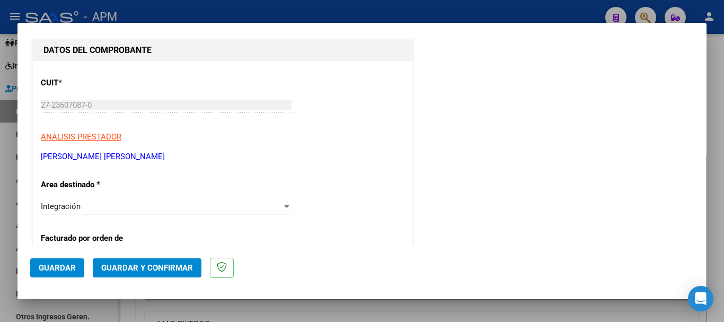
scroll to position [0, 0]
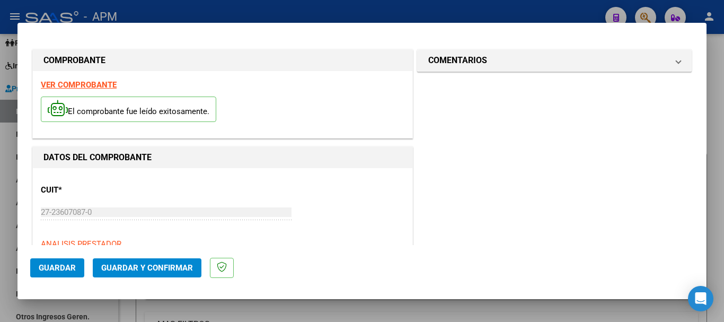
type input "202503"
click at [104, 87] on strong "VER COMPROBANTE" at bounding box center [79, 85] width 76 height 10
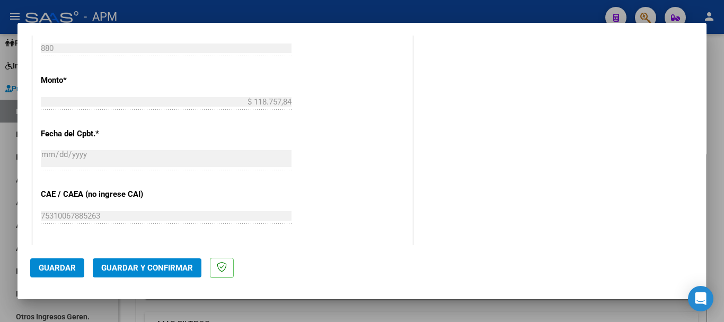
scroll to position [636, 0]
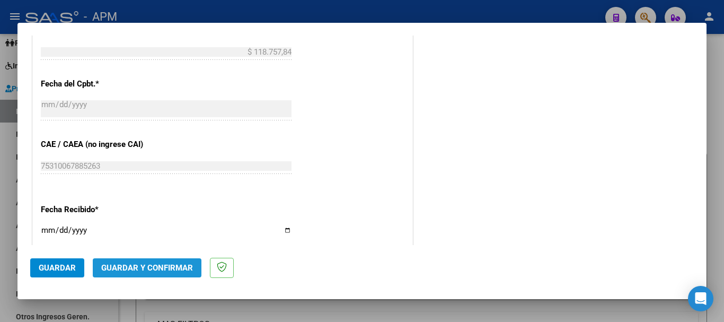
click at [151, 263] on span "Guardar y Confirmar" at bounding box center [147, 268] width 92 height 10
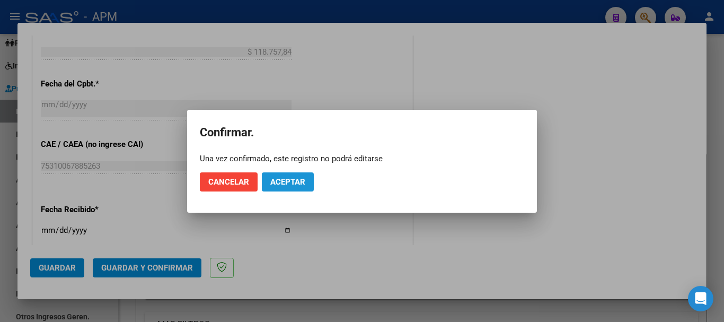
click at [273, 185] on span "Aceptar" at bounding box center [287, 182] width 35 height 10
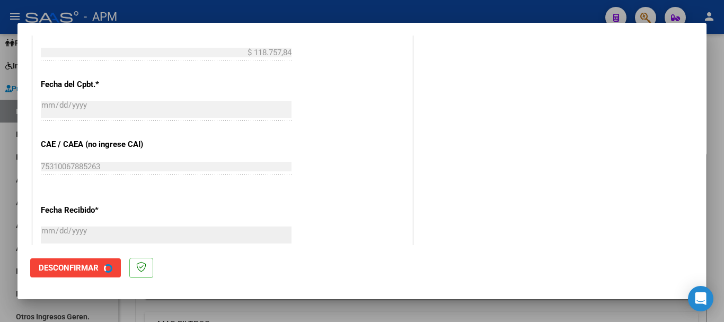
scroll to position [0, 0]
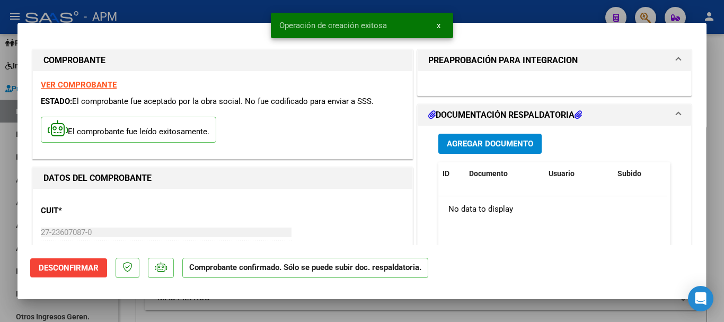
click at [313, 314] on div at bounding box center [362, 161] width 724 height 322
type input "$ 0,00"
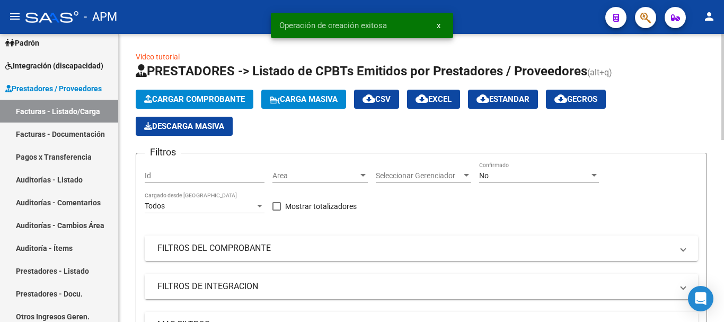
click at [207, 95] on span "Cargar Comprobante" at bounding box center [194, 99] width 101 height 10
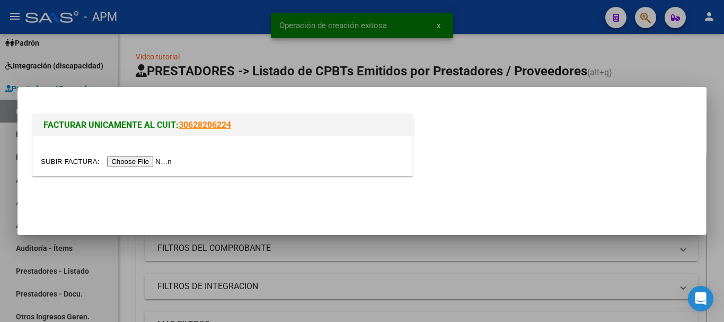
click at [139, 159] on input "file" at bounding box center [108, 161] width 134 height 11
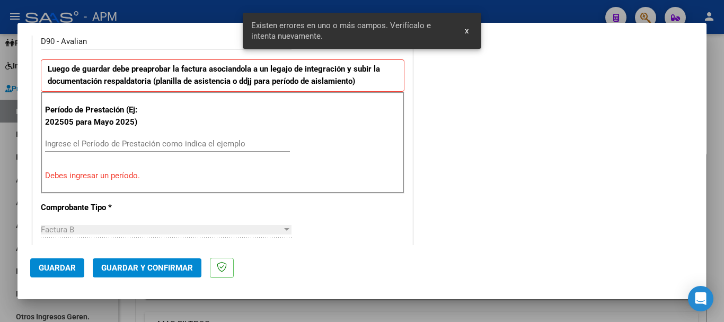
scroll to position [313, 0]
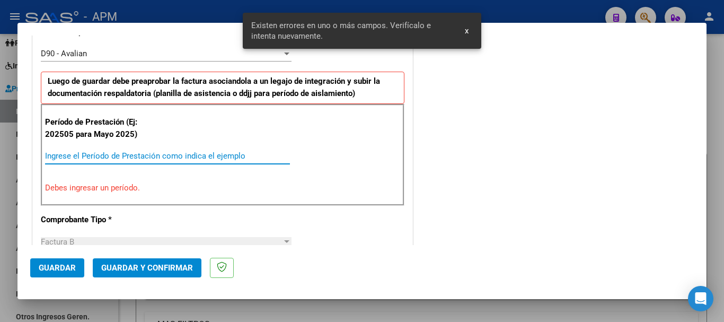
click at [118, 157] on input "Ingrese el Período de Prestación como indica el ejemplo" at bounding box center [167, 156] width 245 height 10
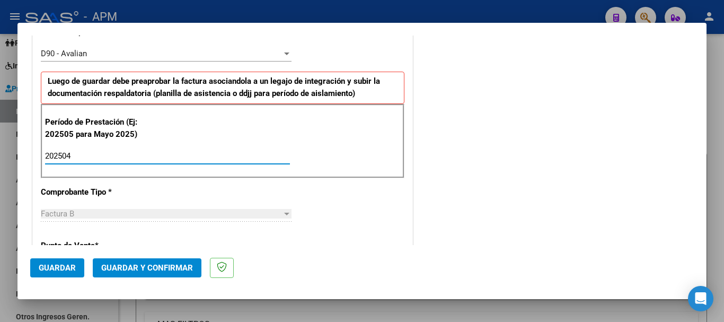
type input "202504"
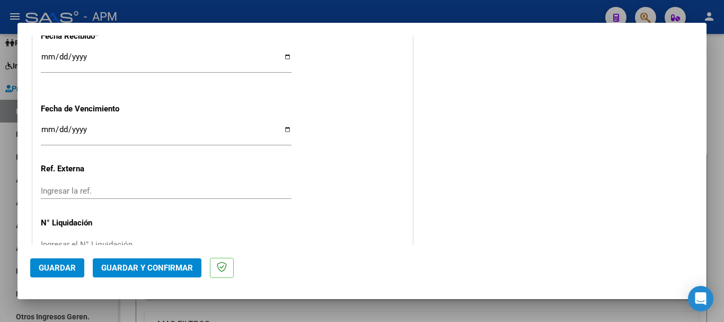
scroll to position [837, 0]
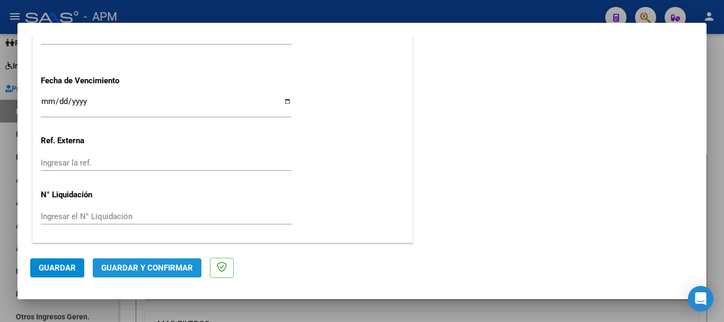
click at [153, 271] on span "Guardar y Confirmar" at bounding box center [147, 268] width 92 height 10
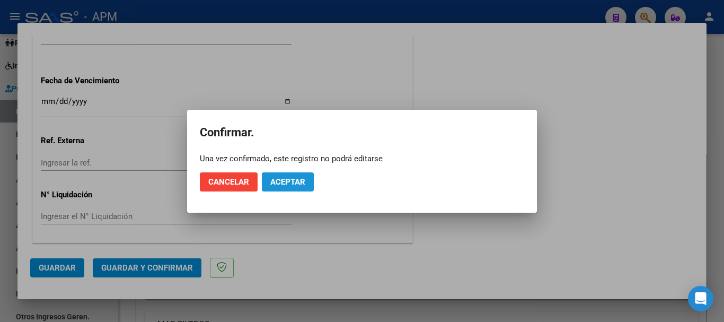
click at [287, 186] on span "Aceptar" at bounding box center [287, 182] width 35 height 10
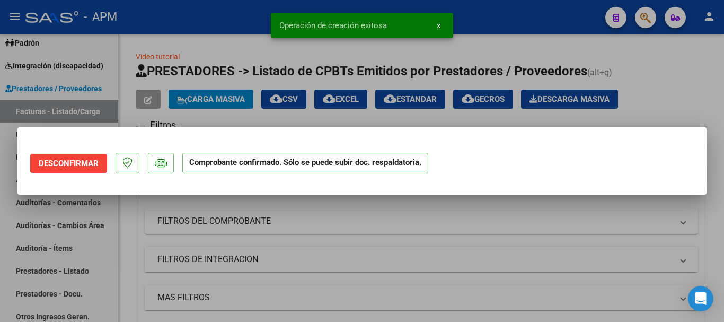
scroll to position [0, 0]
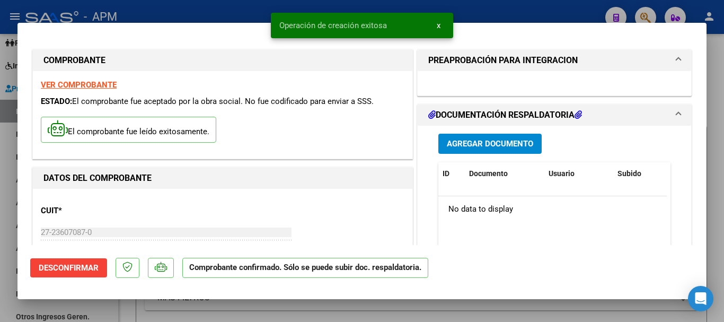
click at [353, 315] on div at bounding box center [362, 161] width 724 height 322
type input "$ 0,00"
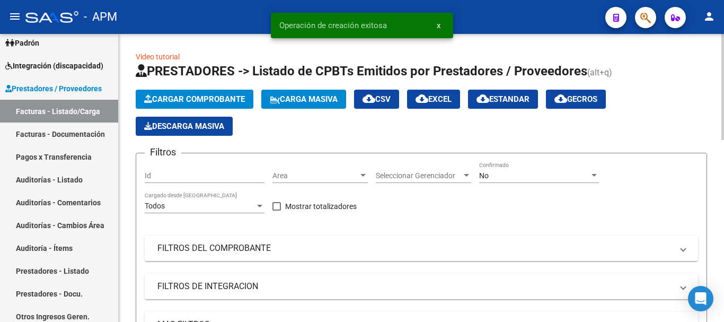
click at [184, 98] on span "Cargar Comprobante" at bounding box center [194, 99] width 101 height 10
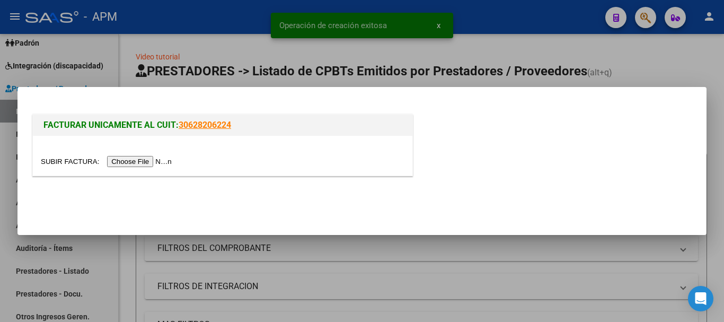
click at [133, 159] on input "file" at bounding box center [108, 161] width 134 height 11
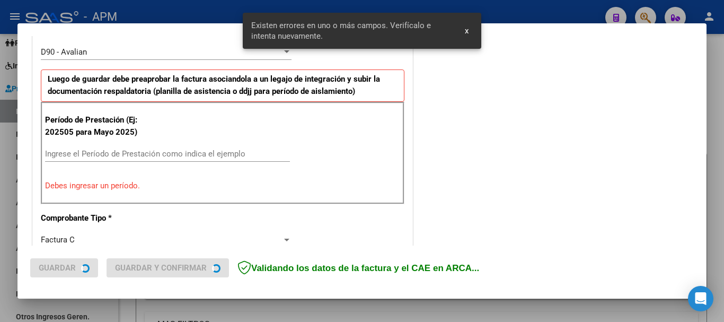
scroll to position [318, 0]
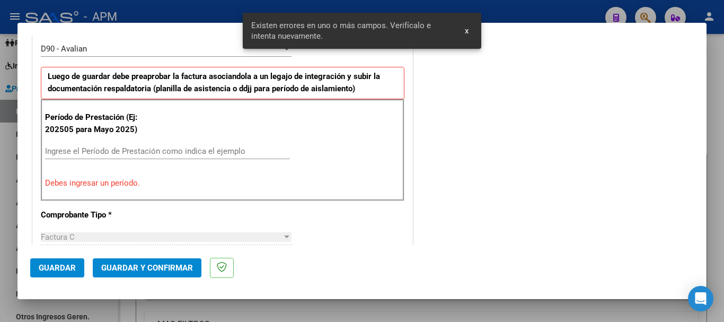
click at [140, 149] on input "Ingrese el Período de Prestación como indica el ejemplo" at bounding box center [167, 151] width 245 height 10
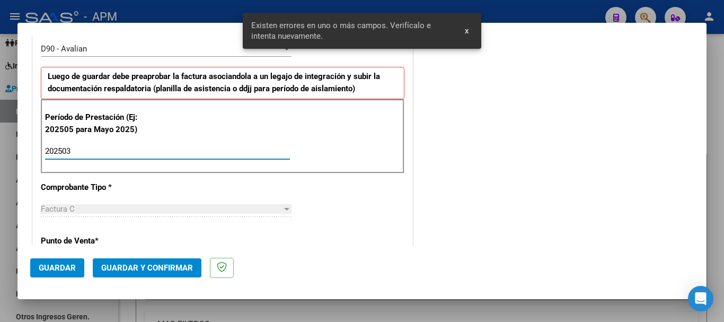
type input "202503"
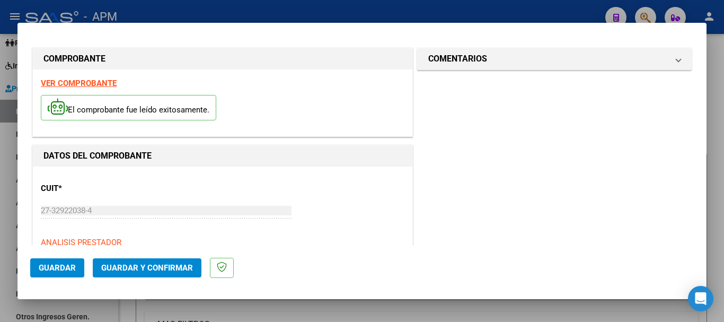
scroll to position [0, 0]
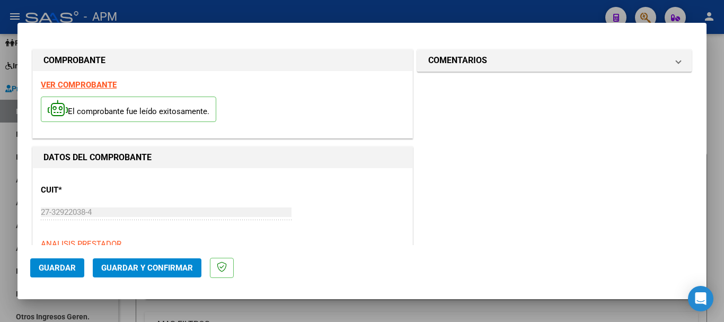
click at [87, 85] on strong "VER COMPROBANTE" at bounding box center [79, 85] width 76 height 10
click at [136, 265] on span "Guardar y Confirmar" at bounding box center [147, 268] width 92 height 10
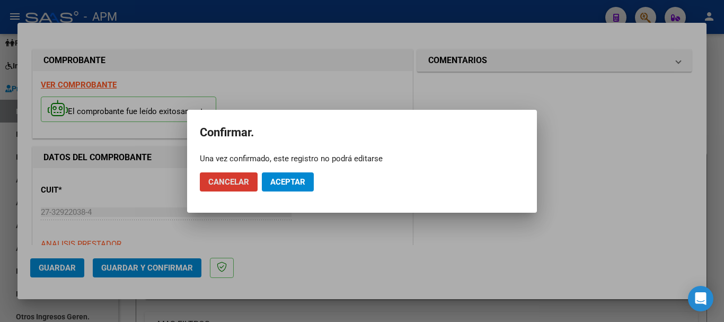
click at [293, 184] on span "Aceptar" at bounding box center [287, 182] width 35 height 10
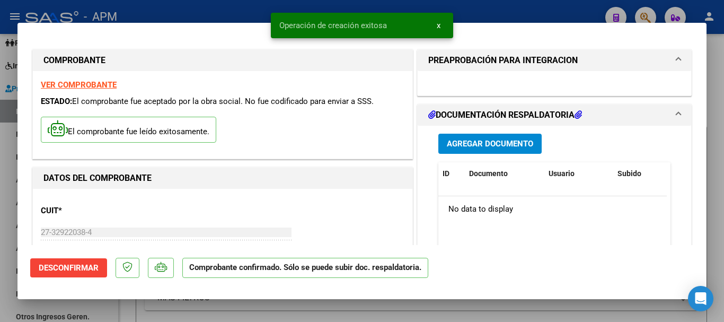
click at [264, 311] on div at bounding box center [362, 161] width 724 height 322
type input "$ 0,00"
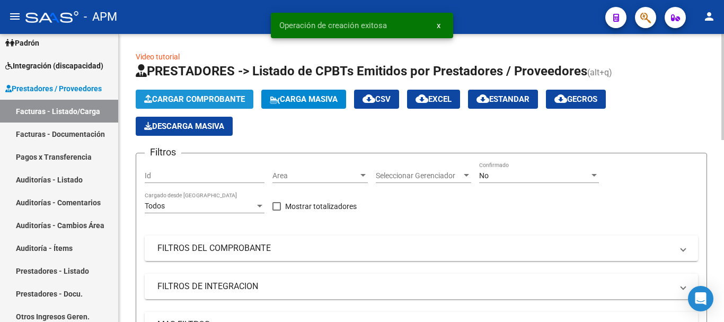
click at [202, 96] on span "Cargar Comprobante" at bounding box center [194, 99] width 101 height 10
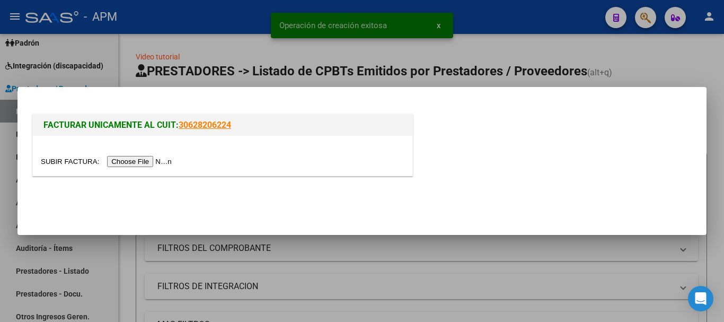
click at [148, 159] on input "file" at bounding box center [108, 161] width 134 height 11
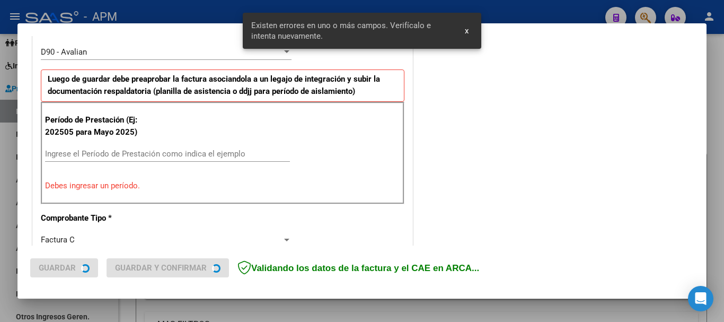
scroll to position [318, 0]
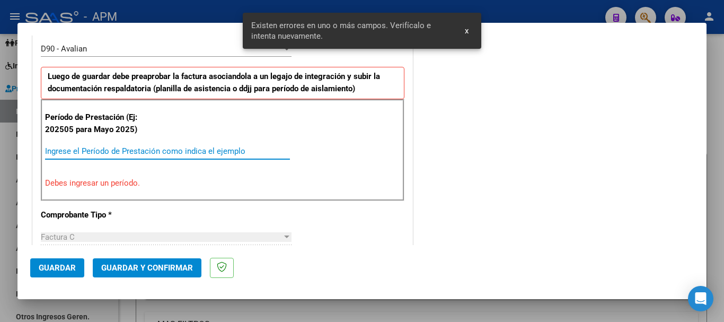
click at [117, 151] on input "Ingrese el Período de Prestación como indica el ejemplo" at bounding box center [167, 151] width 245 height 10
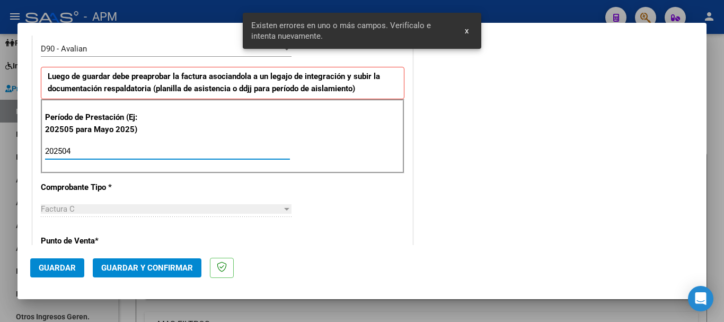
type input "202504"
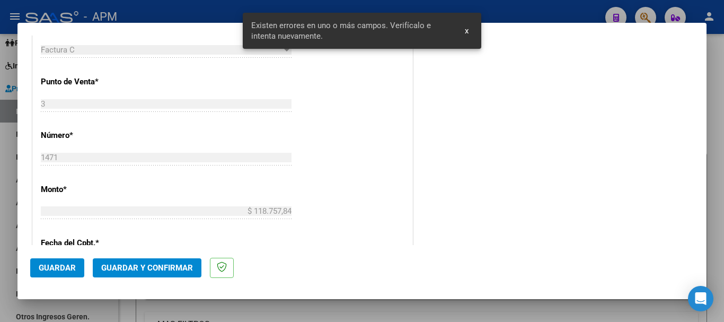
scroll to position [636, 0]
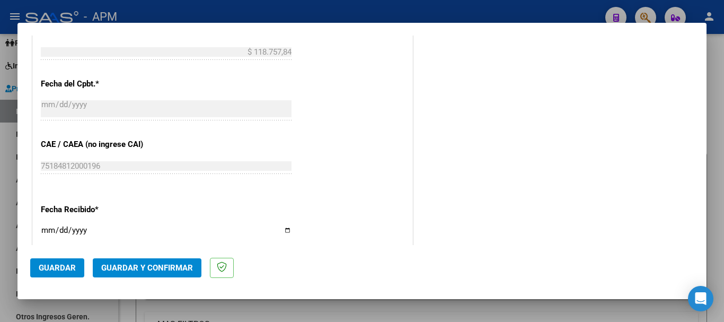
click at [129, 261] on button "Guardar y Confirmar" at bounding box center [147, 267] width 109 height 19
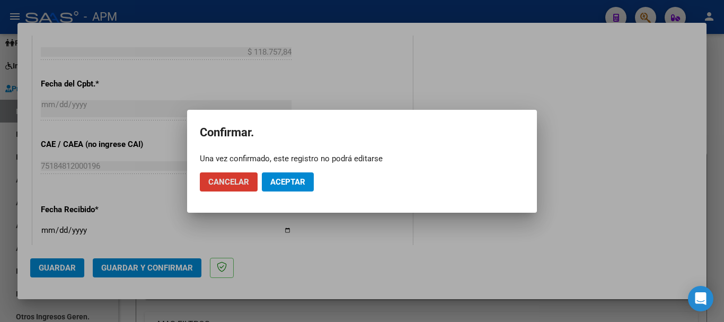
click at [283, 183] on span "Aceptar" at bounding box center [287, 182] width 35 height 10
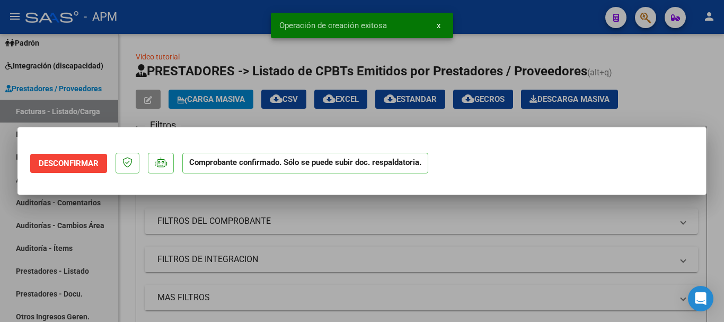
scroll to position [0, 0]
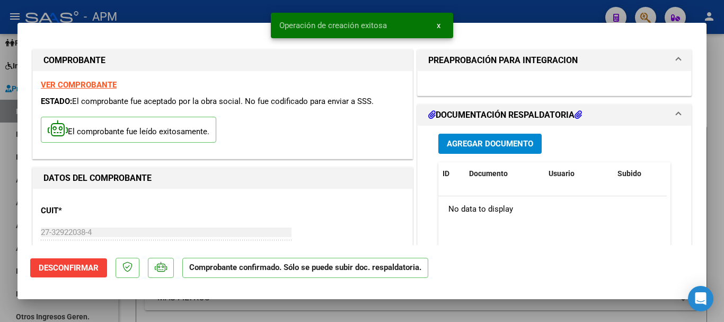
click at [300, 313] on div at bounding box center [362, 161] width 724 height 322
type input "$ 0,00"
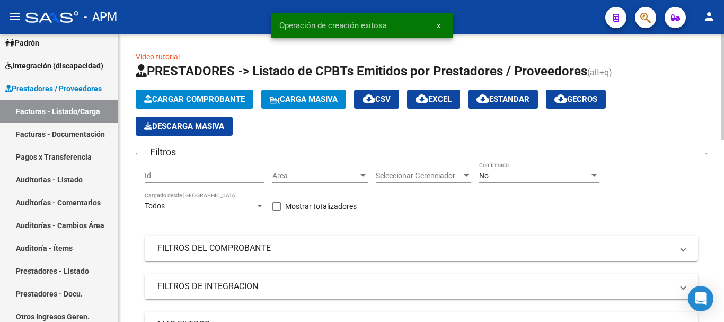
click at [218, 96] on span "Cargar Comprobante" at bounding box center [194, 99] width 101 height 10
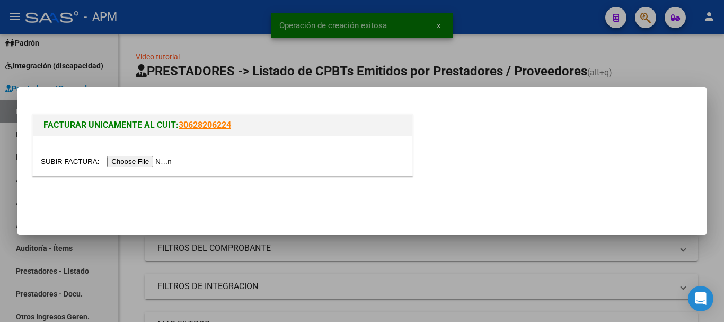
click at [139, 161] on input "file" at bounding box center [108, 161] width 134 height 11
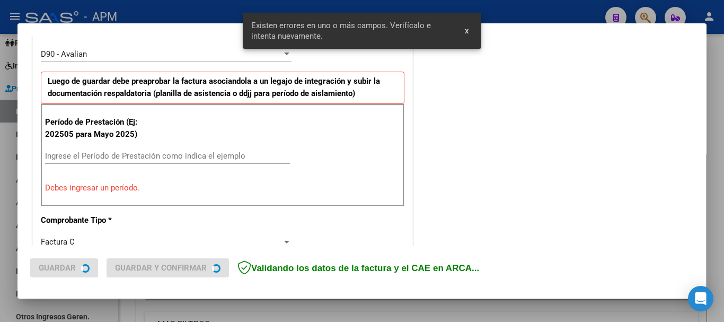
scroll to position [318, 0]
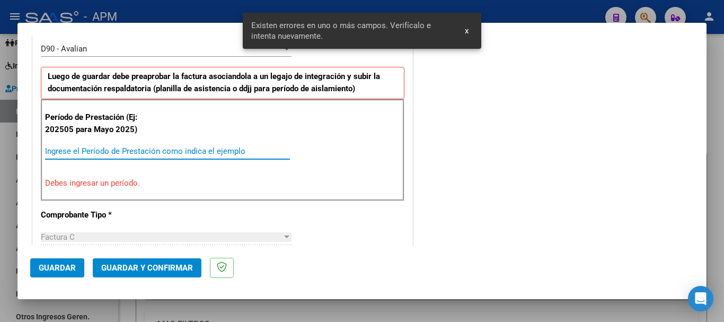
click at [113, 150] on input "Ingrese el Período de Prestación como indica el ejemplo" at bounding box center [167, 151] width 245 height 10
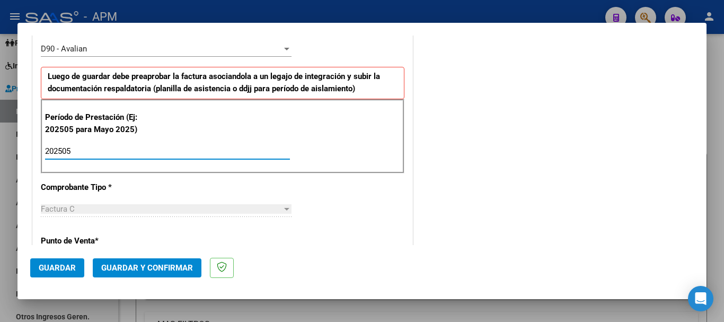
type input "202505"
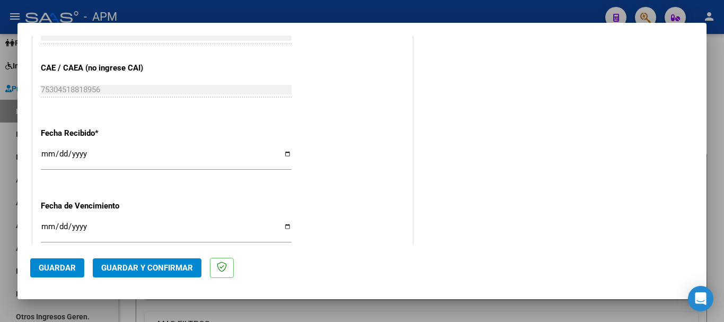
scroll to position [837, 0]
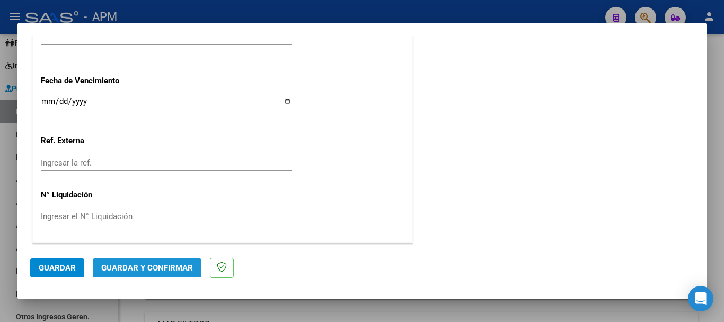
click at [158, 275] on button "Guardar y Confirmar" at bounding box center [147, 267] width 109 height 19
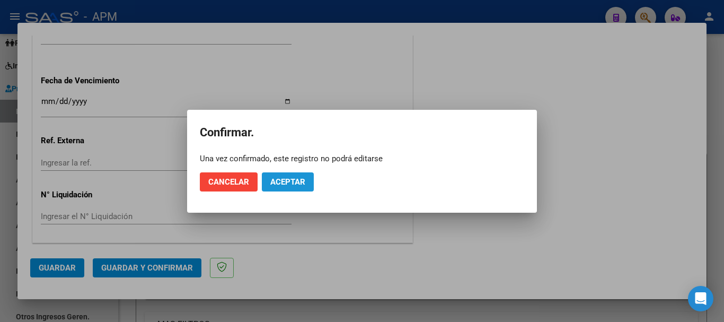
click at [286, 176] on button "Aceptar" at bounding box center [288, 181] width 52 height 19
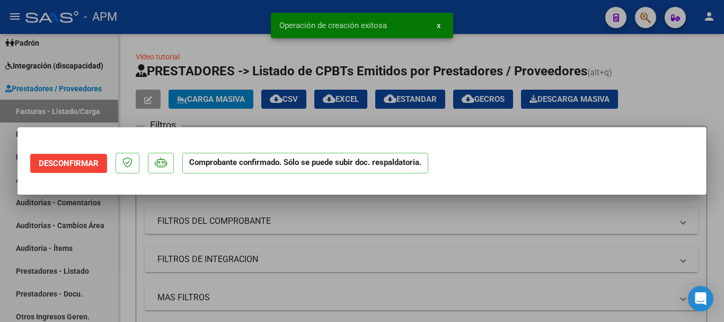
scroll to position [0, 0]
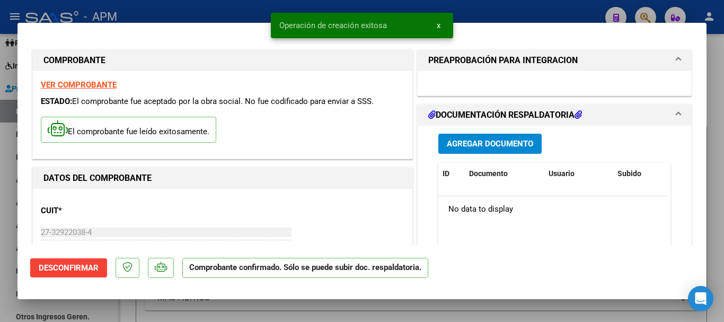
click at [297, 315] on div at bounding box center [362, 161] width 724 height 322
type input "$ 0,00"
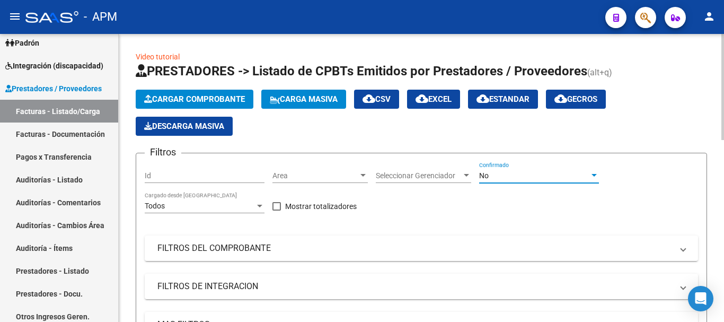
click at [575, 174] on div "No" at bounding box center [534, 175] width 110 height 9
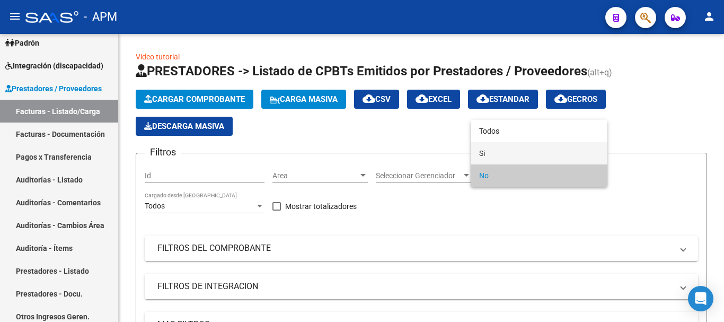
click at [548, 153] on span "Si" at bounding box center [539, 153] width 120 height 22
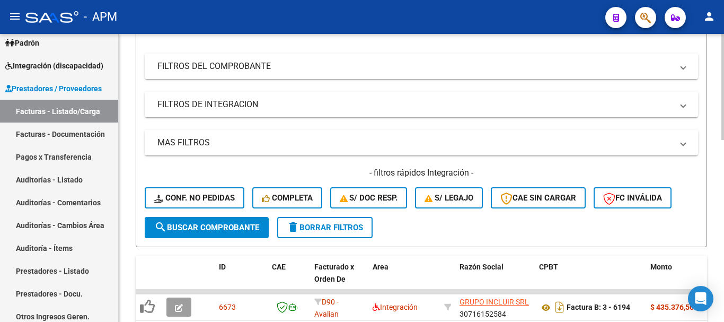
scroll to position [106, 0]
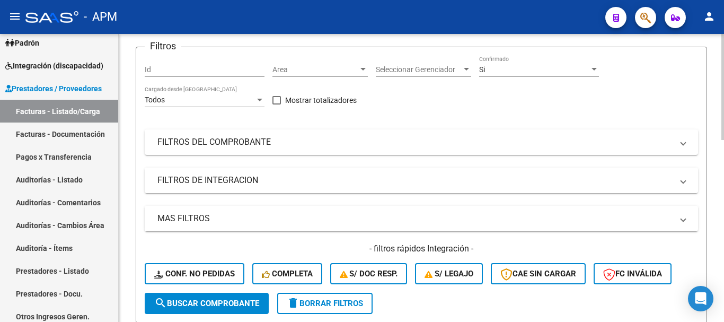
click at [551, 174] on mat-panel-title "FILTROS DE INTEGRACION" at bounding box center [414, 180] width 515 height 12
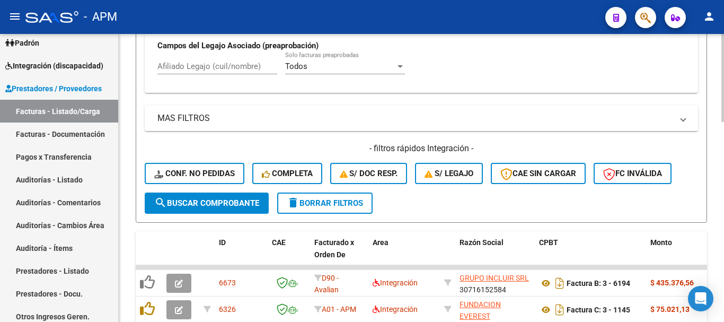
scroll to position [371, 0]
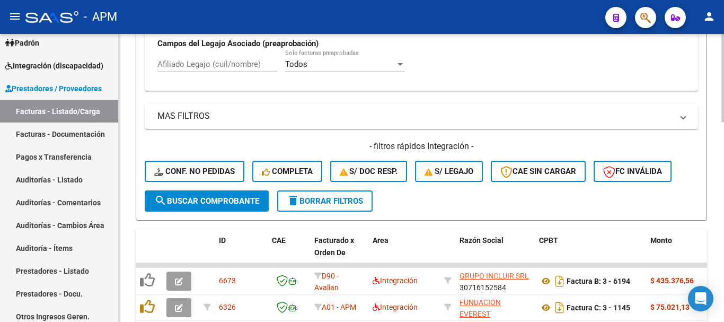
click at [608, 122] on mat-expansion-panel-header "MAS FILTROS" at bounding box center [421, 115] width 553 height 25
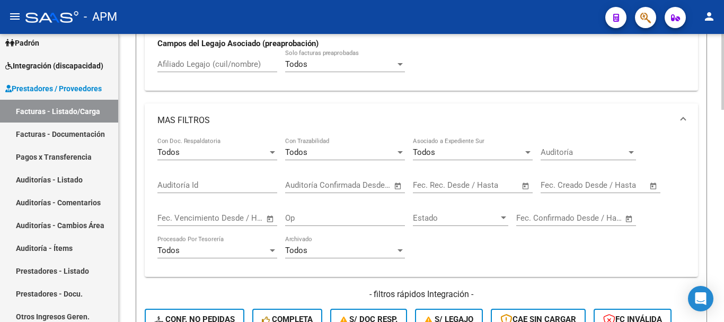
click at [527, 184] on span "Open calendar" at bounding box center [525, 185] width 25 height 25
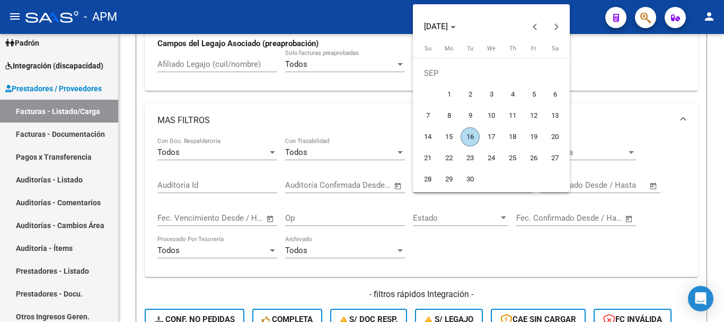
click at [470, 135] on span "16" at bounding box center [469, 136] width 19 height 19
type input "[DATE]"
click at [470, 135] on span "16" at bounding box center [469, 136] width 19 height 19
type input "[DATE]"
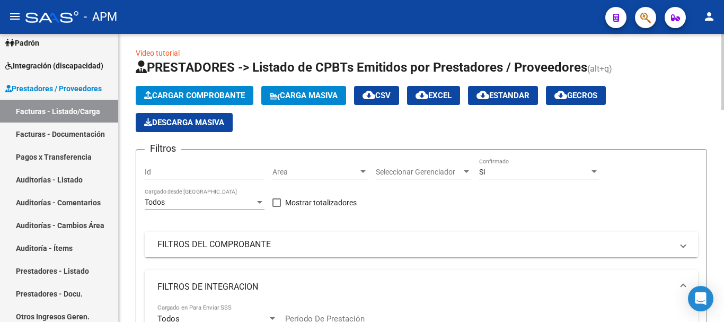
scroll to position [0, 0]
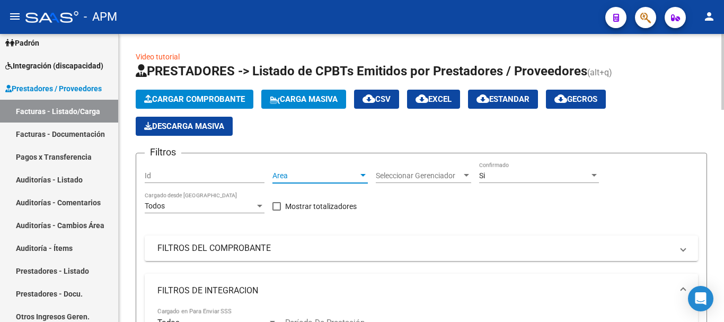
click at [348, 173] on span "Area" at bounding box center [315, 175] width 86 height 9
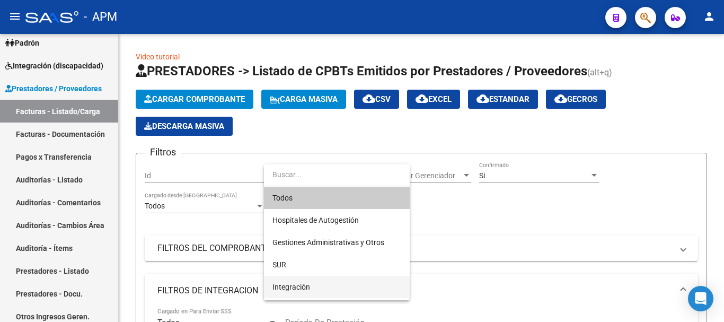
click at [306, 284] on span "Integración" at bounding box center [291, 286] width 38 height 8
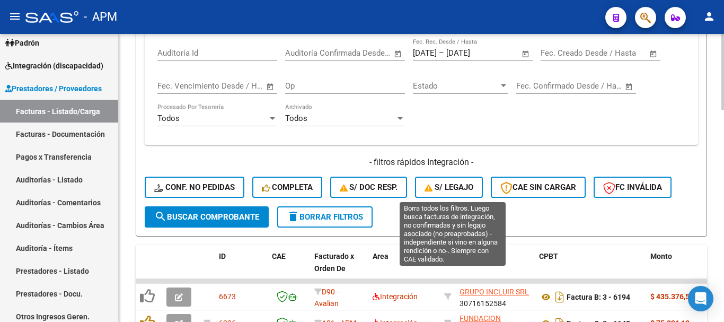
scroll to position [530, 0]
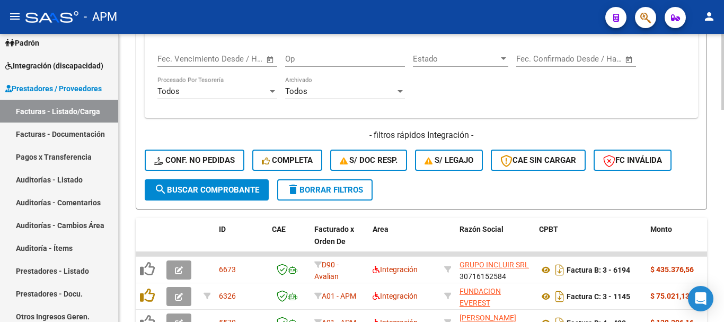
click at [241, 189] on span "search Buscar Comprobante" at bounding box center [206, 190] width 105 height 10
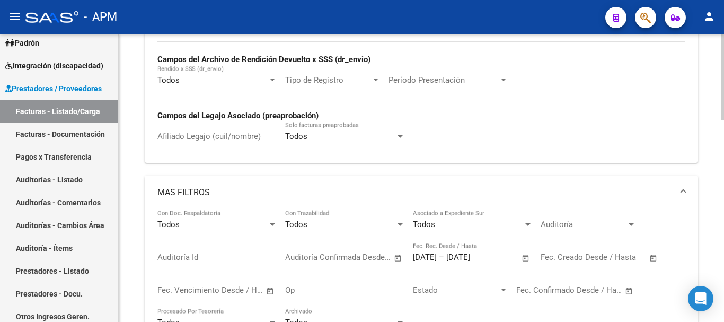
scroll to position [0, 0]
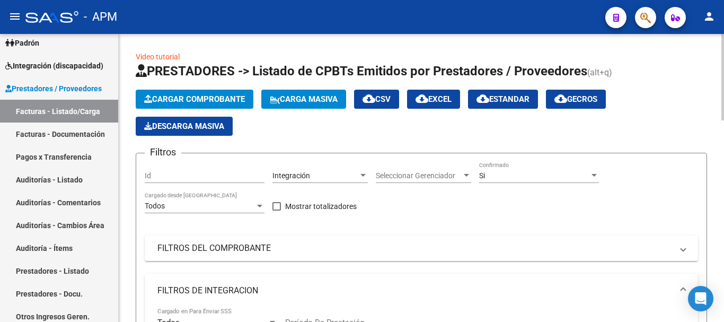
click at [512, 94] on span "cloud_download Estandar" at bounding box center [502, 99] width 53 height 10
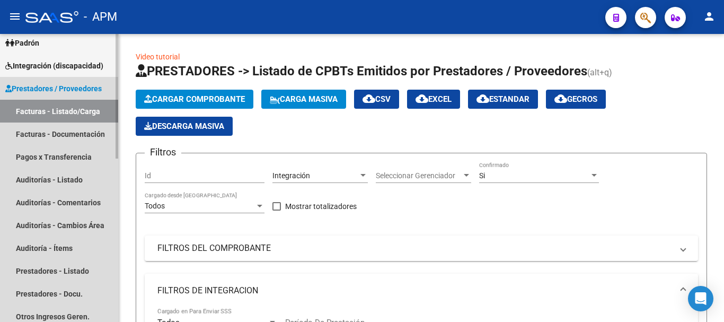
click at [76, 109] on link "Facturas - Listado/Carga" at bounding box center [59, 111] width 118 height 23
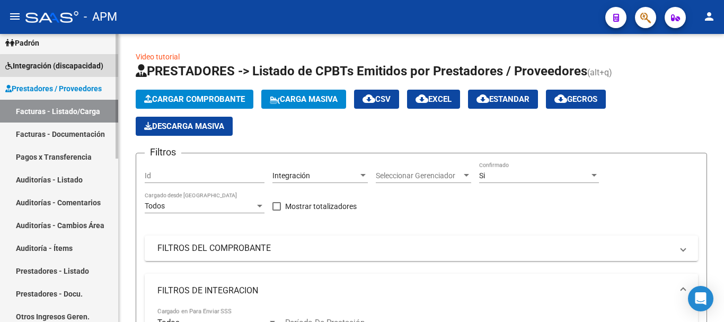
click at [89, 68] on span "Integración (discapacidad)" at bounding box center [54, 66] width 98 height 12
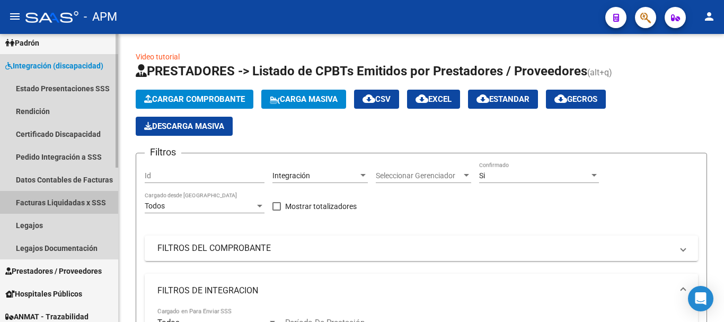
click at [77, 206] on link "Facturas Liquidadas x SSS" at bounding box center [59, 202] width 118 height 23
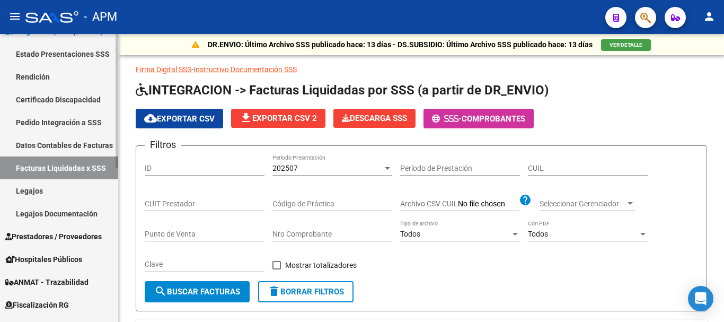
scroll to position [197, 0]
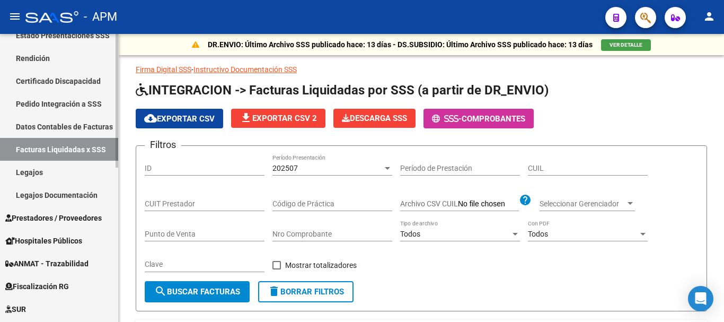
click at [59, 212] on span "Prestadores / Proveedores" at bounding box center [53, 218] width 96 height 12
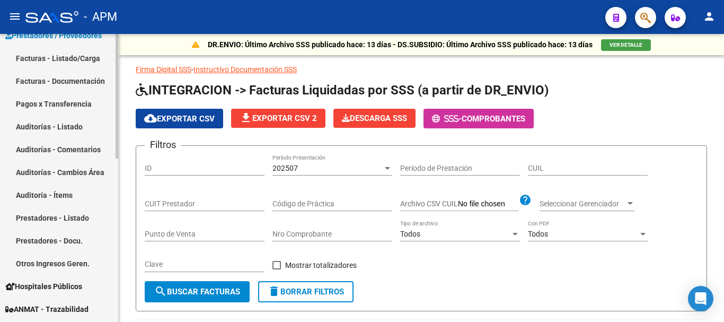
click at [79, 52] on link "Facturas - Listado/Carga" at bounding box center [59, 58] width 118 height 23
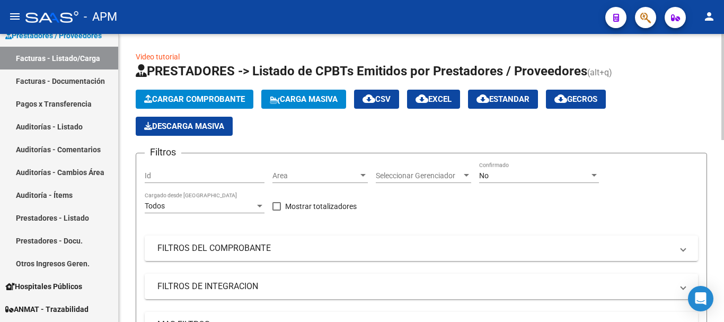
click at [562, 179] on div "No" at bounding box center [534, 175] width 110 height 9
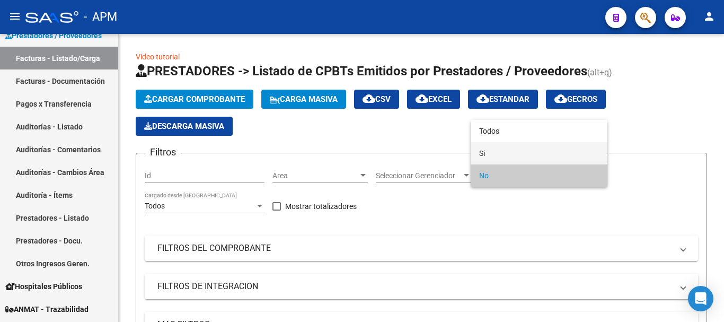
click at [544, 158] on span "Si" at bounding box center [539, 153] width 120 height 22
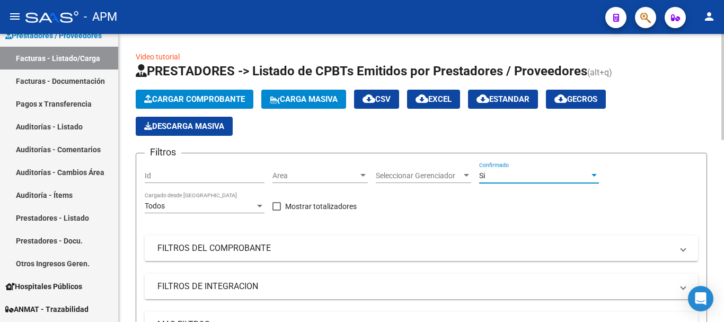
click at [359, 176] on div at bounding box center [363, 175] width 10 height 8
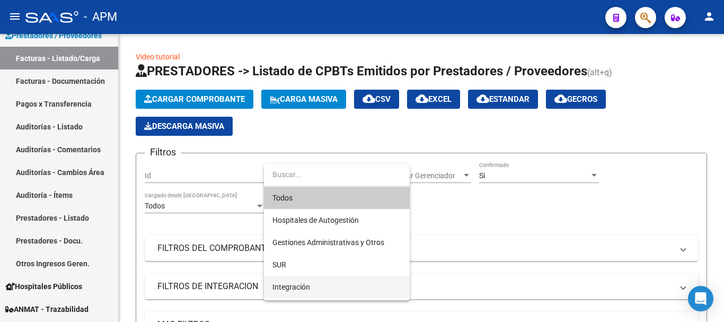
click at [320, 285] on span "Integración" at bounding box center [336, 286] width 129 height 22
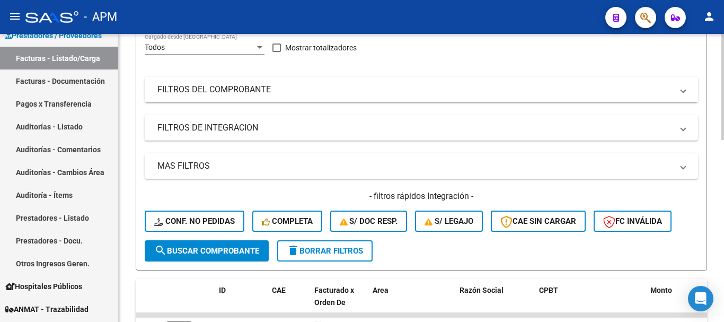
scroll to position [159, 0]
click at [665, 132] on mat-panel-title "FILTROS DE INTEGRACION" at bounding box center [414, 127] width 515 height 12
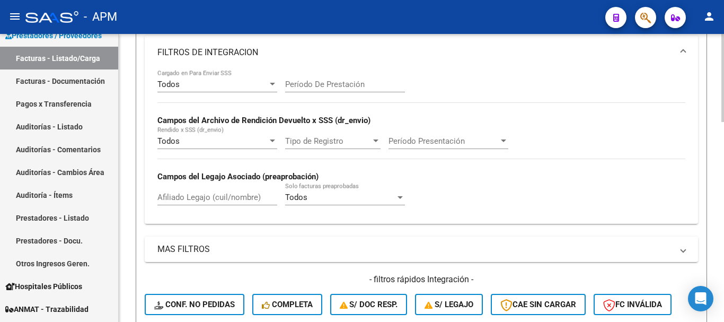
scroll to position [265, 0]
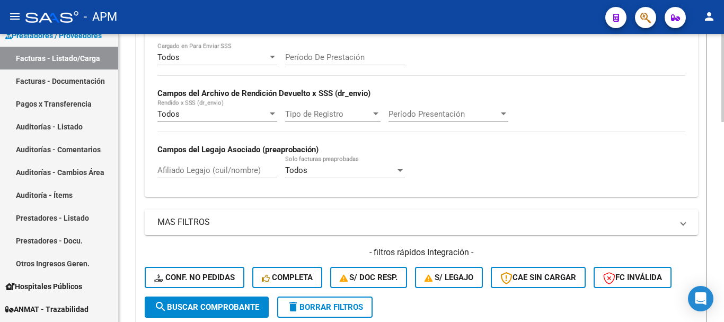
click at [496, 113] on span "Período Presentación" at bounding box center [443, 114] width 110 height 10
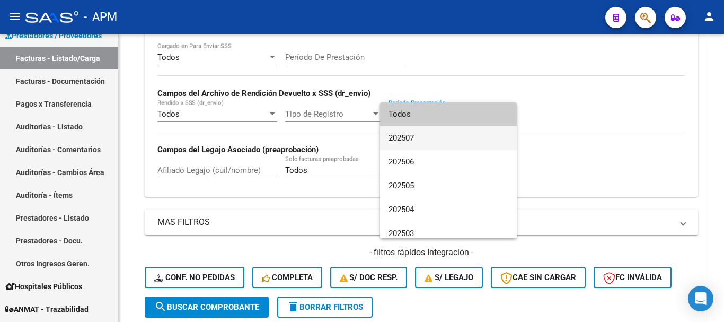
click at [442, 139] on span "202507" at bounding box center [448, 138] width 120 height 24
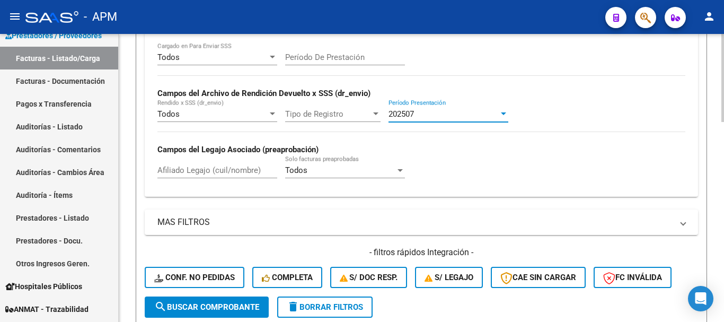
click at [247, 304] on span "search Buscar Comprobante" at bounding box center [206, 307] width 105 height 10
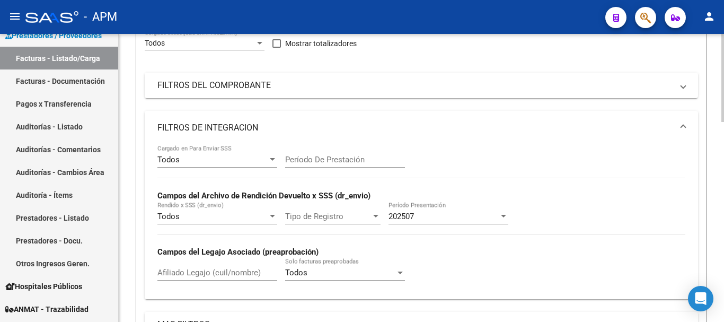
scroll to position [0, 0]
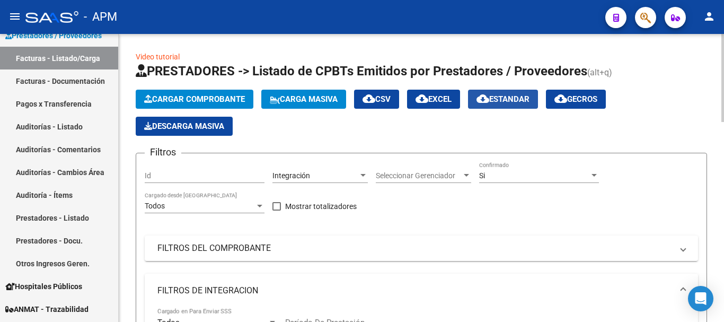
click at [511, 94] on button "cloud_download Estandar" at bounding box center [503, 99] width 70 height 19
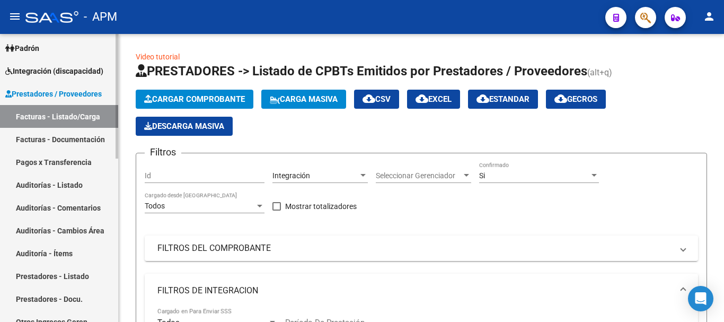
scroll to position [91, 0]
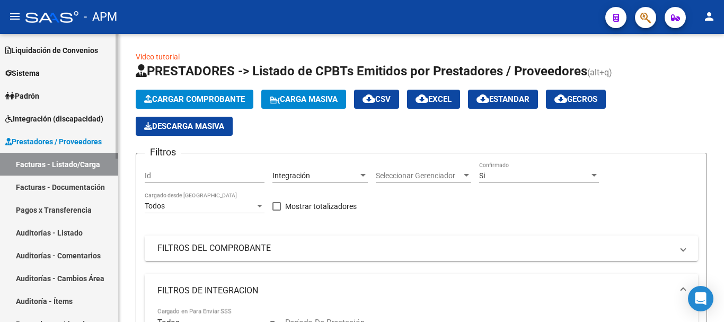
click at [65, 120] on span "Integración (discapacidad)" at bounding box center [54, 119] width 98 height 12
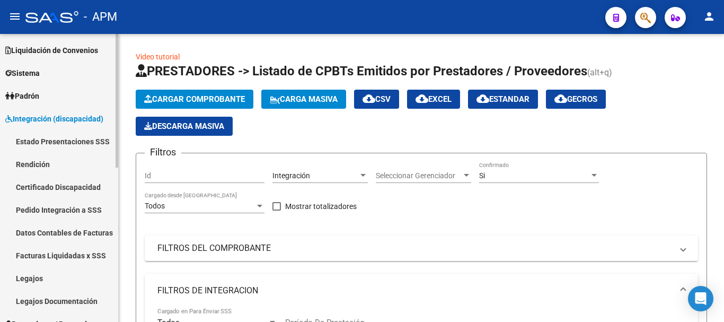
click at [97, 258] on link "Facturas Liquidadas x SSS" at bounding box center [59, 255] width 118 height 23
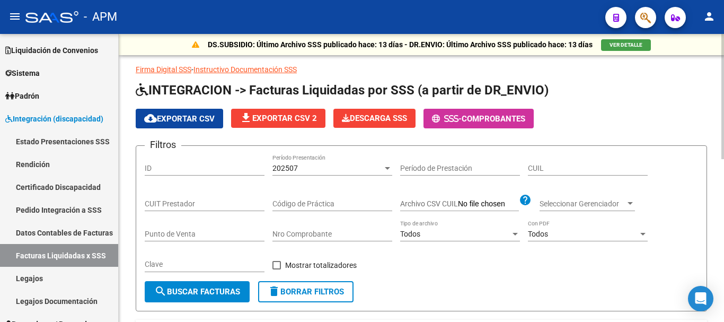
click at [195, 118] on span "cloud_download Exportar CSV" at bounding box center [179, 119] width 70 height 10
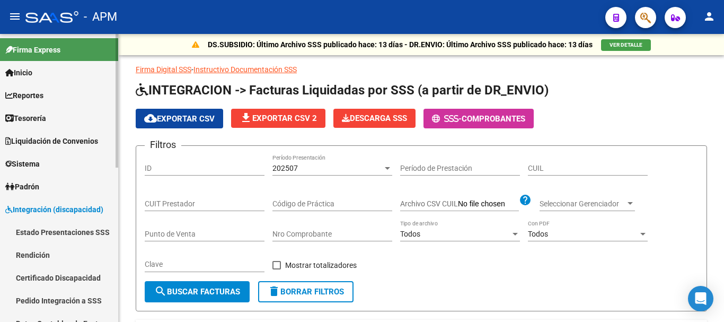
click at [41, 70] on link "Inicio" at bounding box center [59, 72] width 118 height 23
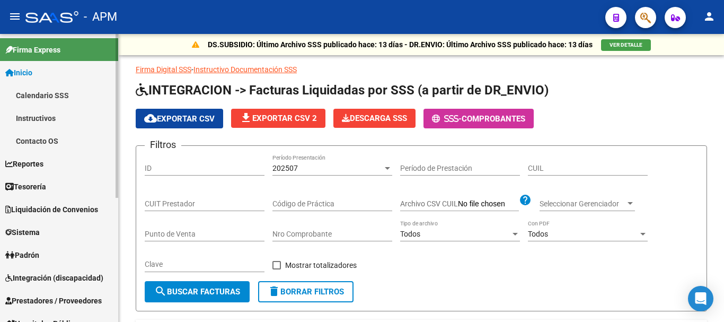
scroll to position [53, 0]
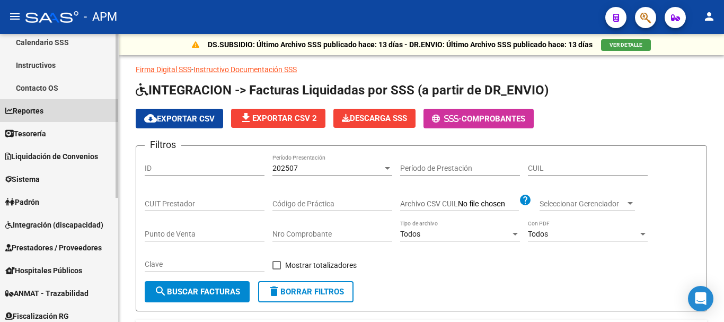
click at [78, 111] on link "Reportes" at bounding box center [59, 110] width 118 height 23
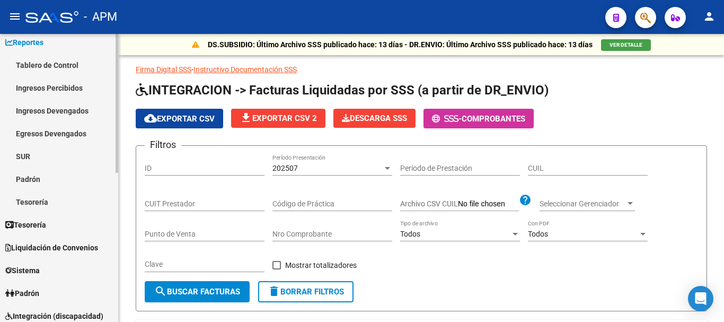
click at [66, 83] on link "Ingresos Percibidos" at bounding box center [59, 87] width 118 height 23
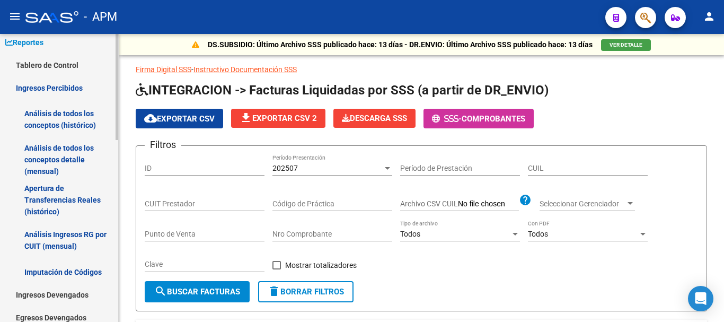
click at [67, 154] on link "Análisis de todos los conceptos detalle (mensual)" at bounding box center [59, 159] width 118 height 40
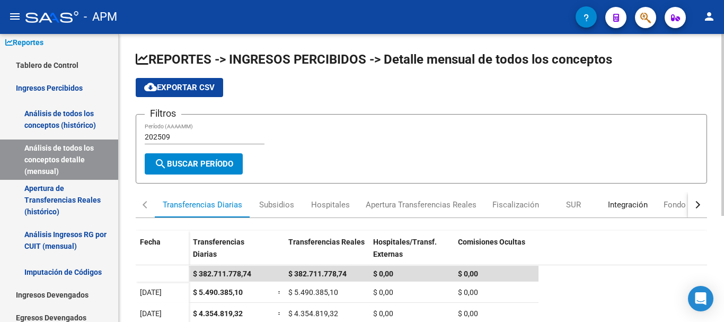
click at [624, 200] on div "Integración" at bounding box center [628, 205] width 40 height 12
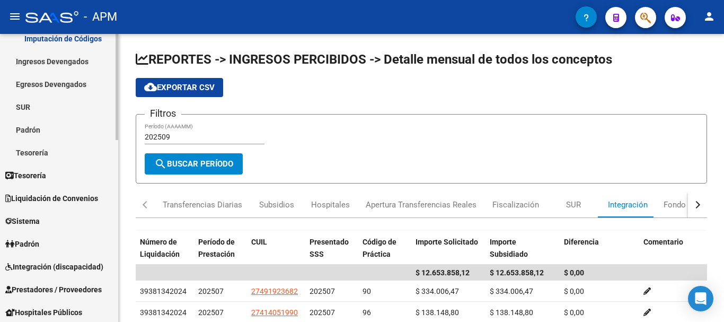
scroll to position [318, 0]
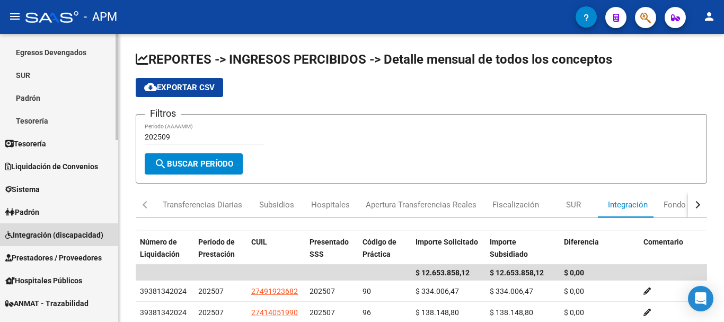
click at [65, 234] on span "Integración (discapacidad)" at bounding box center [54, 235] width 98 height 12
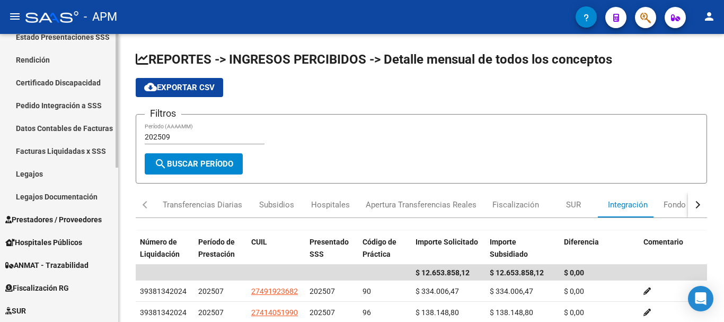
scroll to position [159, 0]
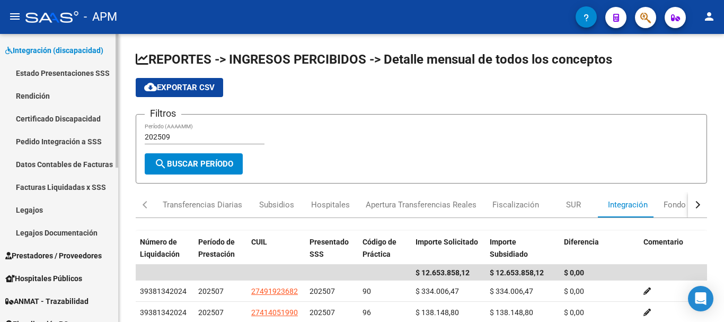
click at [61, 188] on link "Facturas Liquidadas x SSS" at bounding box center [59, 186] width 118 height 23
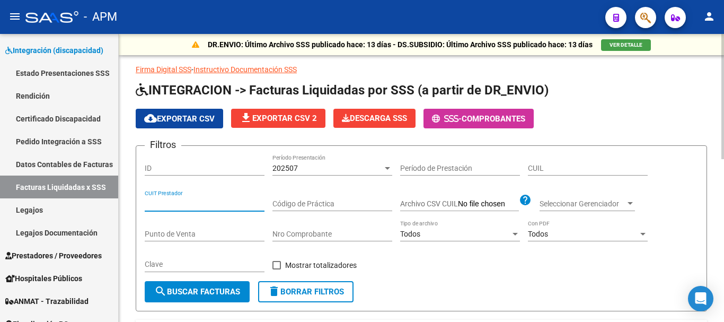
paste input "27-23343564-9"
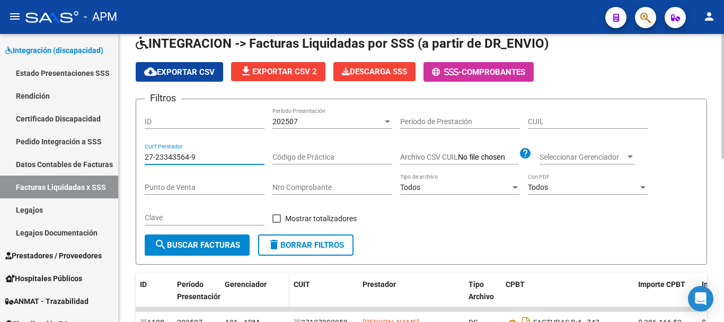
scroll to position [106, 0]
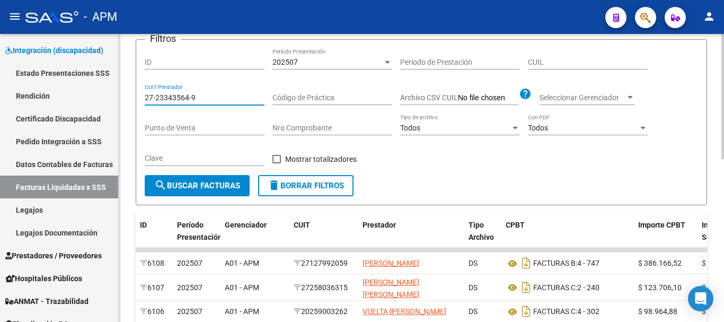
type input "27-23343564-9"
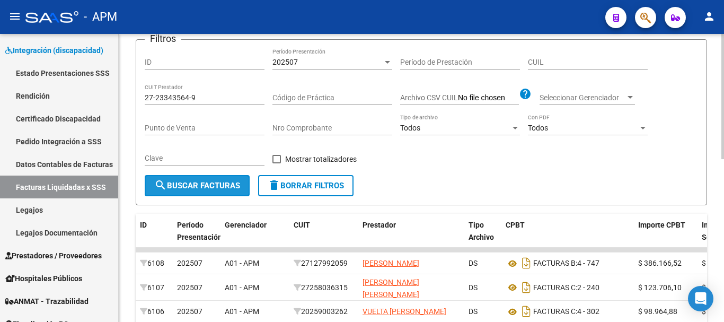
click at [233, 192] on button "search Buscar Facturas" at bounding box center [197, 185] width 105 height 21
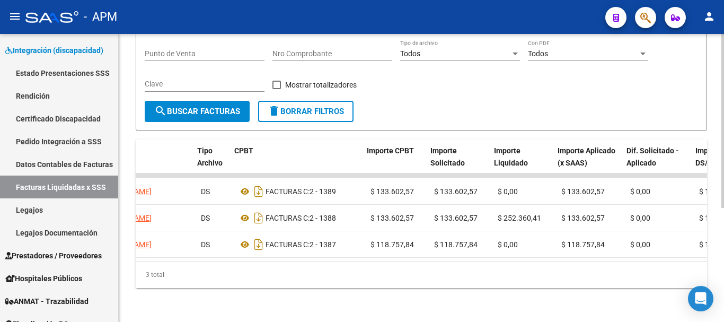
scroll to position [0, 277]
